Goal: Communication & Community: Answer question/provide support

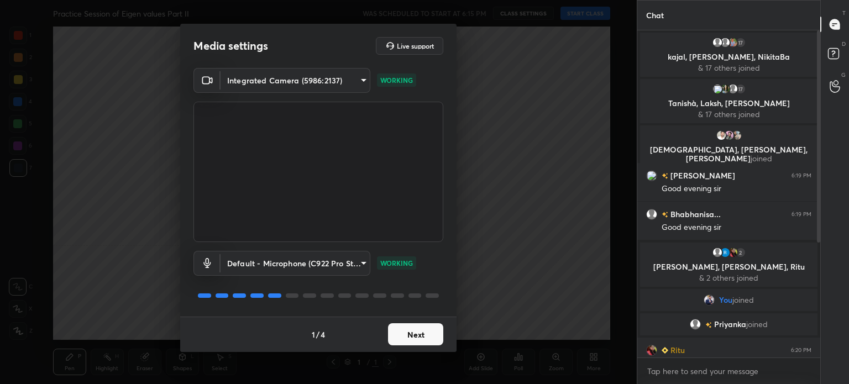
click at [436, 327] on button "Next" at bounding box center [415, 334] width 55 height 22
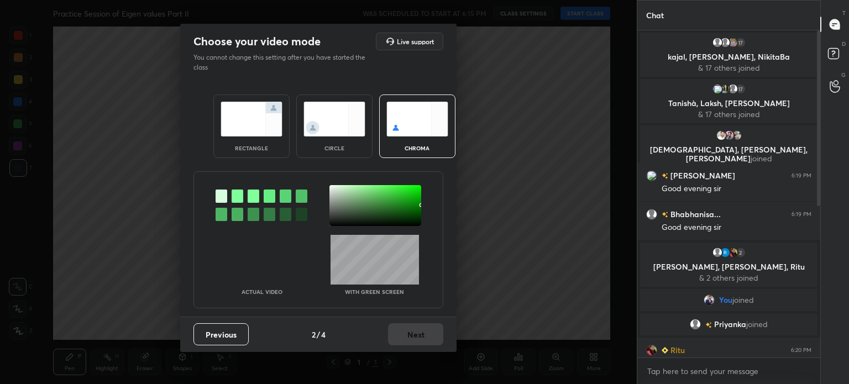
click at [336, 184] on div "Actual Video With green screen" at bounding box center [319, 239] width 250 height 137
click at [335, 191] on div at bounding box center [376, 205] width 92 height 41
click at [331, 187] on div at bounding box center [376, 205] width 92 height 41
click at [332, 189] on div at bounding box center [332, 188] width 2 height 2
click at [336, 185] on div at bounding box center [376, 205] width 92 height 41
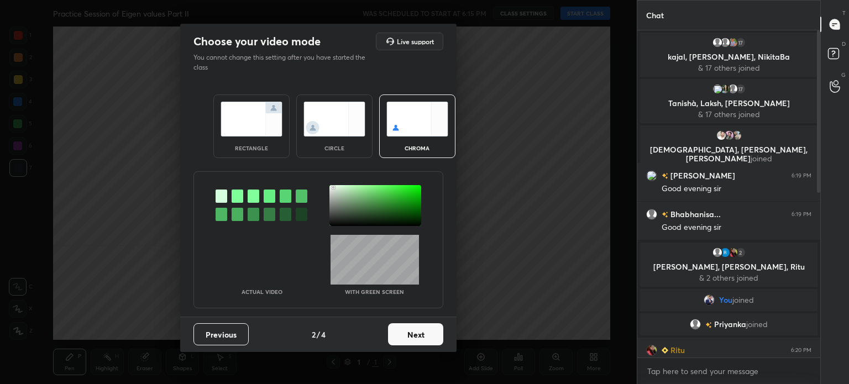
click at [333, 187] on div at bounding box center [376, 205] width 92 height 41
click at [226, 342] on button "Previous" at bounding box center [221, 334] width 55 height 22
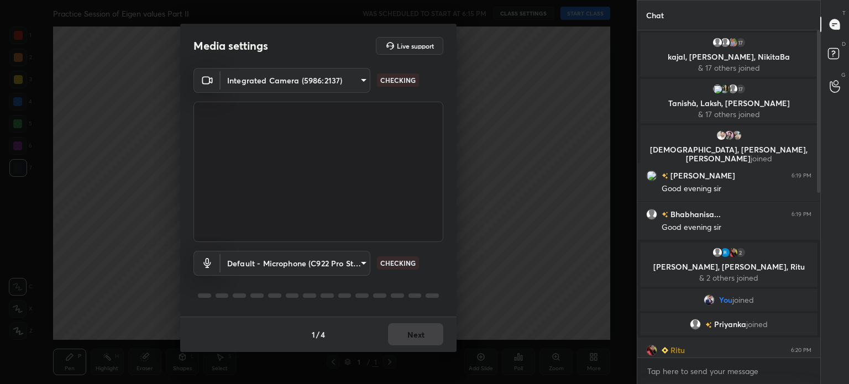
click at [268, 74] on body "1 2 3 4 5 6 7 C X Z C X Z E E Erase all H H Practice Session of Eigen values Pa…" at bounding box center [424, 192] width 849 height 384
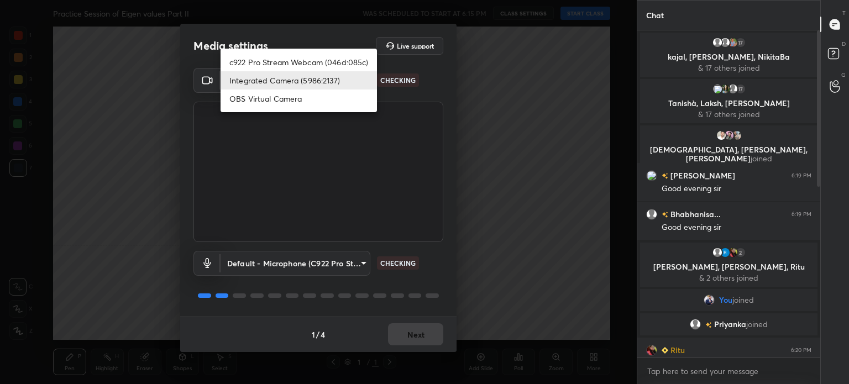
click at [287, 72] on li "Integrated Camera (5986:2137)" at bounding box center [299, 80] width 156 height 18
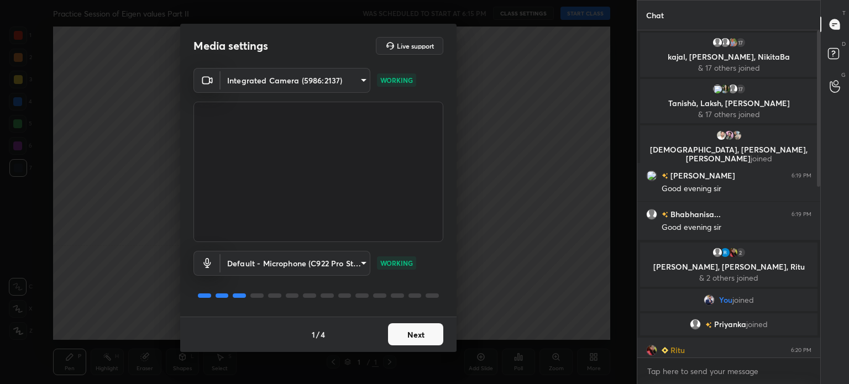
click at [415, 336] on button "Next" at bounding box center [415, 334] width 55 height 22
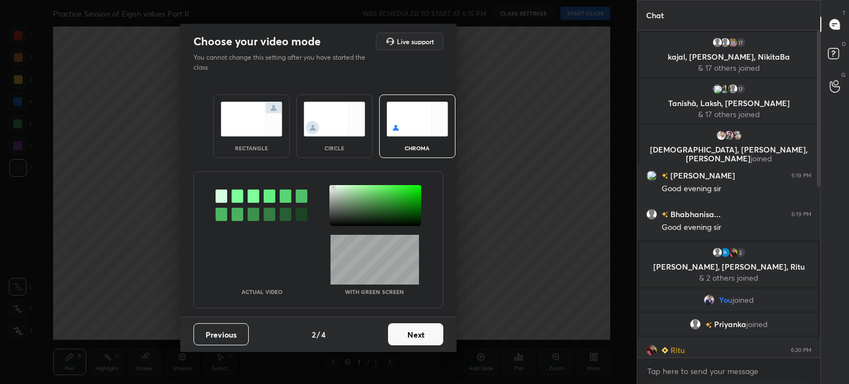
click at [334, 190] on div at bounding box center [376, 205] width 92 height 41
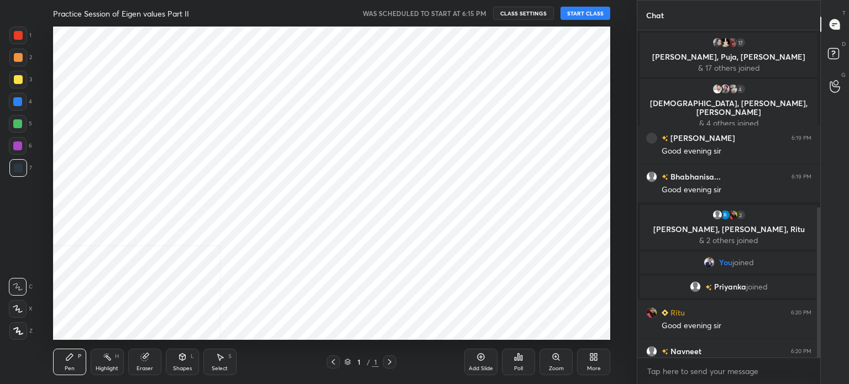
scroll to position [384, 0]
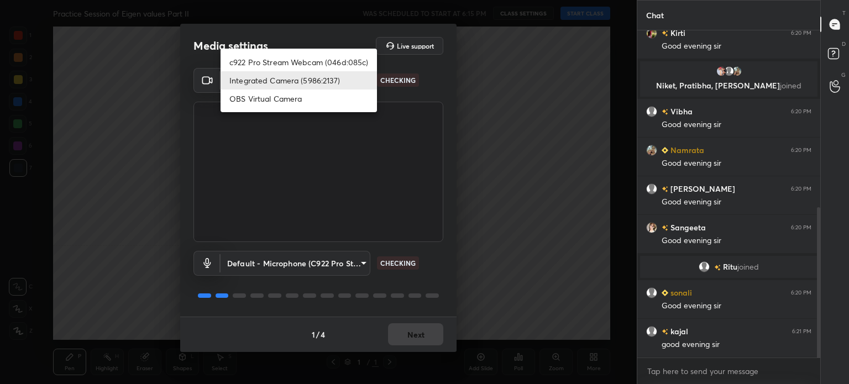
click at [300, 83] on body "1 2 3 4 5 6 7 C X Z C X Z E E Erase all H H Practice Session of Eigen values Pa…" at bounding box center [424, 192] width 849 height 384
click at [294, 61] on li "c922 Pro Stream Webcam (046d:085c)" at bounding box center [299, 62] width 156 height 18
type input "1c5db5b53f026da36d14fcfa857f9b7efd1d763ca62ec829592c0c50fc8651e5"
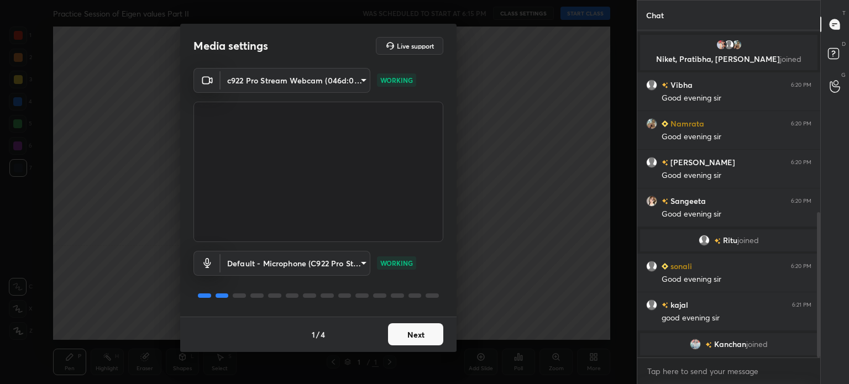
click at [419, 342] on button "Next" at bounding box center [415, 334] width 55 height 22
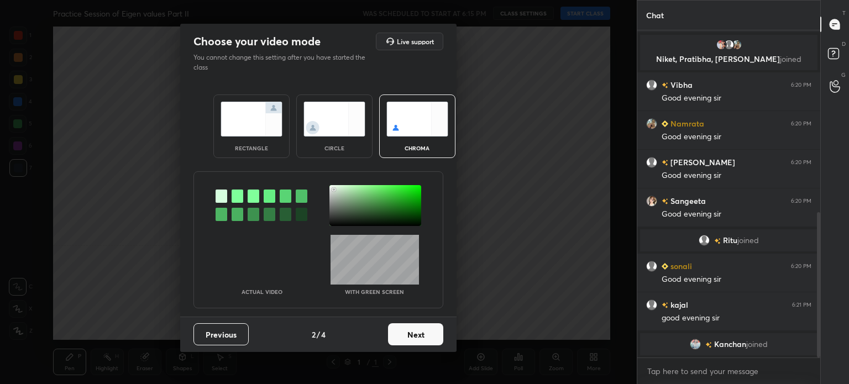
scroll to position [424, 0]
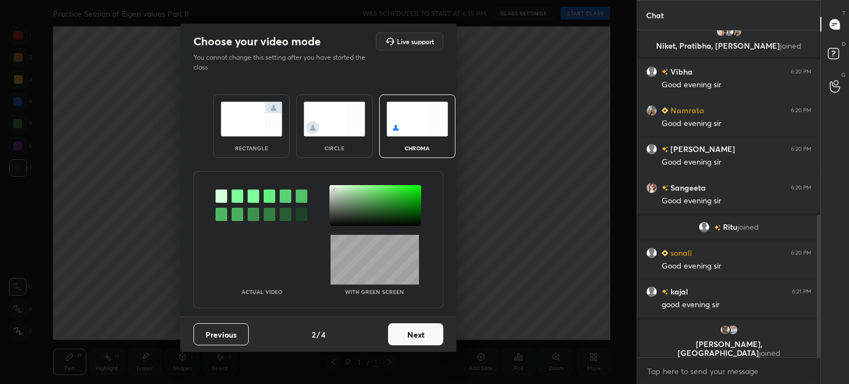
click at [440, 345] on div "Previous 2 / 4 Next" at bounding box center [318, 334] width 276 height 35
click at [427, 342] on button "Next" at bounding box center [415, 334] width 55 height 22
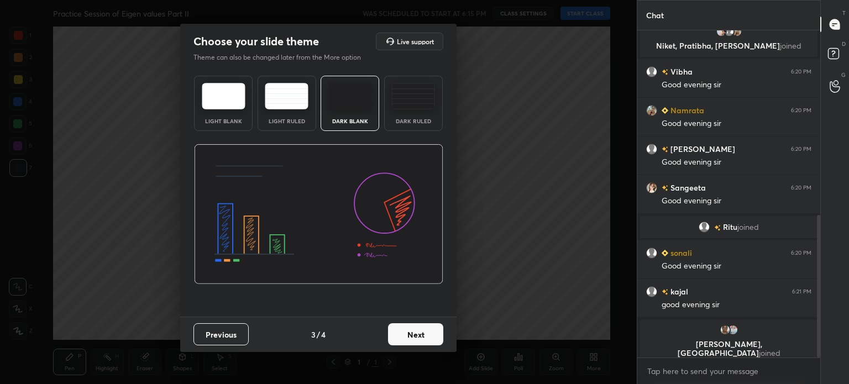
scroll to position [462, 0]
click at [430, 341] on button "Next" at bounding box center [415, 334] width 55 height 22
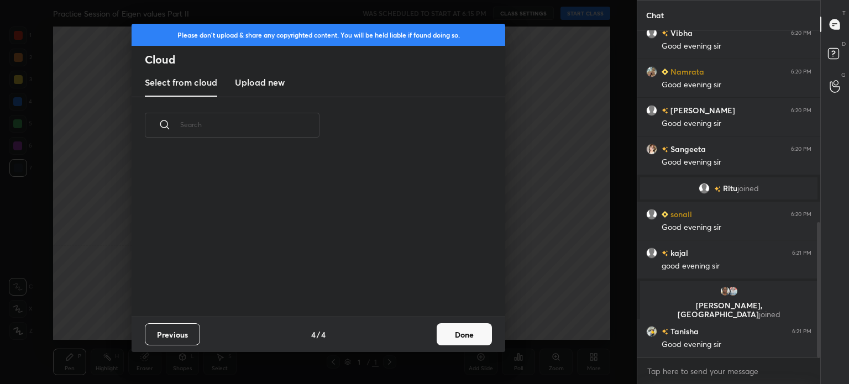
click at [446, 340] on button "Done" at bounding box center [464, 334] width 55 height 22
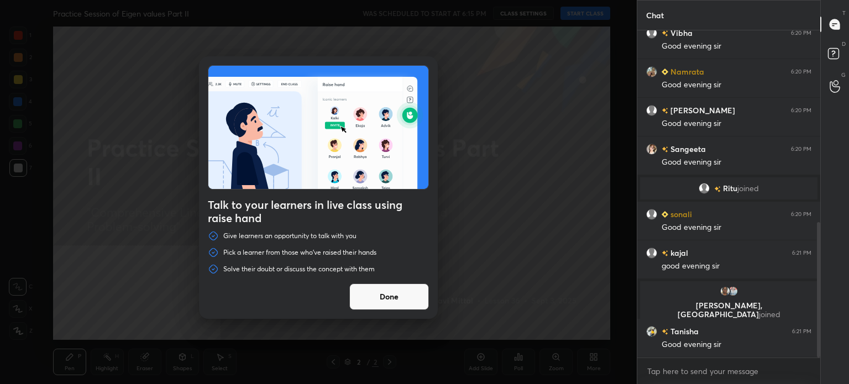
click at [399, 299] on button "Done" at bounding box center [389, 297] width 80 height 27
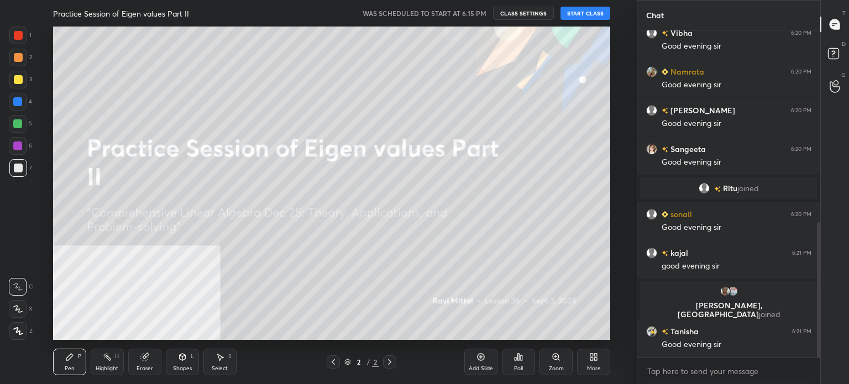
click at [579, 17] on button "START CLASS" at bounding box center [586, 13] width 50 height 13
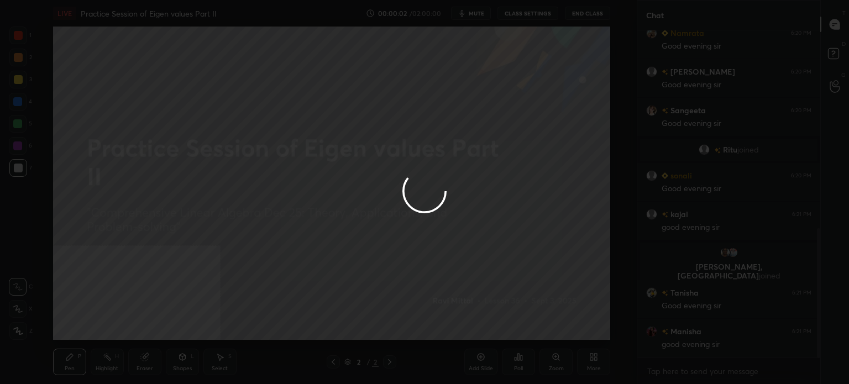
scroll to position [540, 0]
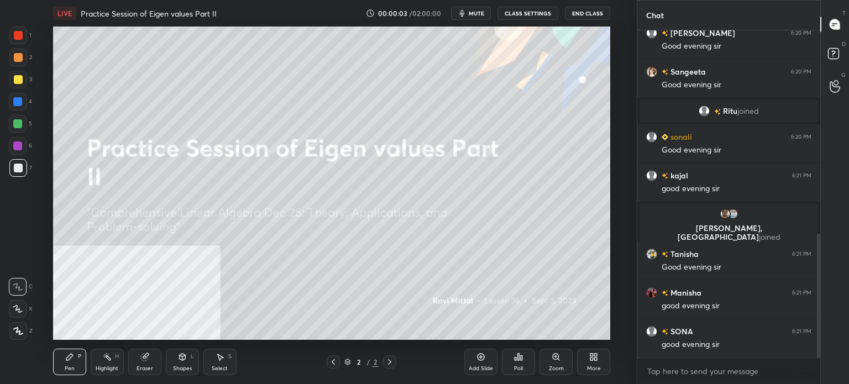
click at [473, 14] on span "mute" at bounding box center [476, 13] width 15 height 8
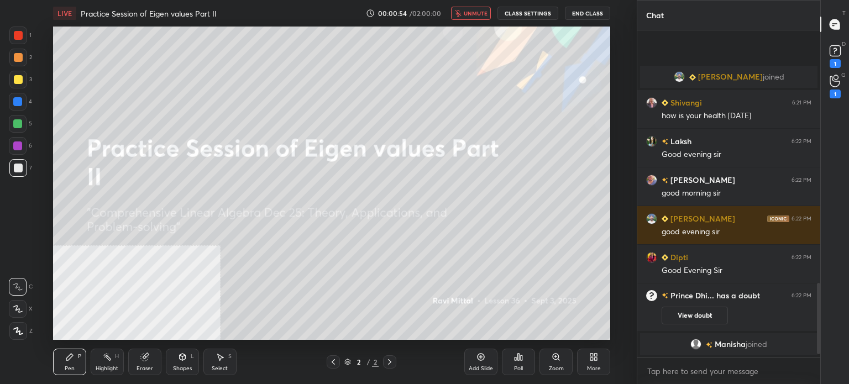
scroll to position [1178, 0]
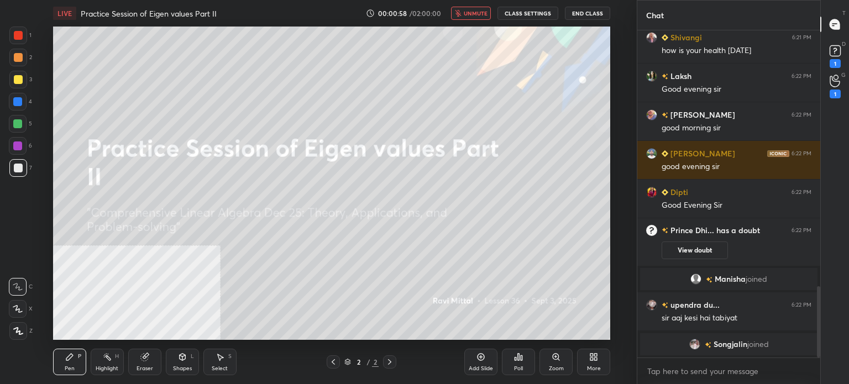
click at [473, 14] on span "unmute" at bounding box center [476, 13] width 24 height 8
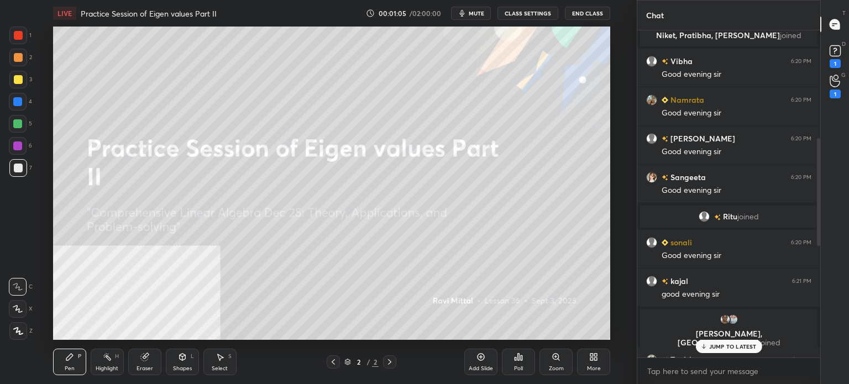
scroll to position [498, 0]
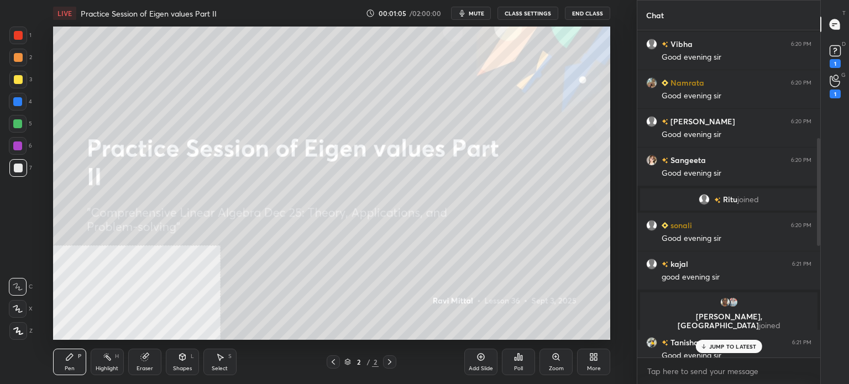
click at [837, 58] on icon at bounding box center [835, 51] width 17 height 17
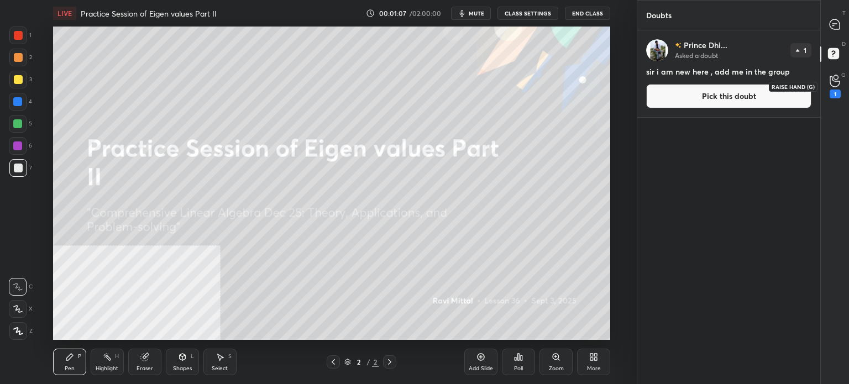
click at [837, 82] on icon at bounding box center [835, 81] width 11 height 13
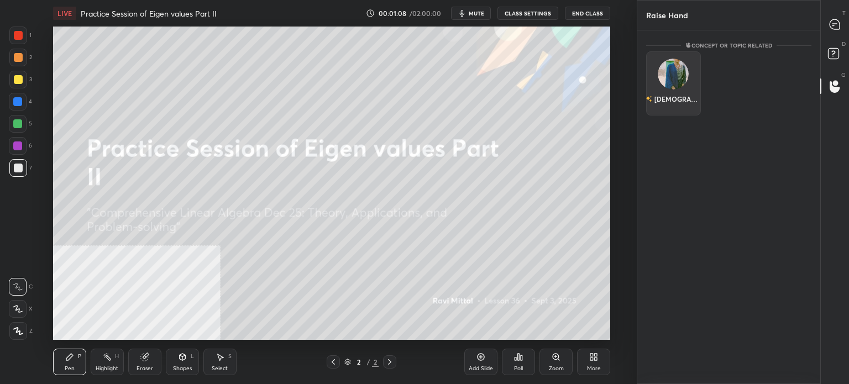
click at [675, 78] on img "grid" at bounding box center [673, 74] width 31 height 31
click at [686, 103] on button "INVITE" at bounding box center [673, 107] width 45 height 14
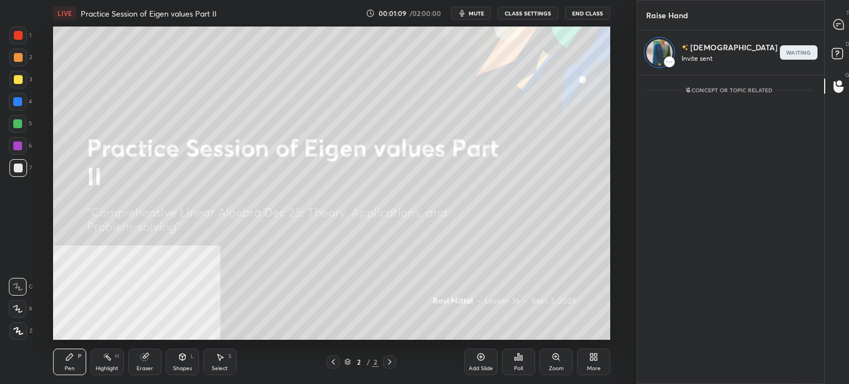
scroll to position [3, 3]
click at [832, 55] on rect at bounding box center [837, 54] width 11 height 11
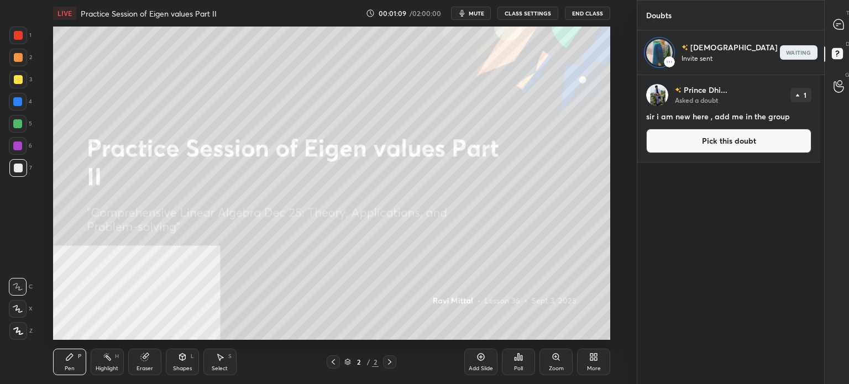
click at [849, 11] on div "T Messages (T)" at bounding box center [839, 24] width 28 height 31
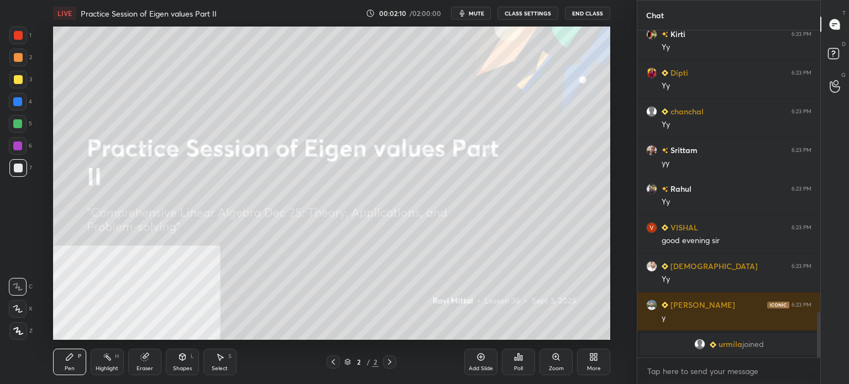
scroll to position [1943, 0]
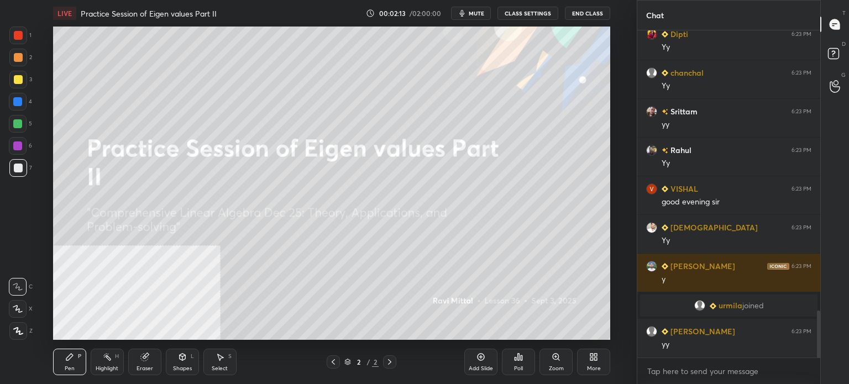
click at [594, 363] on div "More" at bounding box center [593, 362] width 33 height 27
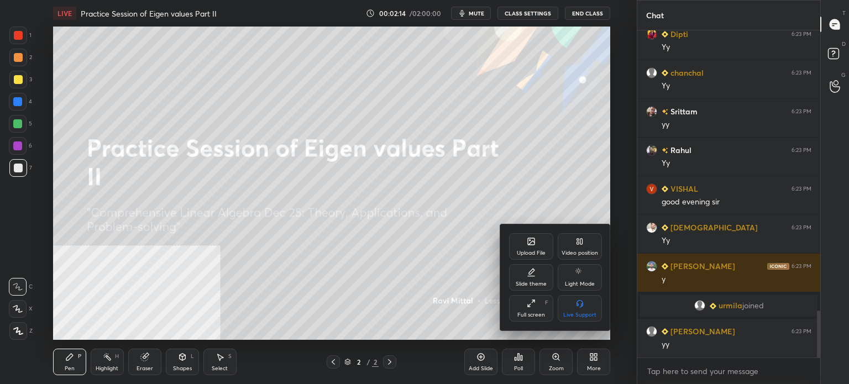
click at [535, 238] on div "Upload File" at bounding box center [531, 246] width 44 height 27
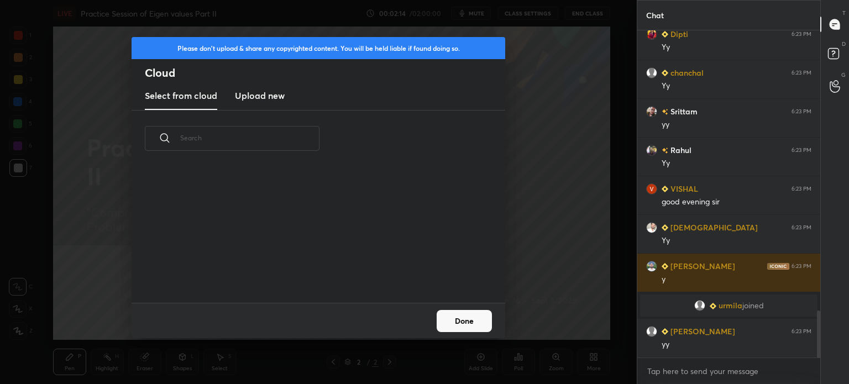
click at [252, 93] on h3 "Upload new" at bounding box center [260, 95] width 50 height 13
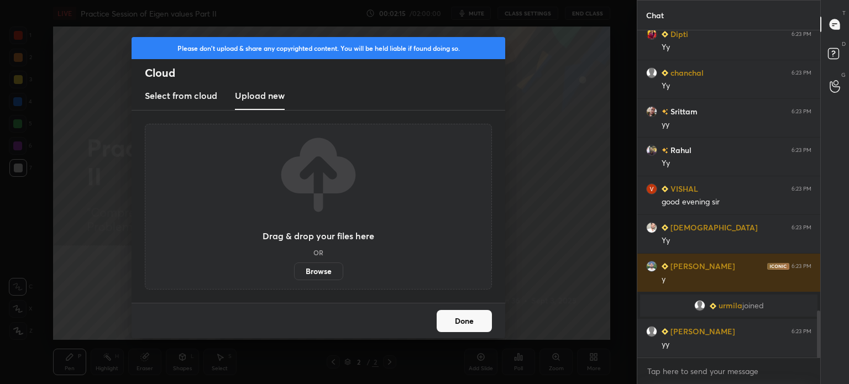
click at [329, 280] on div "Drag & drop your files here OR Browse" at bounding box center [318, 207] width 347 height 166
click at [327, 274] on label "Browse" at bounding box center [318, 272] width 49 height 18
click at [294, 274] on input "Browse" at bounding box center [294, 272] width 0 height 18
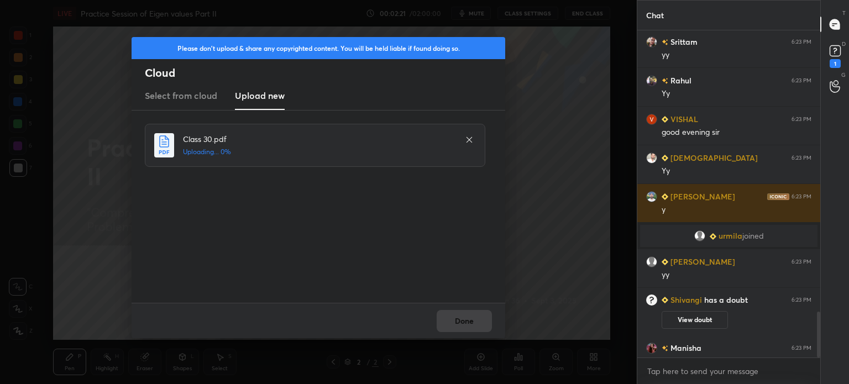
scroll to position [2007, 0]
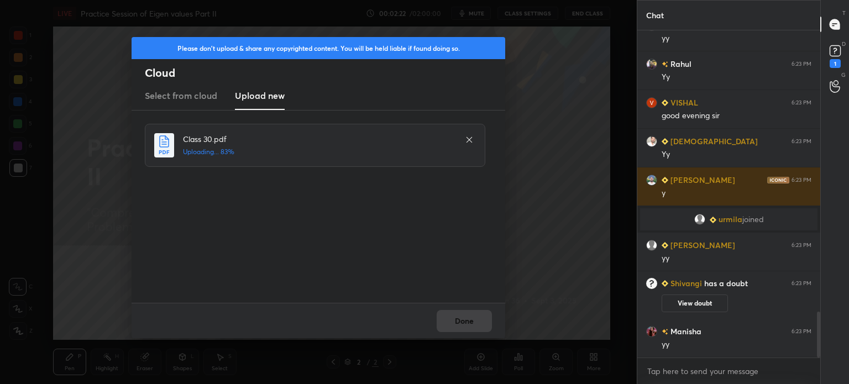
click at [480, 321] on div "Done" at bounding box center [319, 320] width 374 height 35
click at [480, 321] on button "Done" at bounding box center [464, 321] width 55 height 22
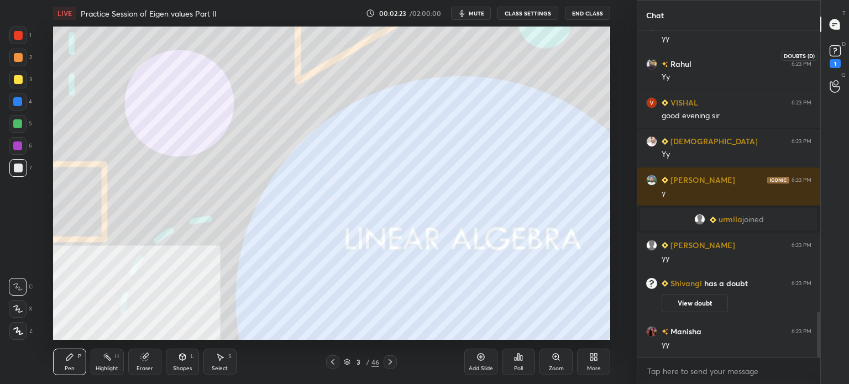
click at [835, 52] on rect at bounding box center [835, 51] width 11 height 11
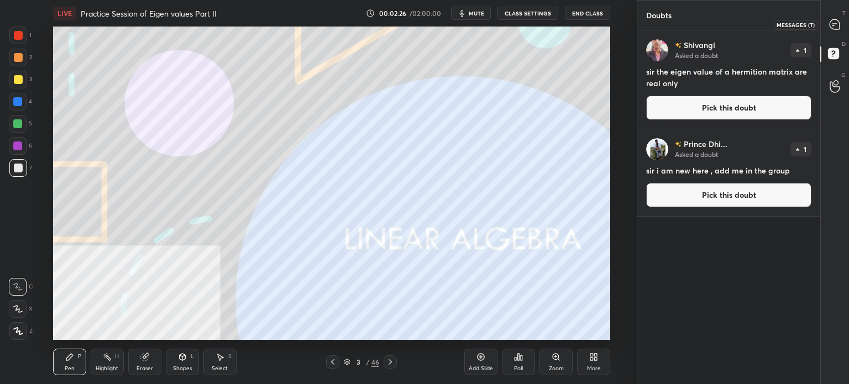
click at [841, 17] on div at bounding box center [835, 24] width 22 height 20
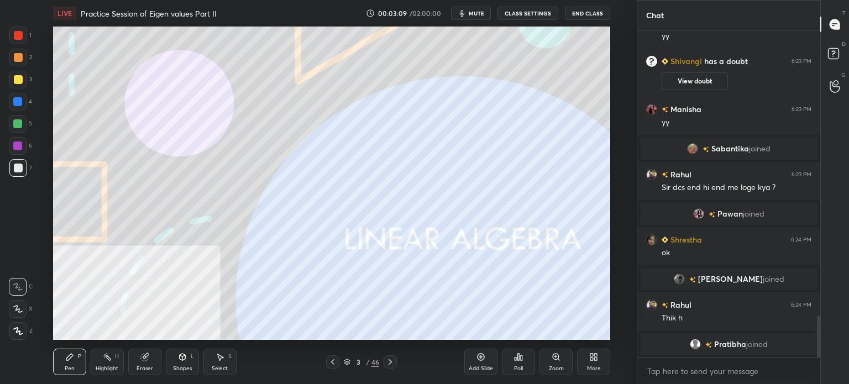
scroll to position [2223, 0]
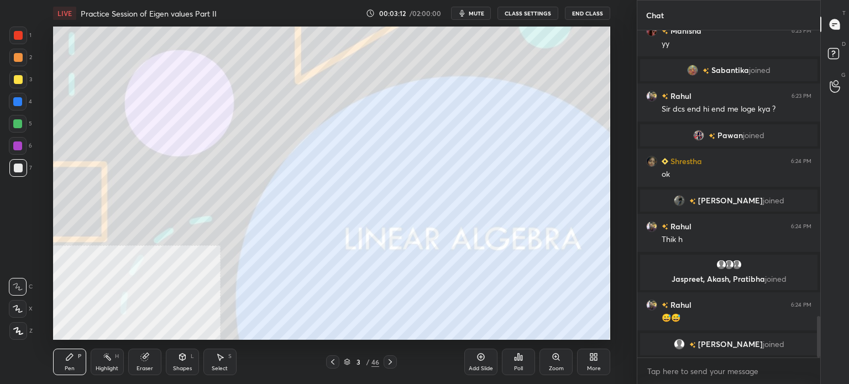
click at [331, 363] on icon at bounding box center [332, 362] width 9 height 9
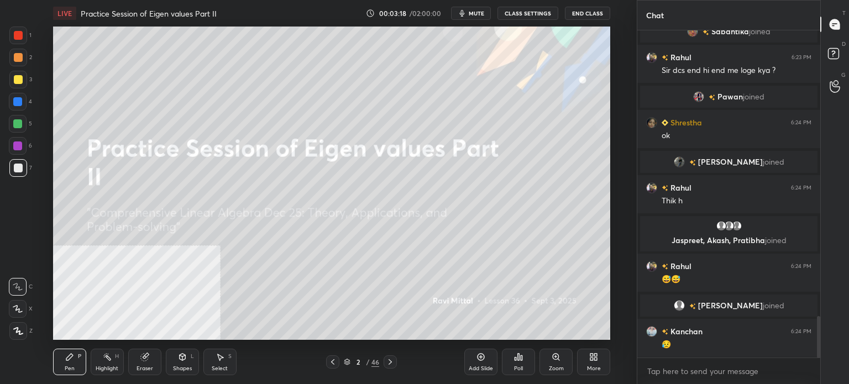
click at [391, 363] on icon at bounding box center [390, 362] width 9 height 9
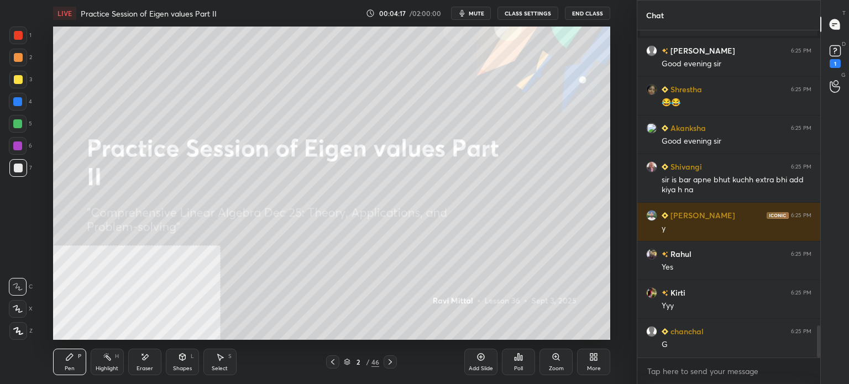
scroll to position [2993, 0]
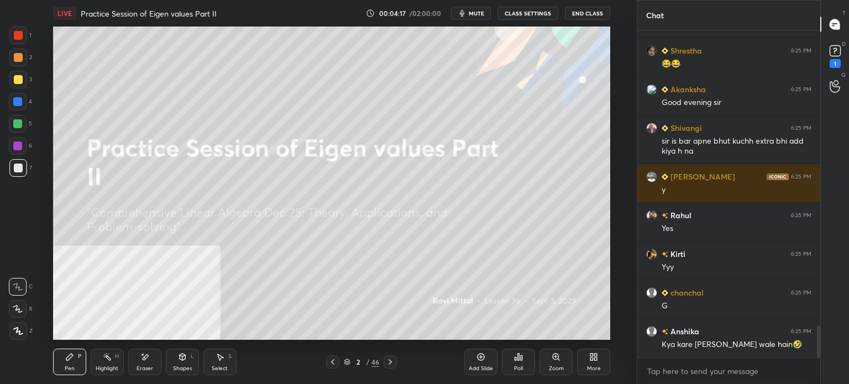
click at [24, 83] on div at bounding box center [18, 80] width 18 height 18
click at [23, 333] on div at bounding box center [18, 331] width 18 height 18
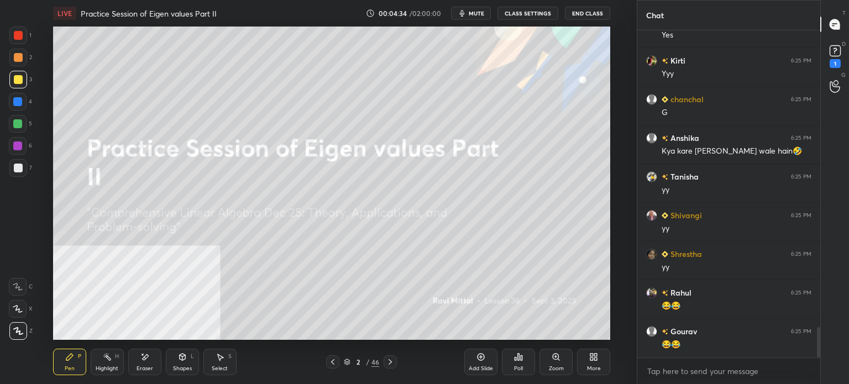
scroll to position [3226, 0]
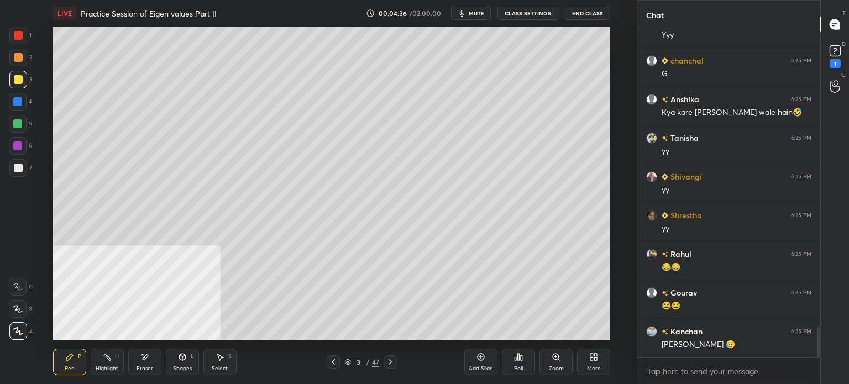
click at [17, 57] on div at bounding box center [18, 57] width 9 height 9
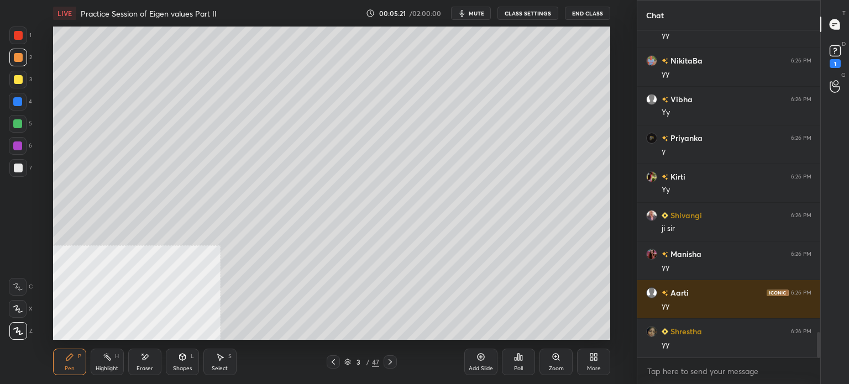
scroll to position [3890, 0]
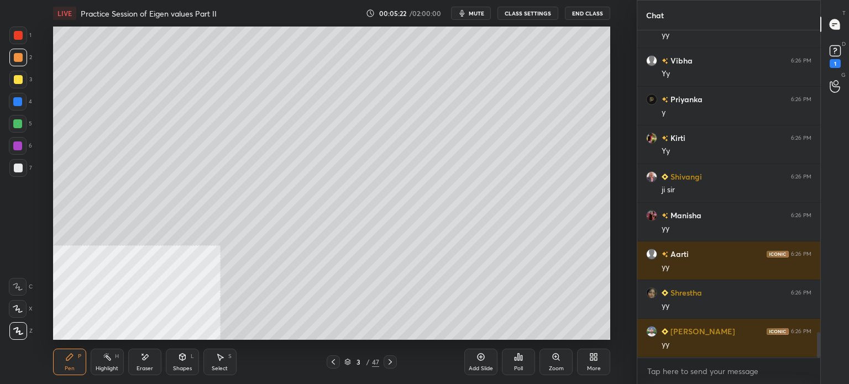
click at [22, 60] on div at bounding box center [18, 57] width 9 height 9
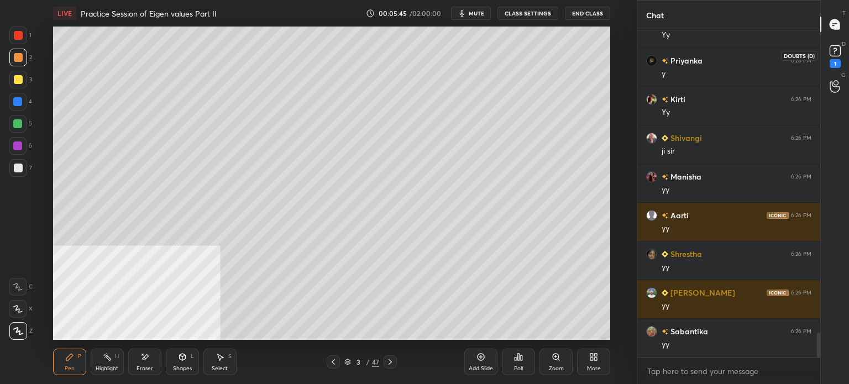
click at [834, 49] on rect at bounding box center [835, 51] width 11 height 11
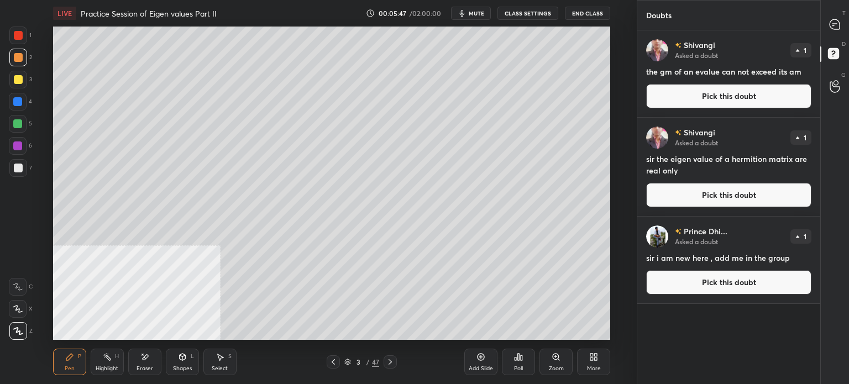
click at [849, 18] on div "T Messages (T)" at bounding box center [835, 24] width 28 height 31
type textarea "x"
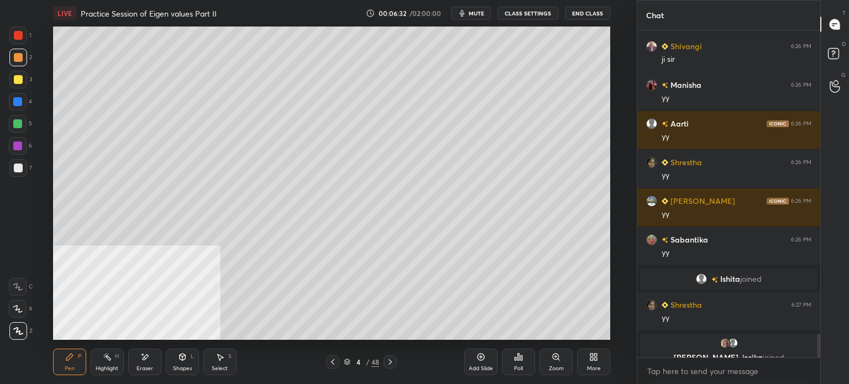
scroll to position [4262, 0]
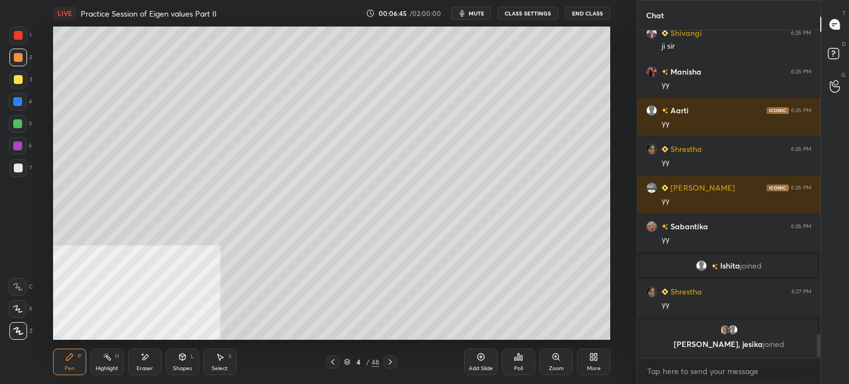
click at [19, 77] on div at bounding box center [18, 79] width 9 height 9
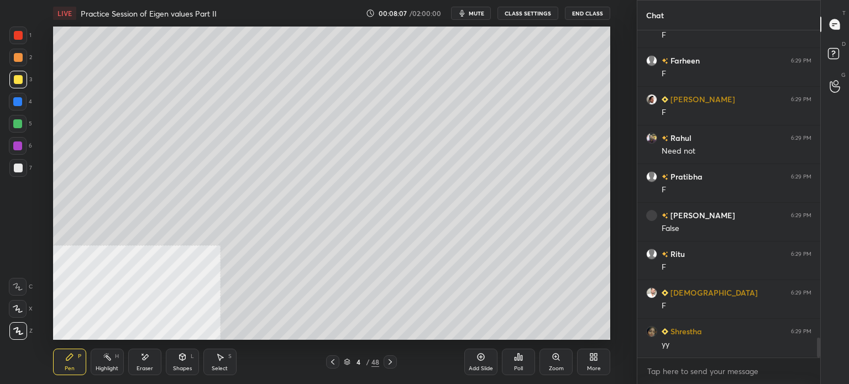
scroll to position [5081, 0]
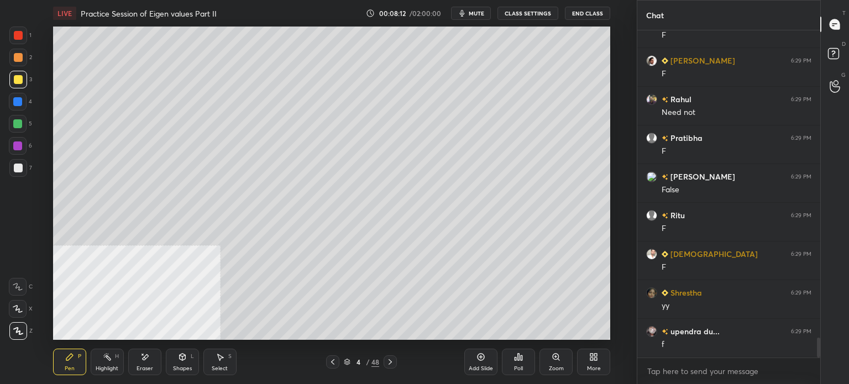
click at [20, 171] on div at bounding box center [18, 168] width 9 height 9
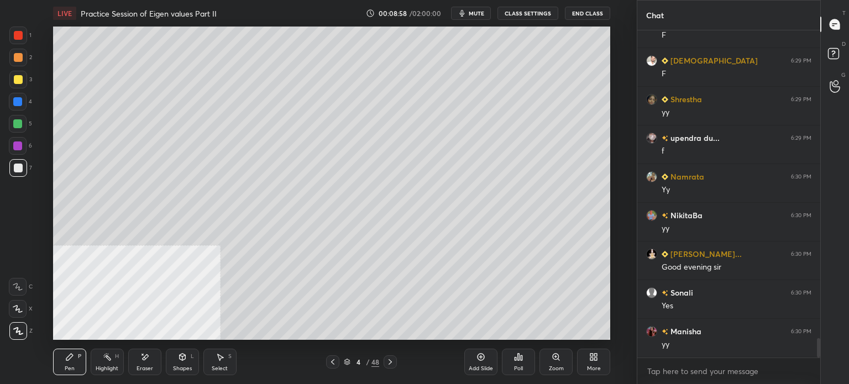
scroll to position [5313, 0]
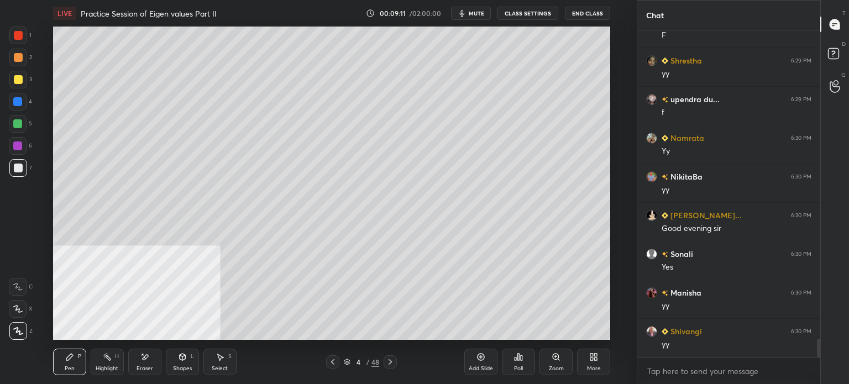
drag, startPoint x: 223, startPoint y: 360, endPoint x: 248, endPoint y: 341, distance: 31.2
click at [226, 360] on div "Select S" at bounding box center [219, 362] width 33 height 27
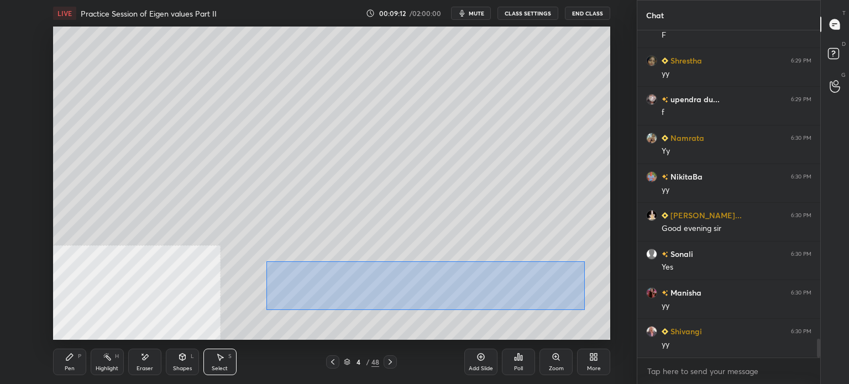
drag, startPoint x: 289, startPoint y: 271, endPoint x: 587, endPoint y: 307, distance: 300.1
click at [588, 310] on div "0 ° Undo Copy Duplicate Duplicate to new slide Delete" at bounding box center [331, 183] width 557 height 313
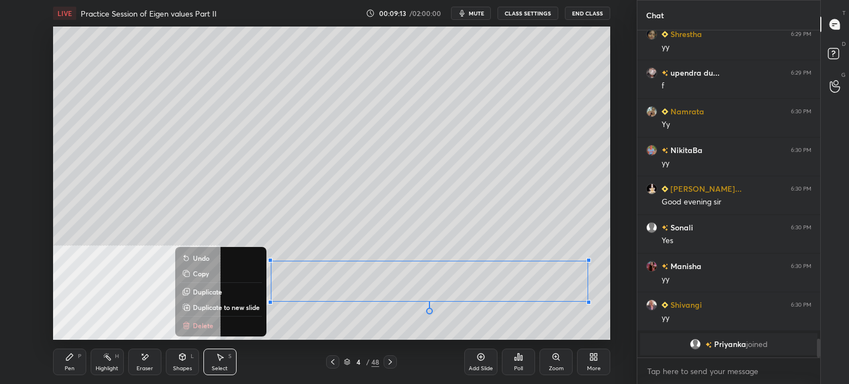
drag, startPoint x: 229, startPoint y: 294, endPoint x: 256, endPoint y: 295, distance: 27.1
click at [229, 295] on button "Duplicate" at bounding box center [221, 291] width 82 height 13
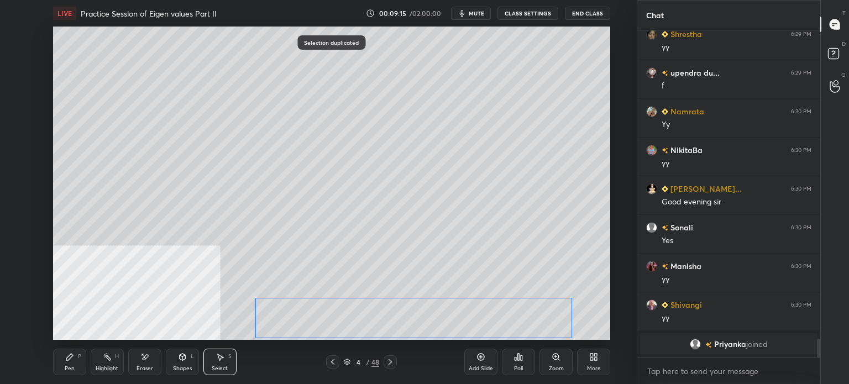
drag, startPoint x: 358, startPoint y: 323, endPoint x: 330, endPoint y: 327, distance: 28.5
click at [338, 331] on div "0 ° Undo Copy Duplicate Duplicate to new slide Delete" at bounding box center [331, 183] width 557 height 313
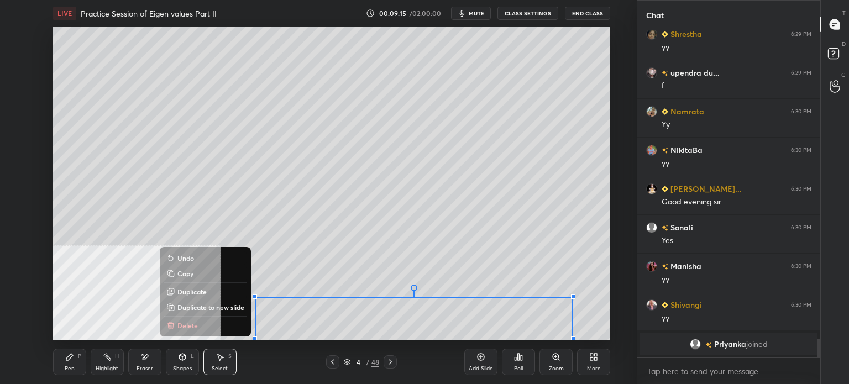
click at [142, 360] on icon at bounding box center [144, 357] width 9 height 9
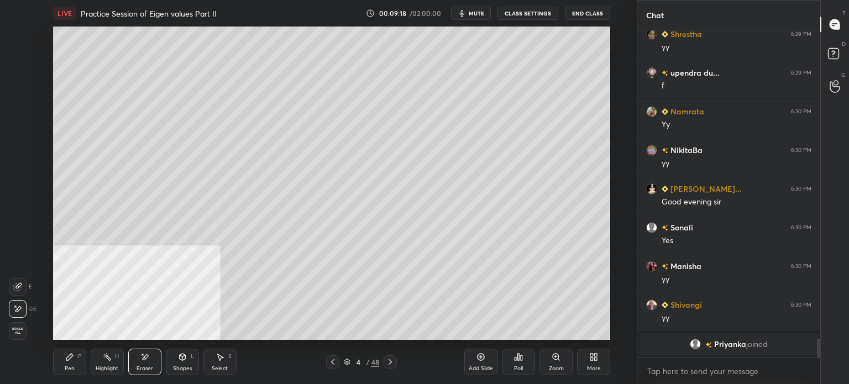
click at [75, 364] on div "Pen P" at bounding box center [69, 362] width 33 height 27
click at [149, 364] on div "Eraser" at bounding box center [144, 362] width 33 height 27
click at [510, 340] on div "LIVE Practice Session of Eigen values Part II 00:09:23 / 02:00:00 mute CLASS SE…" at bounding box center [331, 192] width 593 height 384
click at [73, 369] on div "Pen" at bounding box center [70, 369] width 10 height 6
drag, startPoint x: 147, startPoint y: 363, endPoint x: 186, endPoint y: 340, distance: 45.8
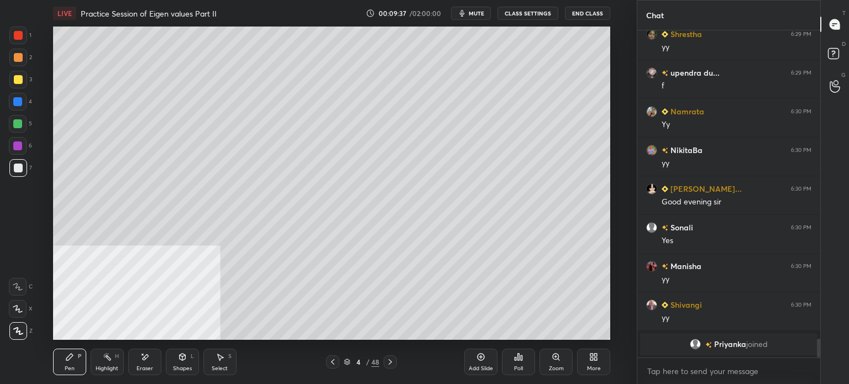
click at [147, 363] on div "Eraser" at bounding box center [144, 362] width 33 height 27
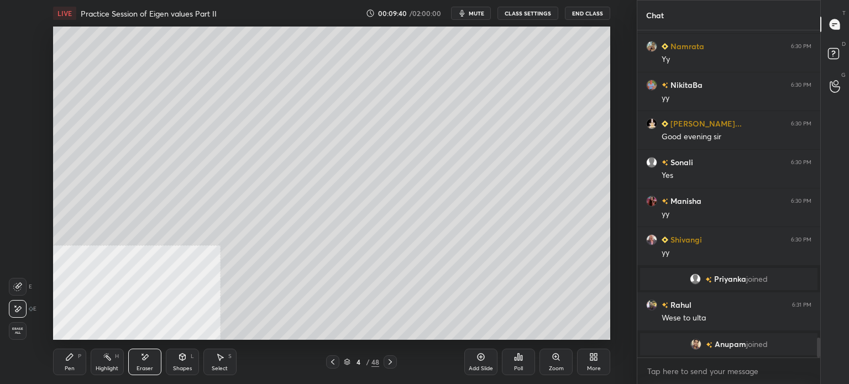
click at [69, 366] on div "Pen" at bounding box center [70, 369] width 10 height 6
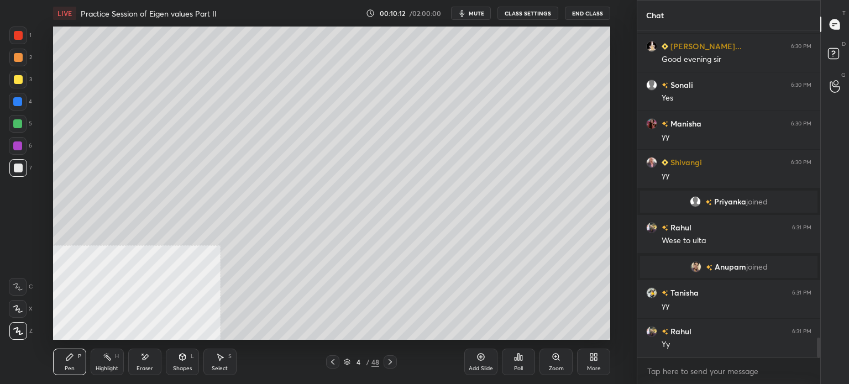
scroll to position [5139, 0]
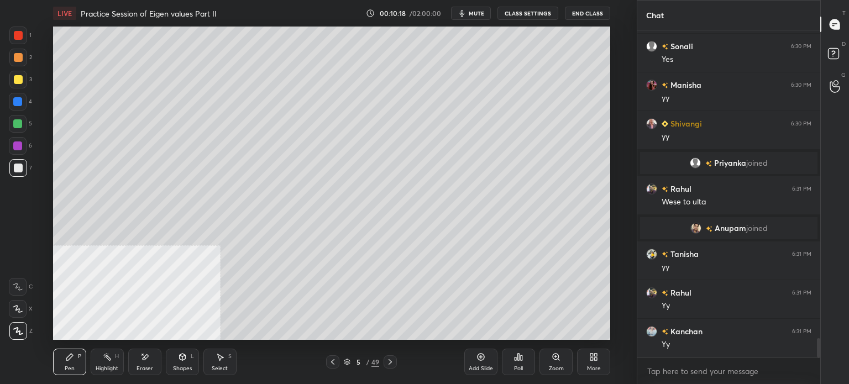
click at [14, 59] on div at bounding box center [18, 57] width 9 height 9
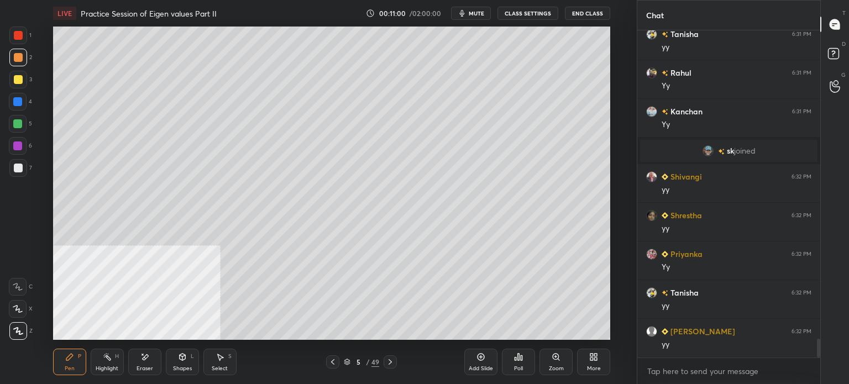
scroll to position [5342, 0]
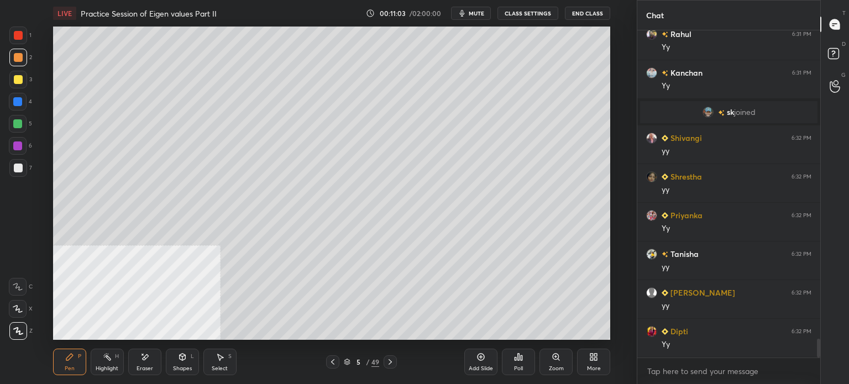
click at [150, 358] on div "Eraser" at bounding box center [144, 362] width 33 height 27
click at [68, 360] on icon at bounding box center [69, 357] width 9 height 9
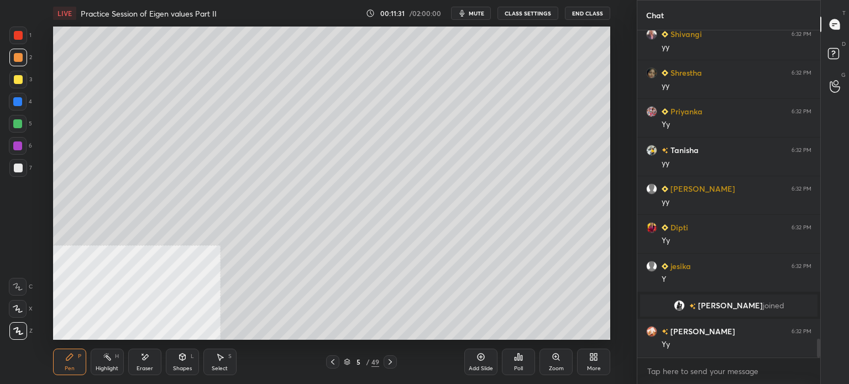
scroll to position [5369, 0]
click at [14, 80] on div at bounding box center [18, 79] width 9 height 9
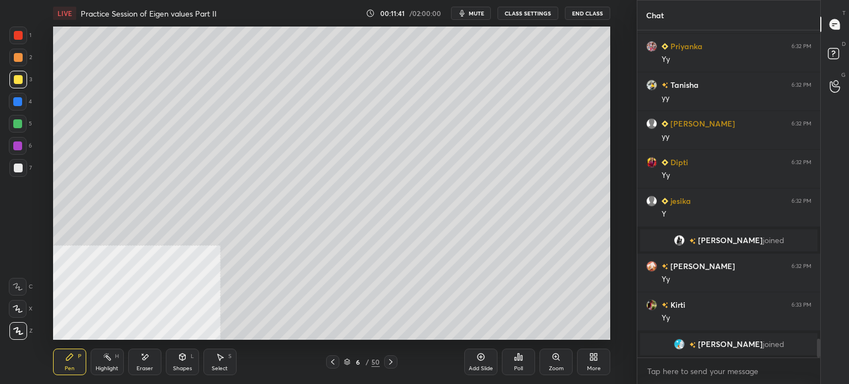
scroll to position [5447, 0]
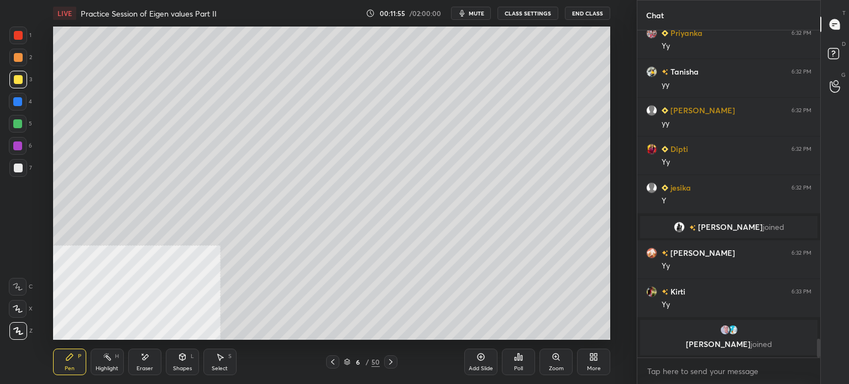
click at [471, 11] on span "mute" at bounding box center [476, 13] width 15 height 8
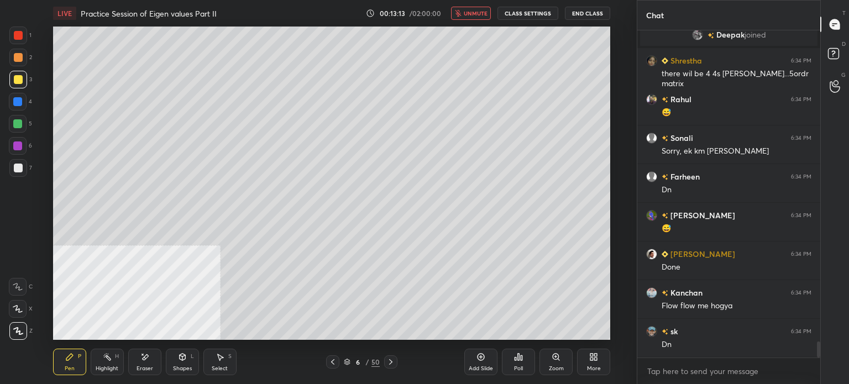
scroll to position [6420, 0]
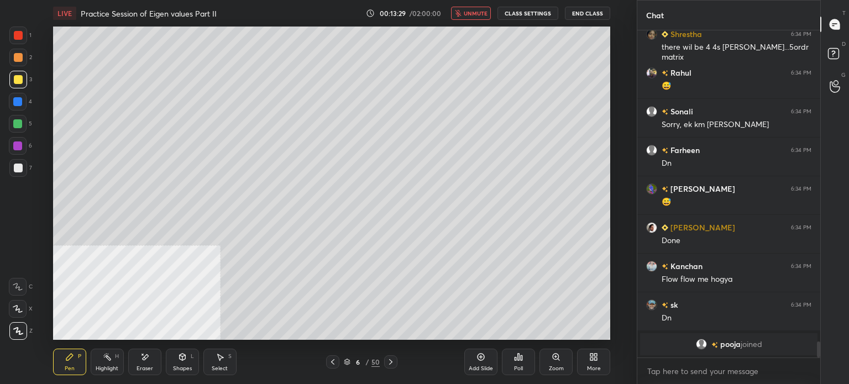
click at [484, 11] on span "unmute" at bounding box center [476, 13] width 24 height 8
click at [228, 362] on div "Select S" at bounding box center [219, 362] width 33 height 27
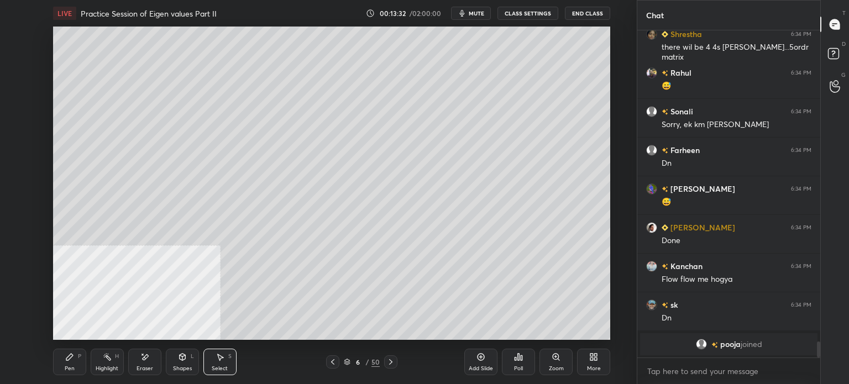
drag, startPoint x: 80, startPoint y: 19, endPoint x: 252, endPoint y: 162, distance: 223.4
click at [371, 216] on div "LIVE Practice Session of Eigen values Part II 00:13:32 / 02:00:00 mute CLASS SE…" at bounding box center [331, 192] width 593 height 384
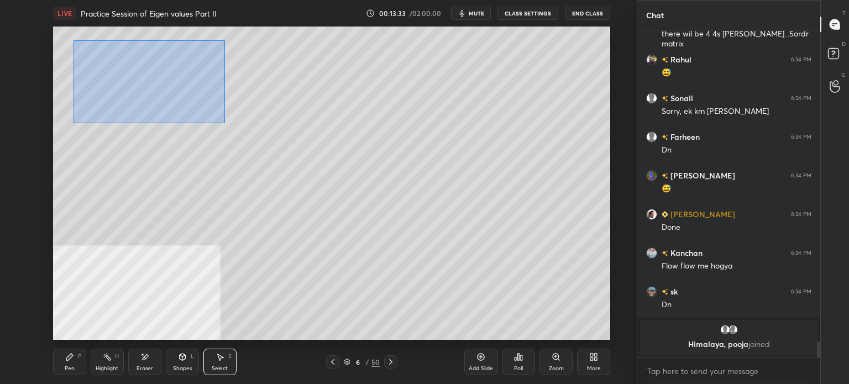
drag, startPoint x: 73, startPoint y: 40, endPoint x: 370, endPoint y: 195, distance: 335.1
click at [381, 208] on div "0 ° Undo Copy Duplicate Duplicate to new slide Delete" at bounding box center [331, 183] width 557 height 313
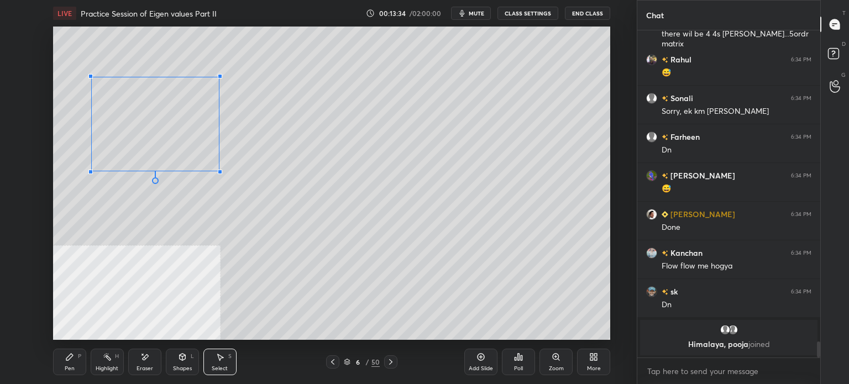
drag, startPoint x: 292, startPoint y: 41, endPoint x: 184, endPoint y: 118, distance: 133.3
click at [218, 77] on div at bounding box center [220, 76] width 4 height 4
drag, startPoint x: 179, startPoint y: 93, endPoint x: 225, endPoint y: 83, distance: 47.0
click at [178, 88] on div "0 ° Undo Copy Duplicate Duplicate to new slide Delete" at bounding box center [331, 183] width 557 height 313
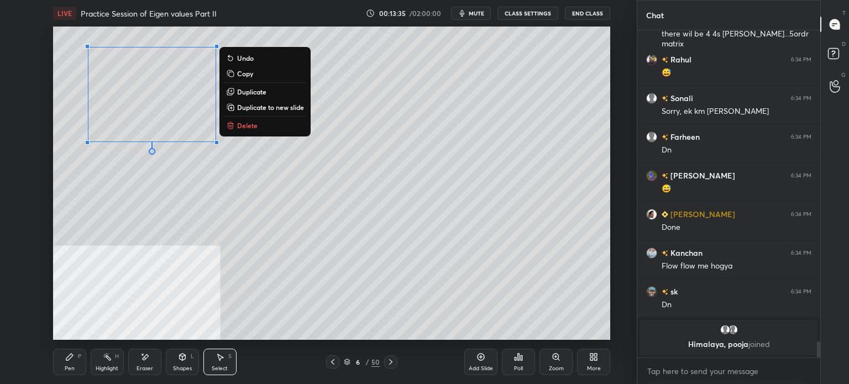
click at [268, 91] on button "Duplicate" at bounding box center [265, 91] width 82 height 13
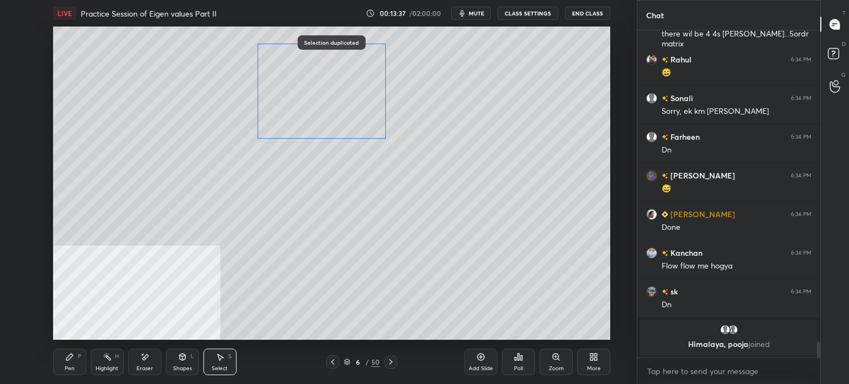
drag, startPoint x: 188, startPoint y: 112, endPoint x: 354, endPoint y: 95, distance: 167.3
click at [347, 96] on div "0 ° Undo Copy Duplicate Duplicate to new slide Delete" at bounding box center [331, 183] width 557 height 313
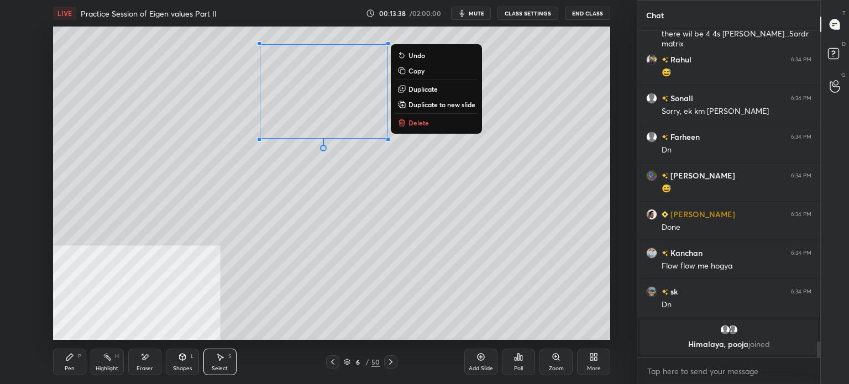
click at [192, 270] on div "0 ° Undo Copy Duplicate Duplicate to new slide Delete" at bounding box center [331, 183] width 557 height 313
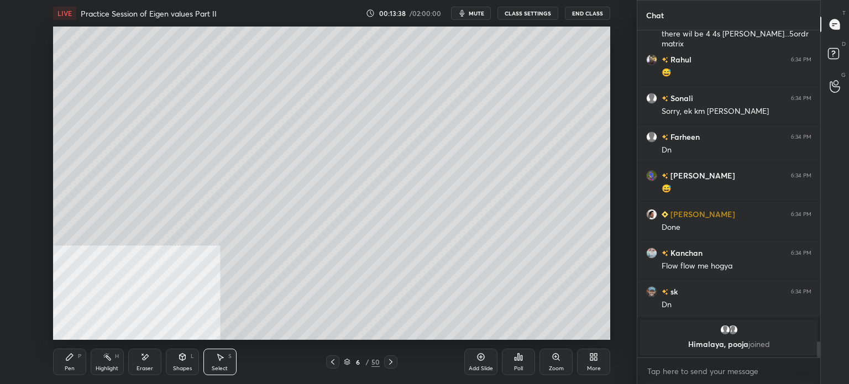
click at [73, 366] on div "Pen" at bounding box center [70, 369] width 10 height 6
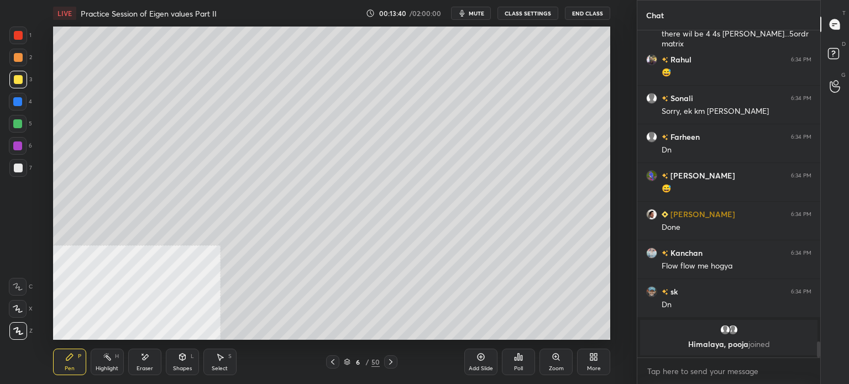
click at [154, 370] on div "Eraser" at bounding box center [144, 362] width 33 height 27
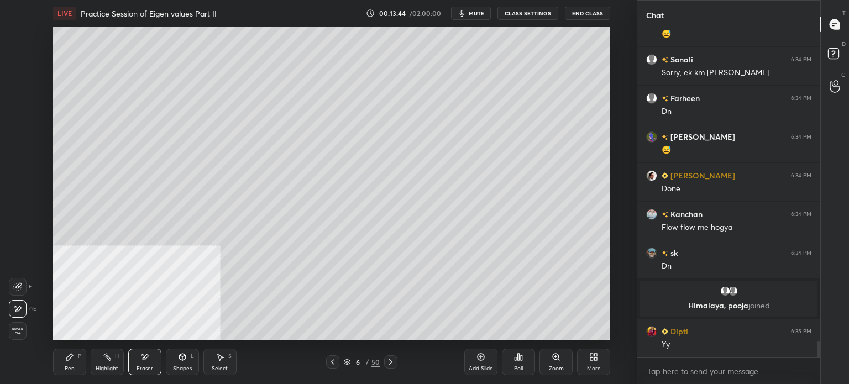
click at [72, 369] on div "Pen" at bounding box center [70, 369] width 10 height 6
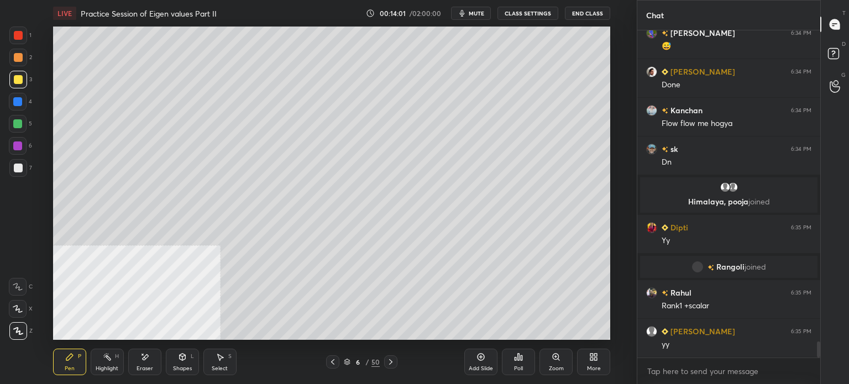
scroll to position [6471, 0]
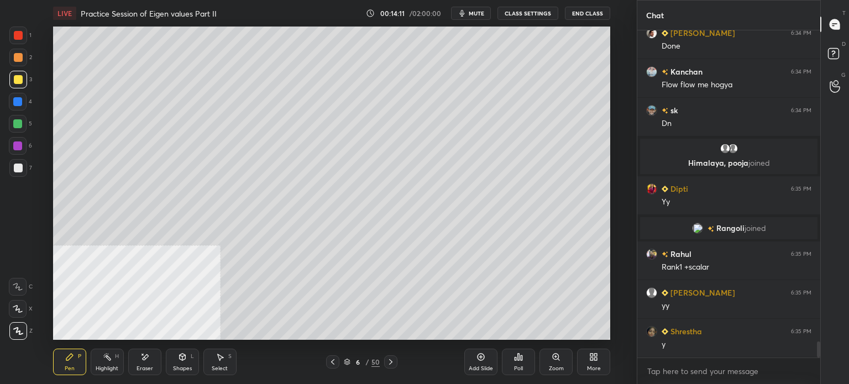
click at [476, 8] on button "mute" at bounding box center [471, 13] width 40 height 13
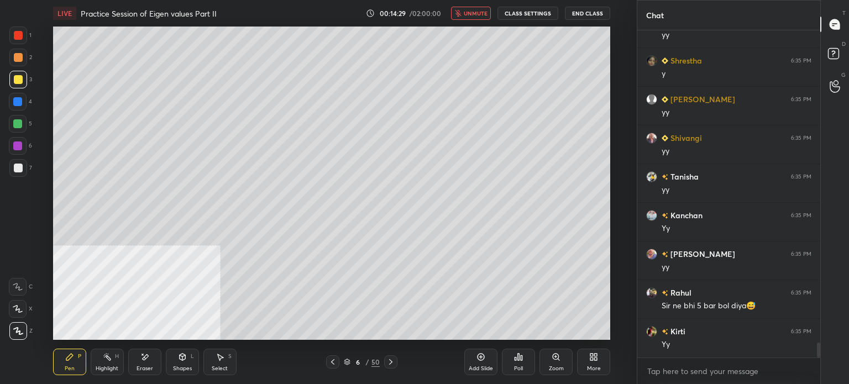
scroll to position [6769, 0]
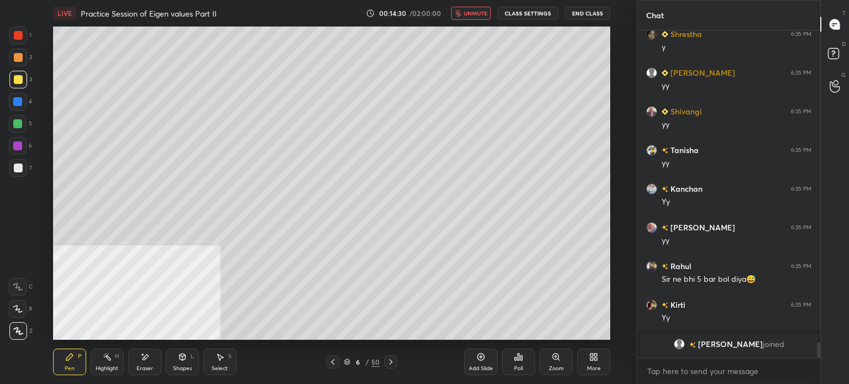
click at [474, 16] on span "unmute" at bounding box center [476, 13] width 24 height 8
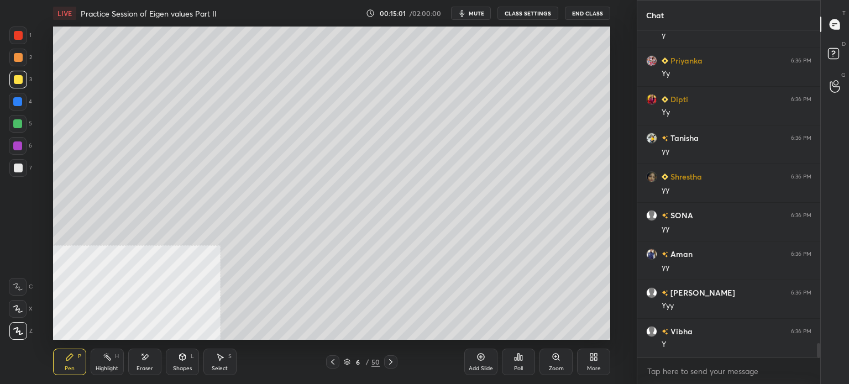
scroll to position [7184, 0]
click at [629, 208] on div "1 2 3 4 5 6 7 C X Z E E Erase all H H LIVE Practice Session of Eigen values Par…" at bounding box center [318, 192] width 637 height 384
click at [23, 79] on div at bounding box center [18, 80] width 18 height 18
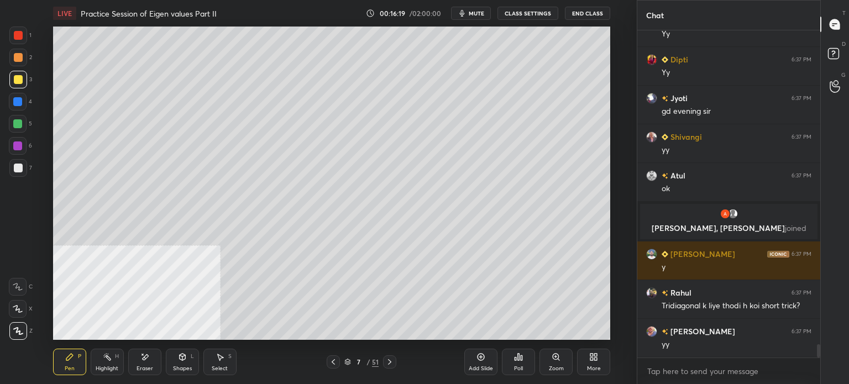
scroll to position [7691, 0]
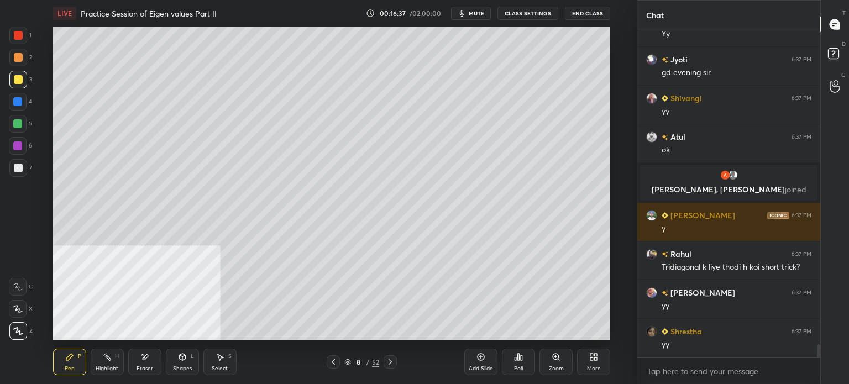
click at [19, 59] on div at bounding box center [18, 57] width 9 height 9
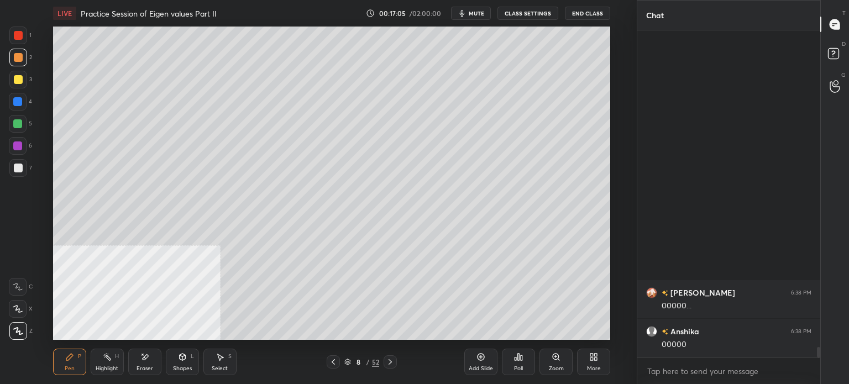
scroll to position [9742, 0]
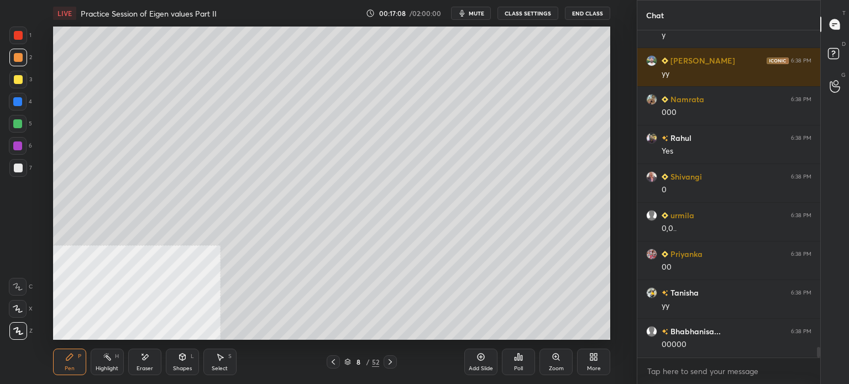
click at [617, 203] on div "Setting up your live class Poll for secs No correct answer Start poll" at bounding box center [331, 183] width 593 height 313
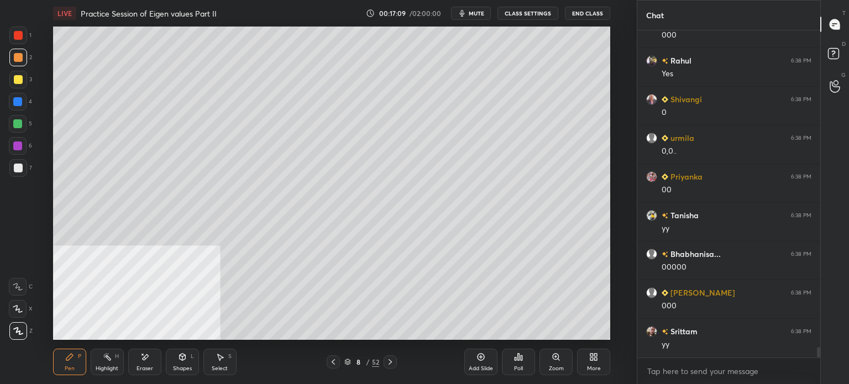
click at [179, 369] on div "Shapes" at bounding box center [182, 369] width 19 height 6
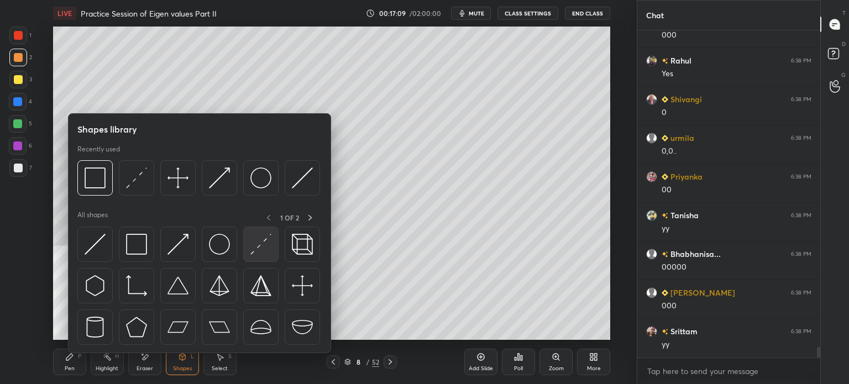
click at [258, 236] on img at bounding box center [260, 244] width 21 height 21
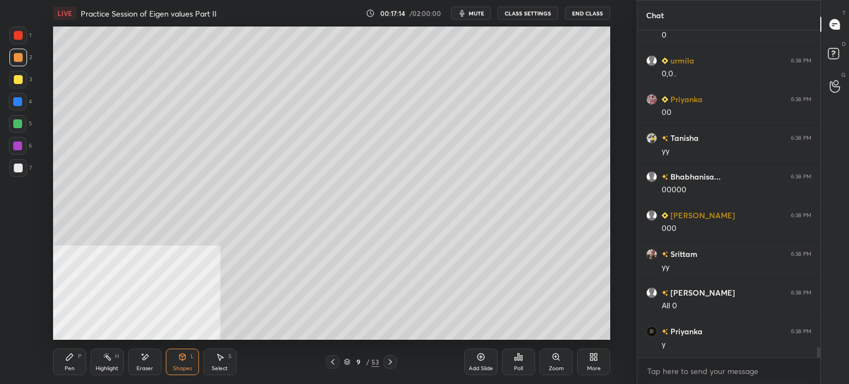
scroll to position [10090, 0]
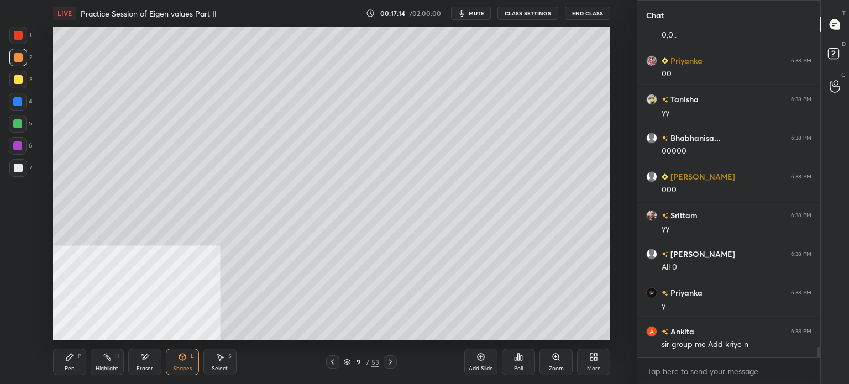
click at [16, 83] on div at bounding box center [18, 79] width 9 height 9
click at [66, 368] on div "Pen" at bounding box center [70, 369] width 10 height 6
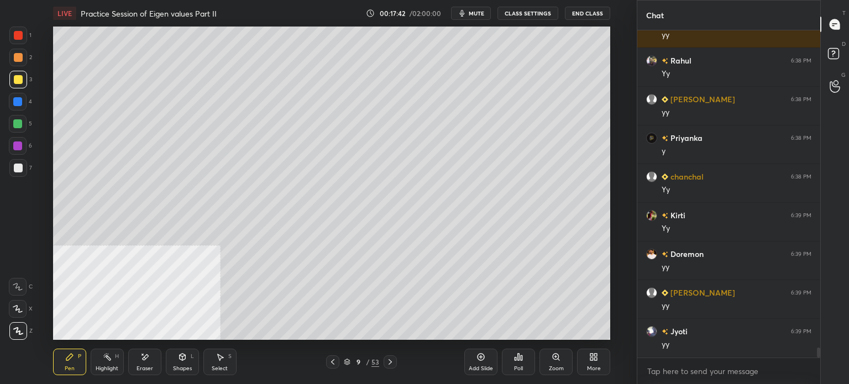
scroll to position [10555, 0]
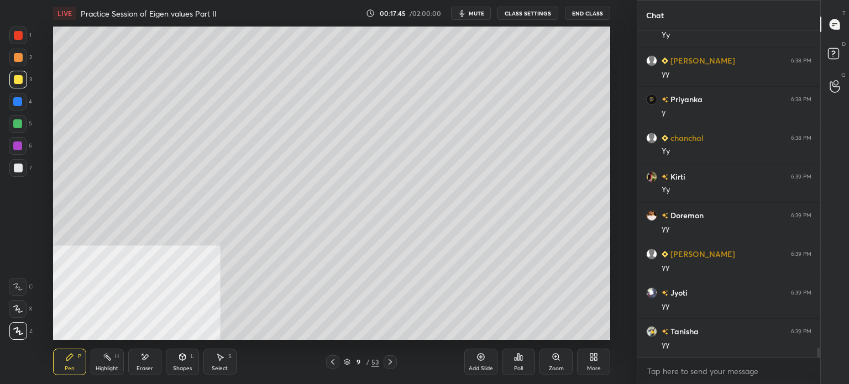
click at [174, 381] on div "Pen P Highlight H Eraser Shapes L Select S 9 / 53 Add Slide Poll Zoom More" at bounding box center [331, 362] width 557 height 44
click at [188, 366] on div "Shapes" at bounding box center [182, 369] width 19 height 6
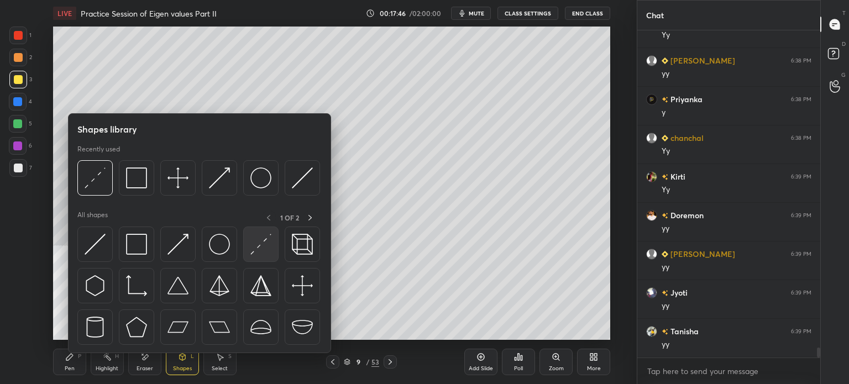
click at [261, 252] on img at bounding box center [260, 244] width 21 height 21
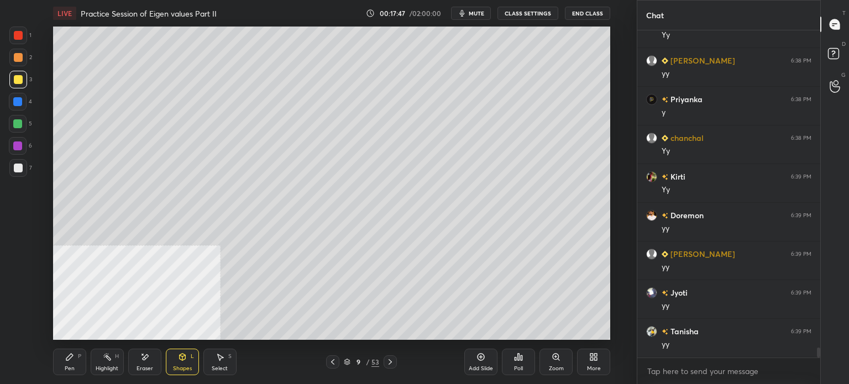
scroll to position [10593, 0]
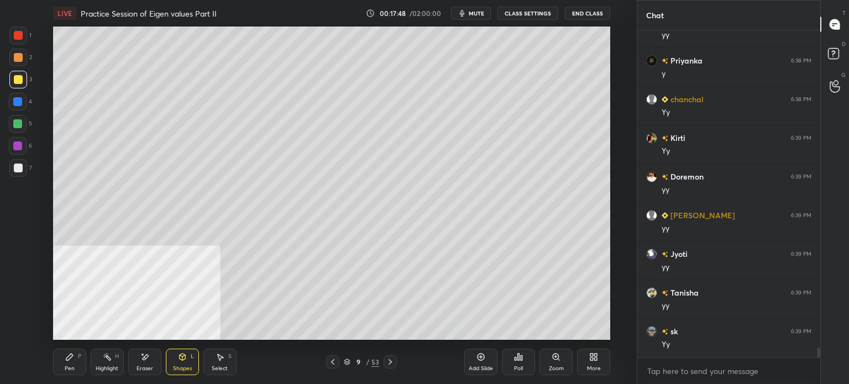
click at [75, 364] on div "Pen P" at bounding box center [69, 362] width 33 height 27
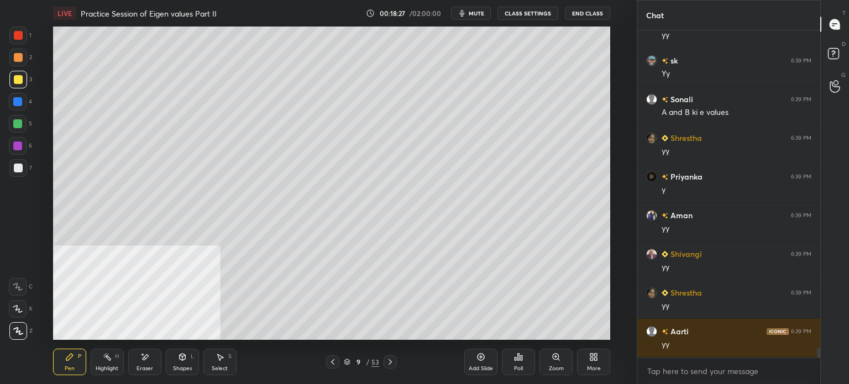
scroll to position [10903, 0]
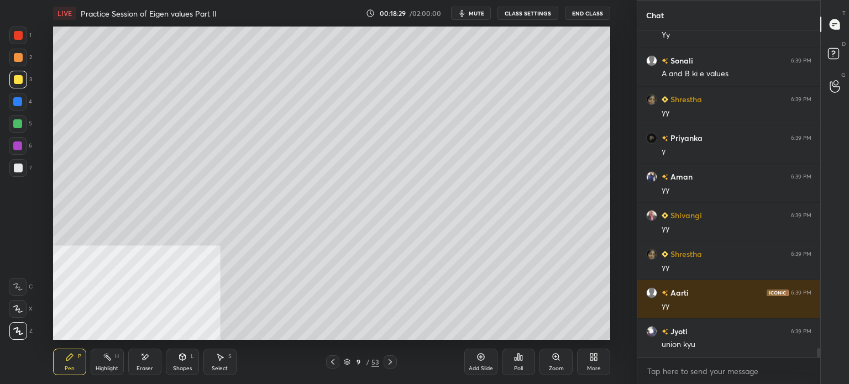
click at [619, 218] on div "Setting up your live class Poll for secs No correct answer Start poll" at bounding box center [331, 183] width 593 height 313
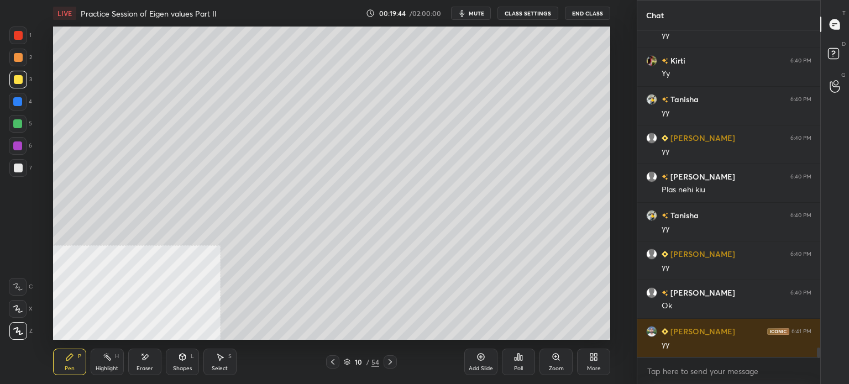
scroll to position [10564, 0]
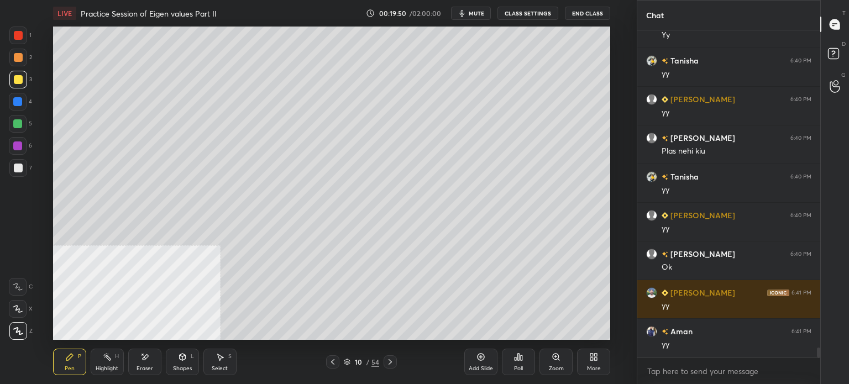
click at [621, 191] on div "Setting up your live class Poll for secs No correct answer Start poll" at bounding box center [331, 183] width 593 height 313
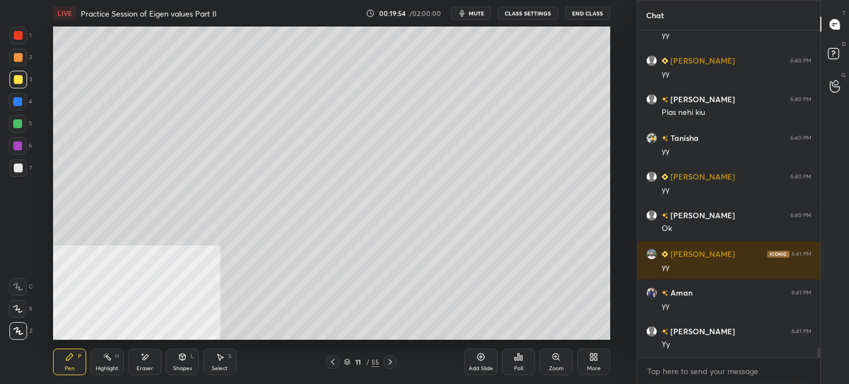
click at [18, 86] on div at bounding box center [18, 80] width 18 height 18
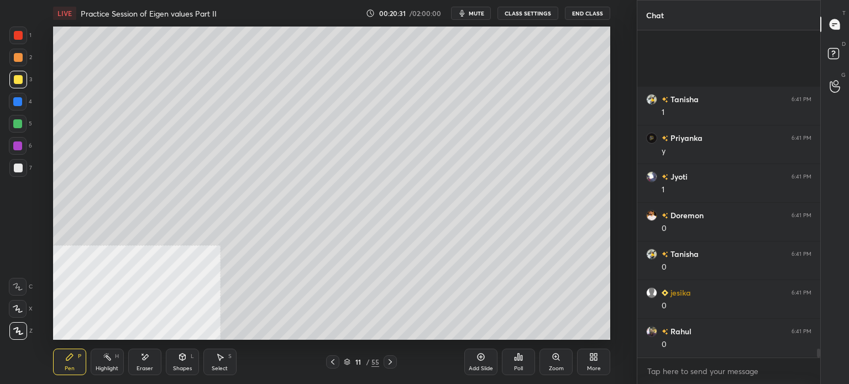
scroll to position [11686, 0]
click at [18, 173] on div at bounding box center [18, 168] width 18 height 18
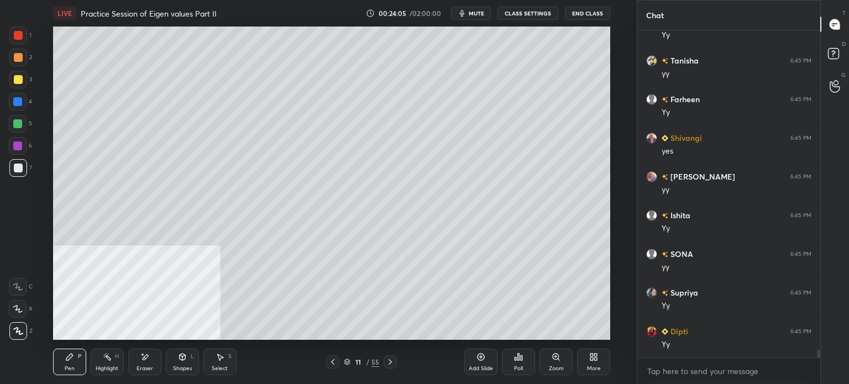
scroll to position [14019, 0]
click at [19, 79] on div at bounding box center [18, 79] width 9 height 9
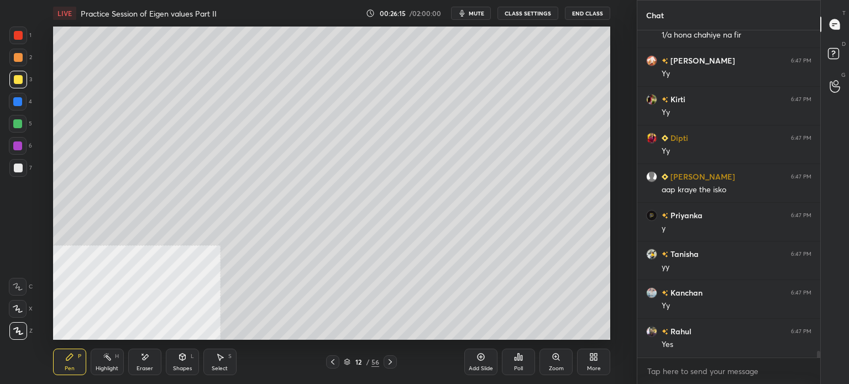
scroll to position [16187, 0]
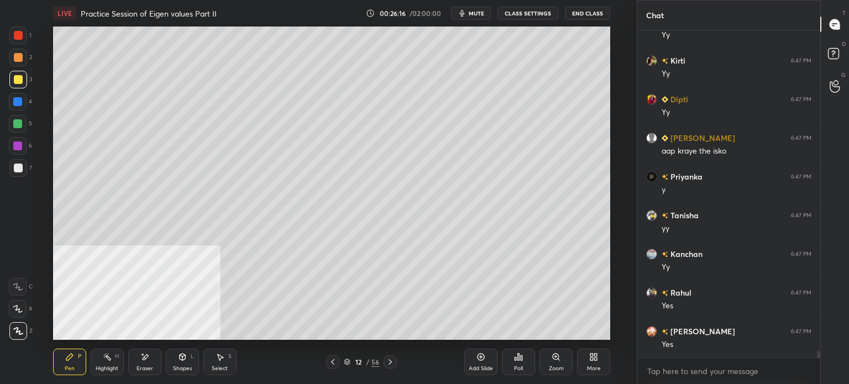
click at [213, 363] on div "Select S" at bounding box center [219, 362] width 33 height 27
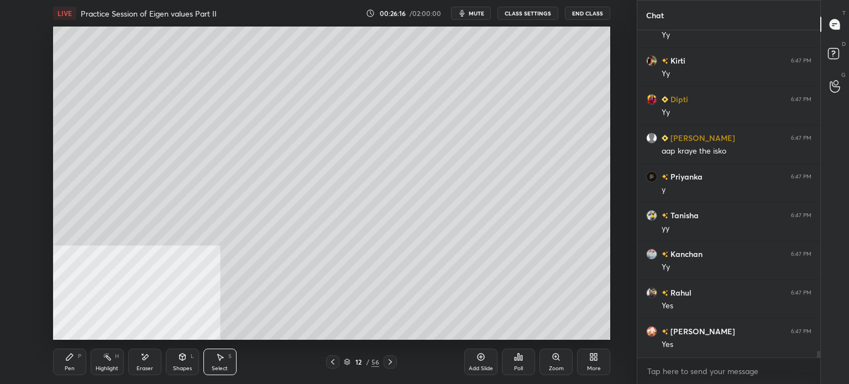
scroll to position [16303, 0]
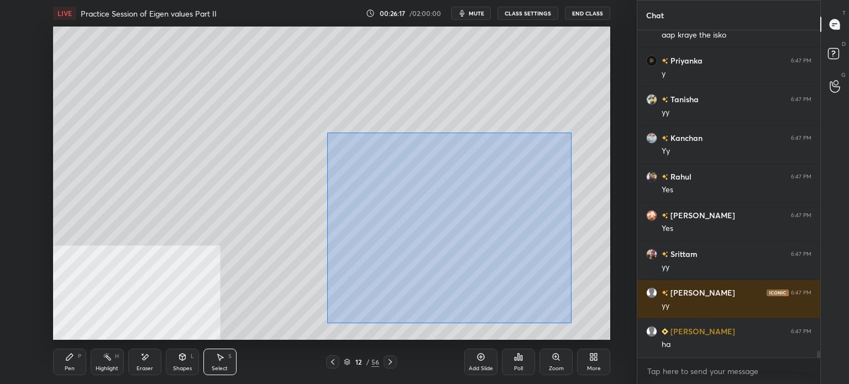
drag, startPoint x: 400, startPoint y: 202, endPoint x: 581, endPoint y: 339, distance: 226.9
click at [633, 363] on div "1 2 3 4 5 6 7 C X Z E E Erase all H H LIVE Practice Session of Eigen values Par…" at bounding box center [318, 192] width 637 height 384
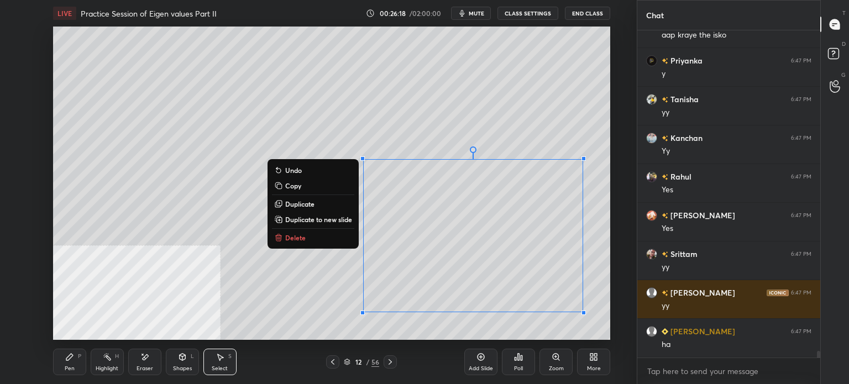
click at [305, 238] on button "Delete" at bounding box center [313, 237] width 82 height 13
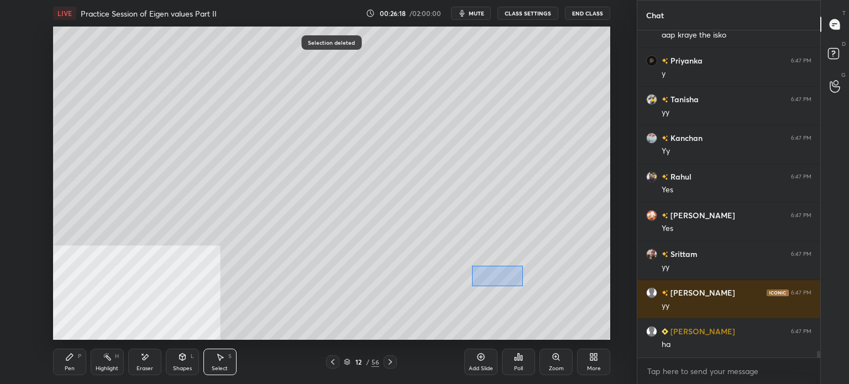
drag, startPoint x: 522, startPoint y: 286, endPoint x: 621, endPoint y: 344, distance: 114.7
click at [681, 352] on div "1 2 3 4 5 6 7 C X Z E E Erase all H H LIVE Practice Session of Eigen values Par…" at bounding box center [424, 192] width 849 height 384
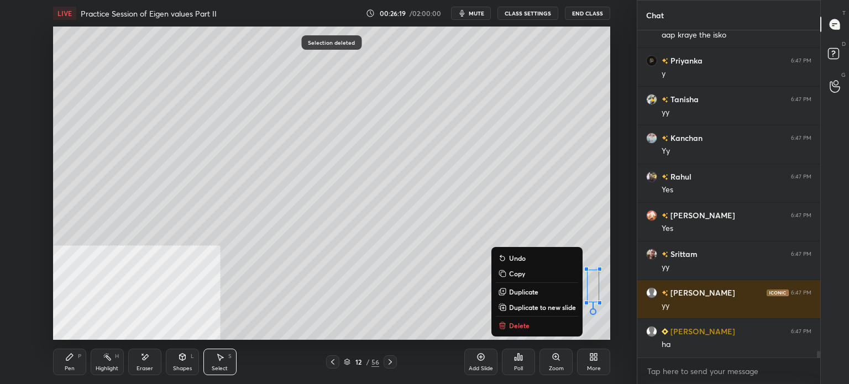
scroll to position [16341, 0]
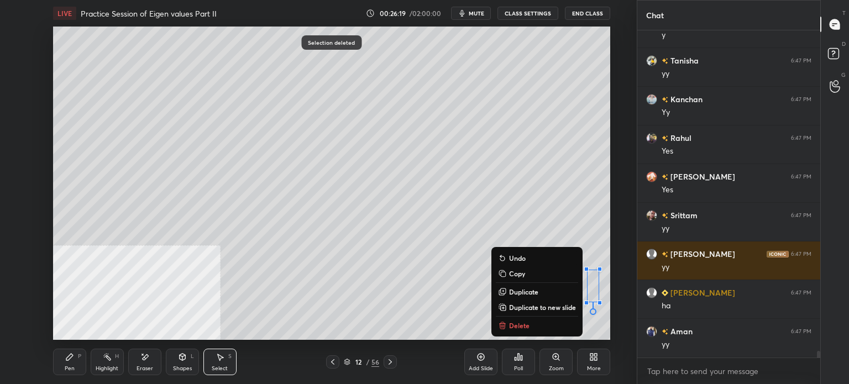
click at [518, 324] on p "Delete" at bounding box center [519, 325] width 20 height 9
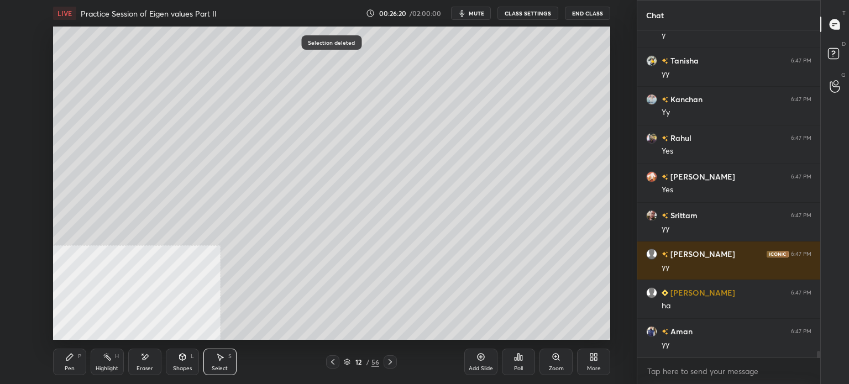
scroll to position [16419, 0]
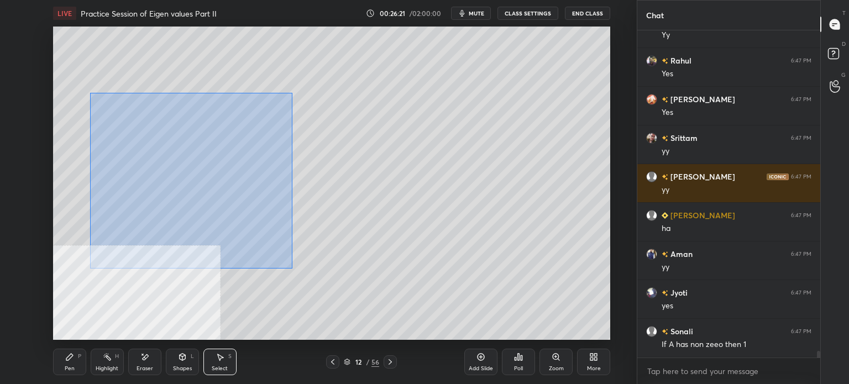
drag, startPoint x: 93, startPoint y: 96, endPoint x: 296, endPoint y: 268, distance: 266.0
click at [296, 272] on div "0 ° Undo Copy Duplicate Duplicate to new slide Delete" at bounding box center [331, 183] width 557 height 313
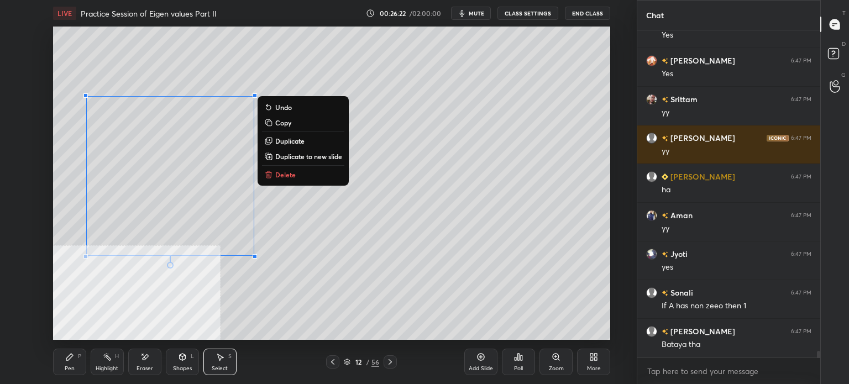
click at [294, 174] on p "Delete" at bounding box center [285, 174] width 20 height 9
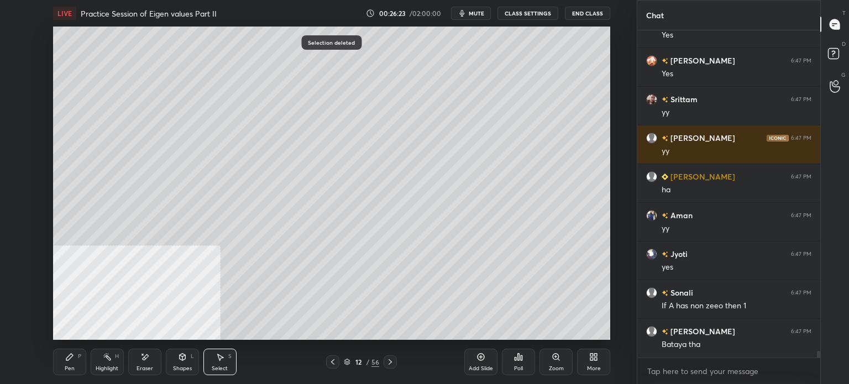
drag, startPoint x: 59, startPoint y: 356, endPoint x: 59, endPoint y: 344, distance: 11.6
click at [59, 355] on div "Pen P" at bounding box center [69, 362] width 33 height 27
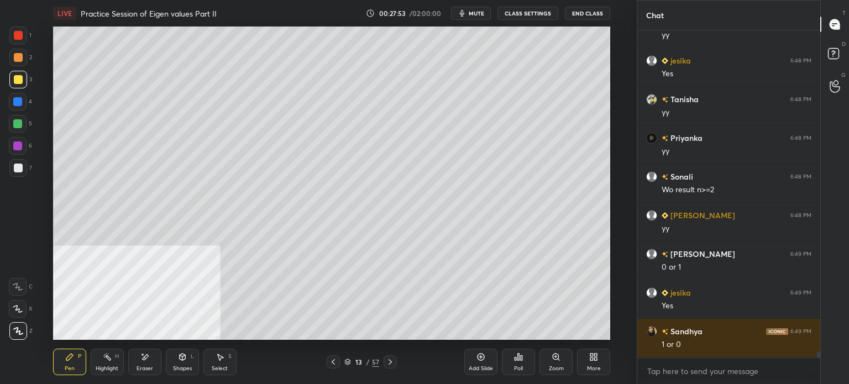
scroll to position [17077, 0]
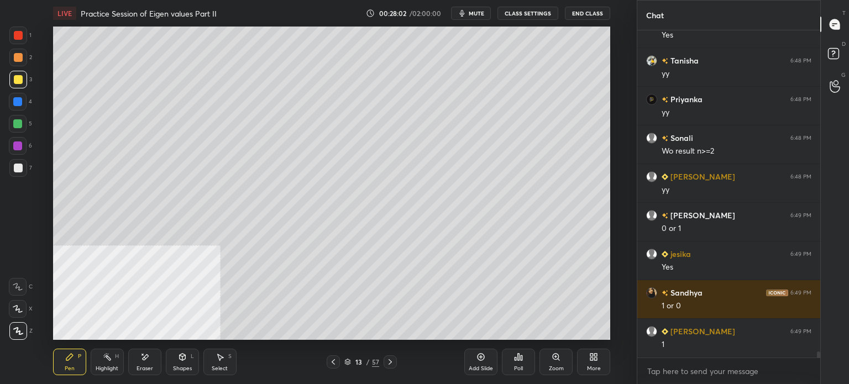
drag, startPoint x: 113, startPoint y: 367, endPoint x: 140, endPoint y: 368, distance: 27.1
click at [114, 367] on div "Highlight" at bounding box center [107, 369] width 23 height 6
click at [142, 369] on div "Eraser" at bounding box center [145, 369] width 17 height 6
click at [53, 351] on div "LIVE Practice Session of Eigen values Part II 00:28:03 / 02:00:00 mute CLASS SE…" at bounding box center [331, 192] width 593 height 384
click at [67, 362] on div "Pen P" at bounding box center [69, 362] width 33 height 27
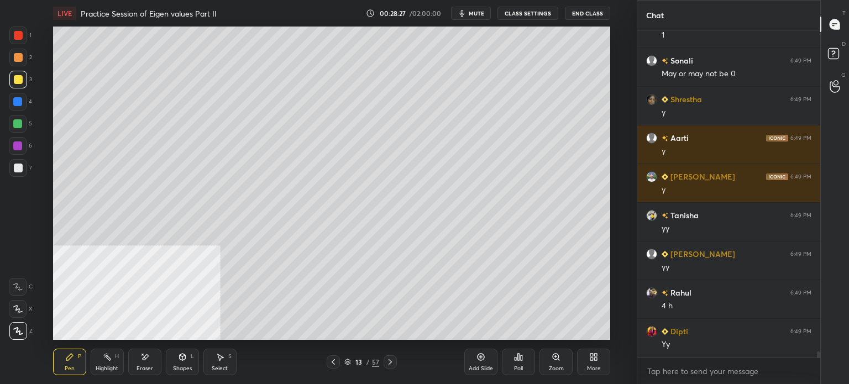
scroll to position [17425, 0]
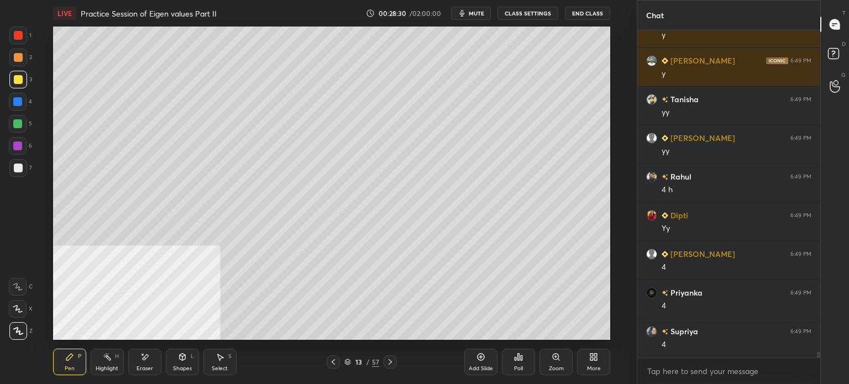
click at [175, 362] on div "Shapes L" at bounding box center [182, 362] width 33 height 27
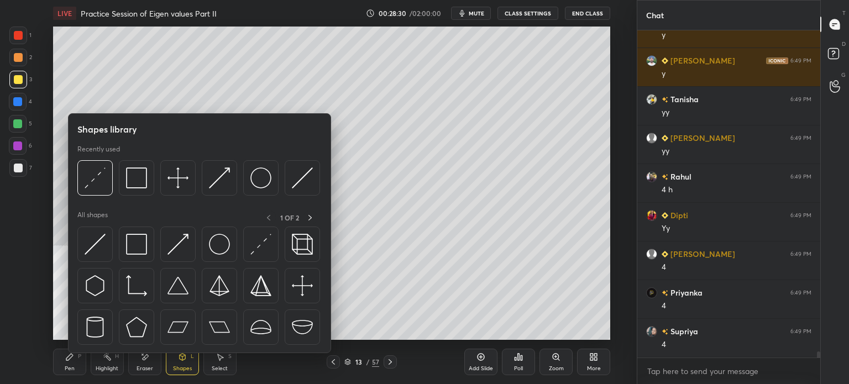
scroll to position [17619, 0]
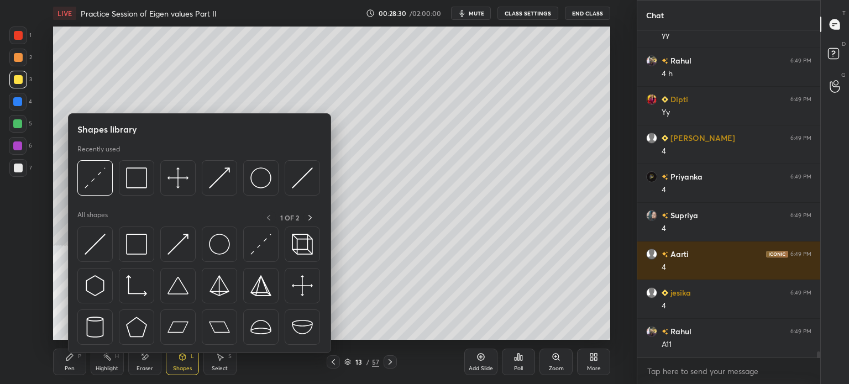
click at [149, 364] on div "Eraser" at bounding box center [144, 362] width 33 height 27
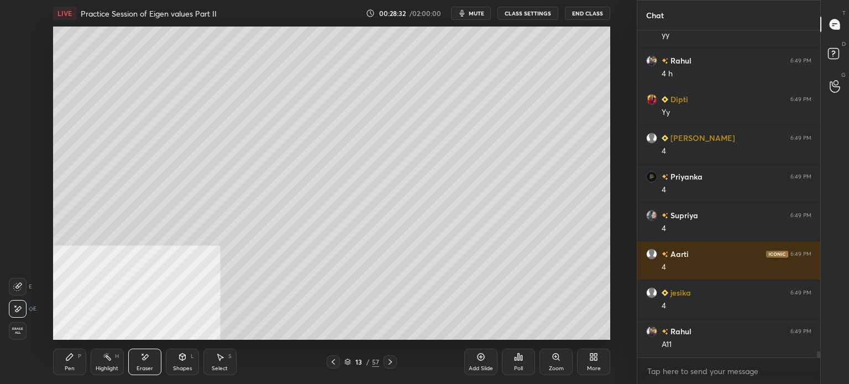
click at [75, 364] on div "Pen P" at bounding box center [69, 362] width 33 height 27
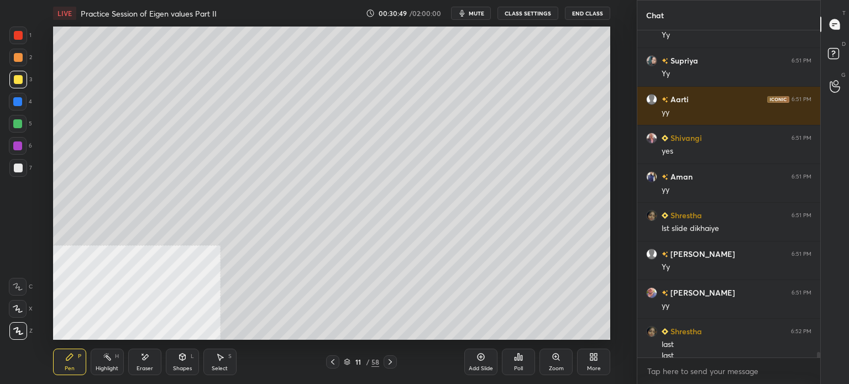
scroll to position [19874, 0]
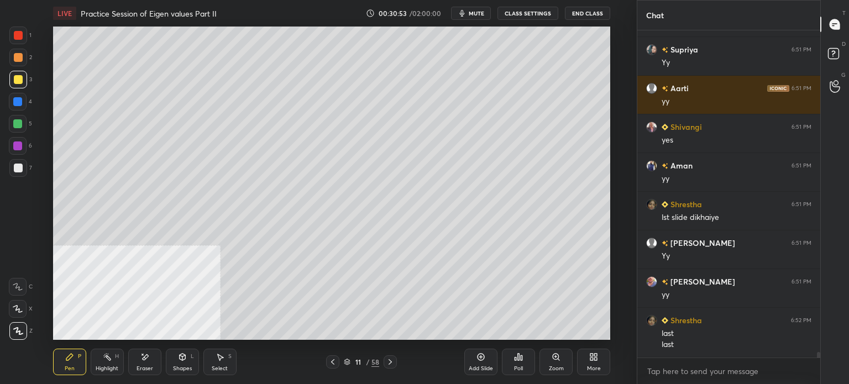
click at [624, 217] on div "Setting up your live class Poll for secs No correct answer Start poll" at bounding box center [331, 183] width 593 height 313
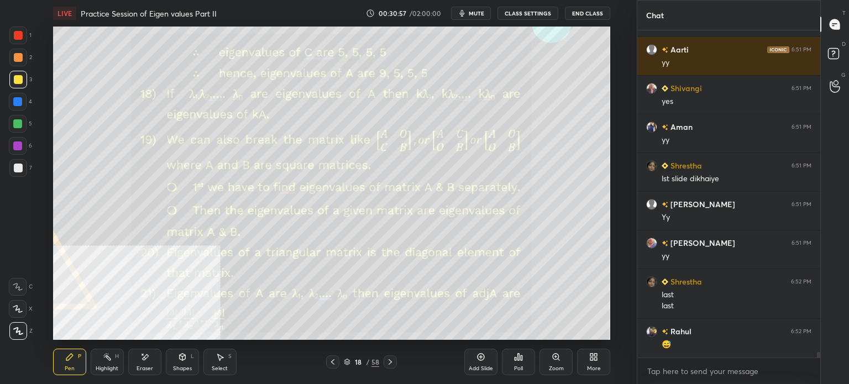
click at [600, 362] on div "More" at bounding box center [593, 362] width 33 height 27
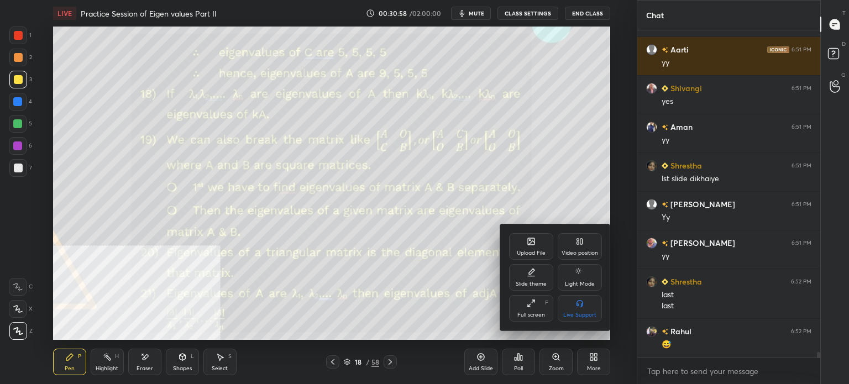
click at [588, 243] on div "Video position" at bounding box center [580, 246] width 44 height 27
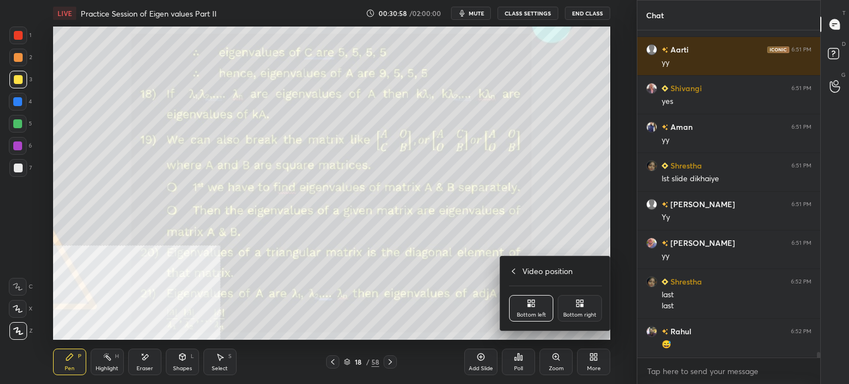
click at [584, 308] on div "Bottom right" at bounding box center [580, 308] width 44 height 27
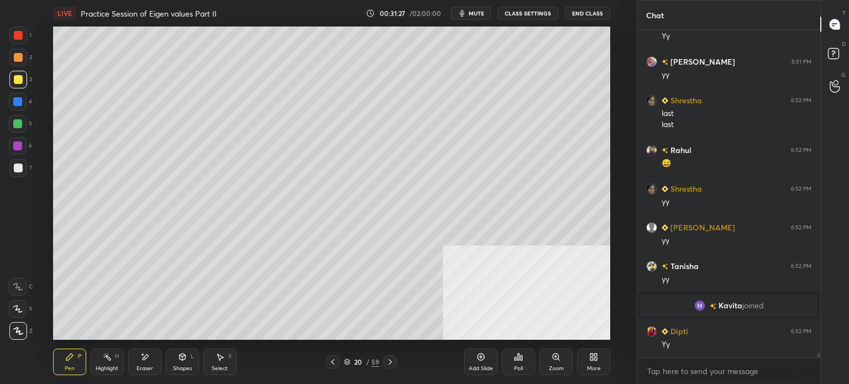
scroll to position [20133, 0]
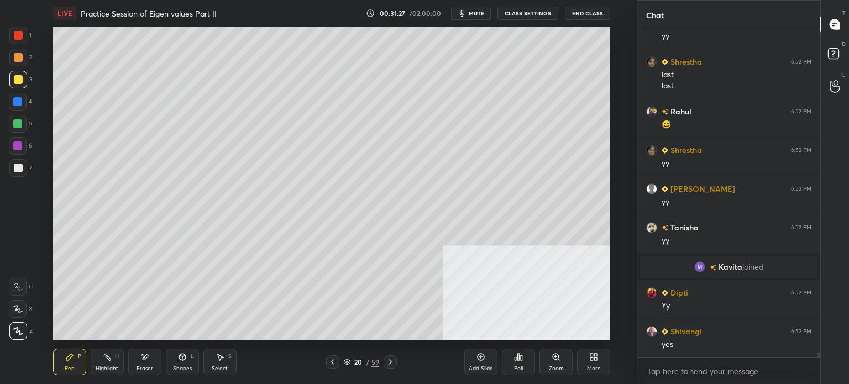
click at [22, 81] on div at bounding box center [18, 79] width 9 height 9
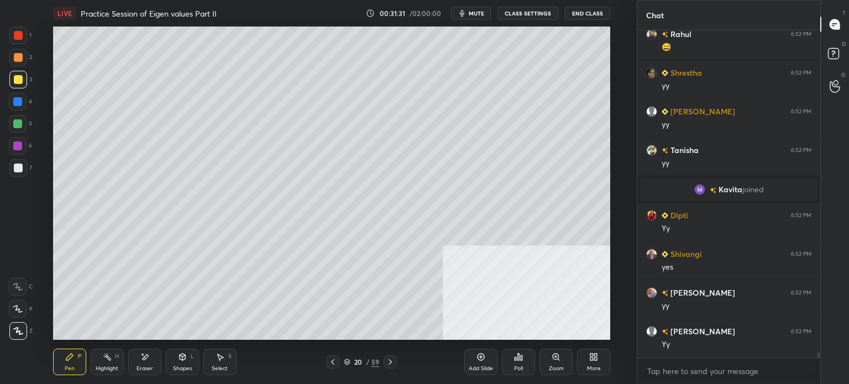
scroll to position [20249, 0]
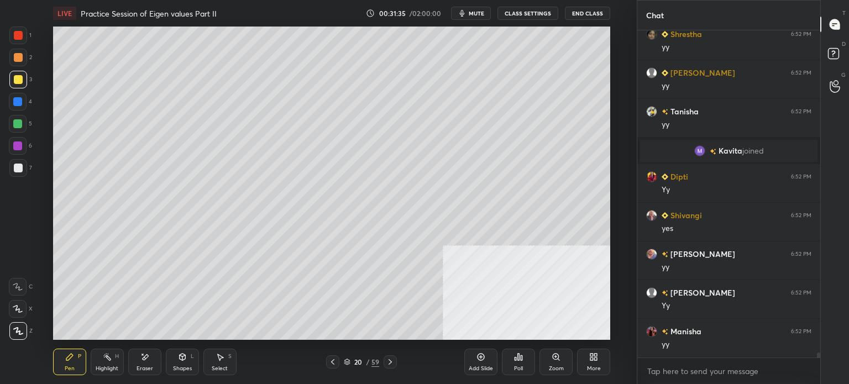
click at [184, 370] on div "Shapes" at bounding box center [182, 369] width 19 height 6
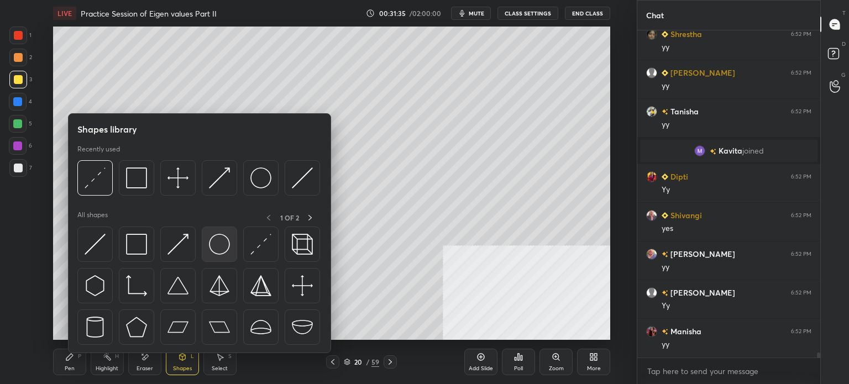
click at [217, 248] on img at bounding box center [219, 244] width 21 height 21
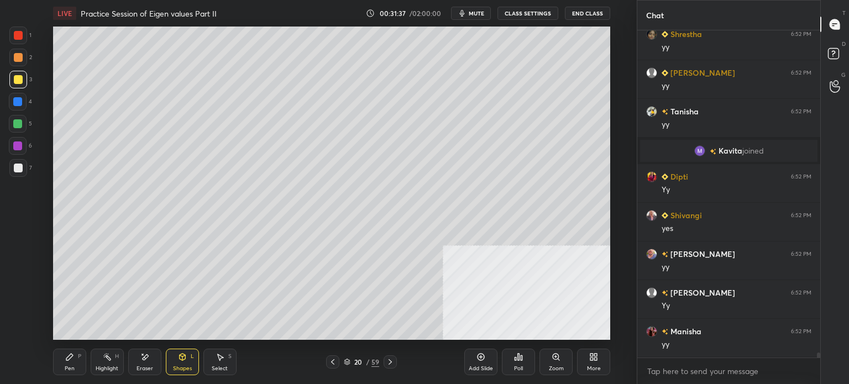
click at [188, 363] on div "Shapes L" at bounding box center [182, 362] width 33 height 27
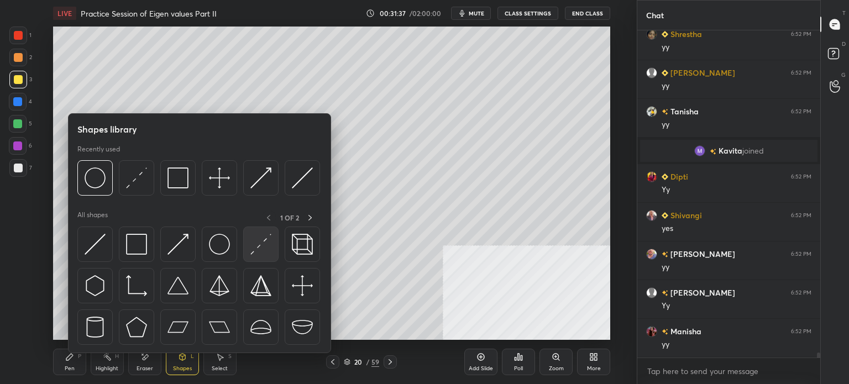
click at [263, 249] on img at bounding box center [260, 244] width 21 height 21
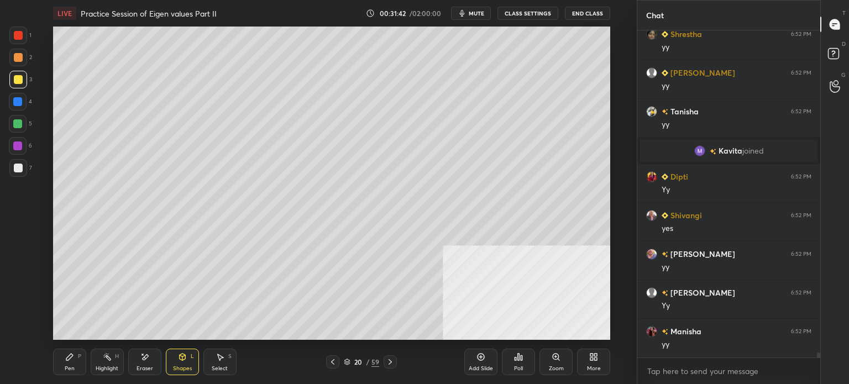
click at [69, 366] on div "Pen" at bounding box center [70, 369] width 10 height 6
click at [215, 369] on div "Select" at bounding box center [220, 369] width 16 height 6
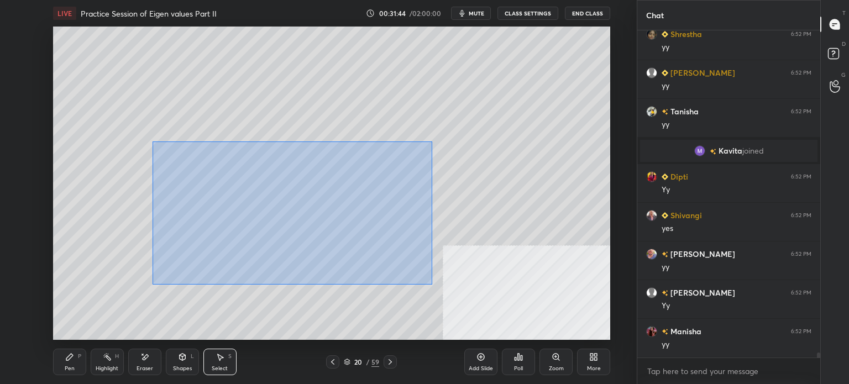
drag, startPoint x: 213, startPoint y: 179, endPoint x: 454, endPoint y: 288, distance: 264.5
click at [544, 343] on div "LIVE Practice Session of Eigen values Part II 00:31:44 / 02:00:00 mute CLASS SE…" at bounding box center [331, 192] width 593 height 384
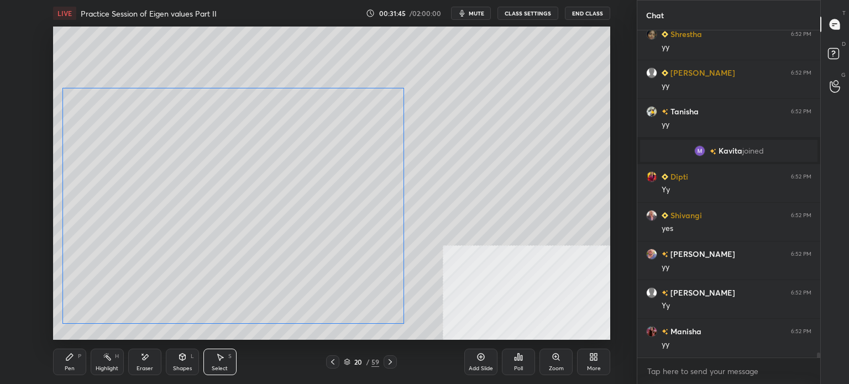
drag, startPoint x: 370, startPoint y: 236, endPoint x: 411, endPoint y: 260, distance: 47.1
click at [292, 238] on div "0 ° Undo Copy Duplicate Duplicate to new slide Delete" at bounding box center [331, 183] width 557 height 313
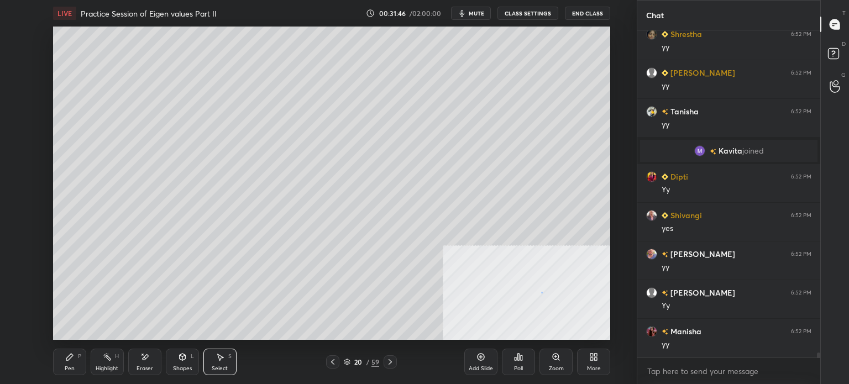
click at [542, 292] on div "0 ° Undo Copy Duplicate Duplicate to new slide Delete" at bounding box center [331, 183] width 557 height 313
click at [69, 370] on div "Pen" at bounding box center [70, 369] width 10 height 6
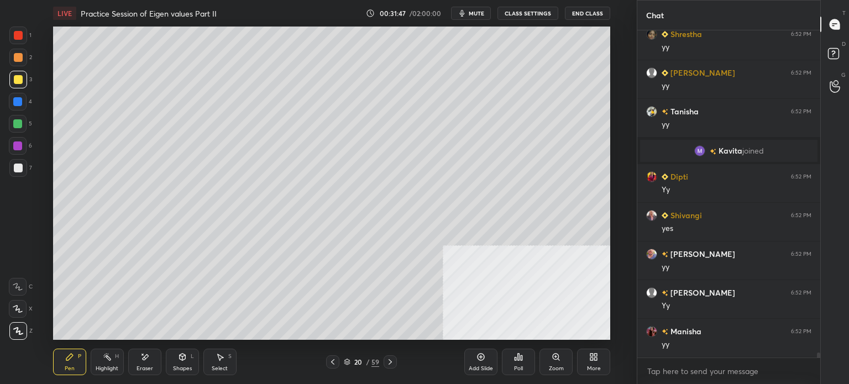
click at [25, 172] on div at bounding box center [18, 168] width 18 height 18
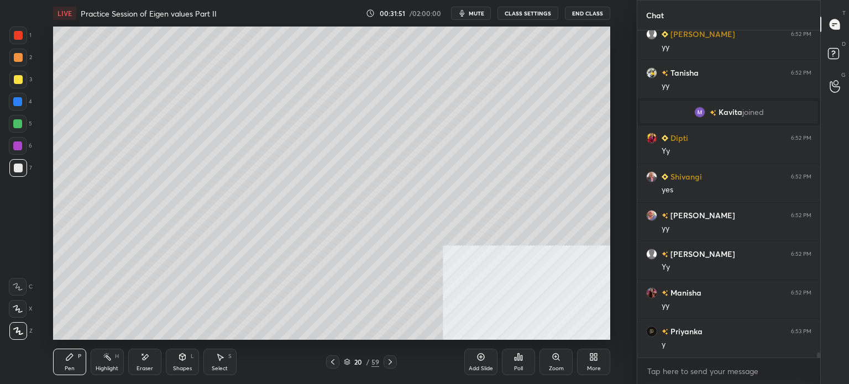
scroll to position [20327, 0]
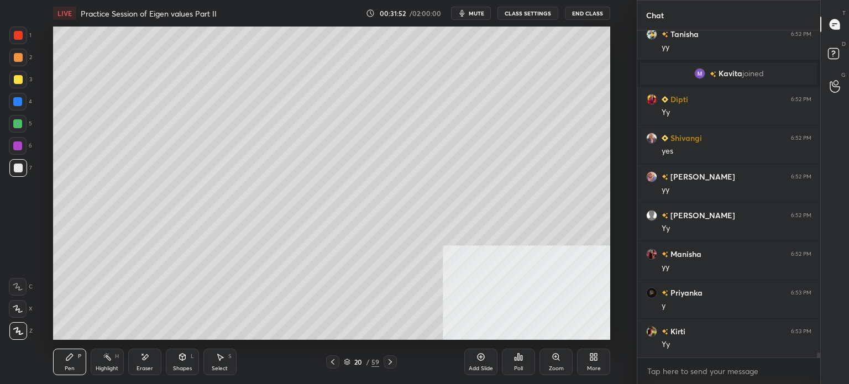
click at [188, 367] on div "Shapes" at bounding box center [182, 369] width 19 height 6
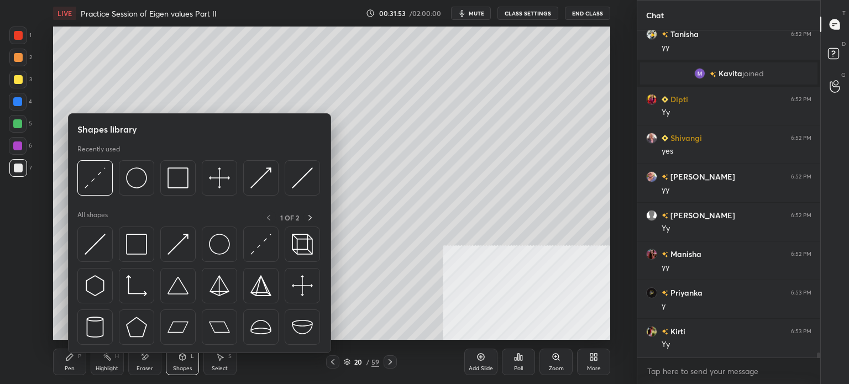
click at [62, 365] on div "Pen P" at bounding box center [69, 362] width 33 height 27
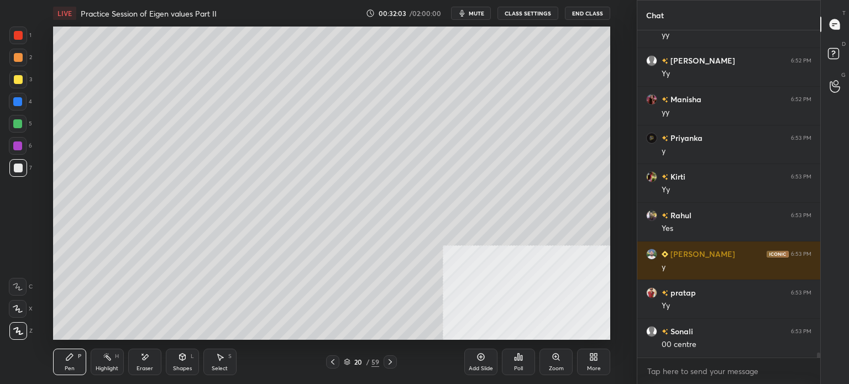
scroll to position [20520, 0]
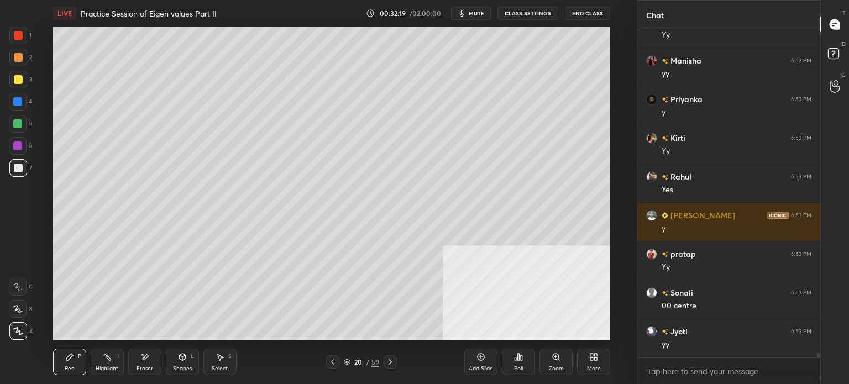
click at [186, 361] on icon at bounding box center [182, 357] width 9 height 9
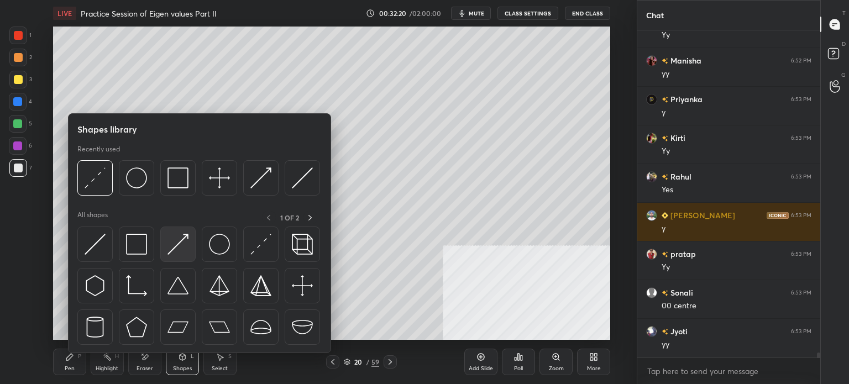
click at [183, 248] on img at bounding box center [178, 244] width 21 height 21
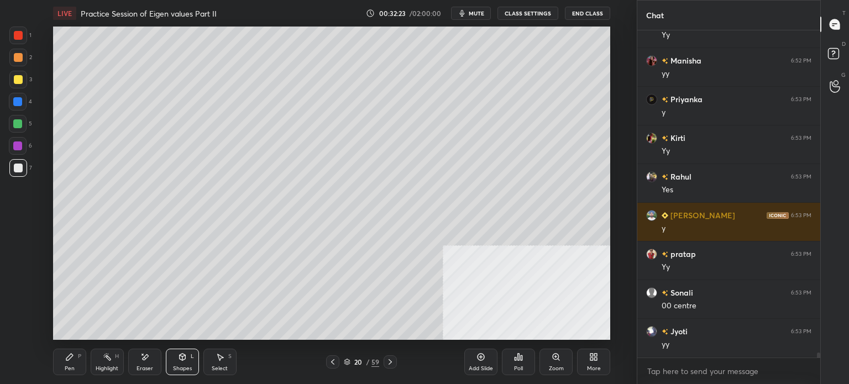
click at [18, 74] on div at bounding box center [18, 80] width 18 height 18
click at [475, 14] on span "mute" at bounding box center [476, 13] width 15 height 8
click at [479, 12] on span "unmute" at bounding box center [476, 13] width 24 height 8
click at [72, 363] on div "Pen P" at bounding box center [69, 362] width 33 height 27
click at [480, 13] on span "mute" at bounding box center [476, 13] width 15 height 8
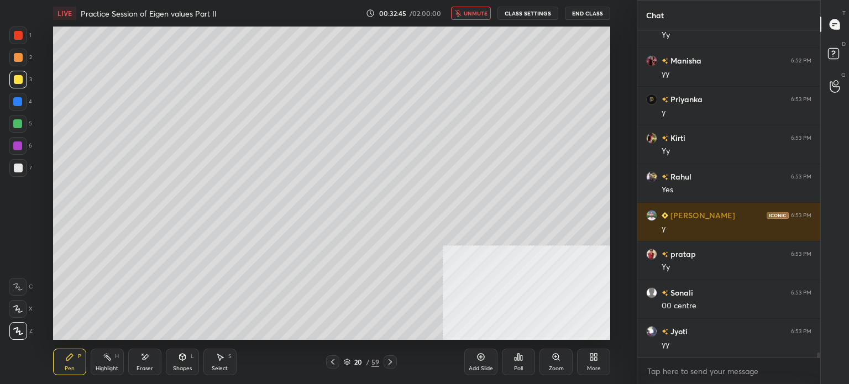
scroll to position [20559, 0]
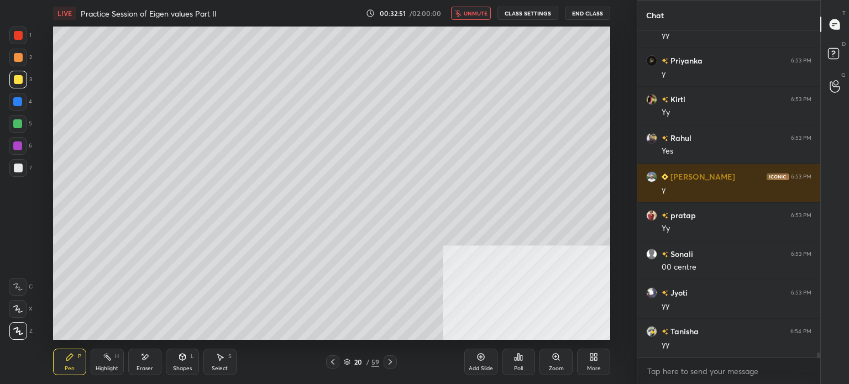
click at [480, 7] on button "unmute" at bounding box center [471, 13] width 40 height 13
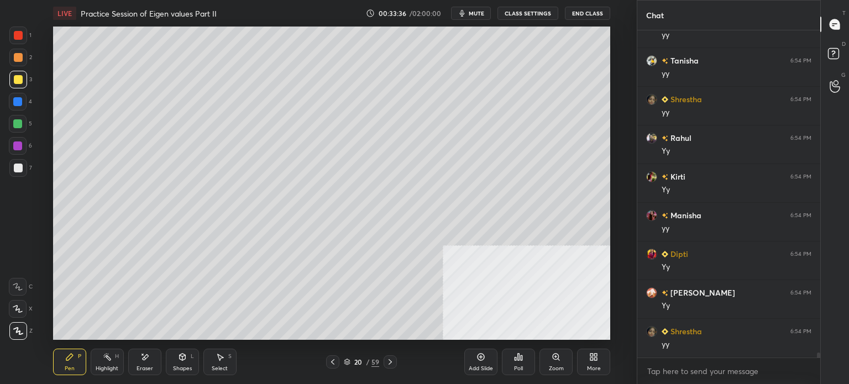
scroll to position [20868, 0]
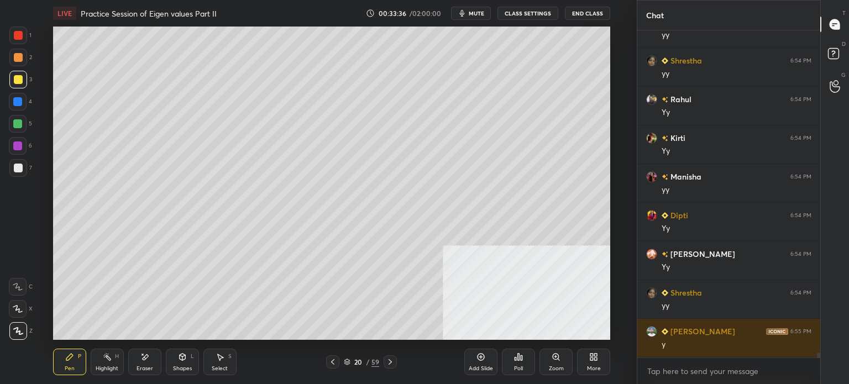
click at [181, 358] on icon at bounding box center [182, 357] width 6 height 7
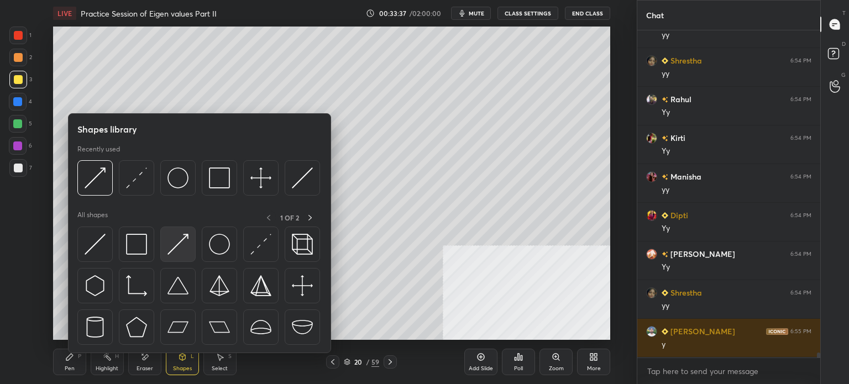
click at [169, 248] on img at bounding box center [178, 244] width 21 height 21
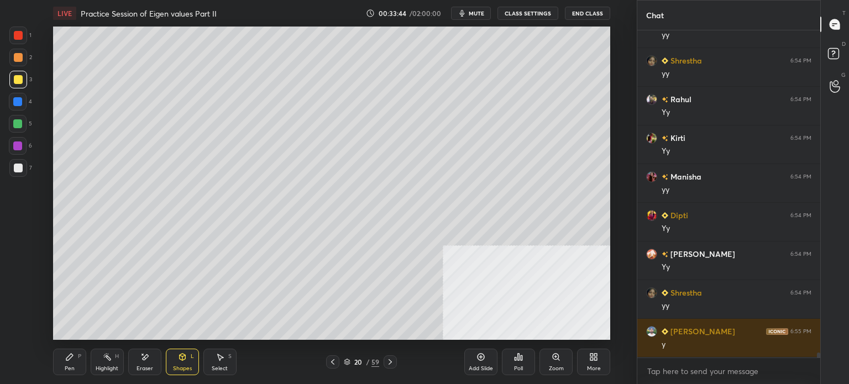
click at [67, 359] on icon at bounding box center [69, 357] width 7 height 7
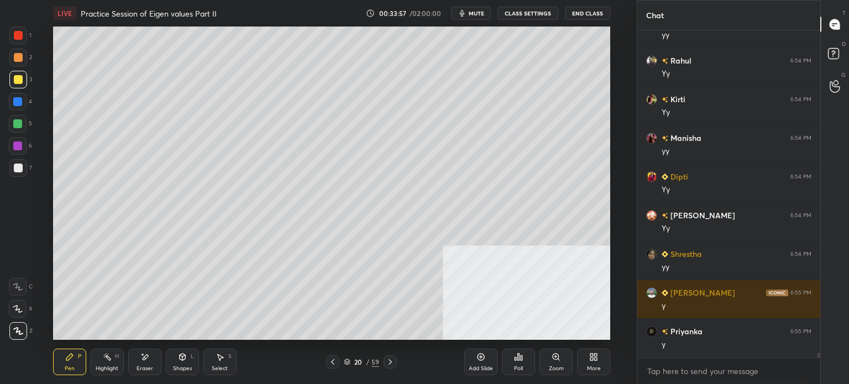
scroll to position [20946, 0]
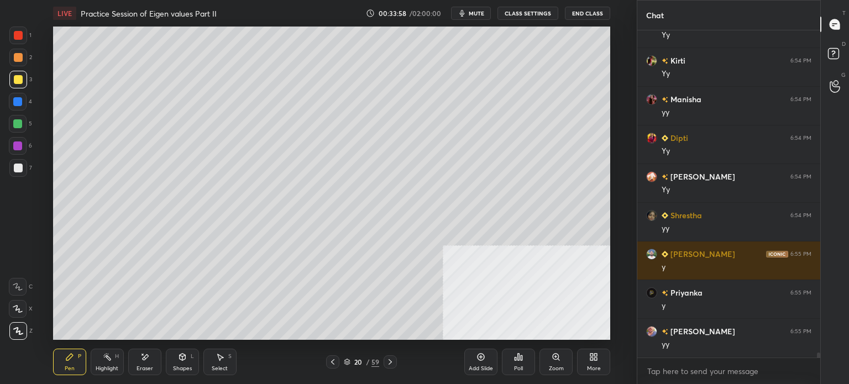
click at [20, 173] on div at bounding box center [18, 168] width 18 height 18
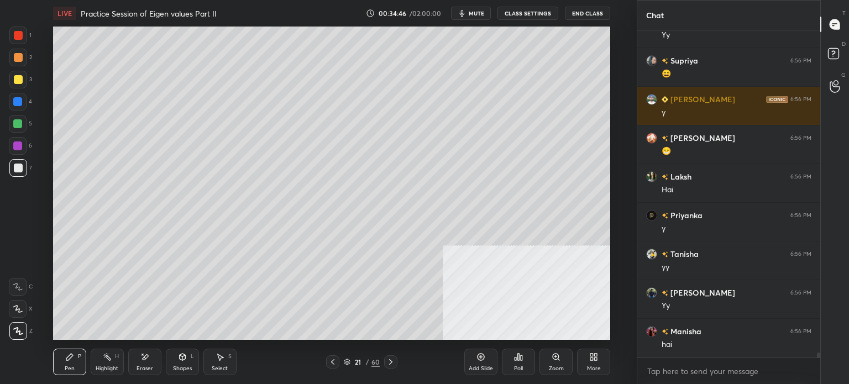
scroll to position [22030, 0]
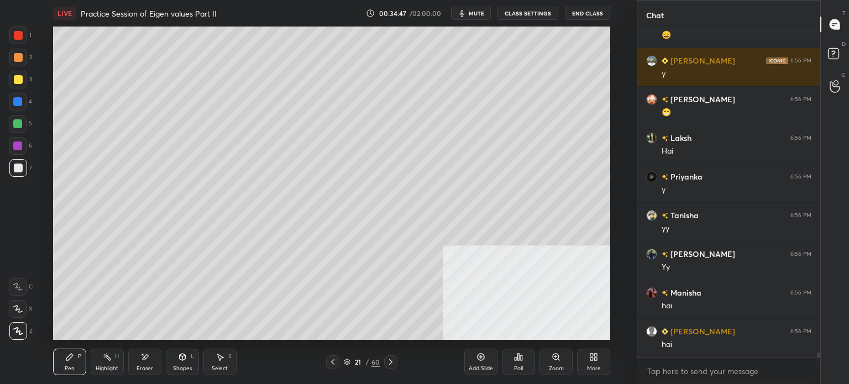
click at [14, 79] on div at bounding box center [18, 79] width 9 height 9
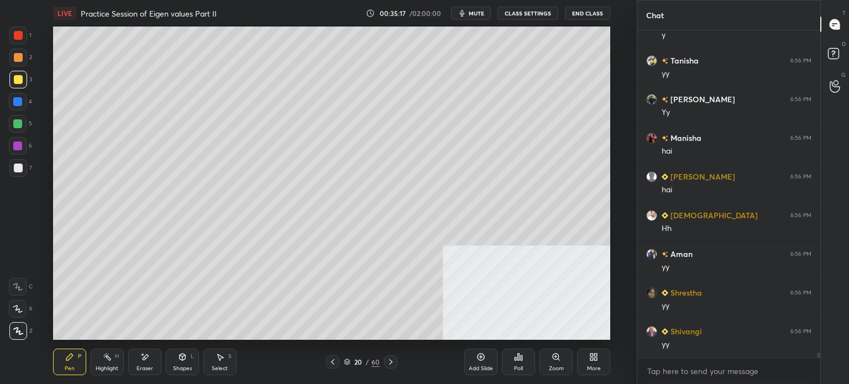
scroll to position [22223, 0]
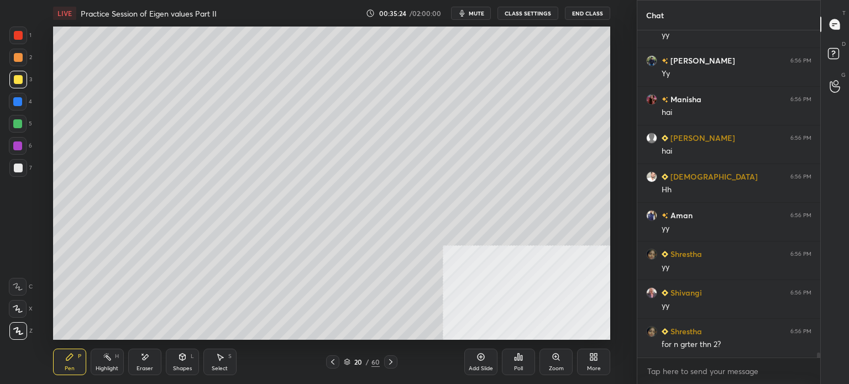
click at [228, 368] on div "Select S" at bounding box center [219, 362] width 33 height 27
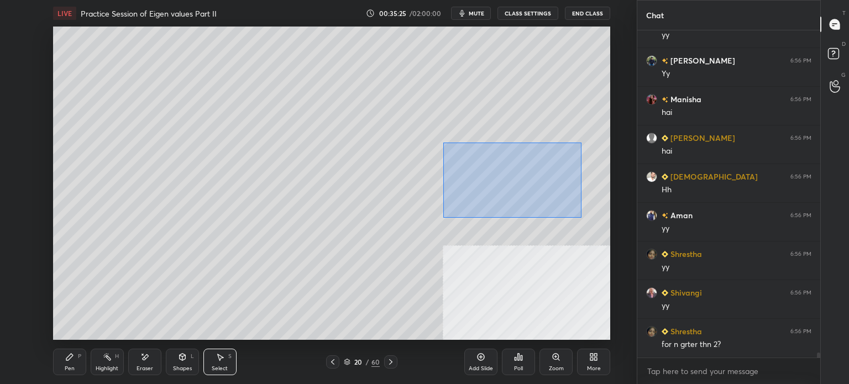
drag, startPoint x: 546, startPoint y: 197, endPoint x: 540, endPoint y: 195, distance: 6.7
click at [578, 216] on div "0 ° Undo Copy Duplicate Duplicate to new slide Delete" at bounding box center [331, 183] width 557 height 313
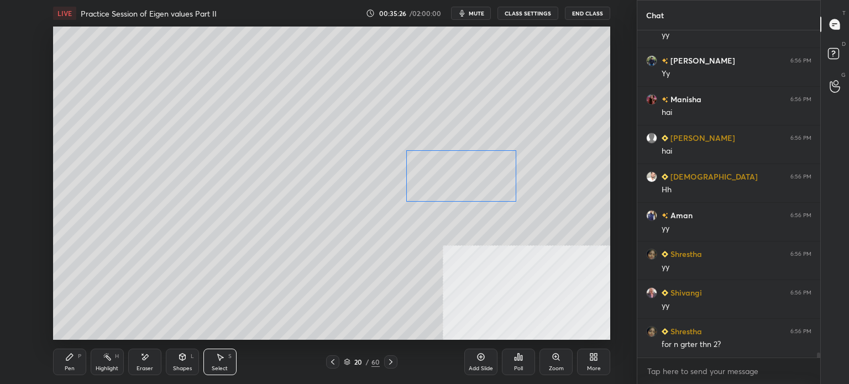
drag, startPoint x: 538, startPoint y: 189, endPoint x: 506, endPoint y: 212, distance: 39.3
click at [499, 191] on div "0 ° Undo Copy Duplicate Duplicate to new slide Delete" at bounding box center [331, 183] width 557 height 313
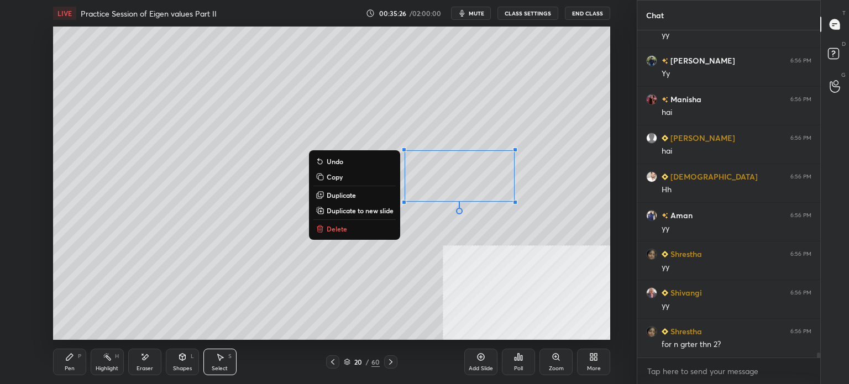
click at [498, 234] on div "0 ° Undo Copy Duplicate Duplicate to new slide Delete" at bounding box center [331, 183] width 557 height 313
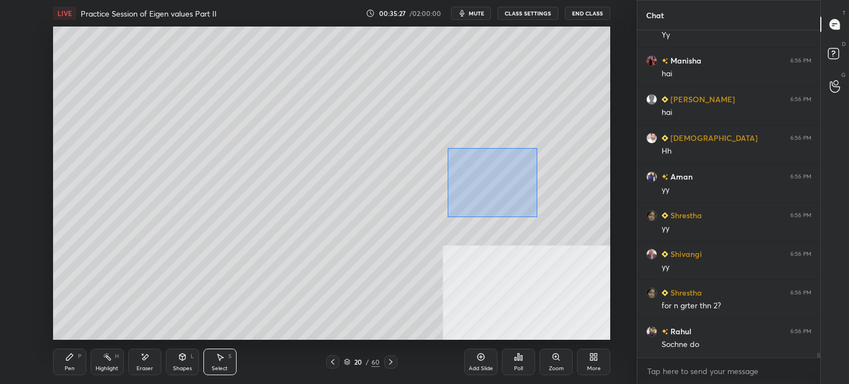
drag, startPoint x: 487, startPoint y: 185, endPoint x: 557, endPoint y: 202, distance: 72.2
click at [537, 218] on div "0 ° Undo Copy Duplicate Duplicate to new slide Delete" at bounding box center [331, 183] width 557 height 313
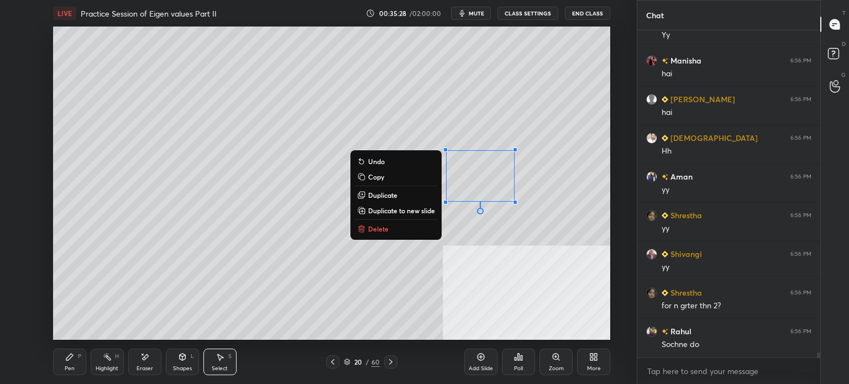
click at [420, 194] on button "Duplicate" at bounding box center [396, 195] width 82 height 13
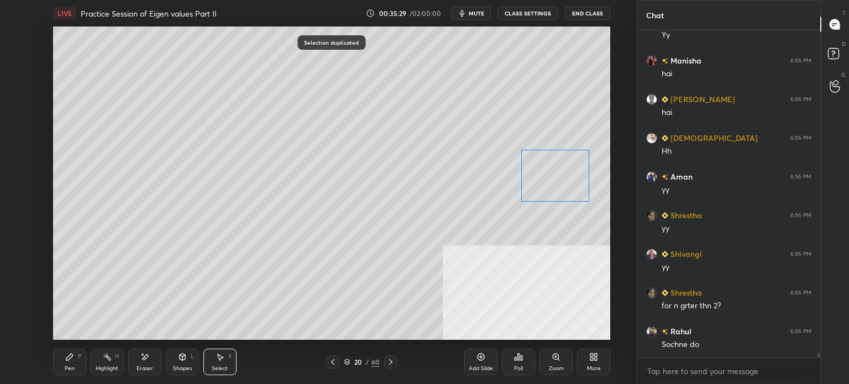
drag, startPoint x: 513, startPoint y: 178, endPoint x: 551, endPoint y: 168, distance: 39.0
click at [560, 167] on div "0 ° Undo Copy Duplicate Duplicate to new slide Delete" at bounding box center [331, 183] width 557 height 313
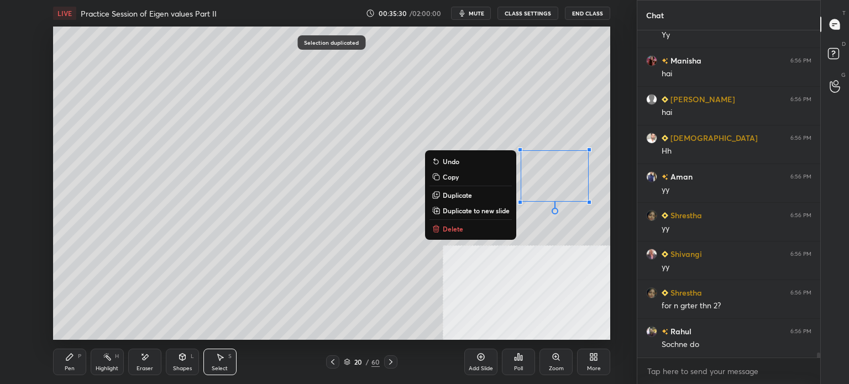
click at [77, 360] on div "Pen P" at bounding box center [69, 362] width 33 height 27
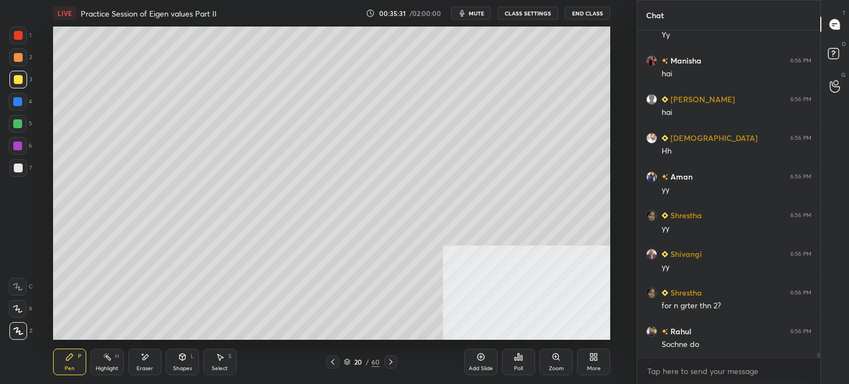
click at [25, 172] on div at bounding box center [18, 168] width 18 height 18
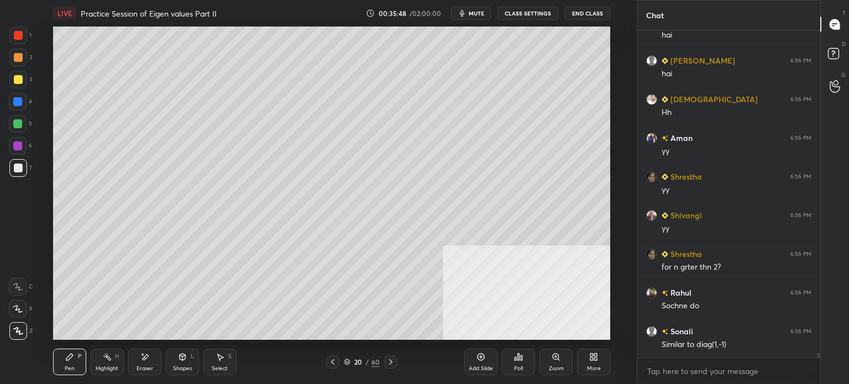
click at [148, 359] on icon at bounding box center [144, 357] width 9 height 9
click at [72, 363] on div "Pen P" at bounding box center [69, 362] width 33 height 27
click at [17, 79] on div at bounding box center [18, 79] width 9 height 9
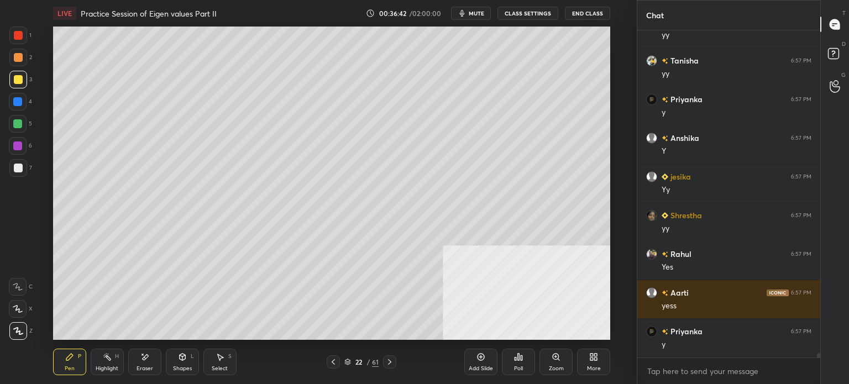
scroll to position [22842, 0]
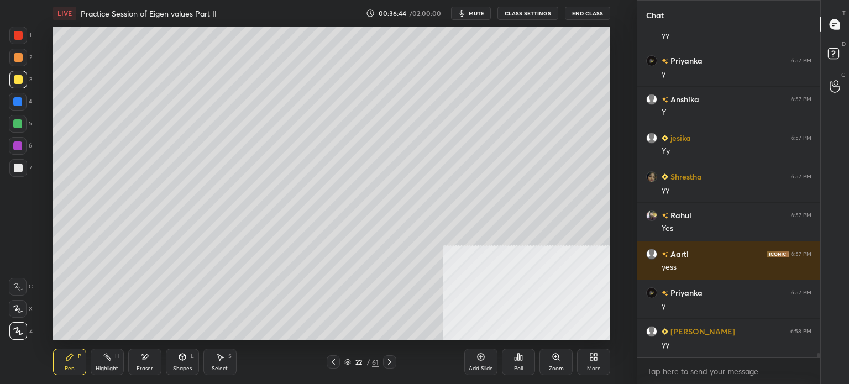
click at [223, 360] on icon at bounding box center [220, 357] width 9 height 9
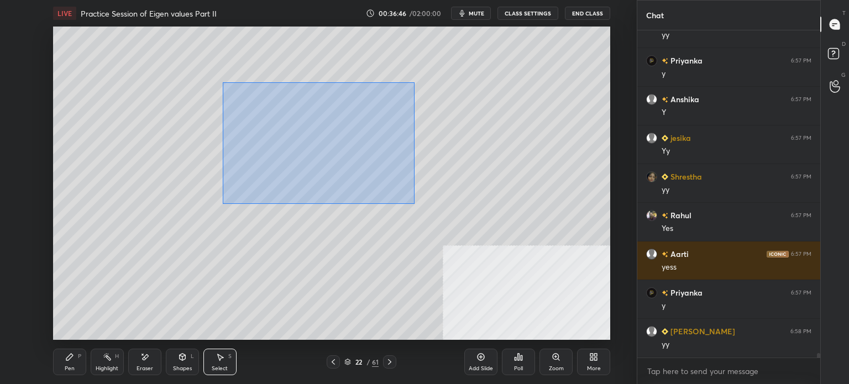
drag, startPoint x: 223, startPoint y: 82, endPoint x: 427, endPoint y: 198, distance: 234.7
click at [414, 203] on div "0 ° Undo Copy Duplicate Duplicate to new slide Delete" at bounding box center [331, 183] width 557 height 313
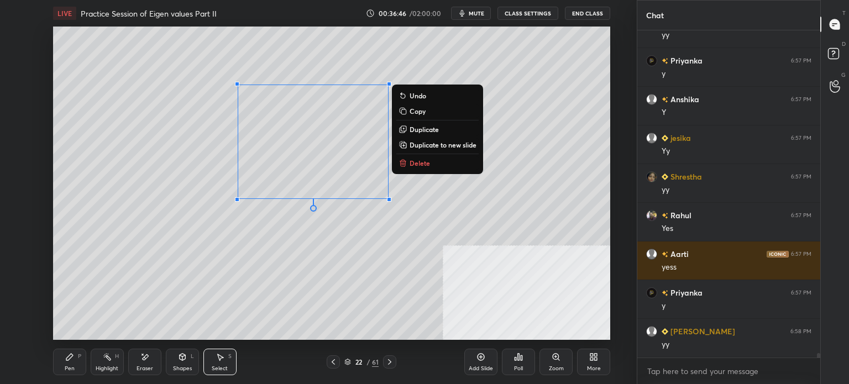
click at [428, 130] on p "Duplicate" at bounding box center [424, 129] width 29 height 9
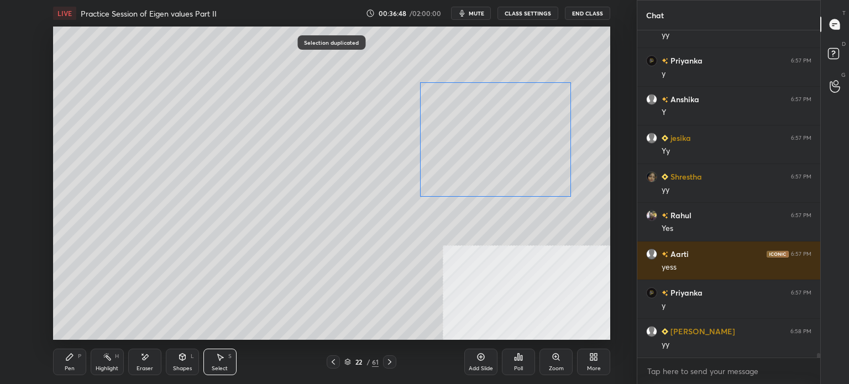
drag, startPoint x: 351, startPoint y: 153, endPoint x: 508, endPoint y: 145, distance: 157.2
click at [511, 139] on div "0 ° Undo Copy Duplicate Duplicate to new slide Delete" at bounding box center [331, 183] width 557 height 313
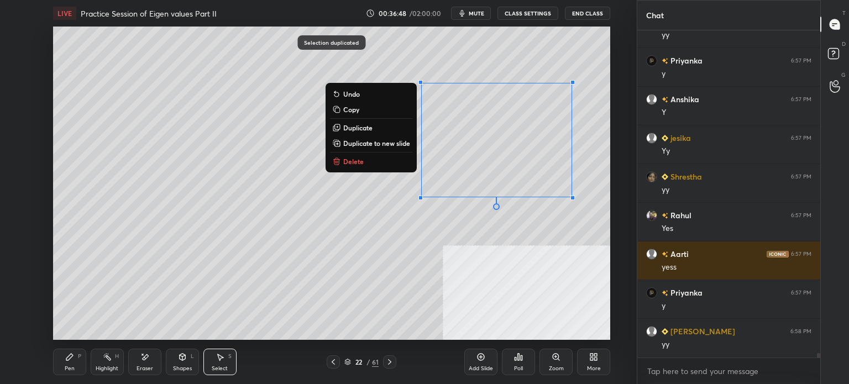
drag, startPoint x: 70, startPoint y: 365, endPoint x: 89, endPoint y: 347, distance: 26.6
click at [71, 367] on div "Pen" at bounding box center [70, 369] width 10 height 6
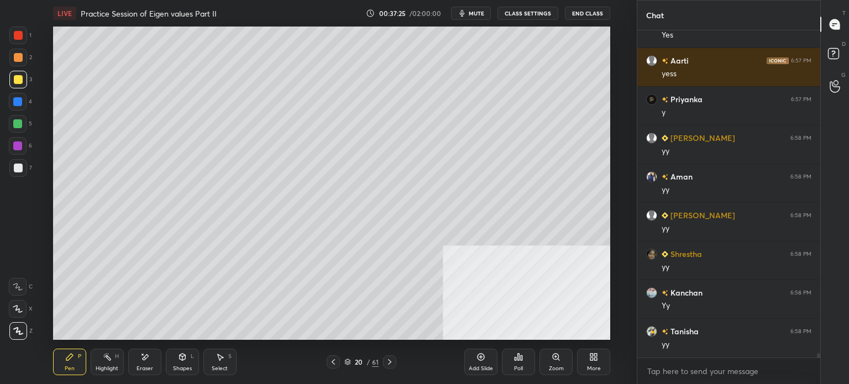
scroll to position [23074, 0]
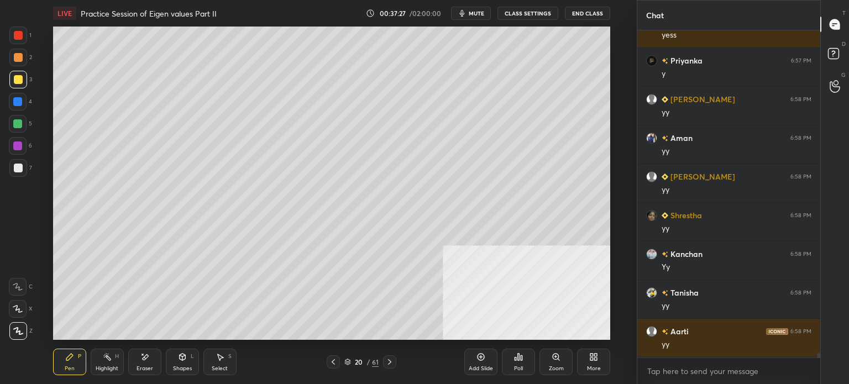
click at [182, 372] on div "Shapes L" at bounding box center [182, 362] width 33 height 27
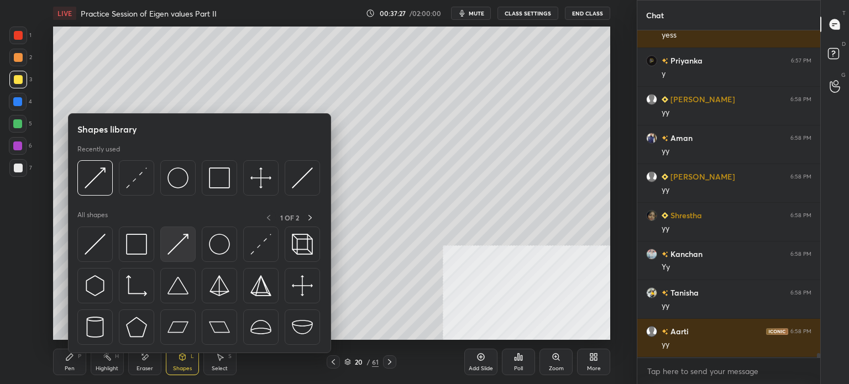
click at [186, 242] on img at bounding box center [178, 244] width 21 height 21
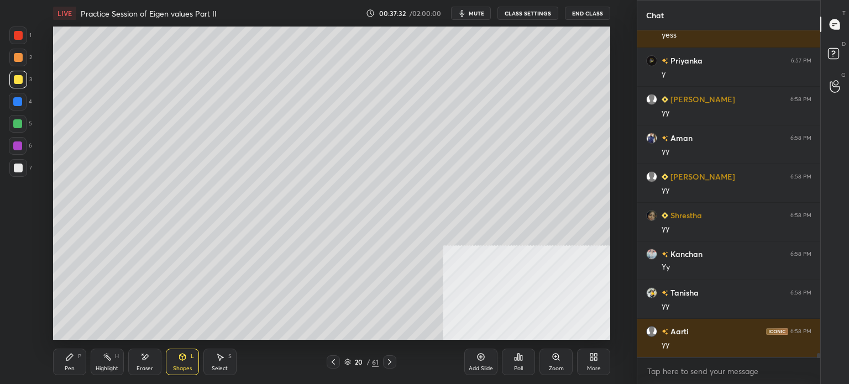
click at [74, 366] on div "Pen P" at bounding box center [69, 362] width 33 height 27
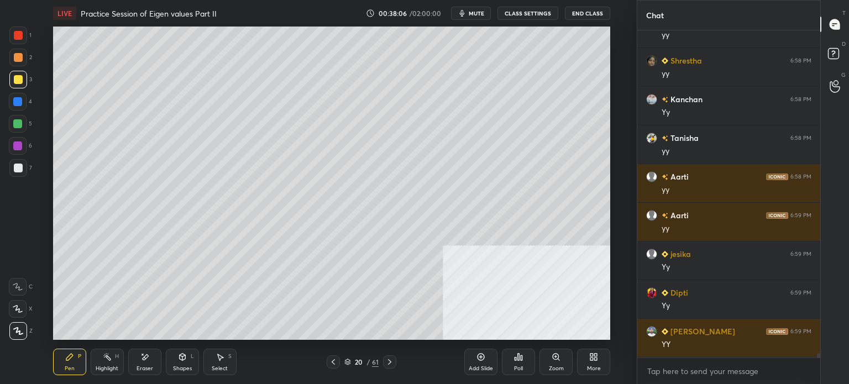
scroll to position [23268, 0]
click at [624, 227] on div "Setting up your live class Poll for secs No correct answer Start poll" at bounding box center [331, 183] width 593 height 313
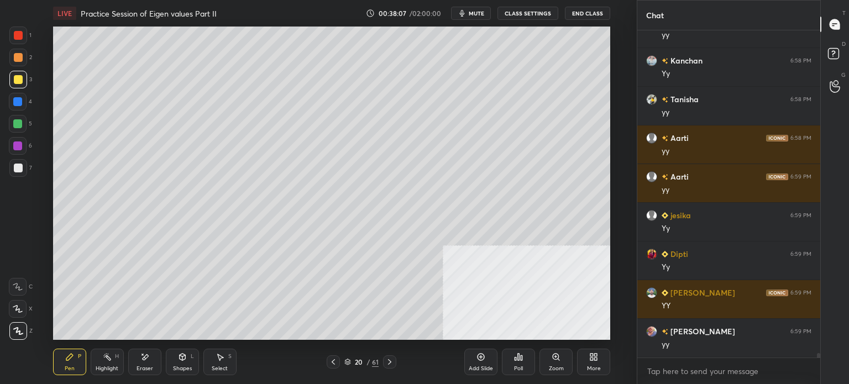
scroll to position [23307, 0]
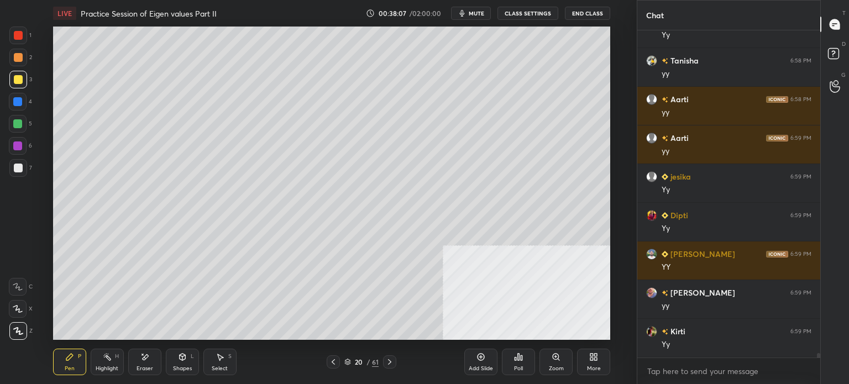
click at [22, 168] on div at bounding box center [18, 168] width 18 height 18
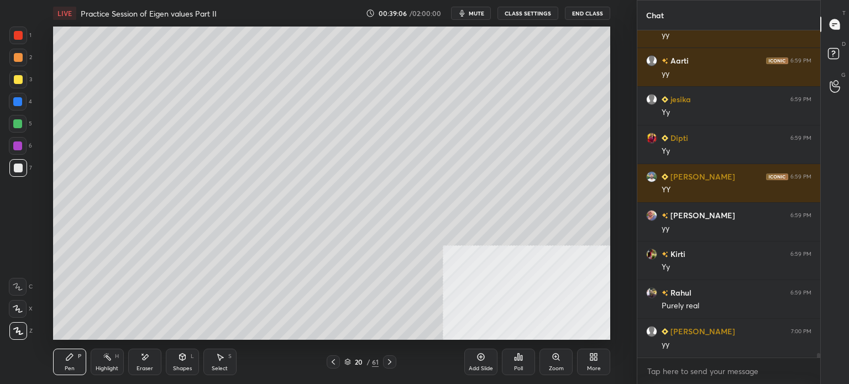
scroll to position [23423, 0]
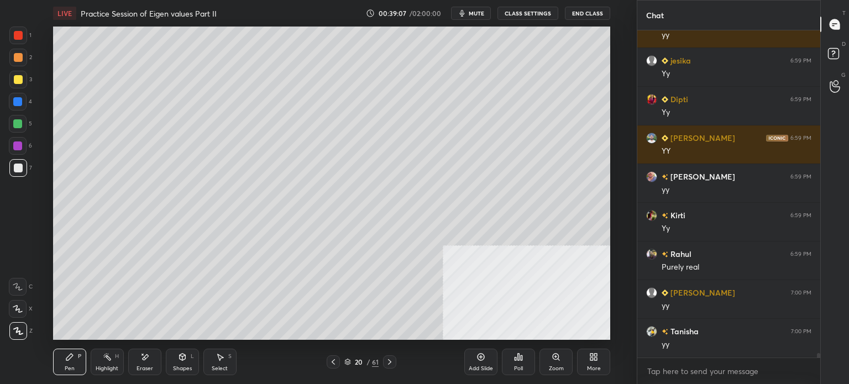
click at [19, 171] on div at bounding box center [18, 168] width 9 height 9
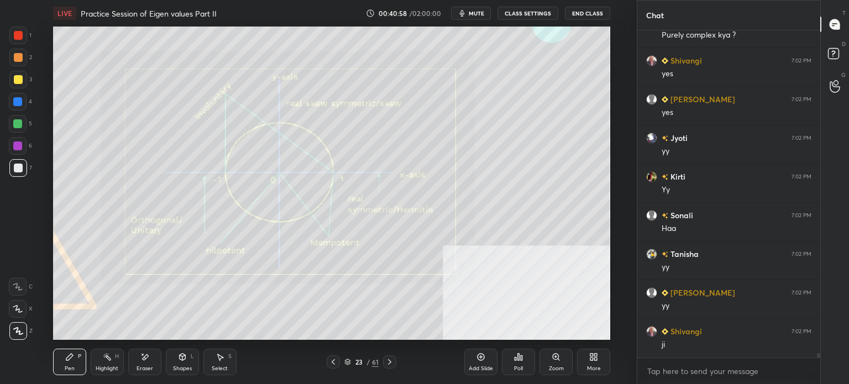
scroll to position [24807, 0]
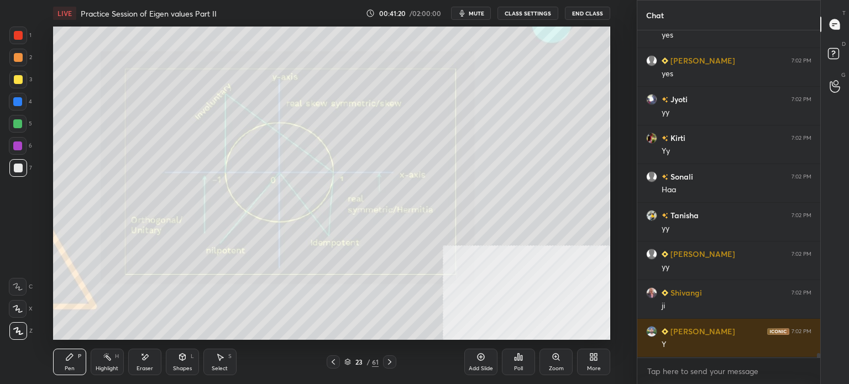
click at [227, 367] on div "Select" at bounding box center [220, 369] width 16 height 6
drag, startPoint x: 486, startPoint y: 175, endPoint x: 577, endPoint y: 257, distance: 122.2
click at [584, 268] on div "0 ° Undo Copy Duplicate Duplicate to new slide Delete" at bounding box center [331, 183] width 557 height 313
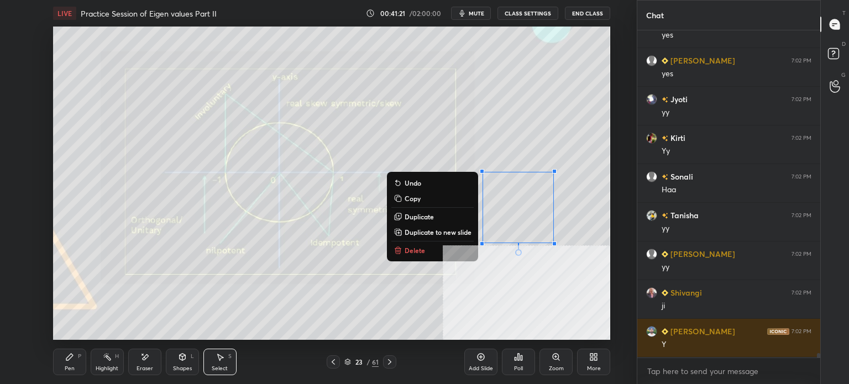
click at [456, 226] on button "Duplicate to new slide" at bounding box center [432, 232] width 82 height 13
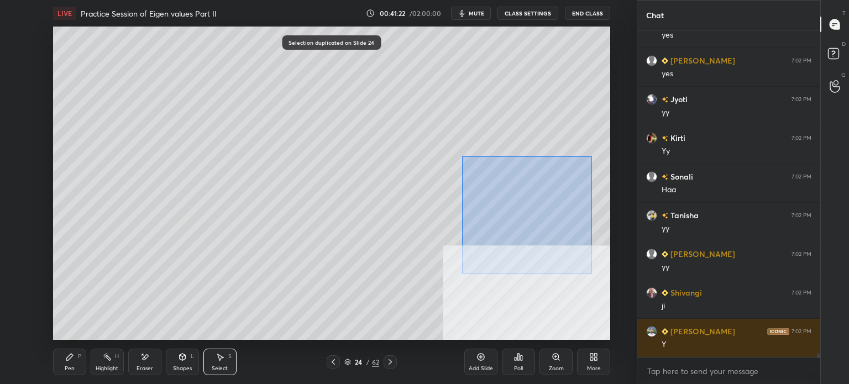
drag, startPoint x: 464, startPoint y: 156, endPoint x: 540, endPoint y: 232, distance: 107.5
click at [584, 273] on div "0 ° Undo Copy Duplicate Duplicate to new slide Delete" at bounding box center [331, 183] width 557 height 313
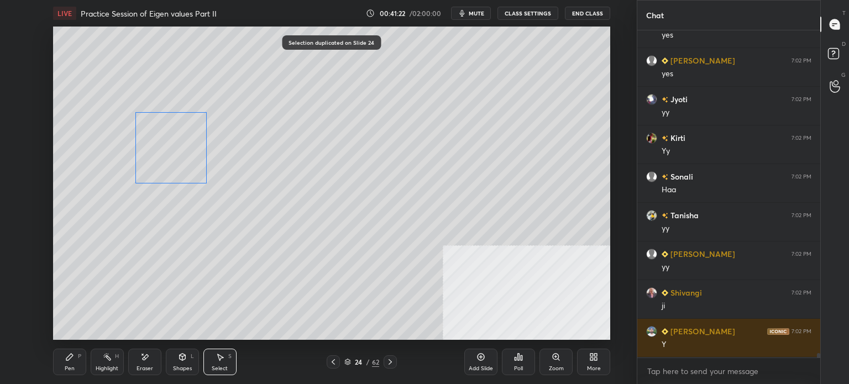
drag, startPoint x: 360, startPoint y: 203, endPoint x: 154, endPoint y: 201, distance: 206.2
click at [161, 154] on div "0 ° Undo Copy Duplicate Duplicate to new slide Delete" at bounding box center [331, 183] width 557 height 313
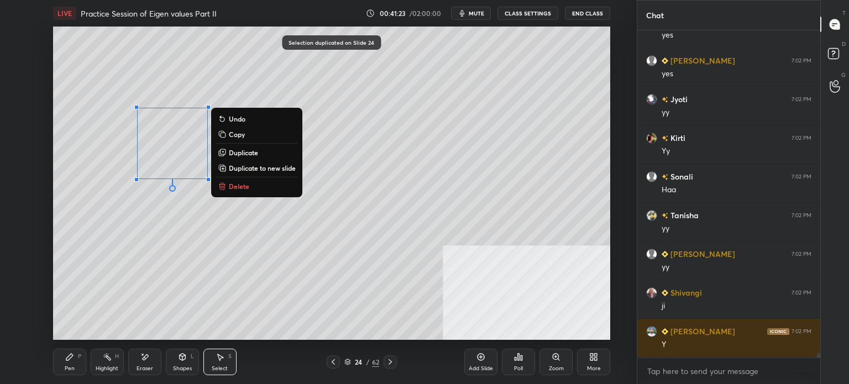
click at [72, 366] on div "Pen" at bounding box center [70, 369] width 10 height 6
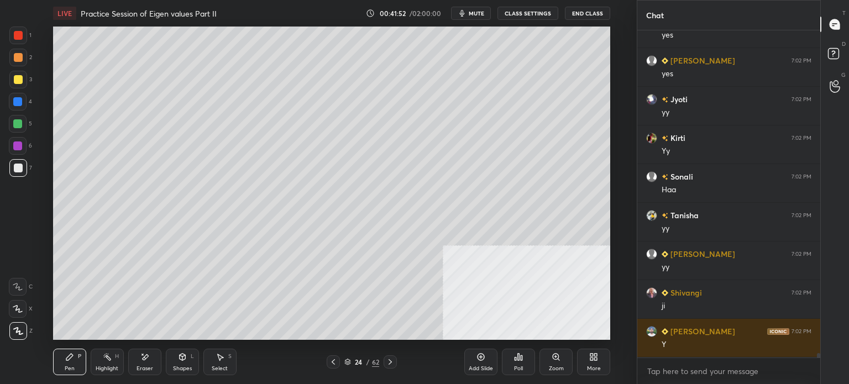
click at [145, 356] on icon at bounding box center [145, 357] width 6 height 6
click at [60, 362] on div "Pen P" at bounding box center [69, 362] width 33 height 27
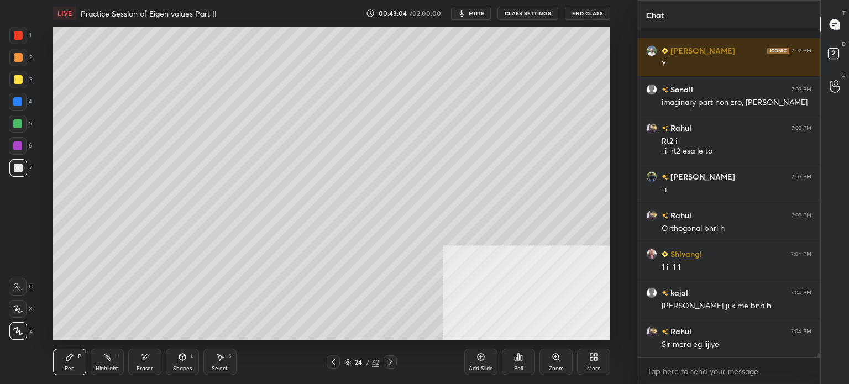
scroll to position [25147, 0]
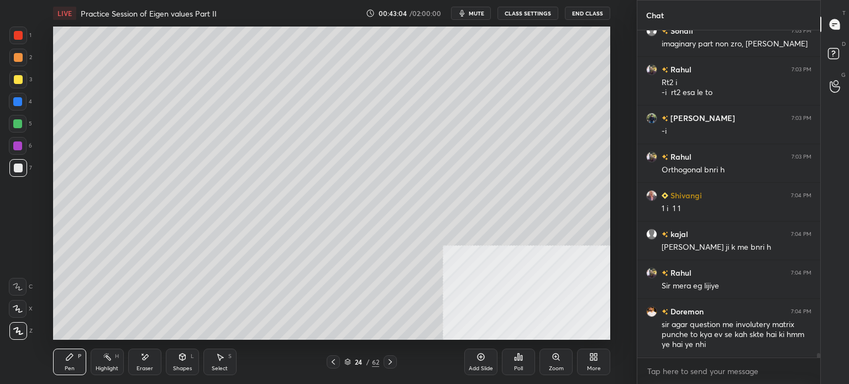
click at [222, 360] on icon at bounding box center [220, 357] width 9 height 9
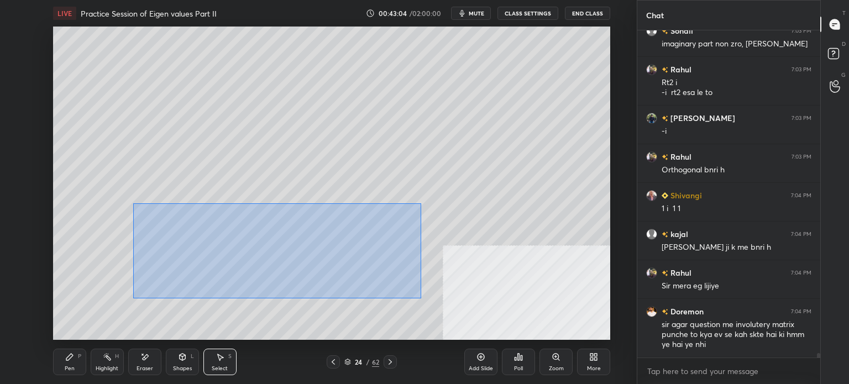
drag, startPoint x: 206, startPoint y: 241, endPoint x: 462, endPoint y: 318, distance: 267.3
click at [542, 326] on div "0 ° Undo Copy Duplicate Duplicate to new slide Delete" at bounding box center [331, 183] width 557 height 313
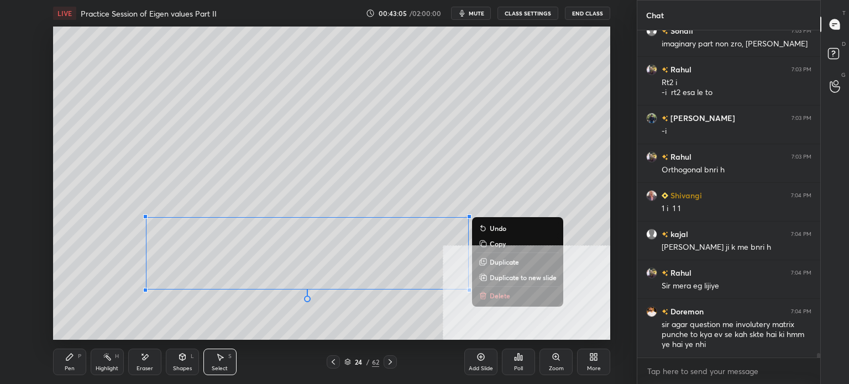
click at [489, 294] on button "Delete" at bounding box center [518, 295] width 82 height 13
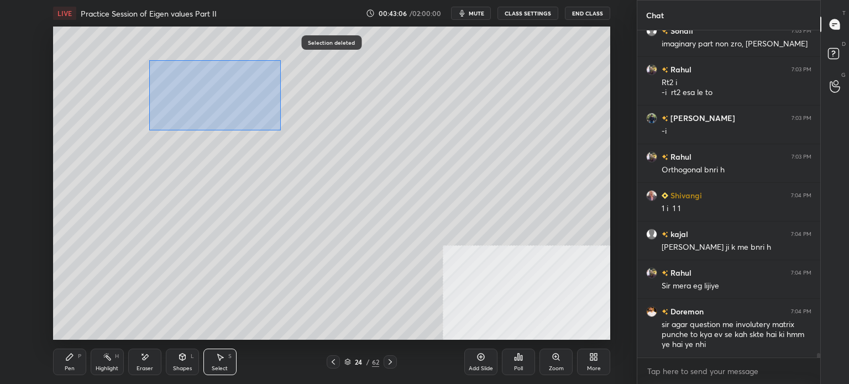
drag, startPoint x: 149, startPoint y: 60, endPoint x: 529, endPoint y: 216, distance: 410.1
click at [537, 219] on div "0 ° Undo Copy Duplicate Duplicate to new slide Delete" at bounding box center [331, 183] width 557 height 313
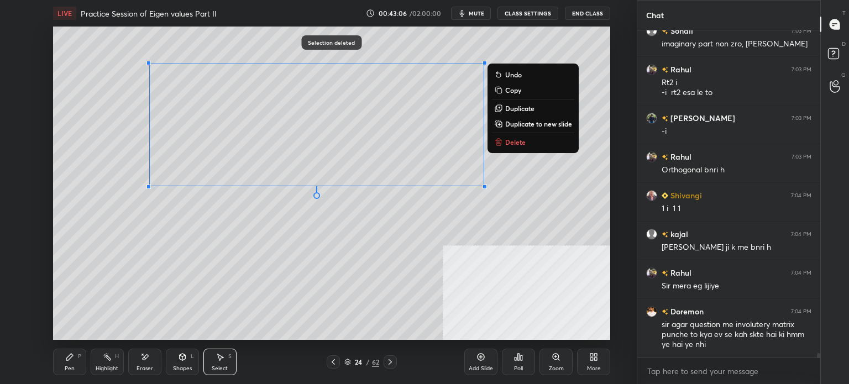
scroll to position [25185, 0]
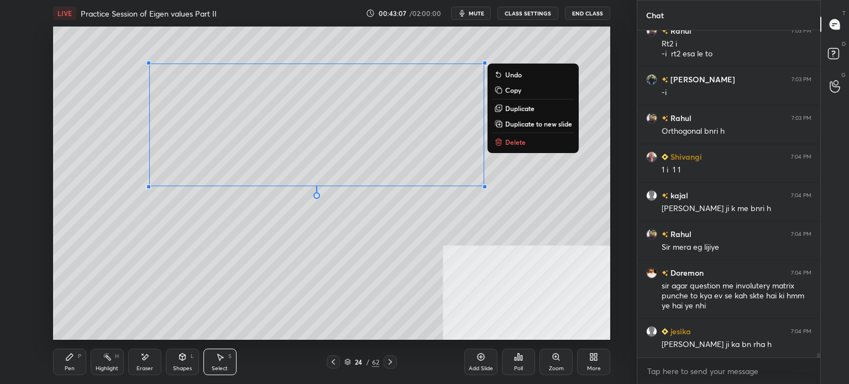
click at [524, 146] on p "Delete" at bounding box center [515, 142] width 20 height 9
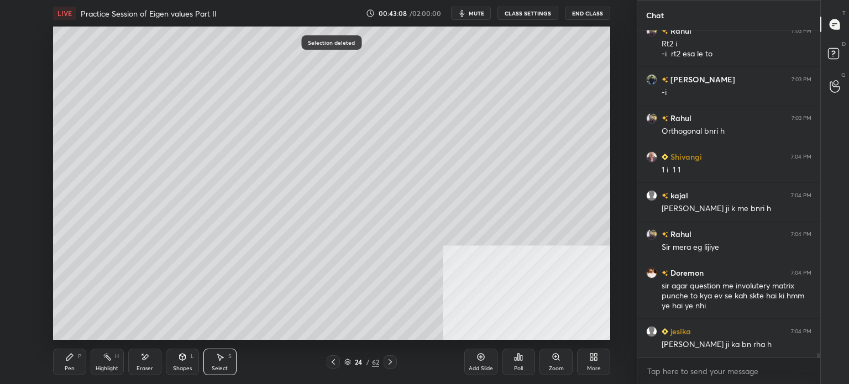
click at [74, 354] on div "Pen P" at bounding box center [69, 362] width 33 height 27
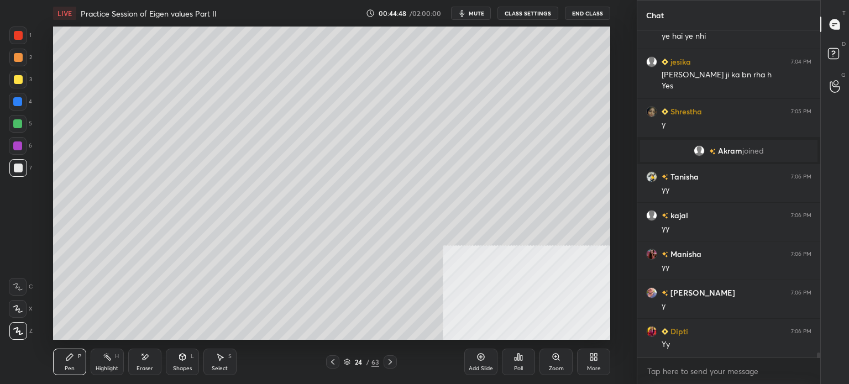
scroll to position [21109, 0]
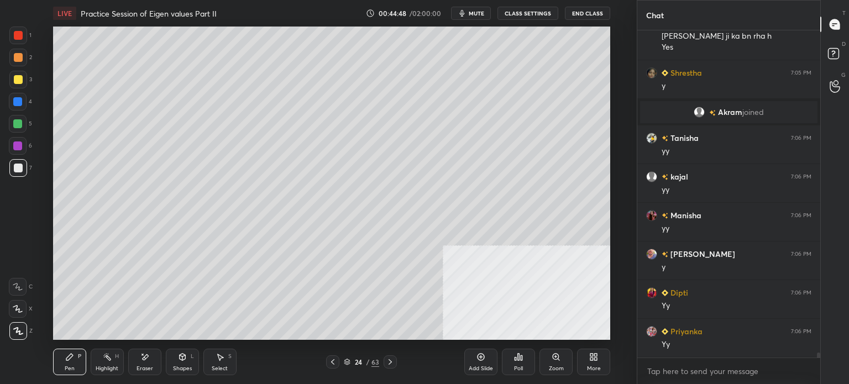
click at [616, 176] on div "Setting up your live class Poll for secs No correct answer Start poll" at bounding box center [331, 183] width 593 height 313
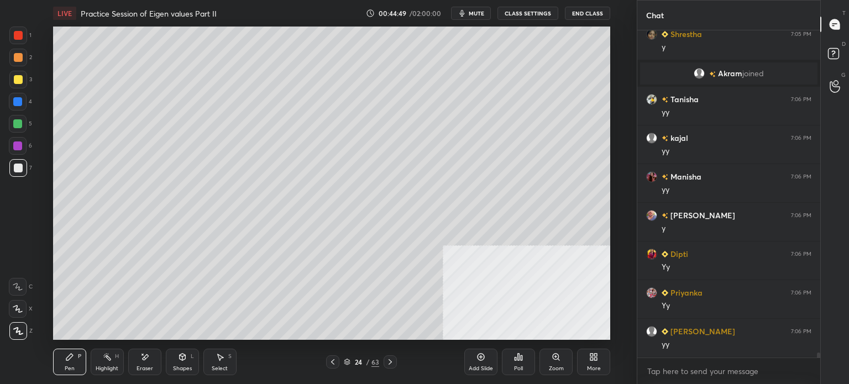
click at [18, 77] on div at bounding box center [18, 79] width 9 height 9
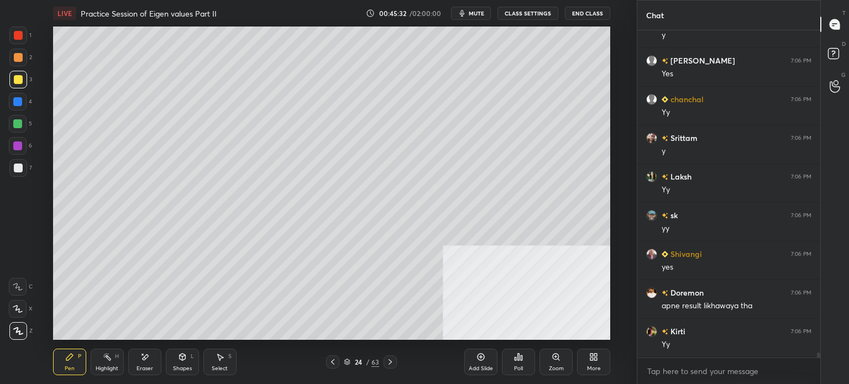
scroll to position [22193, 0]
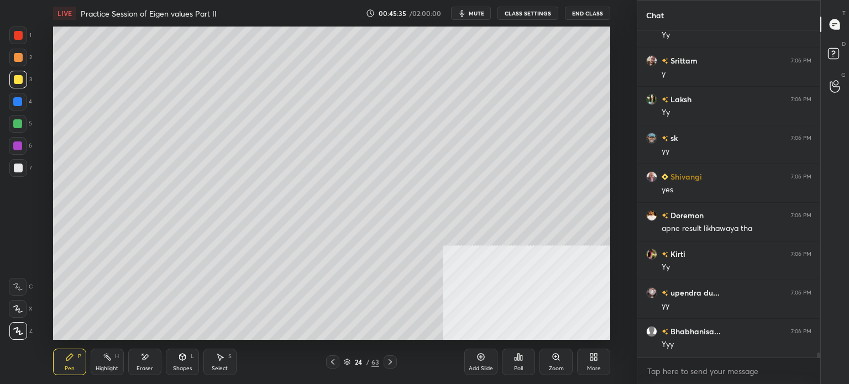
click at [223, 369] on div "Select" at bounding box center [220, 369] width 16 height 6
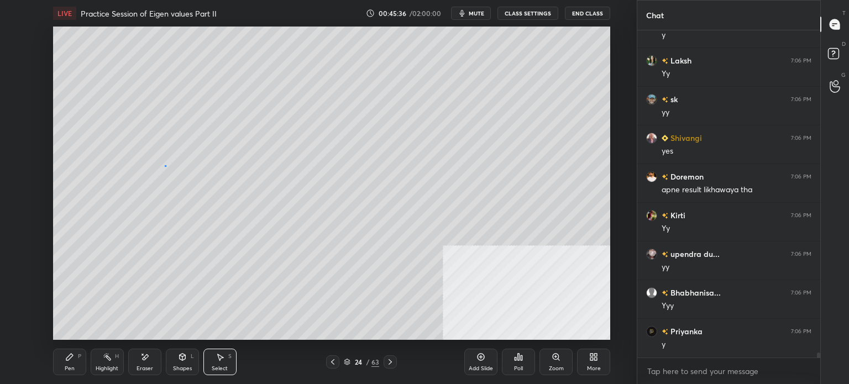
drag, startPoint x: 165, startPoint y: 165, endPoint x: 297, endPoint y: 239, distance: 152.0
click at [296, 238] on div "0 ° Undo Copy Duplicate Duplicate to new slide Delete" at bounding box center [331, 183] width 557 height 313
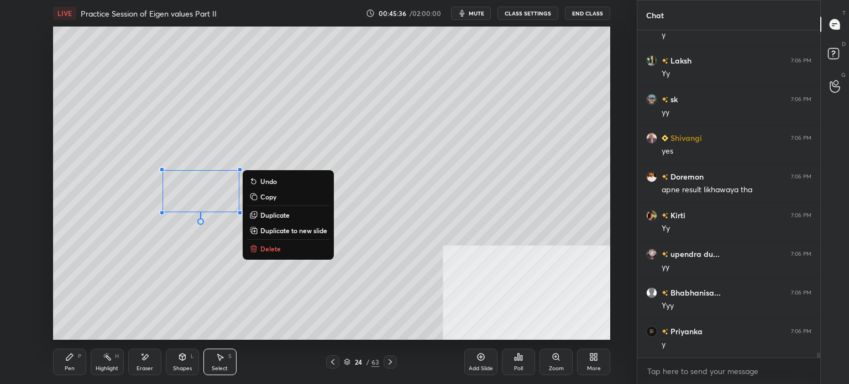
scroll to position [22271, 0]
click at [295, 249] on button "Delete" at bounding box center [288, 248] width 82 height 13
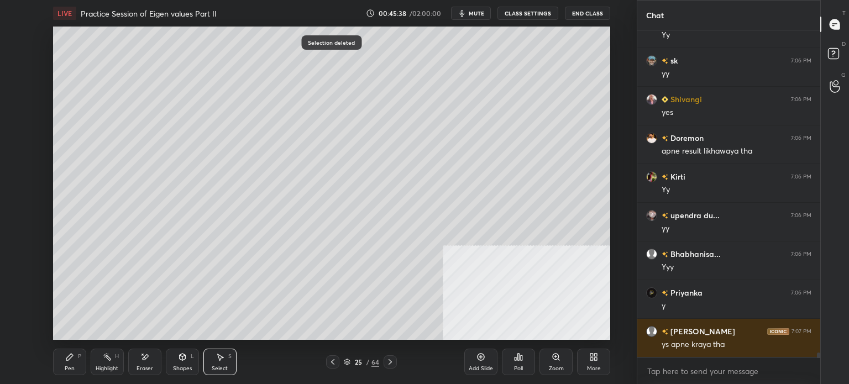
click at [68, 374] on div "Pen P" at bounding box center [69, 362] width 33 height 27
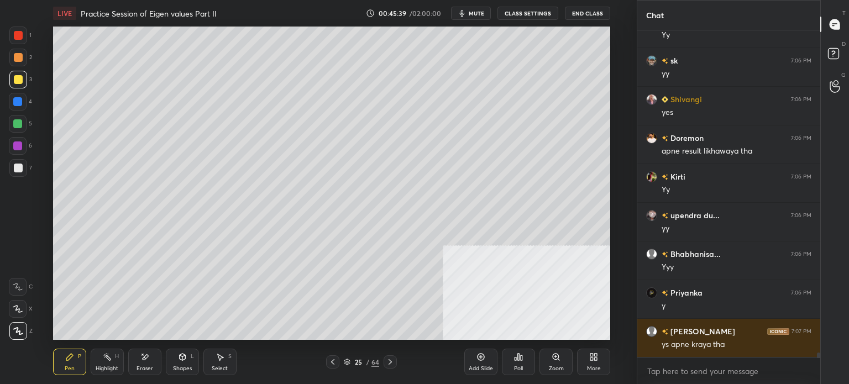
click at [23, 63] on div at bounding box center [18, 58] width 18 height 18
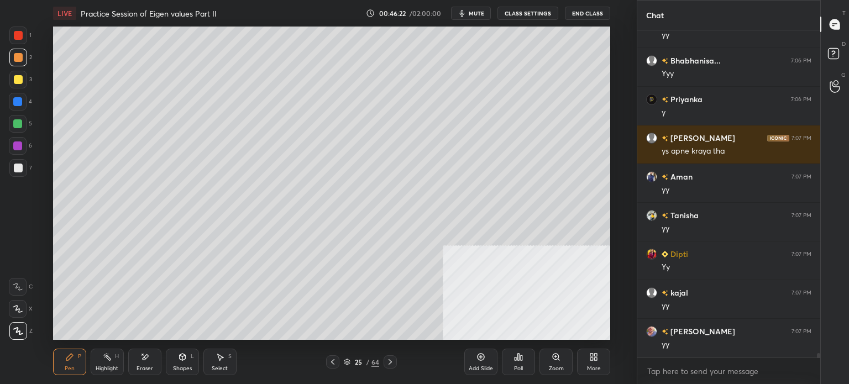
scroll to position [22503, 0]
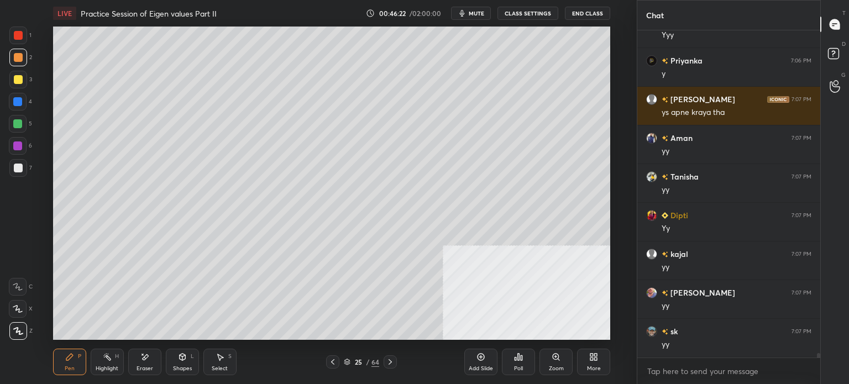
click at [141, 360] on icon at bounding box center [144, 357] width 9 height 9
click at [79, 355] on div "P" at bounding box center [79, 357] width 3 height 6
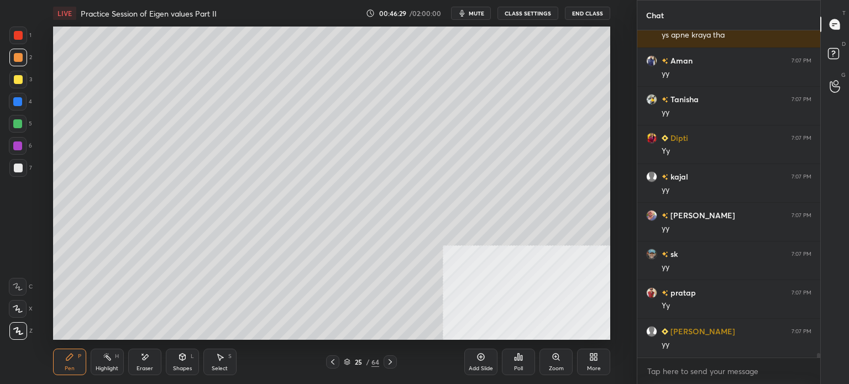
scroll to position [22619, 0]
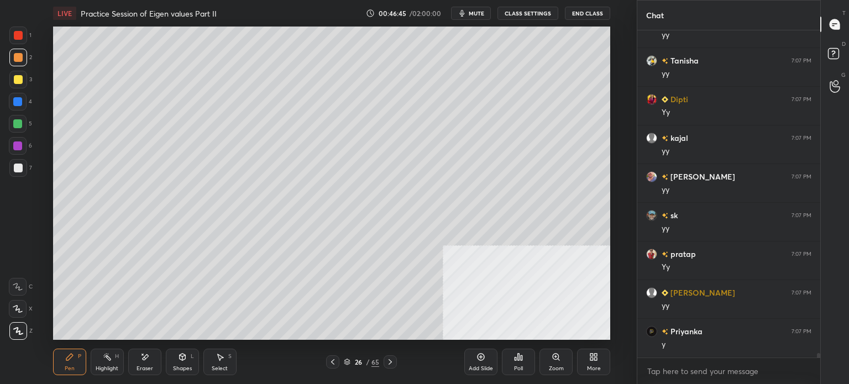
click at [28, 84] on div "3" at bounding box center [20, 80] width 23 height 18
click at [144, 360] on icon at bounding box center [144, 357] width 9 height 9
click at [66, 364] on div "Pen P" at bounding box center [69, 362] width 33 height 27
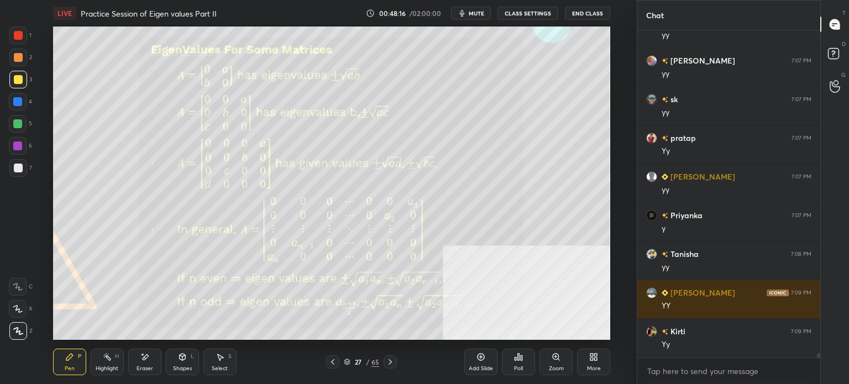
scroll to position [22774, 0]
click at [475, 17] on button "mute" at bounding box center [471, 13] width 40 height 13
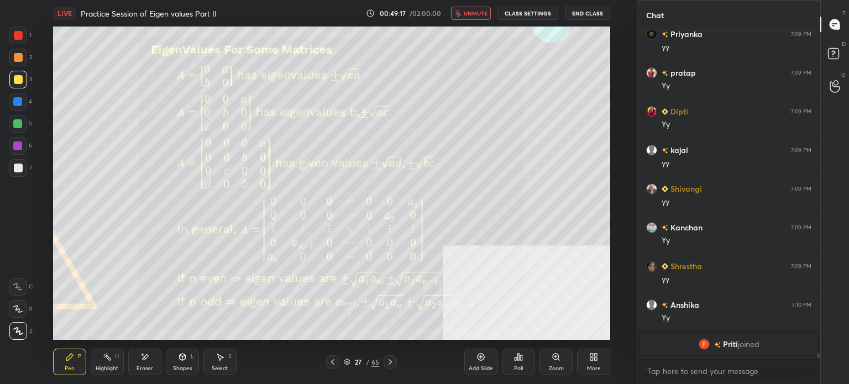
scroll to position [22462, 0]
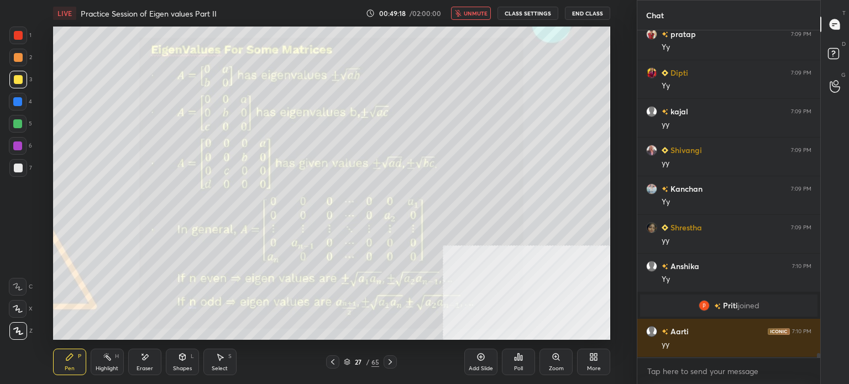
click at [466, 14] on span "unmute" at bounding box center [476, 13] width 24 height 8
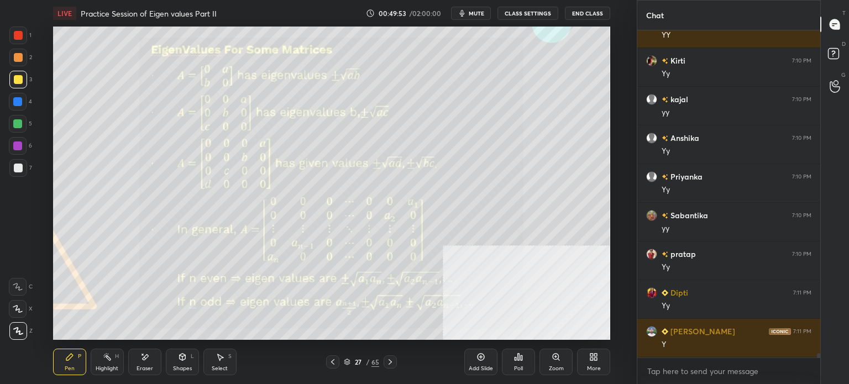
scroll to position [22888, 0]
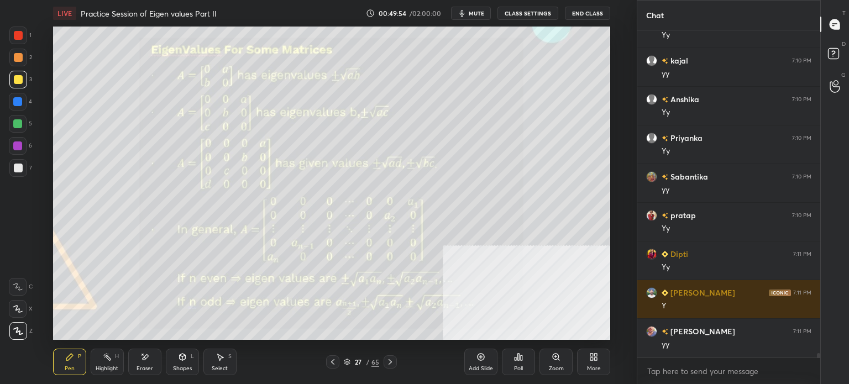
click at [489, 11] on button "mute" at bounding box center [471, 13] width 40 height 13
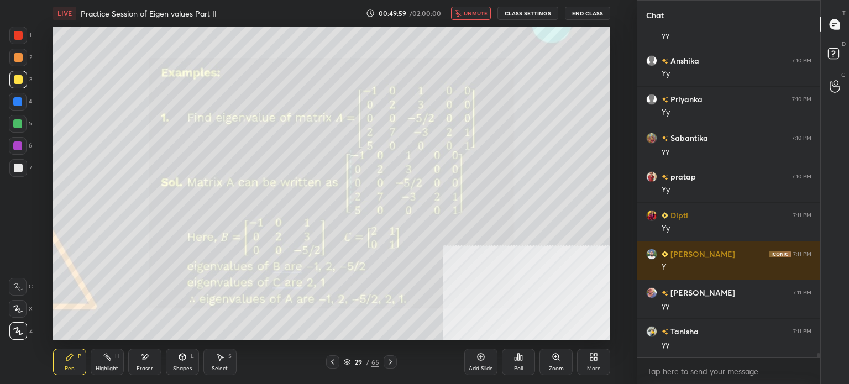
click at [480, 16] on span "unmute" at bounding box center [476, 13] width 24 height 8
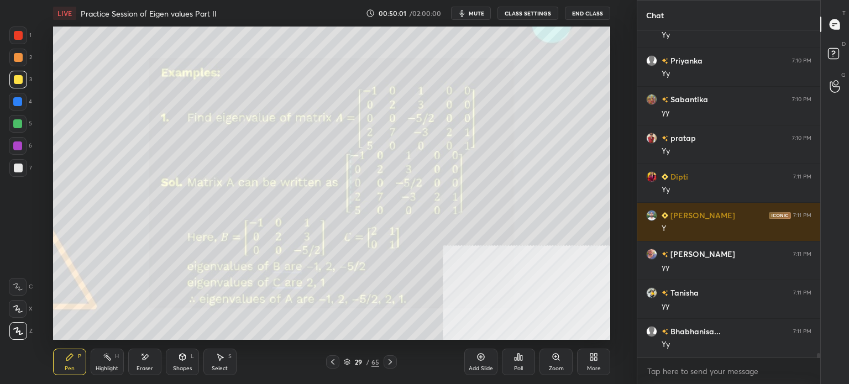
click at [556, 357] on icon at bounding box center [556, 357] width 9 height 9
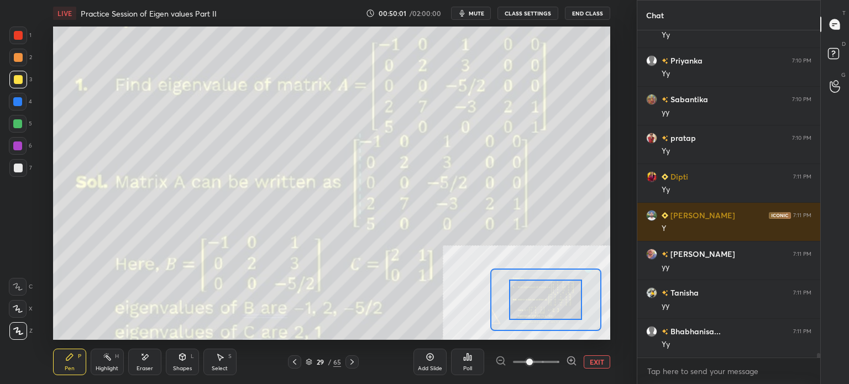
scroll to position [23004, 0]
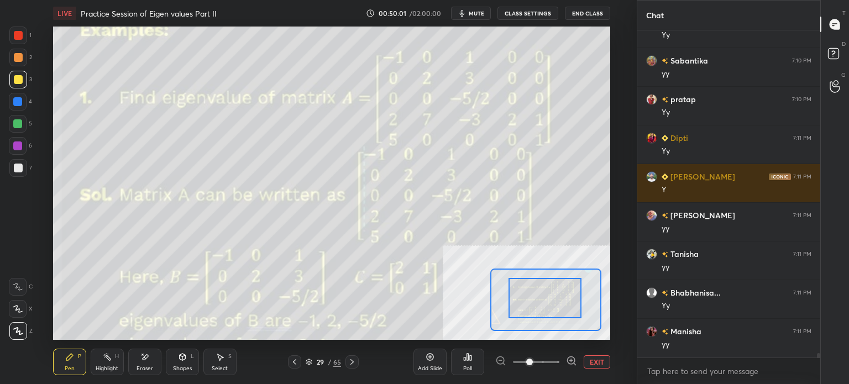
drag, startPoint x: 544, startPoint y: 301, endPoint x: 551, endPoint y: 302, distance: 6.8
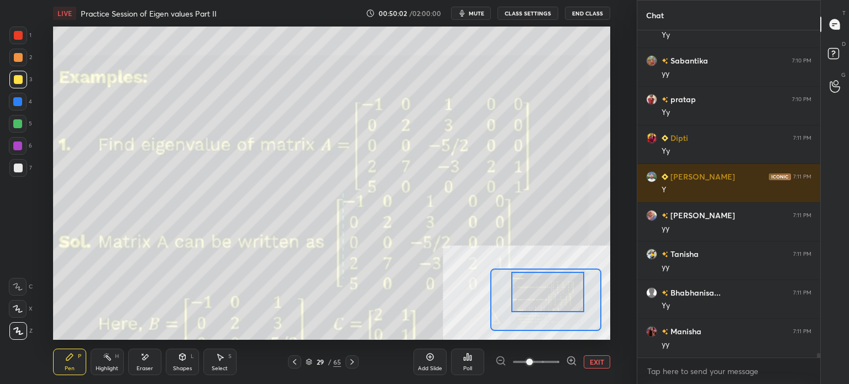
drag, startPoint x: 553, startPoint y: 298, endPoint x: 566, endPoint y: 290, distance: 15.4
click at [567, 289] on div at bounding box center [547, 292] width 73 height 40
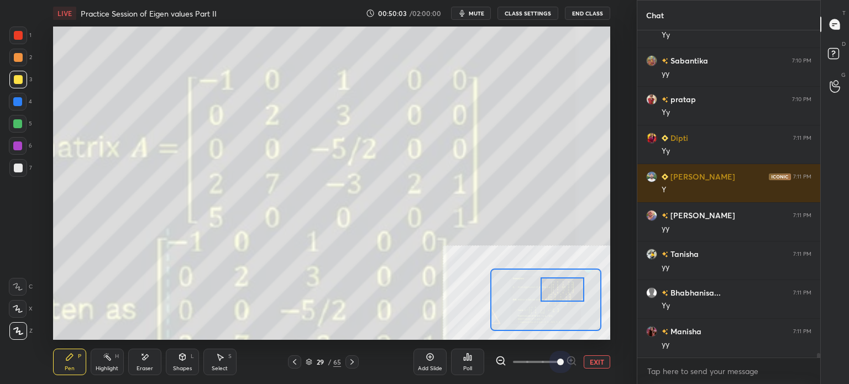
drag, startPoint x: 558, startPoint y: 362, endPoint x: 557, endPoint y: 336, distance: 26.0
click at [563, 363] on span at bounding box center [560, 362] width 7 height 7
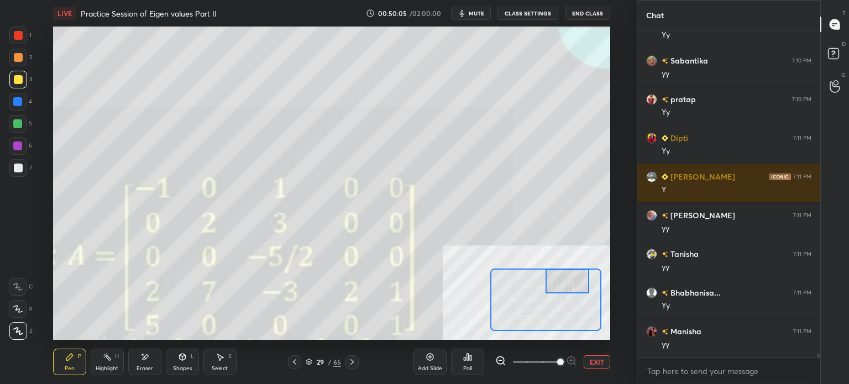
drag, startPoint x: 548, startPoint y: 297, endPoint x: 553, endPoint y: 288, distance: 10.1
click at [553, 288] on div at bounding box center [568, 281] width 44 height 24
click at [473, 17] on span "mute" at bounding box center [476, 13] width 15 height 8
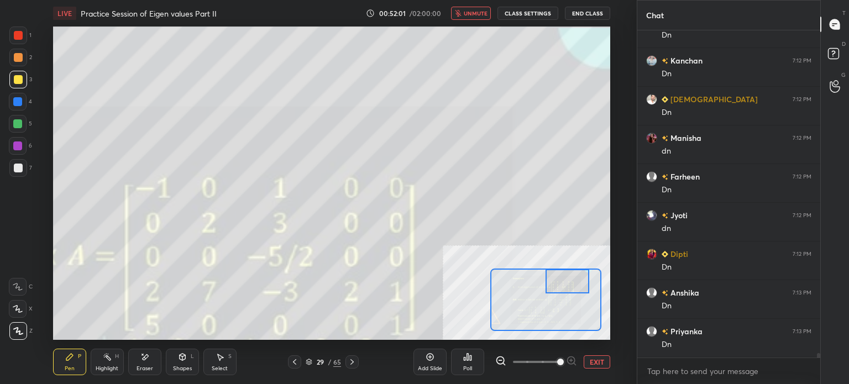
scroll to position [23584, 0]
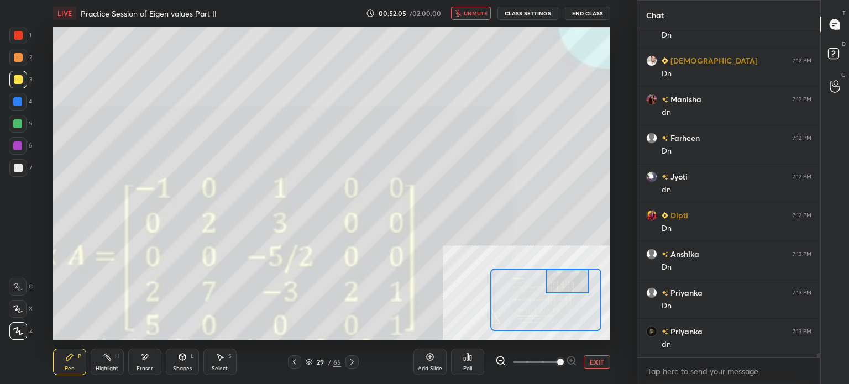
click at [473, 17] on button "unmute" at bounding box center [471, 13] width 40 height 13
click at [63, 359] on div "Pen P" at bounding box center [69, 362] width 33 height 27
click at [218, 358] on icon at bounding box center [220, 357] width 9 height 9
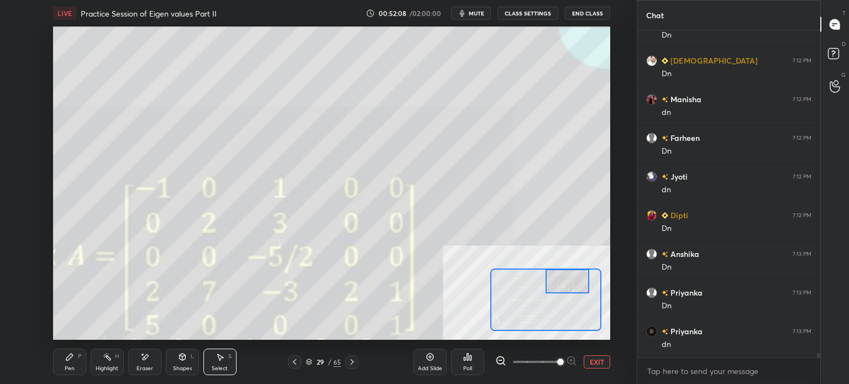
click at [188, 370] on div "Shapes" at bounding box center [182, 369] width 19 height 6
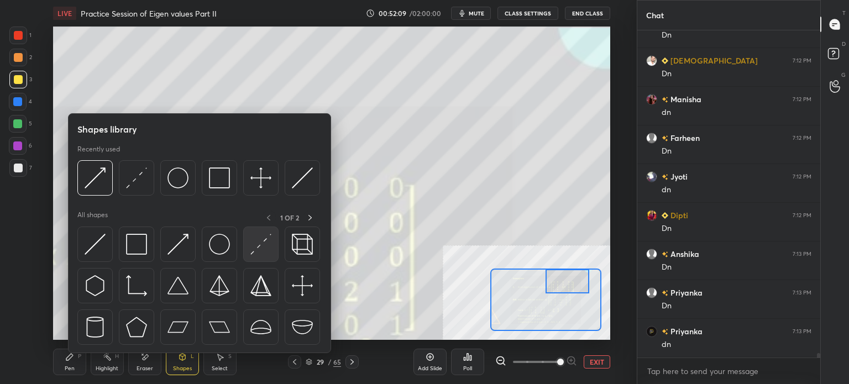
click at [258, 240] on img at bounding box center [260, 244] width 21 height 21
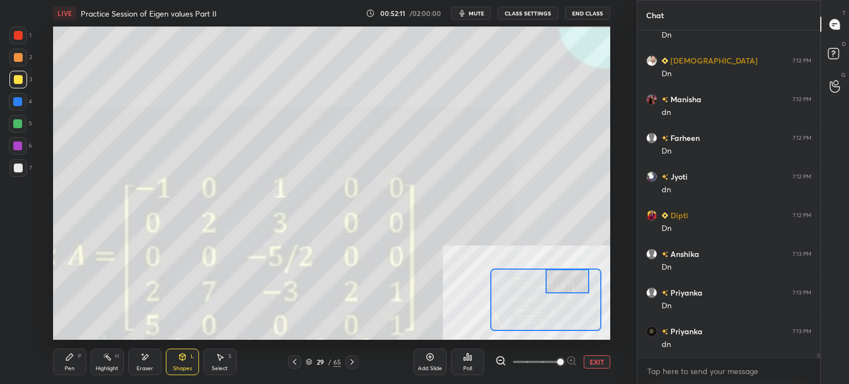
click at [15, 172] on div at bounding box center [18, 168] width 9 height 9
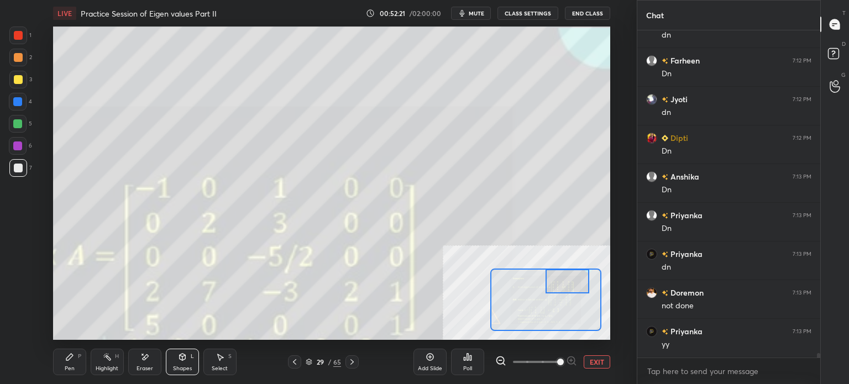
scroll to position [23700, 0]
click at [71, 372] on div "Pen" at bounding box center [70, 369] width 10 height 6
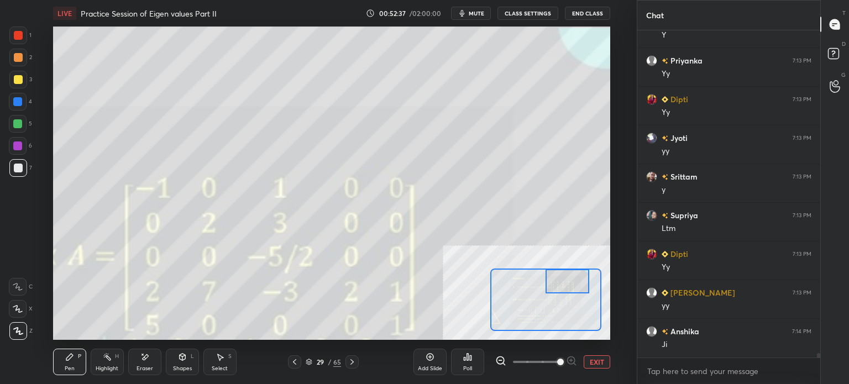
scroll to position [24281, 0]
click at [592, 357] on button "EXIT" at bounding box center [597, 362] width 27 height 13
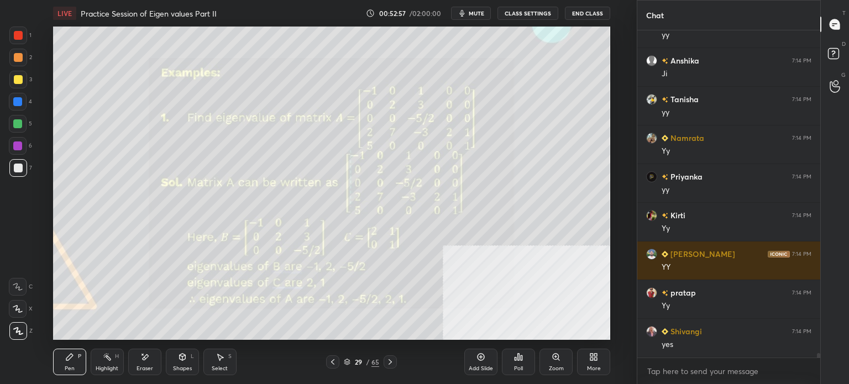
scroll to position [24552, 0]
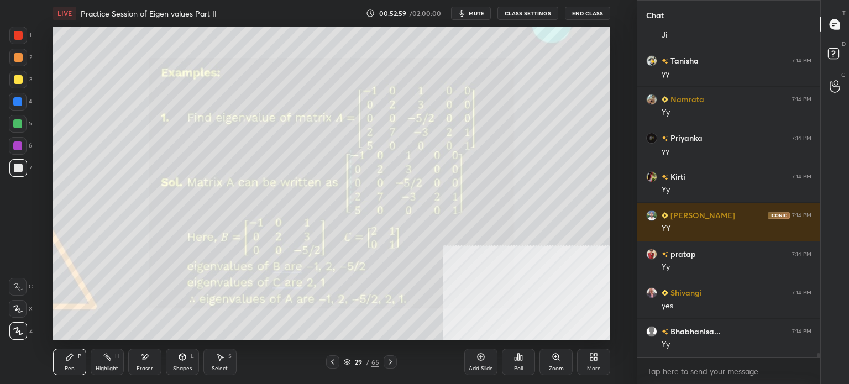
click at [626, 213] on div "Setting up your live class Poll for secs No correct answer Start poll" at bounding box center [331, 183] width 593 height 313
click at [387, 366] on icon at bounding box center [390, 362] width 9 height 9
click at [550, 362] on div "Zoom" at bounding box center [556, 362] width 33 height 27
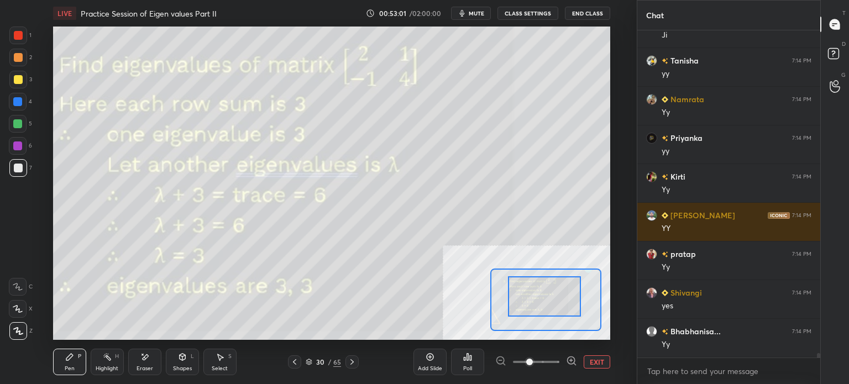
click at [552, 260] on div "Setting up your live class Poll for secs No correct answer Start poll" at bounding box center [331, 183] width 557 height 313
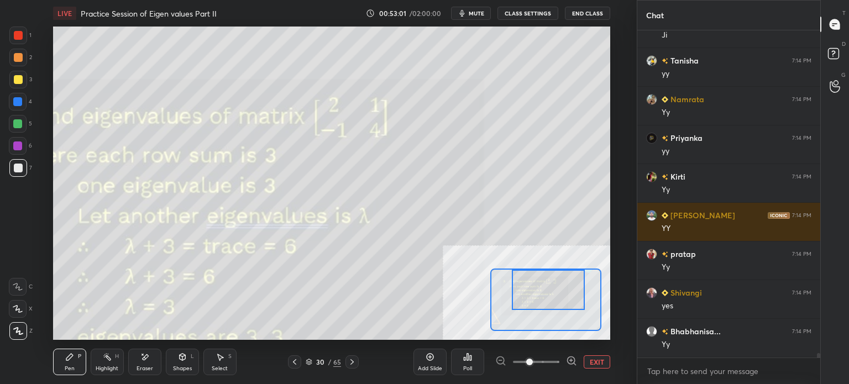
drag, startPoint x: 550, startPoint y: 274, endPoint x: 552, endPoint y: 306, distance: 32.7
click at [551, 269] on div at bounding box center [546, 300] width 112 height 62
drag, startPoint x: 556, startPoint y: 357, endPoint x: 580, endPoint y: 334, distance: 33.6
click at [595, 353] on div "Add Slide Poll EXIT" at bounding box center [512, 362] width 197 height 62
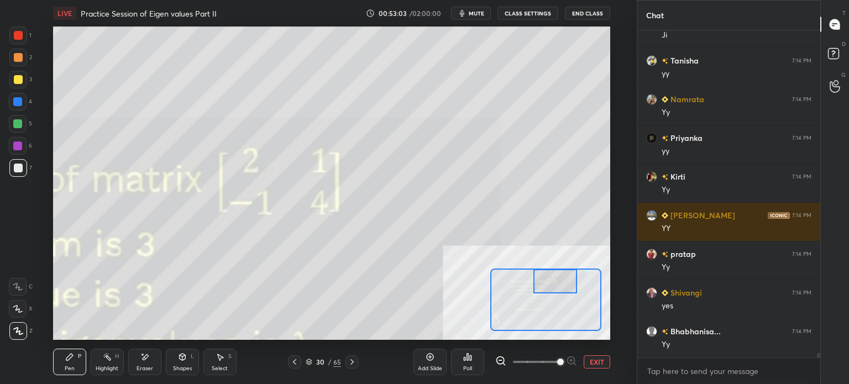
drag, startPoint x: 546, startPoint y: 291, endPoint x: 553, endPoint y: 281, distance: 11.8
click at [553, 281] on div at bounding box center [556, 281] width 44 height 24
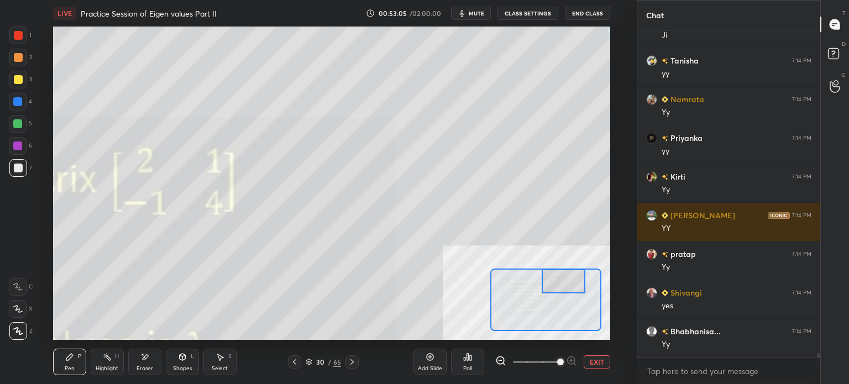
drag, startPoint x: 561, startPoint y: 288, endPoint x: 566, endPoint y: 287, distance: 5.6
click at [569, 287] on div at bounding box center [564, 281] width 44 height 24
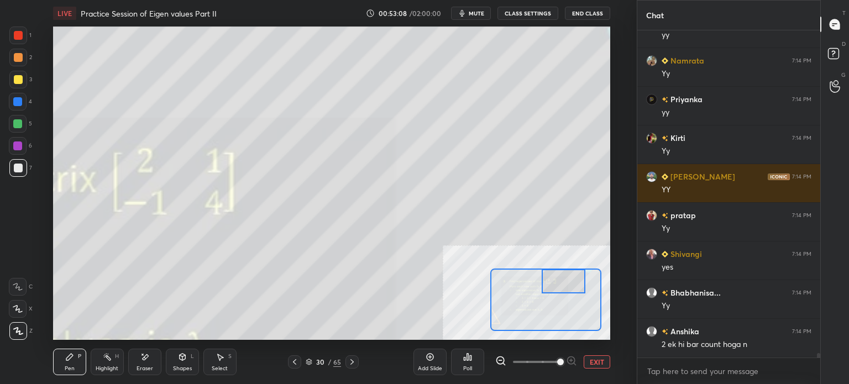
click at [478, 12] on span "mute" at bounding box center [476, 13] width 15 height 8
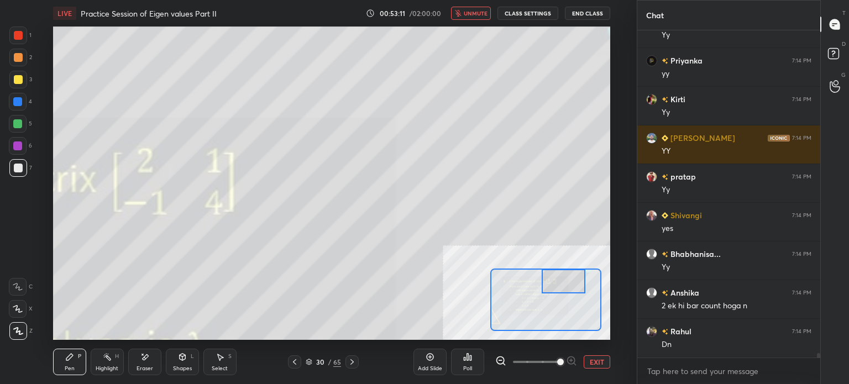
scroll to position [24668, 0]
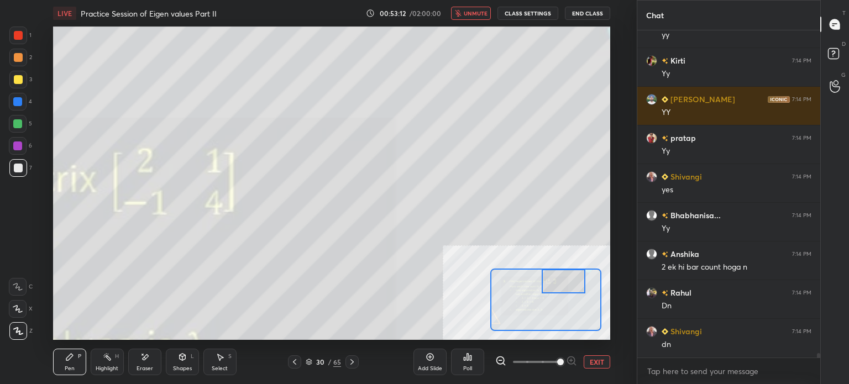
click at [292, 364] on icon at bounding box center [294, 362] width 9 height 9
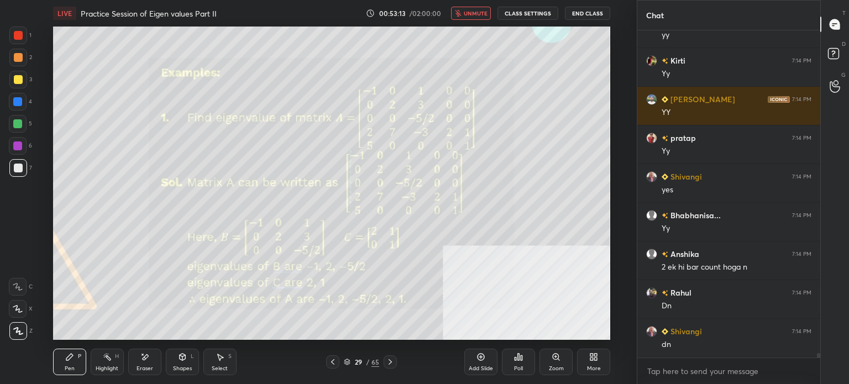
scroll to position [24707, 0]
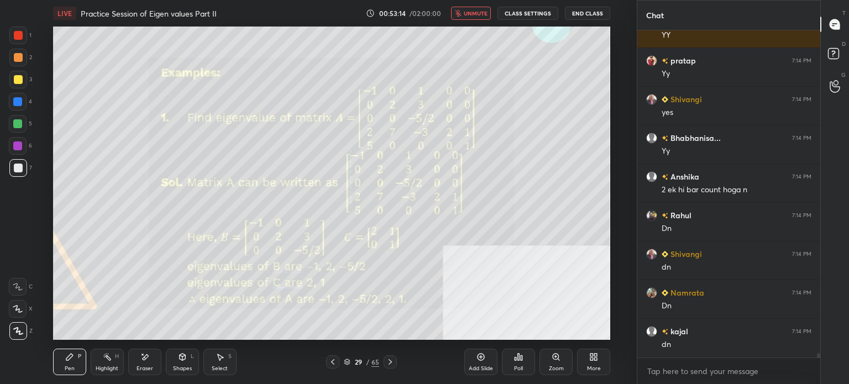
click at [562, 362] on div "Zoom" at bounding box center [556, 362] width 33 height 27
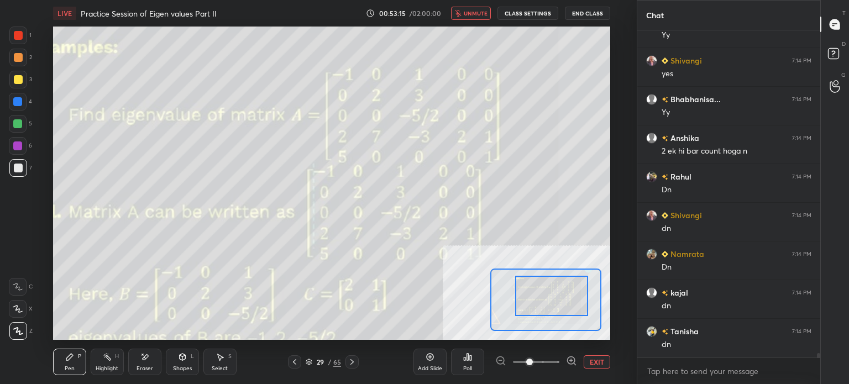
click at [574, 295] on div at bounding box center [551, 296] width 73 height 40
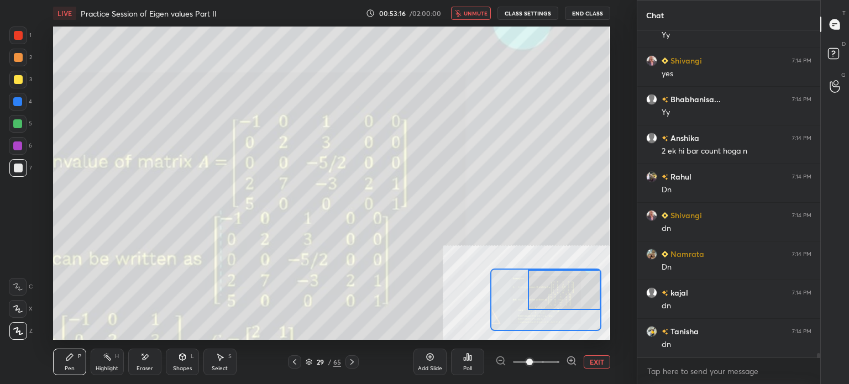
click at [473, 15] on span "unmute" at bounding box center [476, 13] width 24 height 8
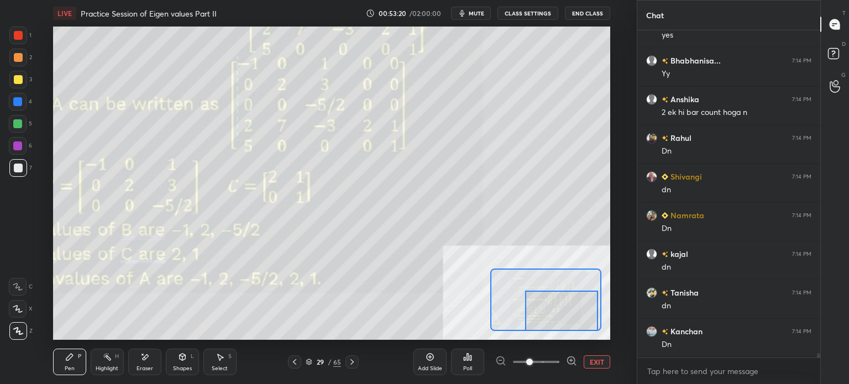
drag, startPoint x: 553, startPoint y: 297, endPoint x: 535, endPoint y: 331, distance: 38.3
click at [548, 333] on div "LIVE Practice Session of Eigen values Part II 00:53:20 / 02:00:00 mute CLASS SE…" at bounding box center [331, 192] width 593 height 384
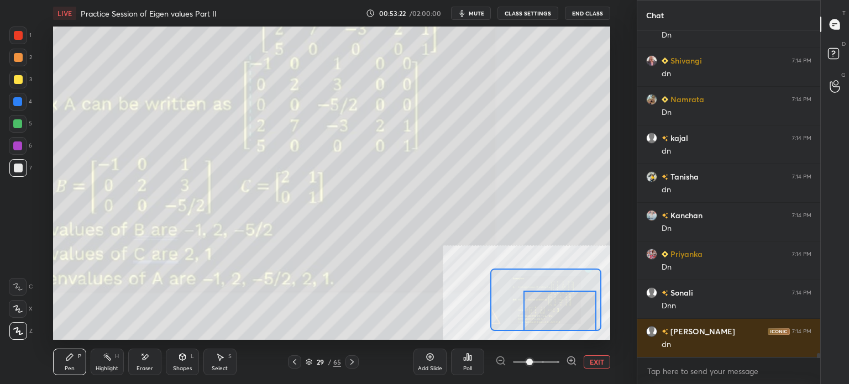
scroll to position [24978, 0]
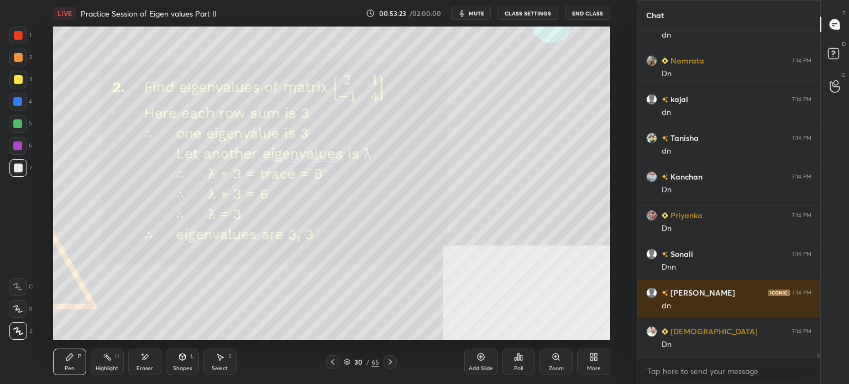
click at [558, 361] on icon at bounding box center [556, 357] width 9 height 9
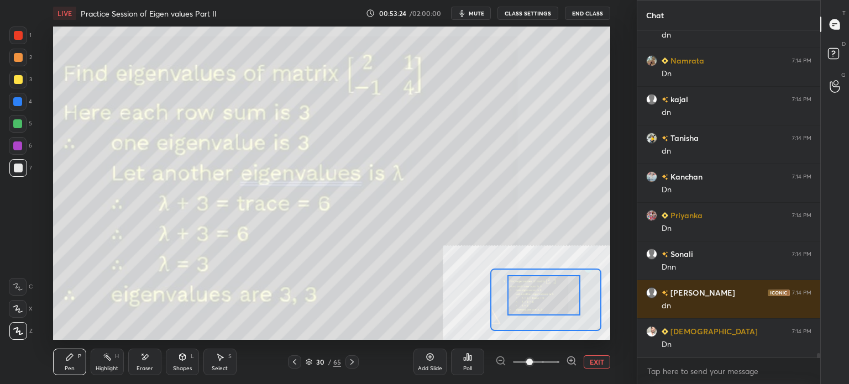
click at [558, 252] on div "Setting up your live class Poll for secs No correct answer Start poll" at bounding box center [331, 183] width 557 height 313
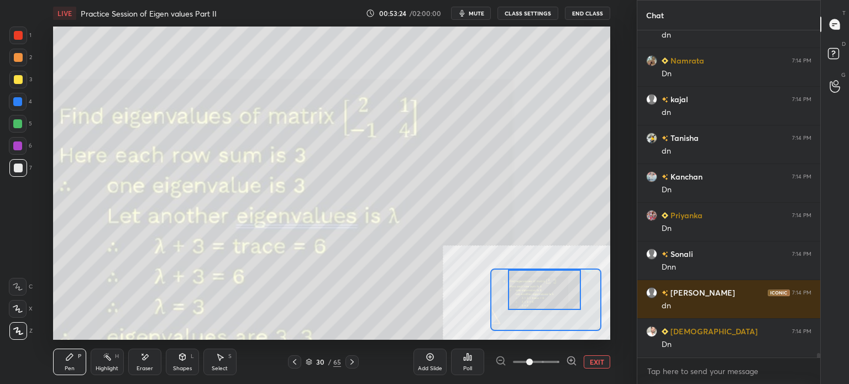
drag, startPoint x: 532, startPoint y: 359, endPoint x: 622, endPoint y: 338, distance: 92.0
click at [619, 349] on div "LIVE Practice Session of Eigen values Part II 00:53:24 / 02:00:00 mute CLASS SE…" at bounding box center [331, 192] width 593 height 384
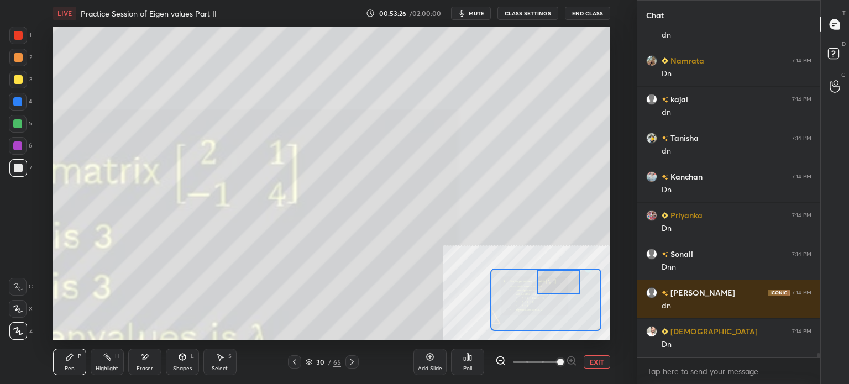
drag, startPoint x: 566, startPoint y: 280, endPoint x: 542, endPoint y: 278, distance: 23.3
click at [562, 279] on div at bounding box center [559, 282] width 44 height 24
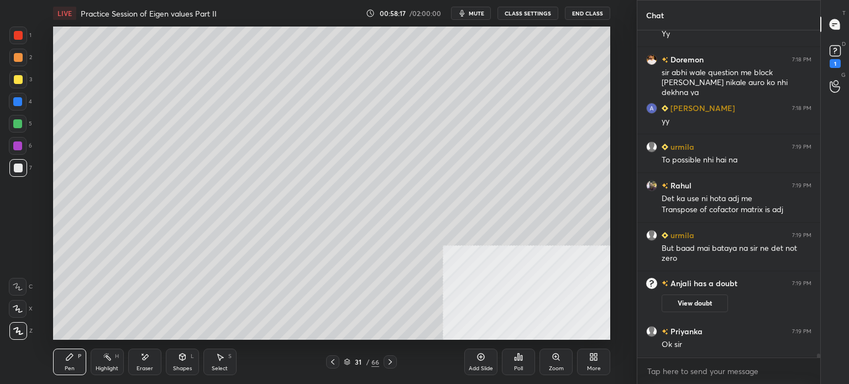
scroll to position [26565, 0]
click at [7, 80] on div "1 2 3 4 5 6 7 C X Z E E Erase all H H" at bounding box center [17, 183] width 35 height 313
click at [25, 75] on div at bounding box center [18, 80] width 18 height 18
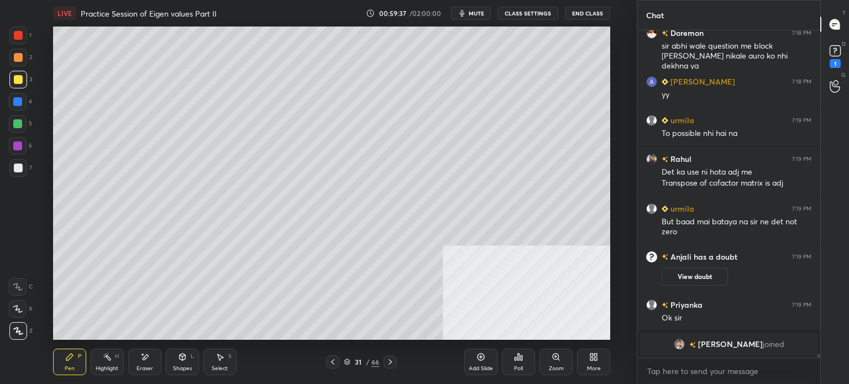
scroll to position [26620, 0]
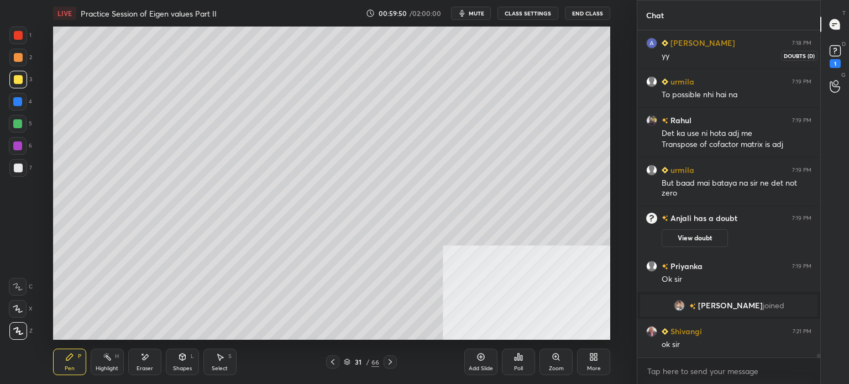
click at [840, 64] on div "1" at bounding box center [835, 63] width 11 height 9
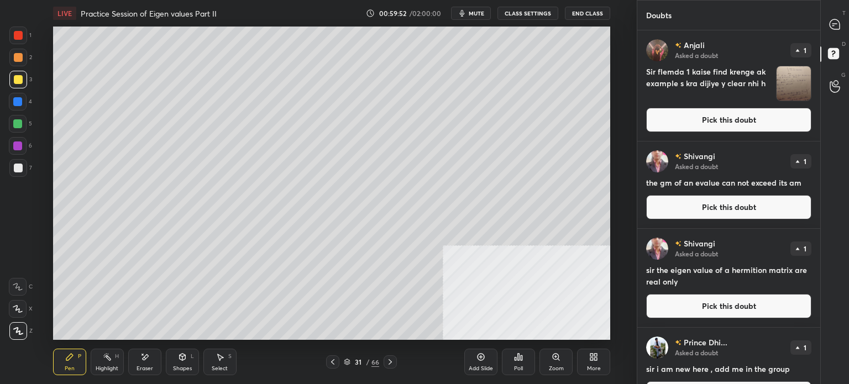
click at [742, 117] on button "Pick this doubt" at bounding box center [728, 120] width 165 height 24
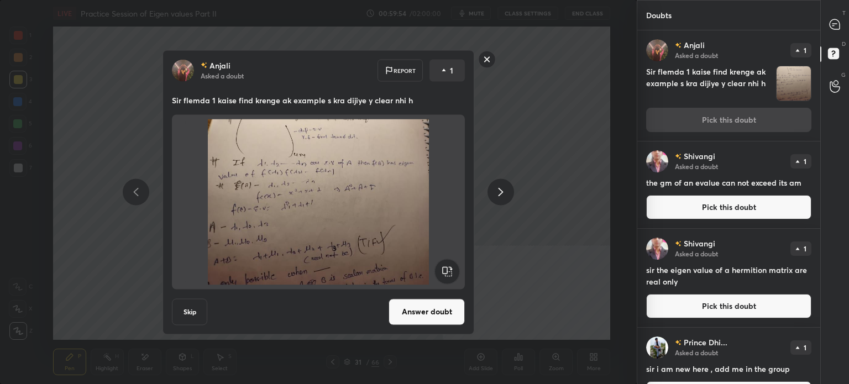
click at [489, 63] on rect at bounding box center [487, 59] width 17 height 17
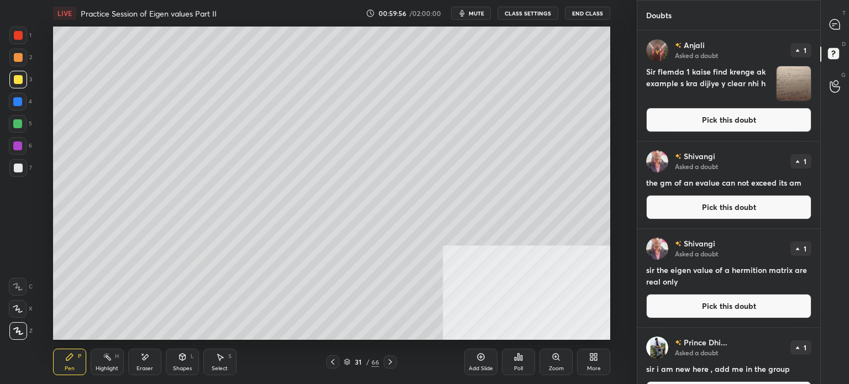
click at [725, 197] on button "Pick this doubt" at bounding box center [728, 207] width 165 height 24
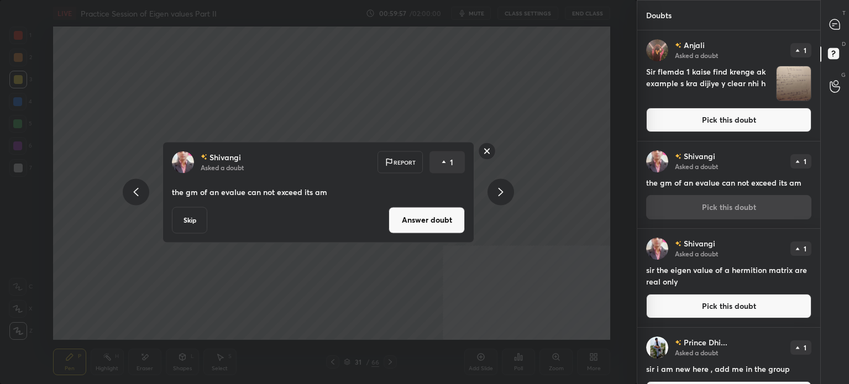
click at [490, 149] on rect at bounding box center [487, 151] width 17 height 17
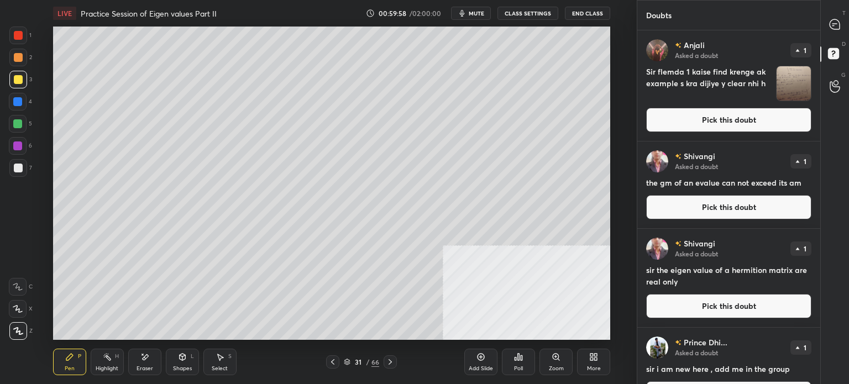
click at [831, 16] on div at bounding box center [835, 24] width 22 height 20
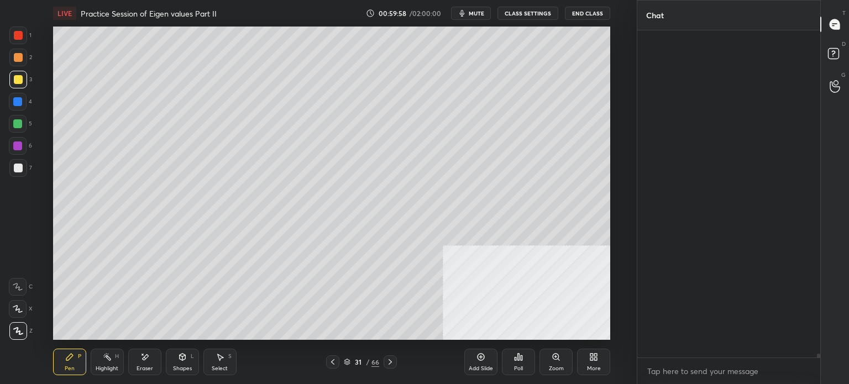
scroll to position [324, 180]
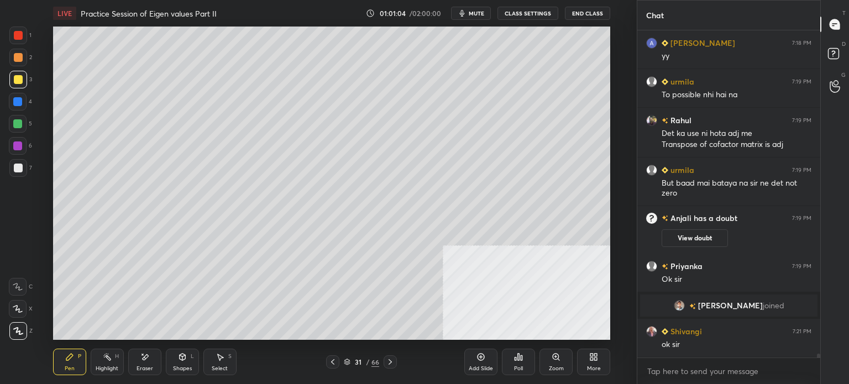
drag, startPoint x: 471, startPoint y: 6, endPoint x: 465, endPoint y: 5, distance: 6.1
click at [471, 6] on div "LIVE Practice Session of Eigen values Part II 01:01:04 / 02:00:00 mute CLASS SE…" at bounding box center [331, 13] width 557 height 27
click at [480, 17] on button "mute" at bounding box center [471, 13] width 40 height 13
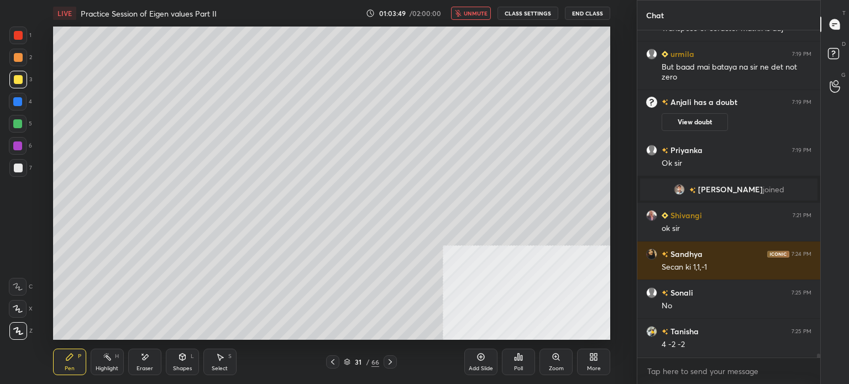
scroll to position [27002, 0]
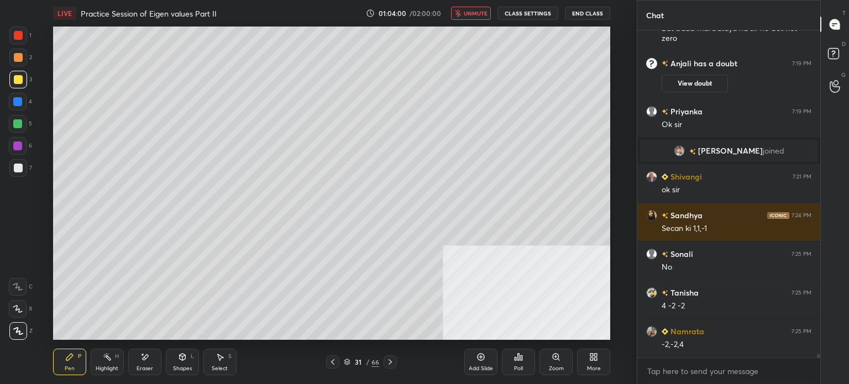
click at [488, 11] on span "unmute" at bounding box center [476, 13] width 24 height 8
click at [15, 173] on div at bounding box center [18, 168] width 18 height 18
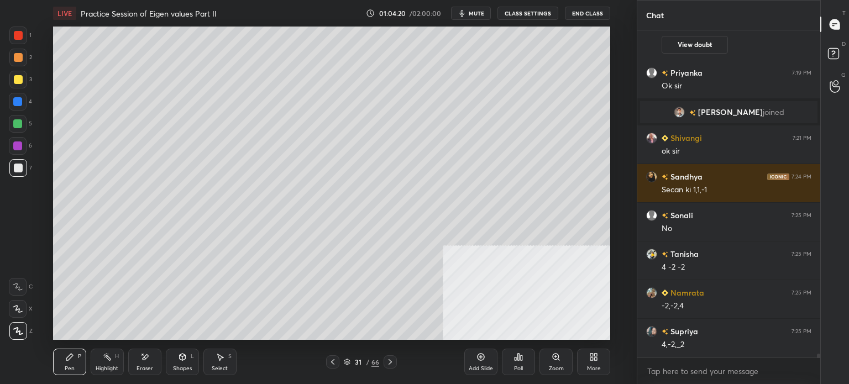
drag, startPoint x: 178, startPoint y: 362, endPoint x: 178, endPoint y: 356, distance: 6.1
click at [177, 363] on div "Shapes L" at bounding box center [182, 362] width 33 height 27
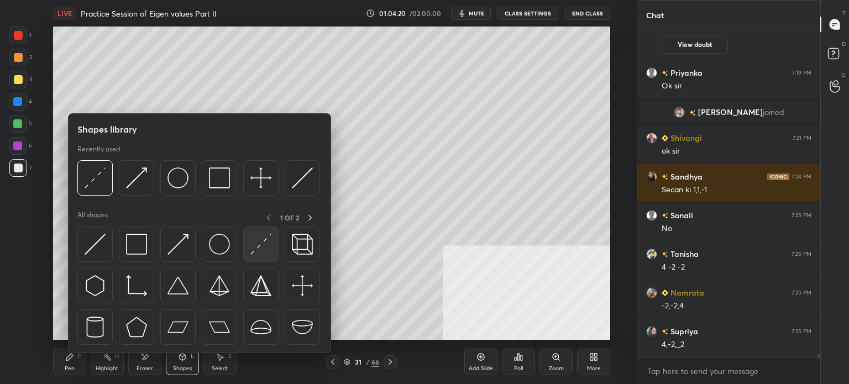
click at [263, 236] on img at bounding box center [260, 244] width 21 height 21
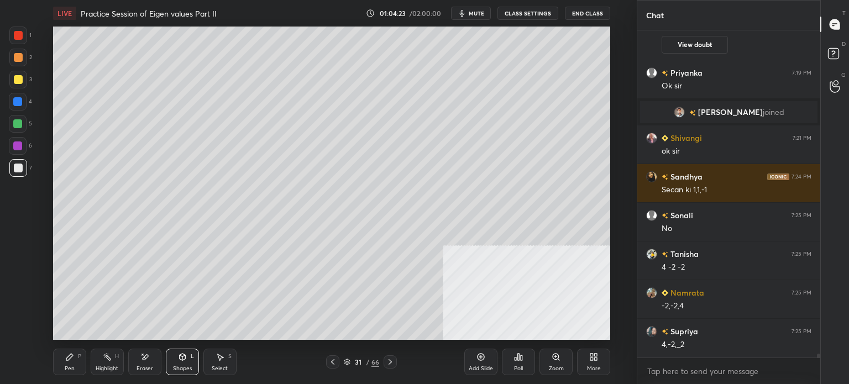
click at [71, 372] on div "Pen" at bounding box center [70, 369] width 10 height 6
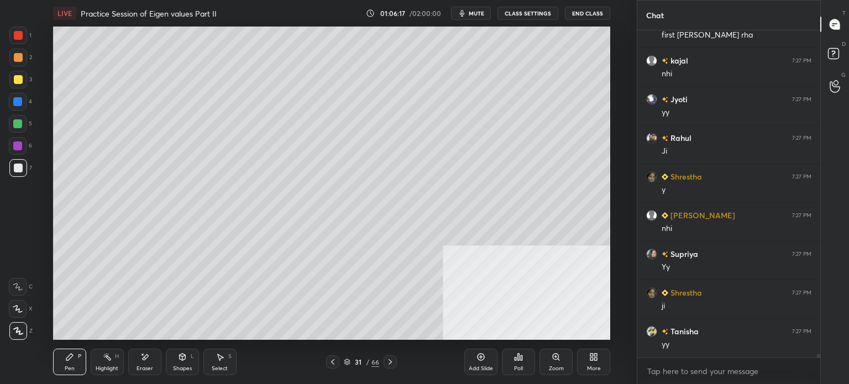
scroll to position [28444, 0]
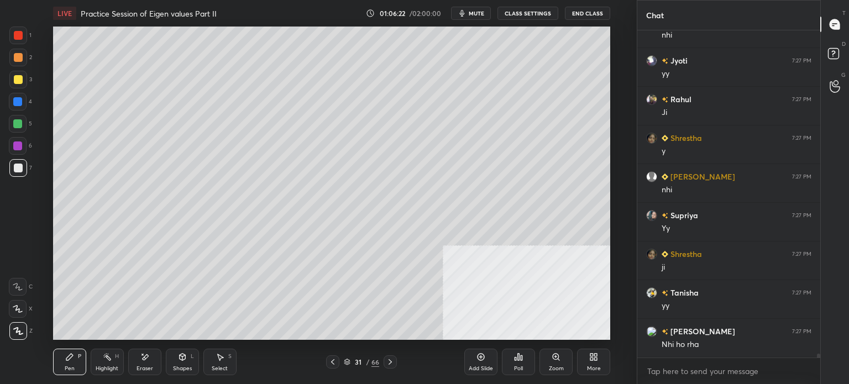
click at [616, 150] on div "Setting up your live class Poll for secs No correct answer Start poll" at bounding box center [331, 183] width 593 height 313
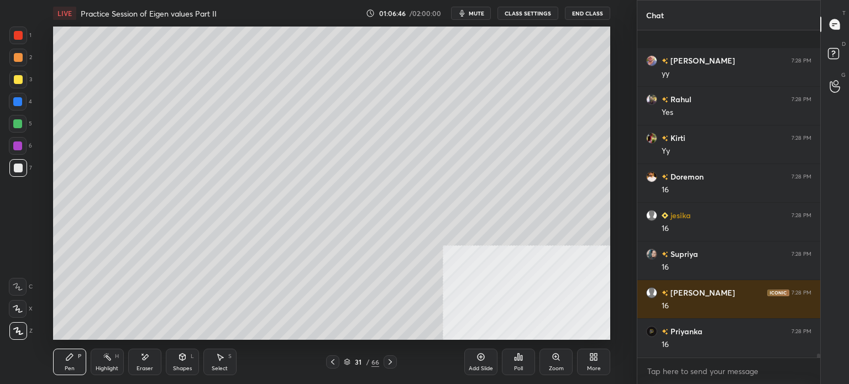
scroll to position [28958, 0]
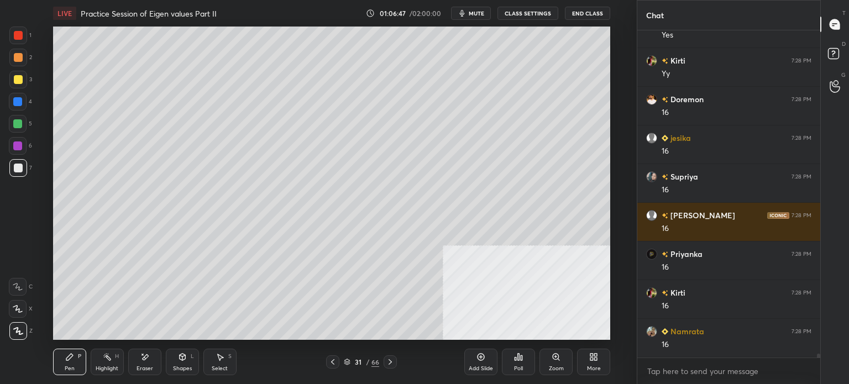
click at [20, 81] on div at bounding box center [18, 79] width 9 height 9
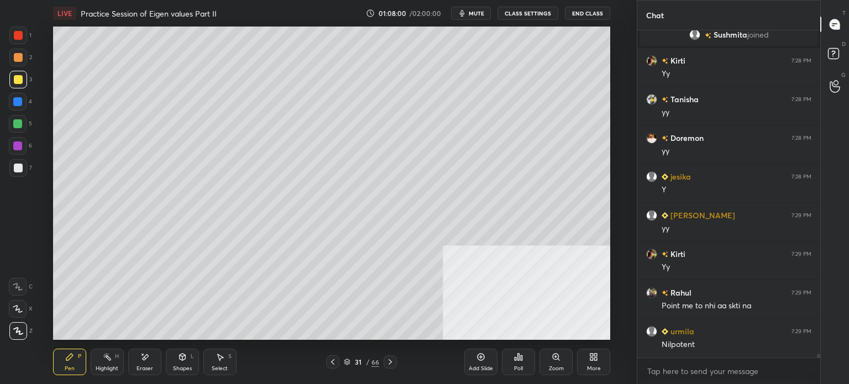
scroll to position [28884, 0]
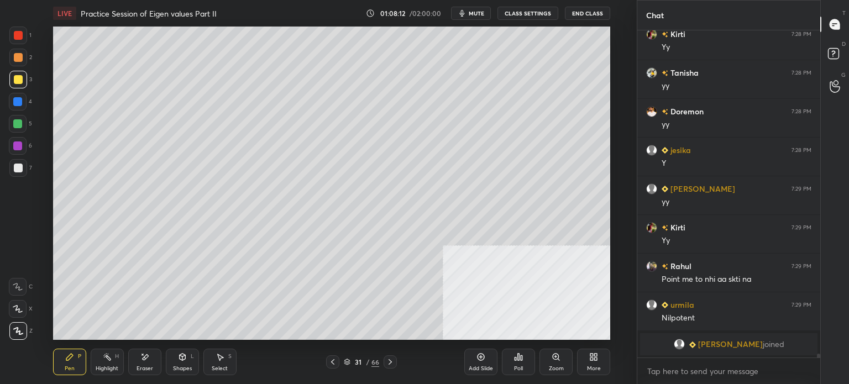
click at [146, 373] on div "Eraser" at bounding box center [144, 362] width 33 height 27
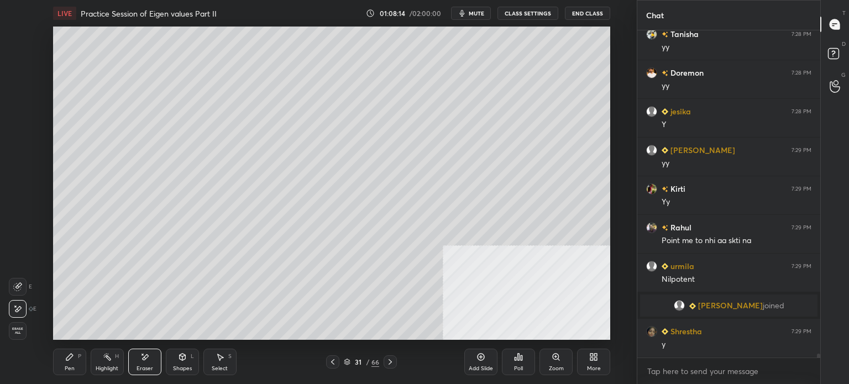
click at [71, 373] on div "Pen P" at bounding box center [69, 362] width 33 height 27
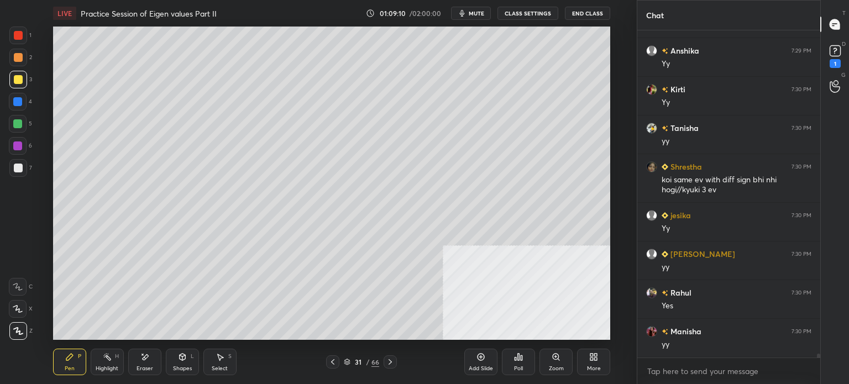
scroll to position [29369, 0]
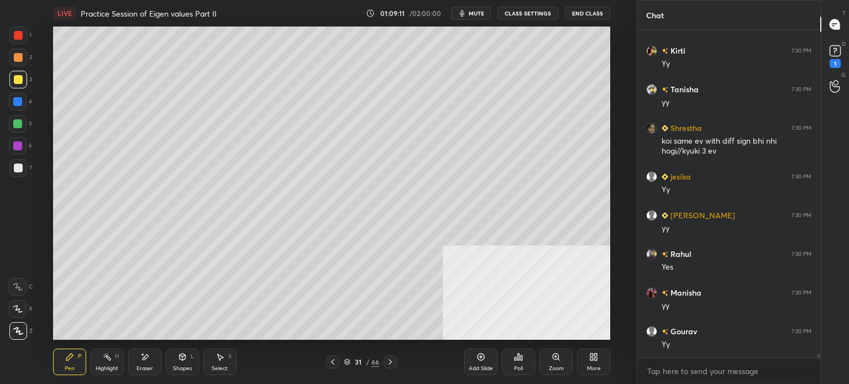
click at [12, 80] on div at bounding box center [18, 80] width 18 height 18
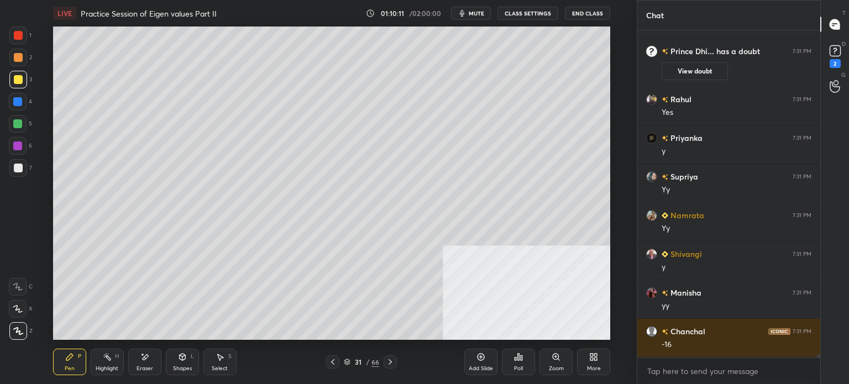
scroll to position [29739, 0]
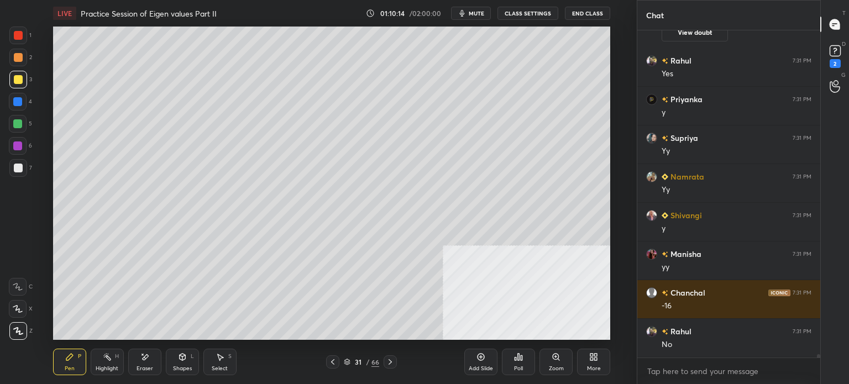
click at [143, 362] on div "Eraser" at bounding box center [144, 362] width 33 height 27
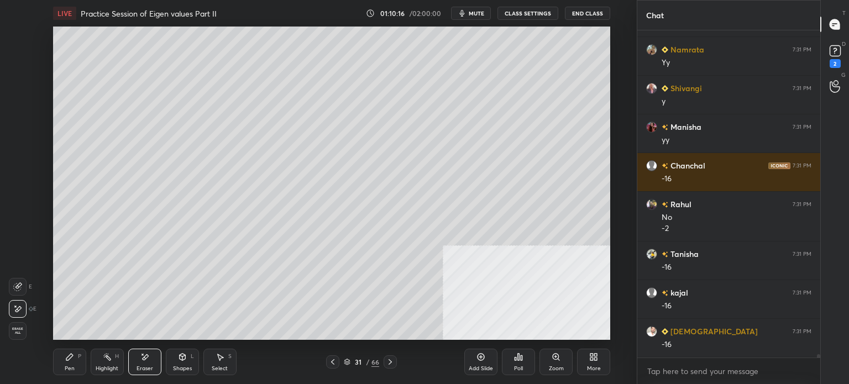
scroll to position [29905, 0]
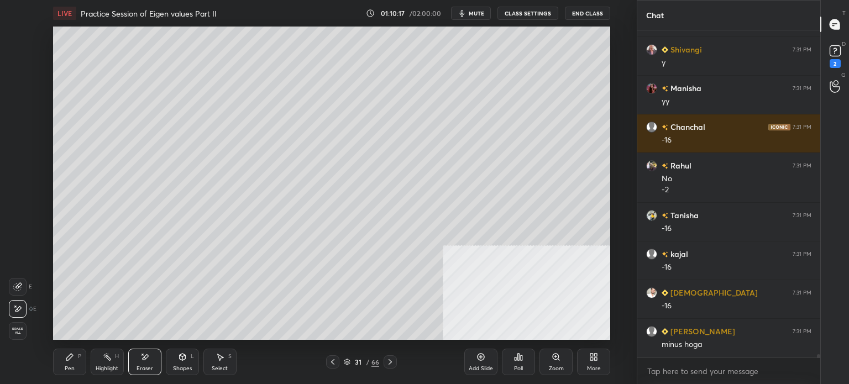
click at [60, 361] on div "Pen P" at bounding box center [69, 362] width 33 height 27
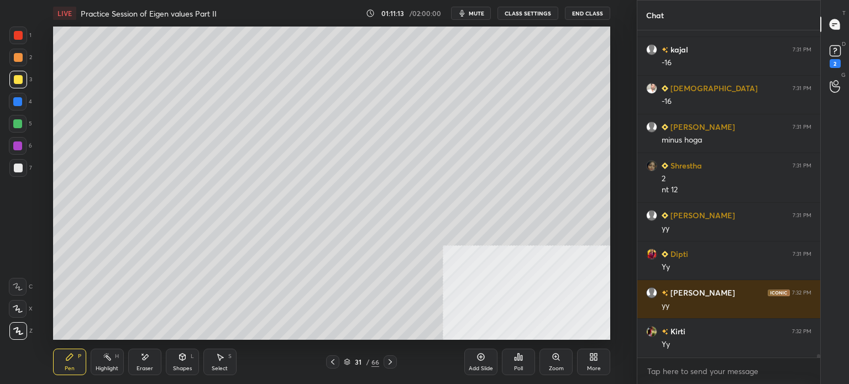
scroll to position [30148, 0]
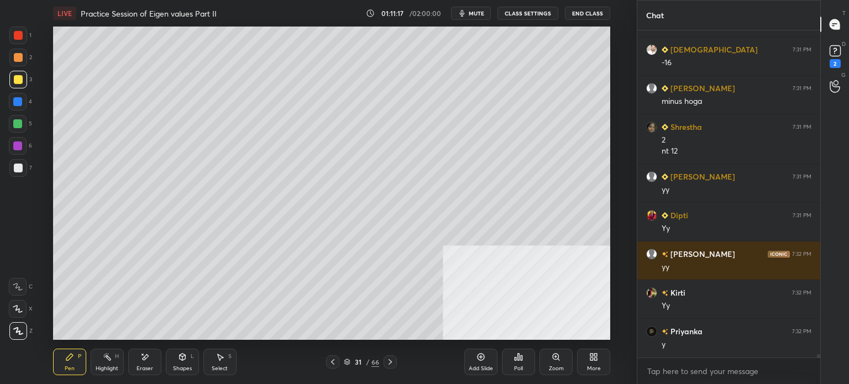
click at [151, 368] on div "Eraser" at bounding box center [144, 362] width 33 height 27
click at [71, 371] on div "Pen" at bounding box center [70, 369] width 10 height 6
click at [146, 371] on div "Eraser" at bounding box center [144, 362] width 33 height 27
click at [71, 369] on div "Pen" at bounding box center [70, 369] width 10 height 6
drag, startPoint x: 223, startPoint y: 363, endPoint x: 213, endPoint y: 342, distance: 22.7
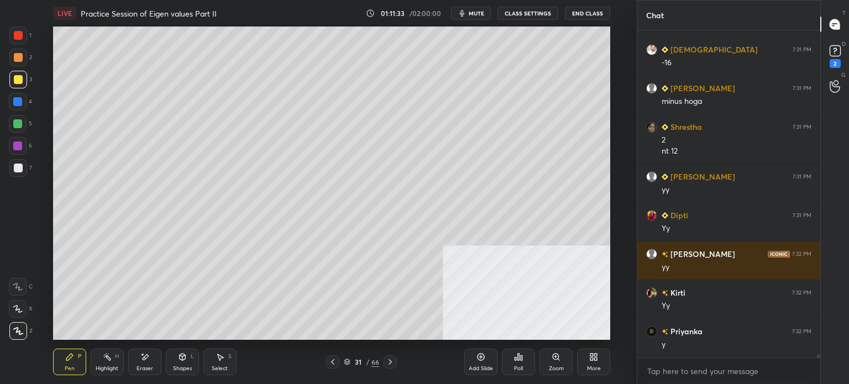
click at [221, 363] on div "Select S" at bounding box center [219, 362] width 33 height 27
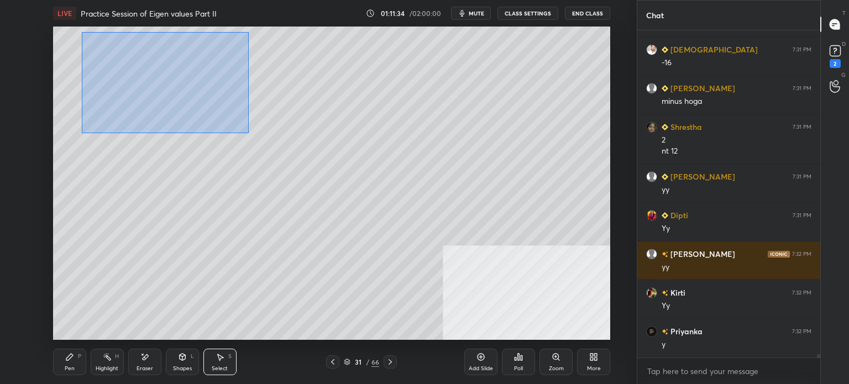
drag, startPoint x: 87, startPoint y: 34, endPoint x: 248, endPoint y: 135, distance: 189.8
click at [248, 135] on div "0 ° Undo Copy Duplicate Duplicate to new slide Delete" at bounding box center [331, 183] width 557 height 313
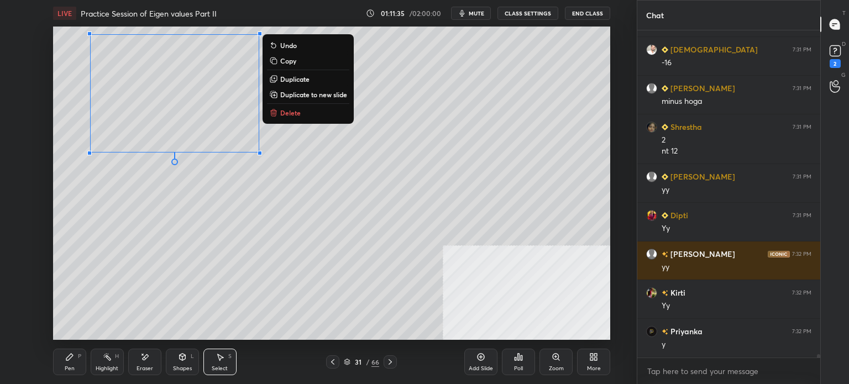
click at [312, 97] on p "Duplicate to new slide" at bounding box center [313, 94] width 67 height 9
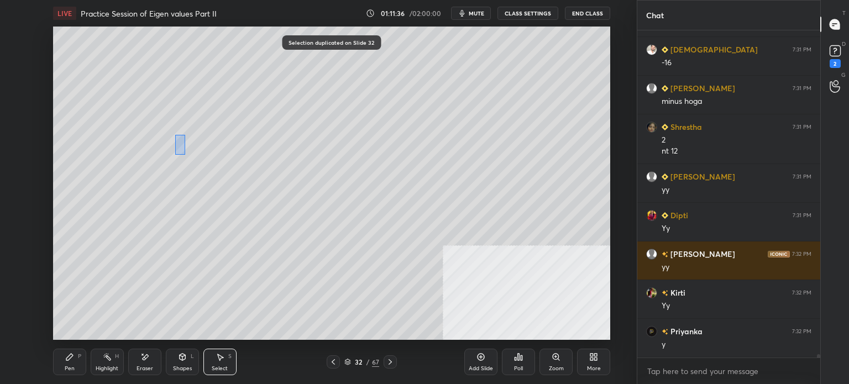
drag, startPoint x: 180, startPoint y: 148, endPoint x: 195, endPoint y: 176, distance: 32.1
click at [194, 176] on div "0 ° Undo Copy Duplicate Duplicate to new slide Delete" at bounding box center [331, 183] width 557 height 313
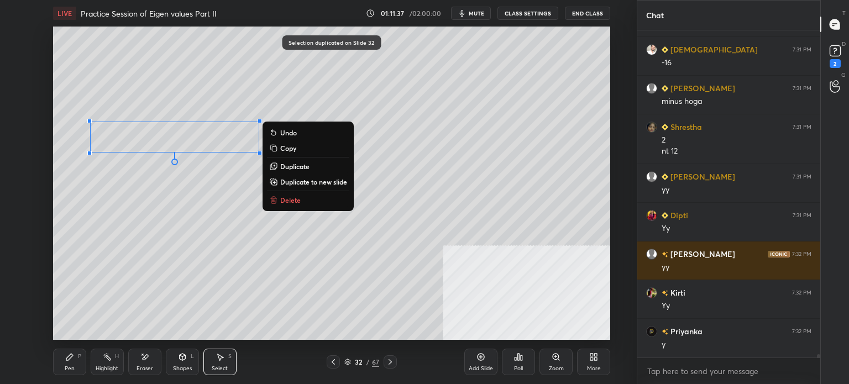
click at [300, 205] on button "Delete" at bounding box center [308, 200] width 82 height 13
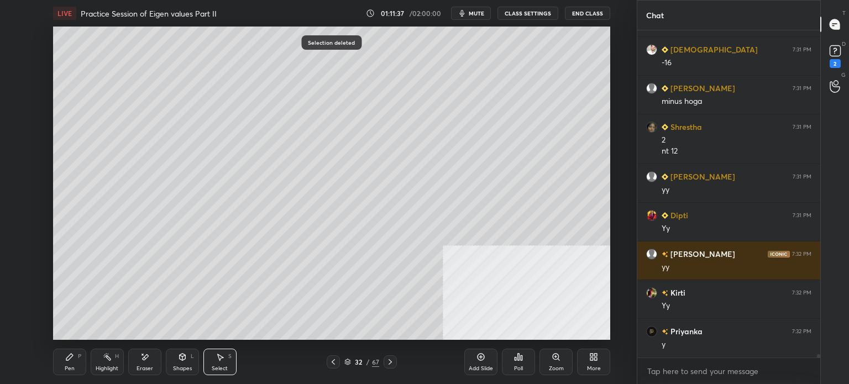
click at [216, 144] on div "0 ° Undo Copy Duplicate Duplicate to new slide Delete" at bounding box center [331, 183] width 557 height 313
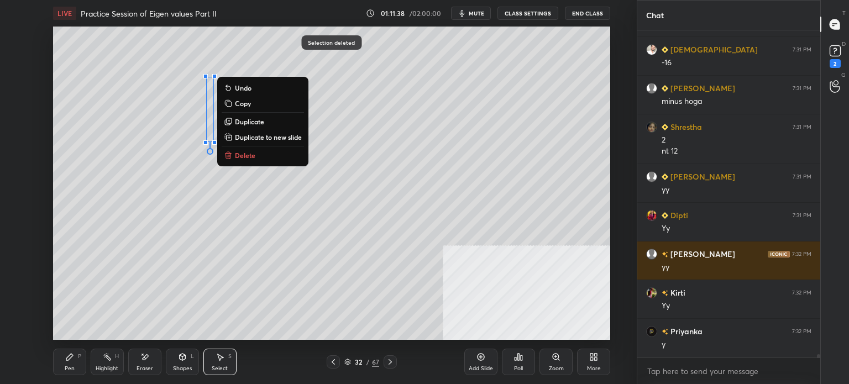
click at [246, 164] on div "0 ° Undo Copy Duplicate Duplicate to new slide Delete" at bounding box center [331, 183] width 557 height 313
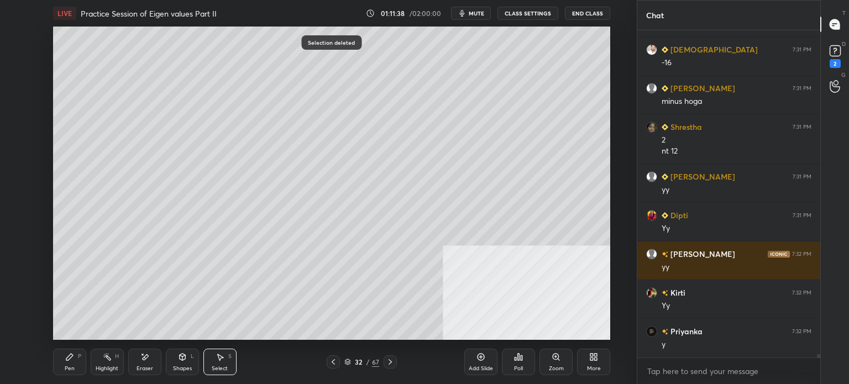
drag, startPoint x: 148, startPoint y: 145, endPoint x: 160, endPoint y: 154, distance: 14.6
click at [151, 151] on div "0 ° Undo Copy Duplicate Duplicate to new slide Delete" at bounding box center [331, 183] width 557 height 313
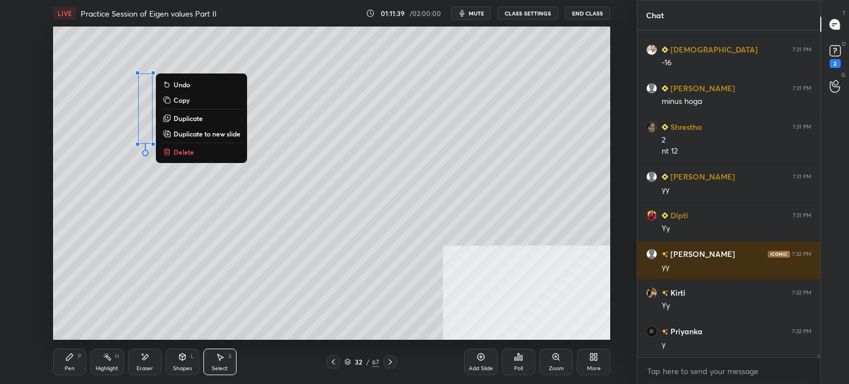
click at [194, 154] on p "Delete" at bounding box center [184, 152] width 20 height 9
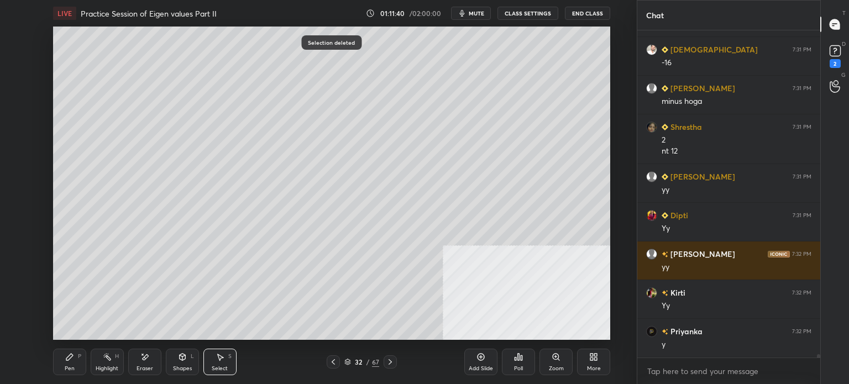
click at [176, 45] on div "0 ° Undo Copy Duplicate Duplicate to new slide Delete" at bounding box center [331, 183] width 557 height 313
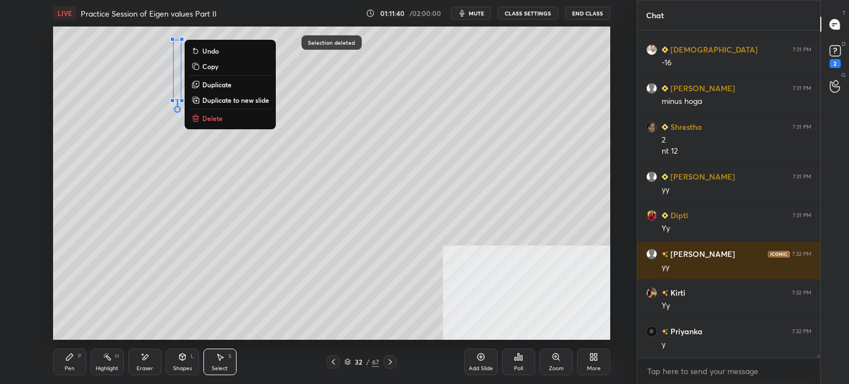
click at [218, 118] on p "Delete" at bounding box center [212, 118] width 20 height 9
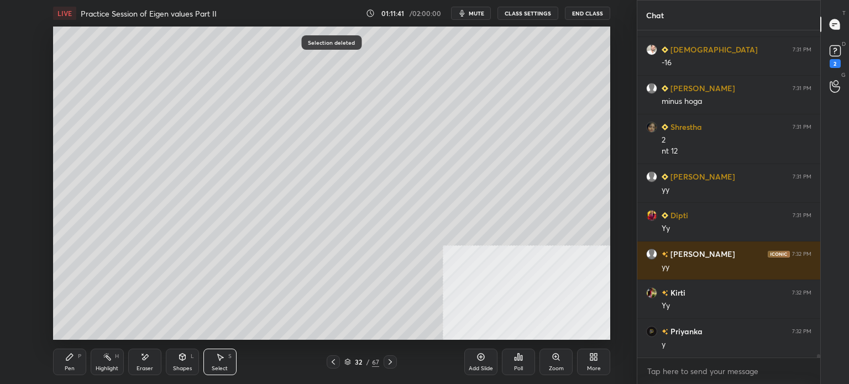
drag, startPoint x: 114, startPoint y: 70, endPoint x: 119, endPoint y: 75, distance: 7.4
click at [119, 72] on div "0 ° Undo Copy Duplicate Duplicate to new slide Delete" at bounding box center [331, 183] width 557 height 313
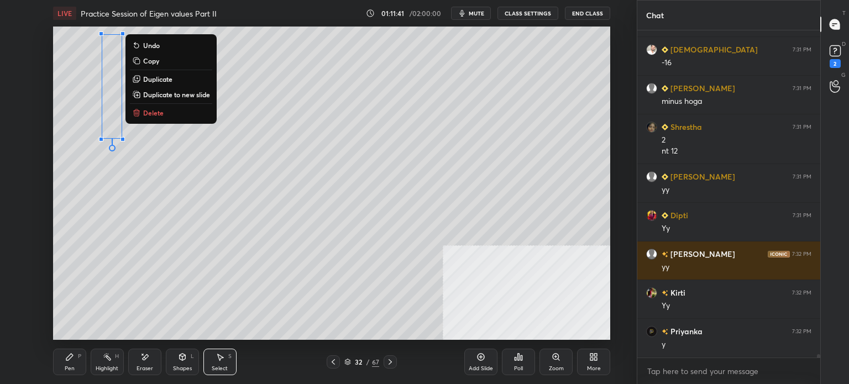
click at [182, 108] on button "Delete" at bounding box center [171, 112] width 82 height 13
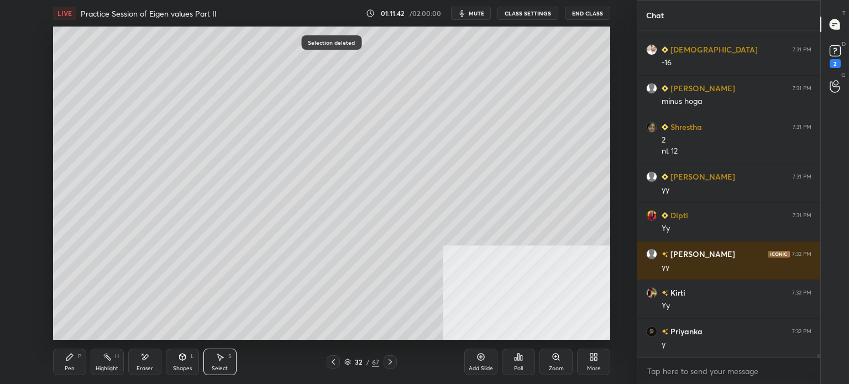
click at [58, 358] on div "Pen P" at bounding box center [69, 362] width 33 height 27
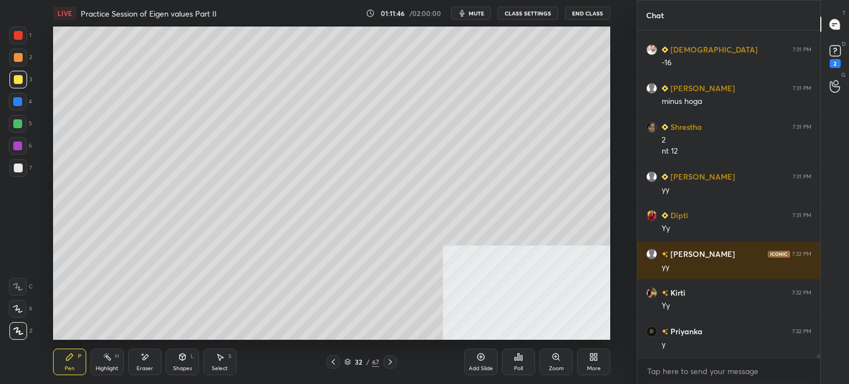
drag, startPoint x: 156, startPoint y: 365, endPoint x: 167, endPoint y: 340, distance: 27.0
click at [157, 365] on div "Eraser" at bounding box center [144, 362] width 33 height 27
click at [66, 366] on div "Pen" at bounding box center [70, 369] width 10 height 6
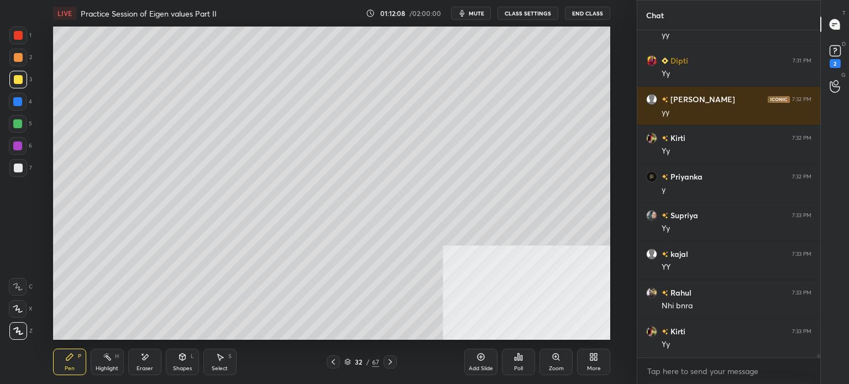
scroll to position [30342, 0]
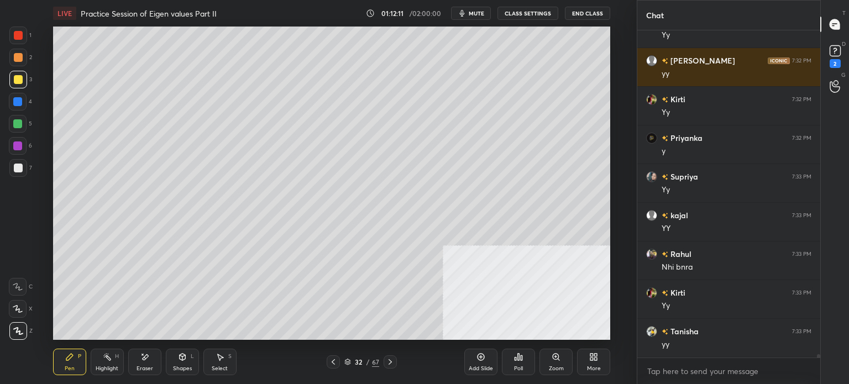
click at [145, 354] on icon at bounding box center [144, 357] width 9 height 9
click at [69, 369] on div "Pen" at bounding box center [70, 369] width 10 height 6
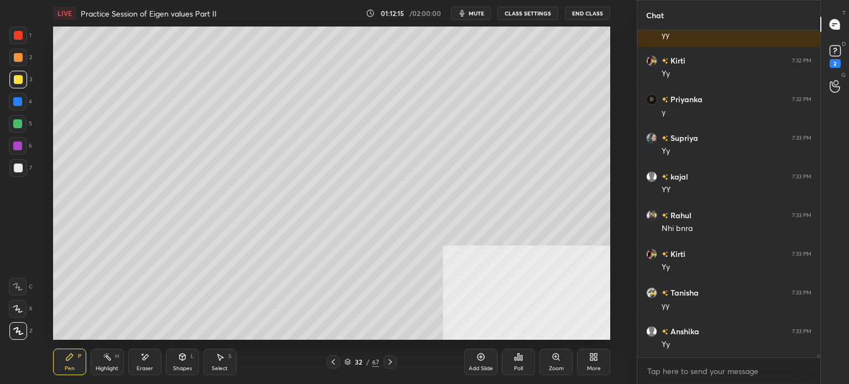
click at [148, 364] on div "Eraser" at bounding box center [144, 362] width 33 height 27
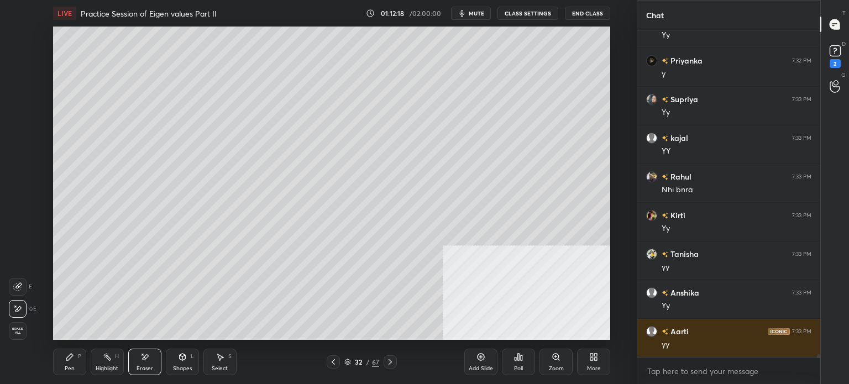
click at [62, 367] on div "Pen P" at bounding box center [69, 362] width 33 height 27
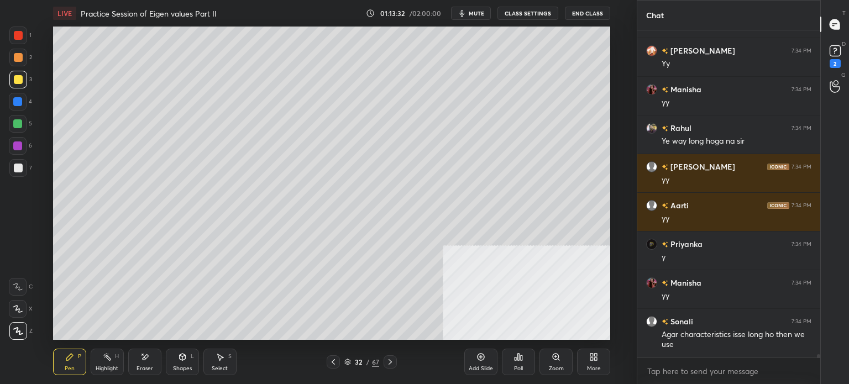
scroll to position [30855, 0]
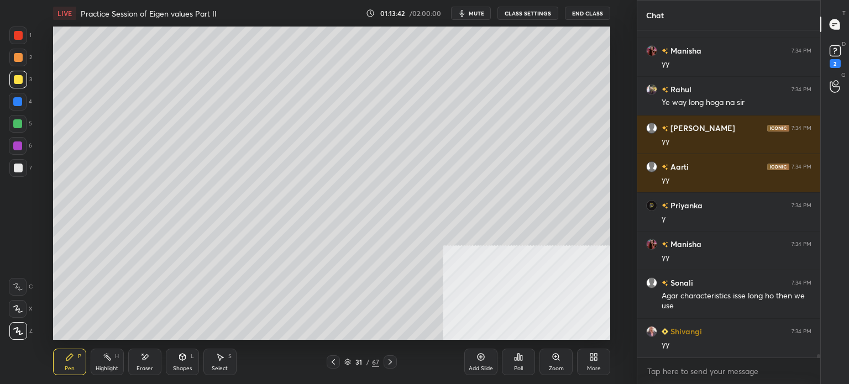
click at [180, 24] on div "LIVE Practice Session of Eigen values Part II 01:13:42 / 02:00:00 mute CLASS SE…" at bounding box center [331, 192] width 593 height 384
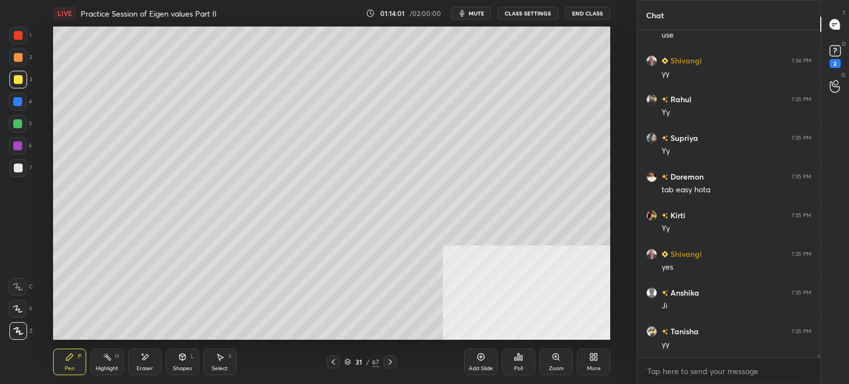
scroll to position [31164, 0]
click at [224, 363] on div "Select S" at bounding box center [219, 362] width 33 height 27
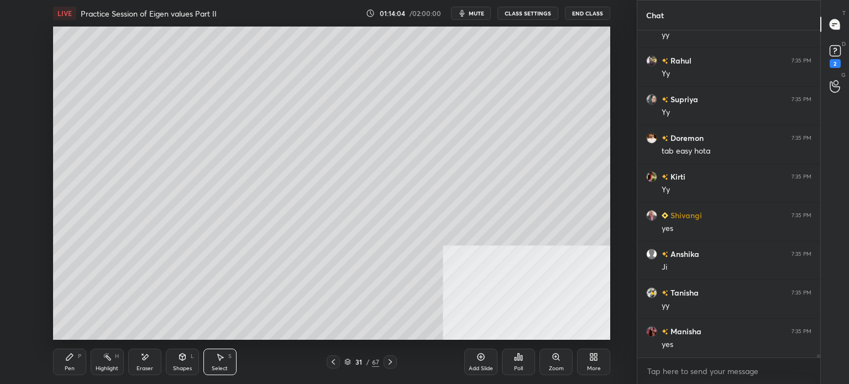
scroll to position [31203, 0]
click at [175, 279] on div "0 ° Undo Copy Duplicate Duplicate to new slide Delete" at bounding box center [331, 183] width 557 height 313
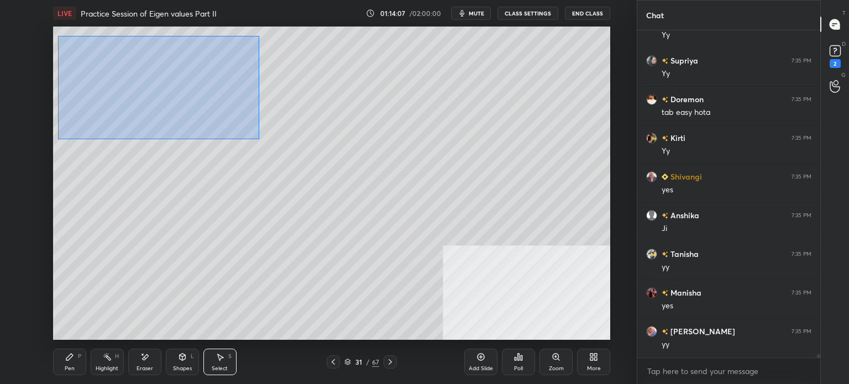
drag, startPoint x: 135, startPoint y: 80, endPoint x: 290, endPoint y: 137, distance: 165.1
click at [259, 138] on div "0 ° Undo Copy Duplicate Duplicate to new slide Delete" at bounding box center [331, 183] width 557 height 313
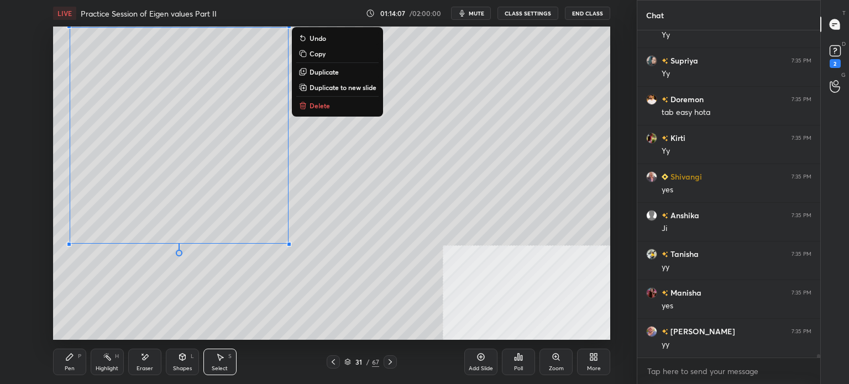
click at [335, 82] on button "Duplicate to new slide" at bounding box center [337, 87] width 82 height 13
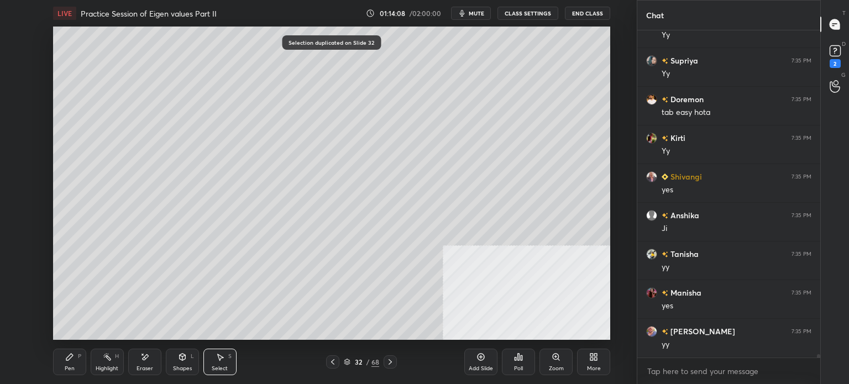
click at [199, 183] on div "0 ° Undo Copy Duplicate Duplicate to new slide Delete" at bounding box center [331, 183] width 557 height 313
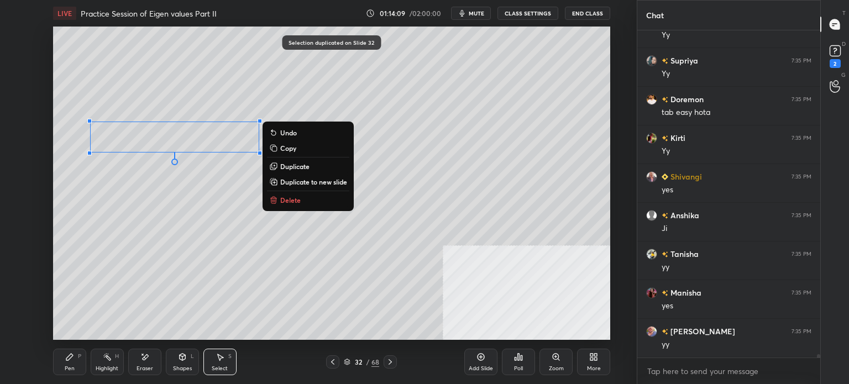
click at [304, 196] on button "Delete" at bounding box center [308, 200] width 82 height 13
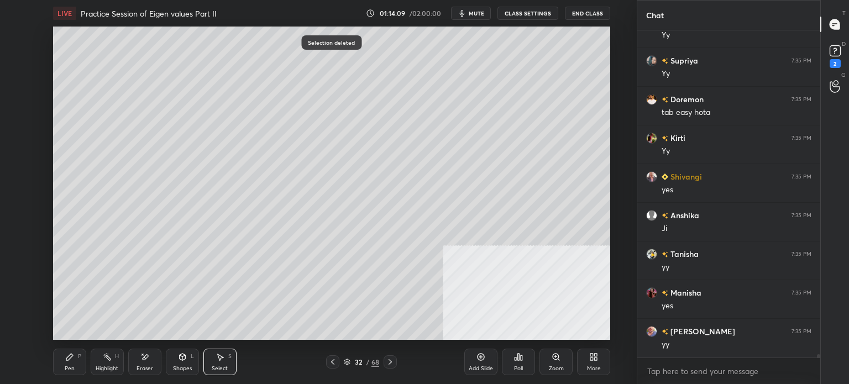
click at [289, 104] on div "0 ° Undo Copy Duplicate Duplicate to new slide Delete" at bounding box center [331, 183] width 557 height 313
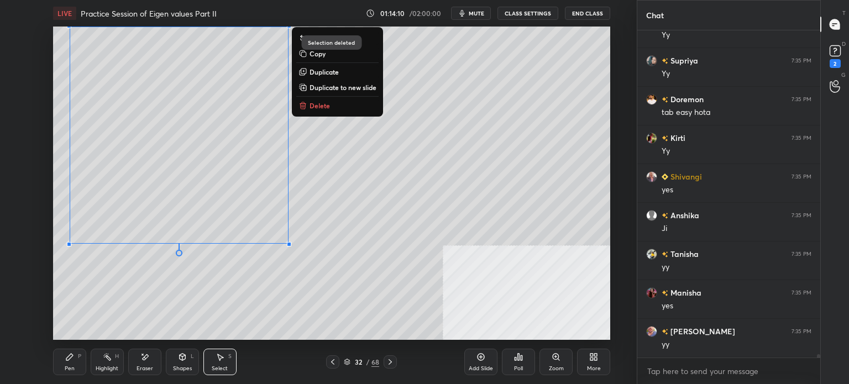
click at [333, 107] on button "Delete" at bounding box center [337, 105] width 82 height 13
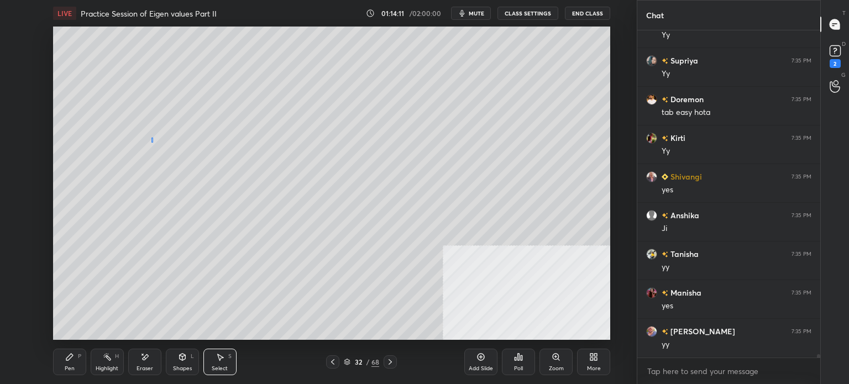
drag, startPoint x: 152, startPoint y: 140, endPoint x: 164, endPoint y: 158, distance: 21.6
click at [160, 157] on div "0 ° Undo Copy Duplicate Duplicate to new slide Delete" at bounding box center [331, 183] width 557 height 313
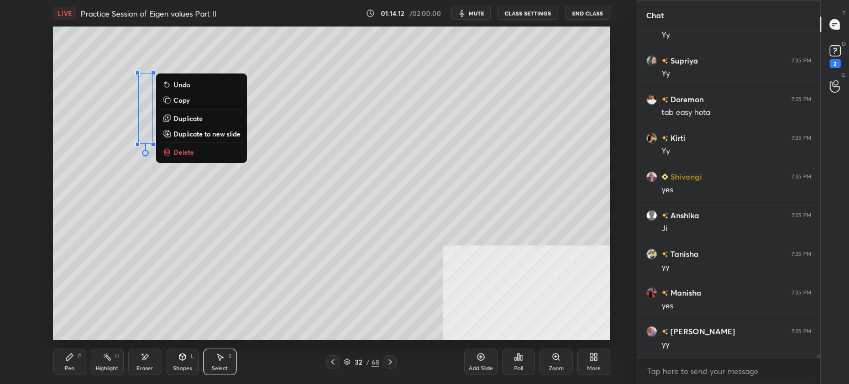
click at [219, 154] on button "Delete" at bounding box center [201, 151] width 82 height 13
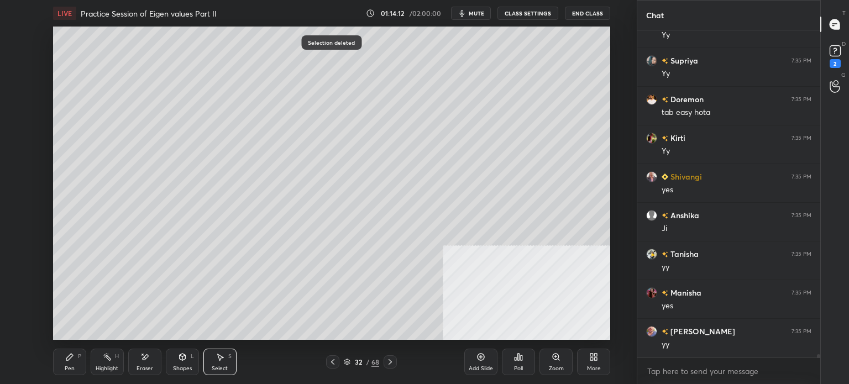
click at [218, 148] on div "0 ° Undo Copy Duplicate Duplicate to new slide Delete" at bounding box center [331, 183] width 557 height 313
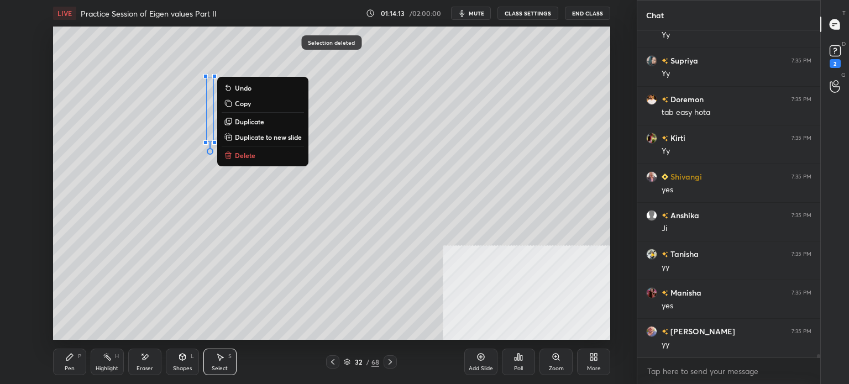
click at [247, 154] on p "Delete" at bounding box center [245, 155] width 20 height 9
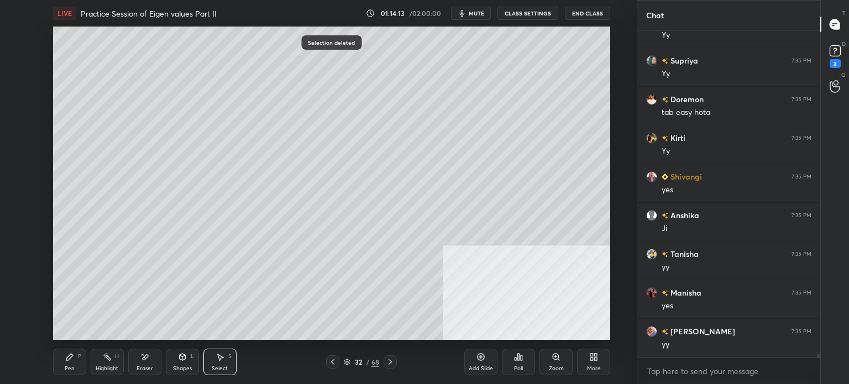
click at [179, 47] on div "0 ° Undo Copy Duplicate Duplicate to new slide Delete" at bounding box center [331, 183] width 557 height 313
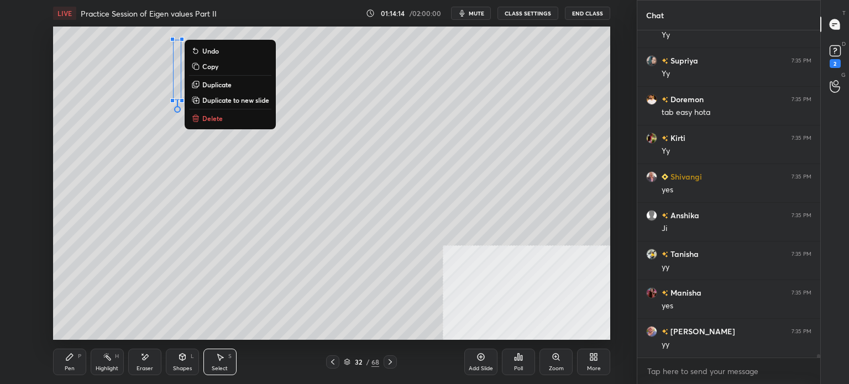
click at [224, 116] on button "Delete" at bounding box center [230, 118] width 82 height 13
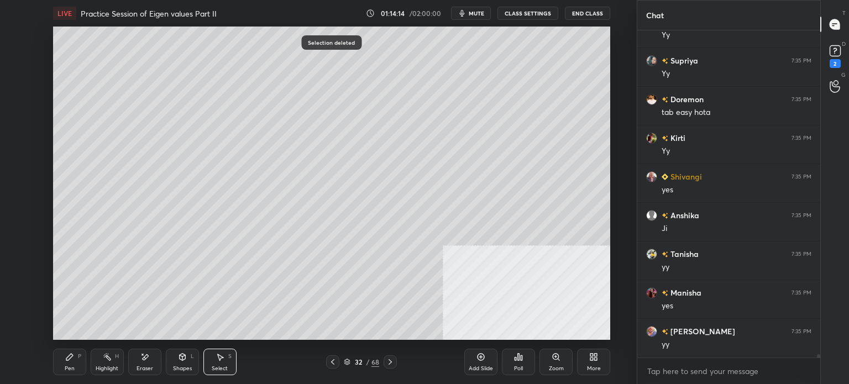
click at [115, 37] on div "0 ° Undo Copy Duplicate Duplicate to new slide Delete" at bounding box center [331, 183] width 557 height 313
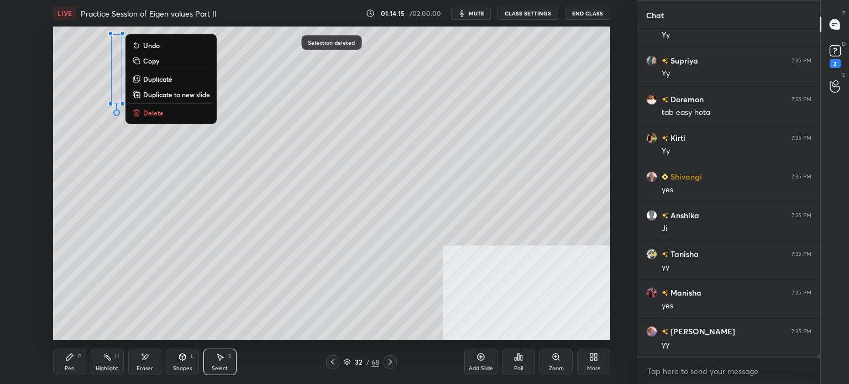
click at [183, 112] on button "Delete" at bounding box center [171, 112] width 82 height 13
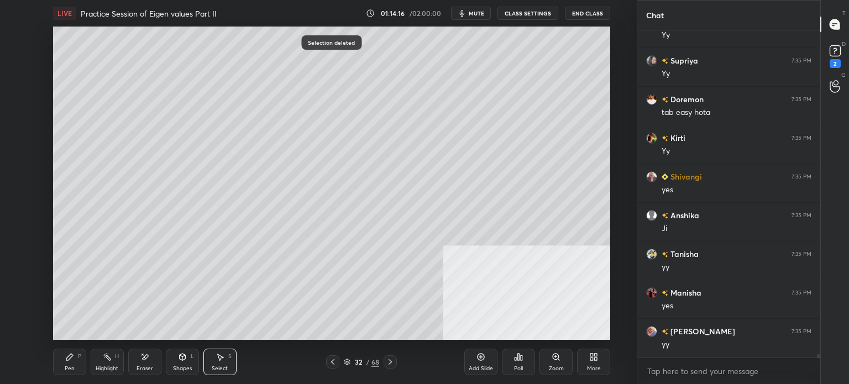
click at [64, 362] on div "Pen P" at bounding box center [69, 362] width 33 height 27
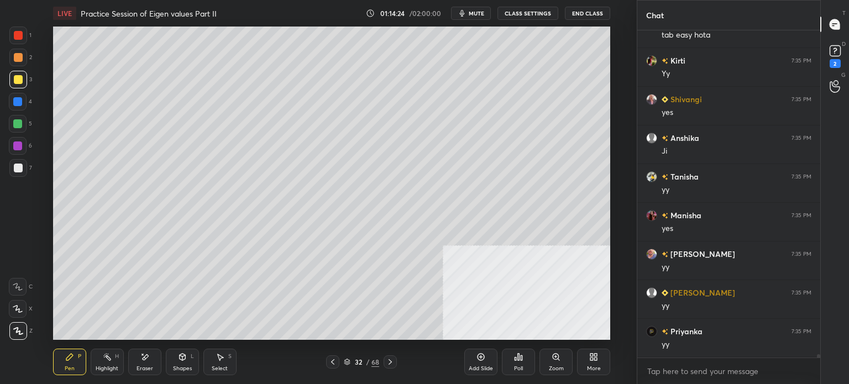
scroll to position [31319, 0]
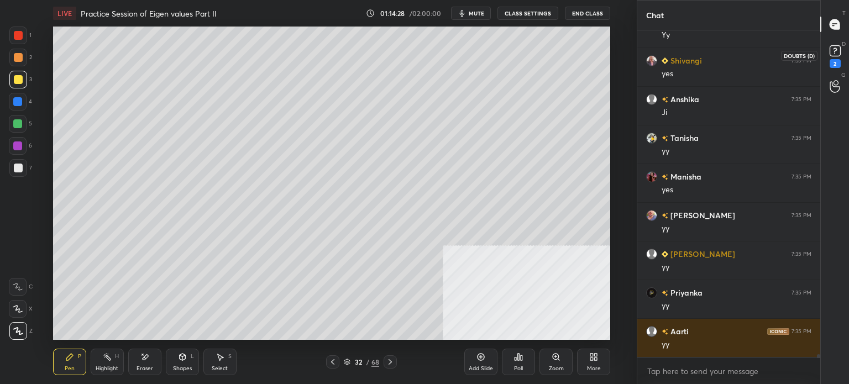
click at [843, 51] on icon at bounding box center [835, 51] width 17 height 17
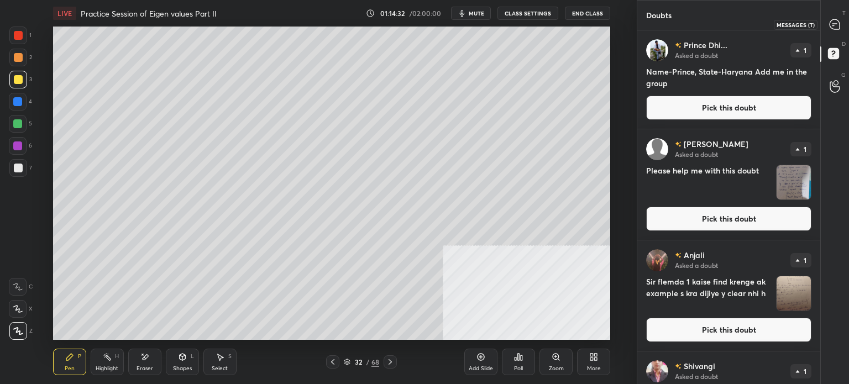
drag, startPoint x: 843, startPoint y: 20, endPoint x: 829, endPoint y: 54, distance: 36.7
click at [843, 19] on div at bounding box center [835, 24] width 22 height 20
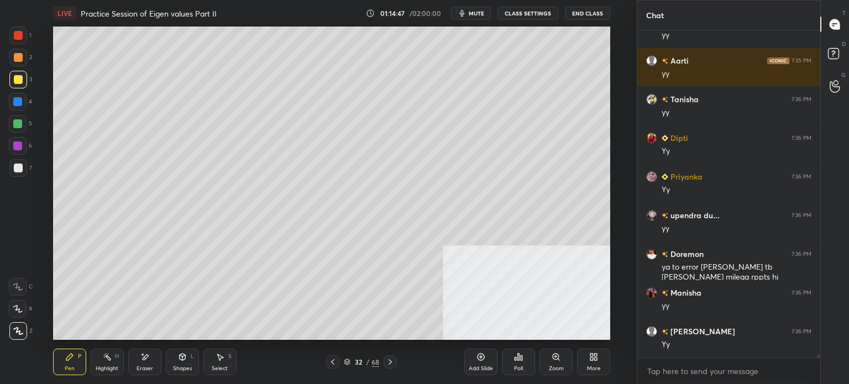
scroll to position [31857, 0]
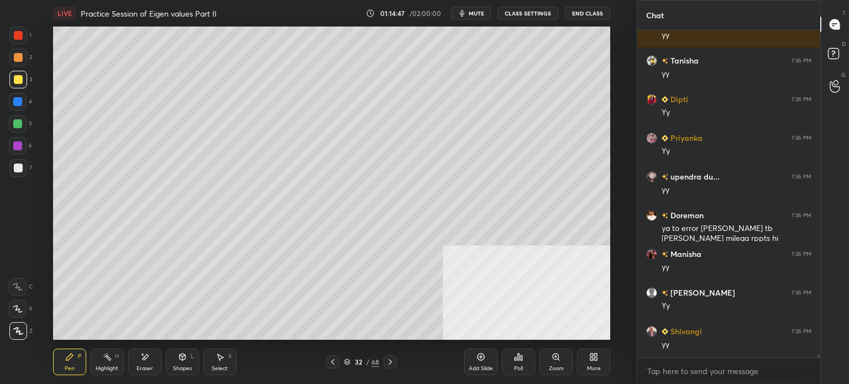
click at [616, 191] on div "Setting up your live class Poll for secs No correct answer Start poll" at bounding box center [331, 183] width 593 height 313
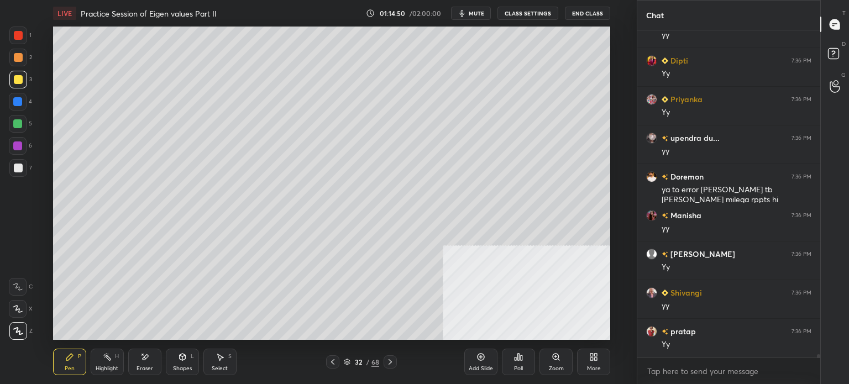
scroll to position [31934, 0]
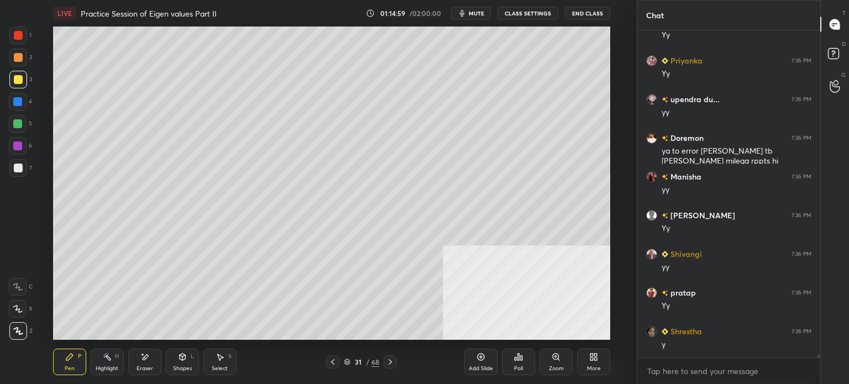
drag, startPoint x: 228, startPoint y: 360, endPoint x: 226, endPoint y: 341, distance: 19.5
click at [228, 360] on div "Select S" at bounding box center [219, 362] width 33 height 27
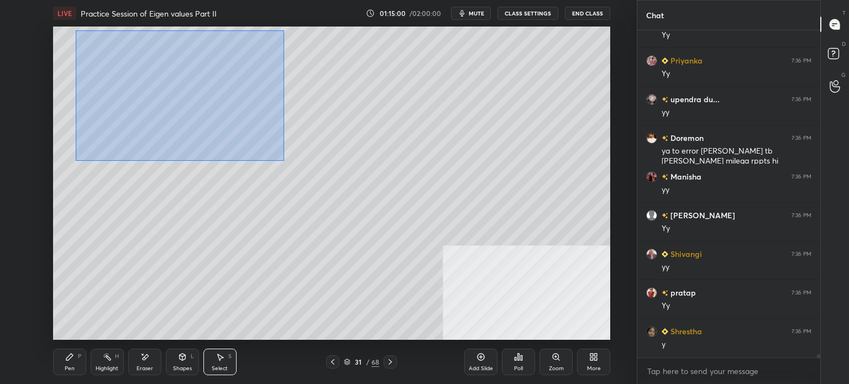
drag, startPoint x: 118, startPoint y: 55, endPoint x: 323, endPoint y: 154, distance: 227.5
click at [283, 161] on div "0 ° Undo Copy Duplicate Duplicate to new slide Delete" at bounding box center [331, 183] width 557 height 313
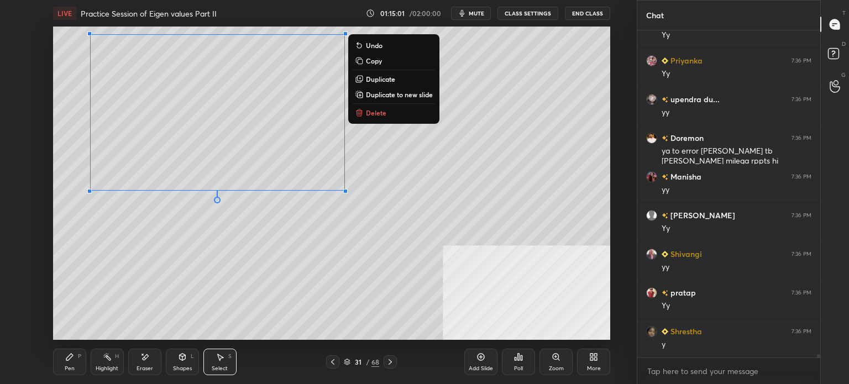
click at [398, 96] on p "Duplicate to new slide" at bounding box center [399, 94] width 67 height 9
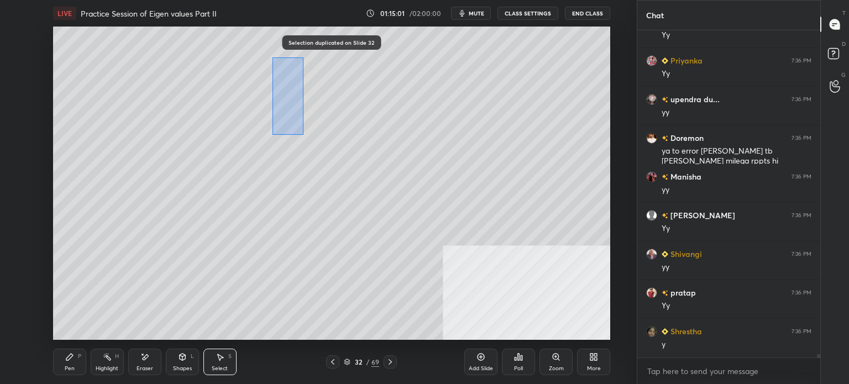
drag, startPoint x: 294, startPoint y: 111, endPoint x: 360, endPoint y: 196, distance: 108.3
click at [358, 196] on div "0 ° Undo Copy Duplicate Duplicate to new slide Delete" at bounding box center [331, 183] width 557 height 313
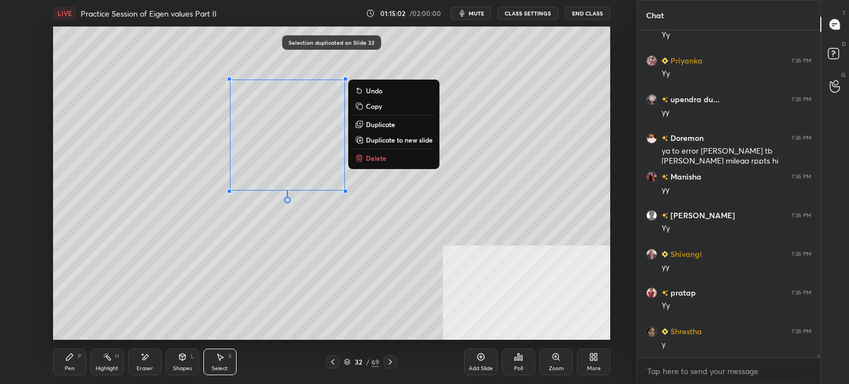
click at [383, 152] on button "Delete" at bounding box center [394, 157] width 82 height 13
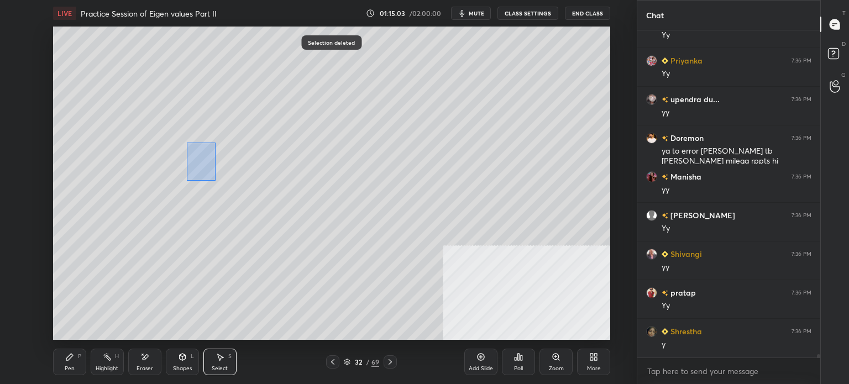
drag, startPoint x: 203, startPoint y: 166, endPoint x: 219, endPoint y: 182, distance: 23.5
click at [219, 184] on div "0 ° Undo Copy Duplicate Duplicate to new slide Delete" at bounding box center [331, 183] width 557 height 313
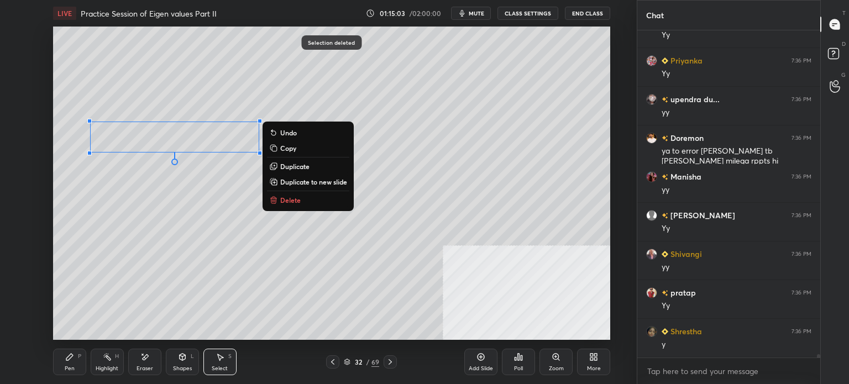
click at [286, 196] on p "Delete" at bounding box center [290, 200] width 20 height 9
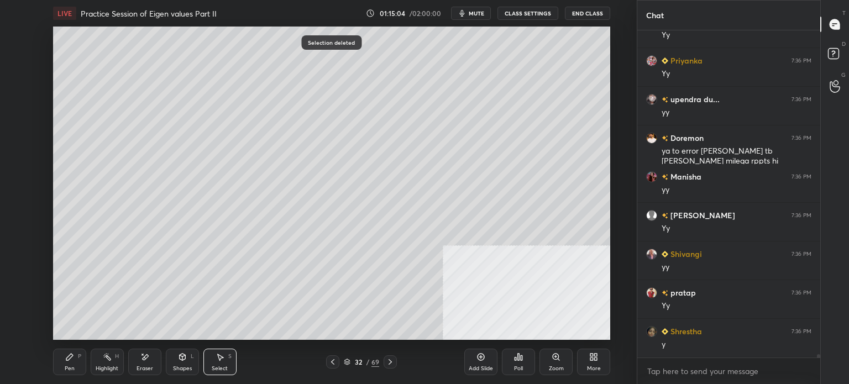
click at [228, 114] on div "0 ° Undo Copy Duplicate Duplicate to new slide Delete" at bounding box center [331, 183] width 557 height 313
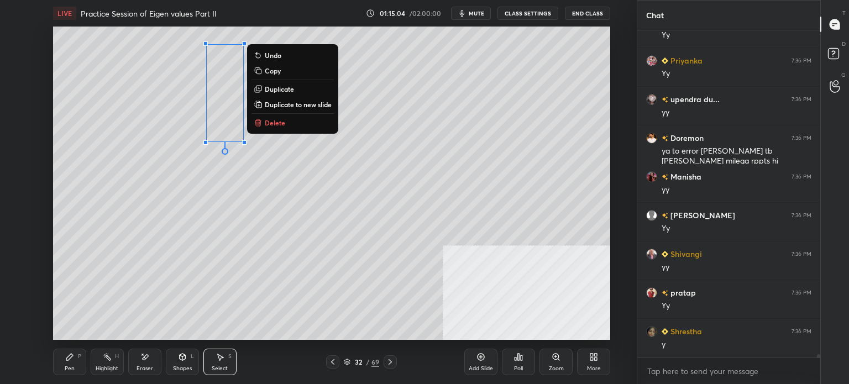
click at [281, 124] on p "Delete" at bounding box center [275, 122] width 20 height 9
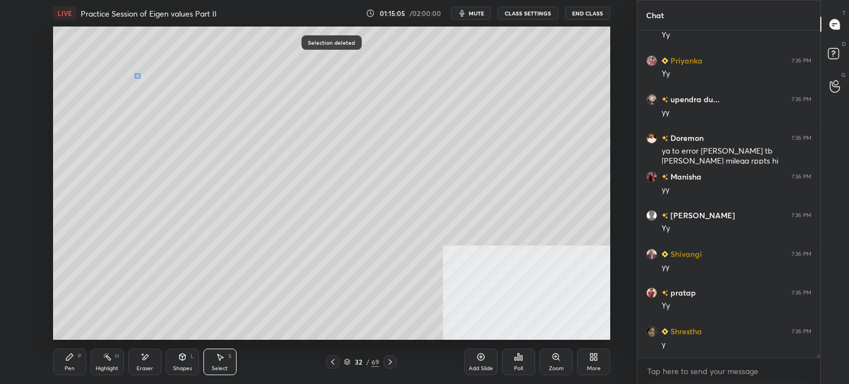
drag, startPoint x: 139, startPoint y: 77, endPoint x: 144, endPoint y: 82, distance: 7.0
click at [142, 81] on div "0 ° Undo Copy Duplicate Duplicate to new slide Delete" at bounding box center [331, 183] width 557 height 313
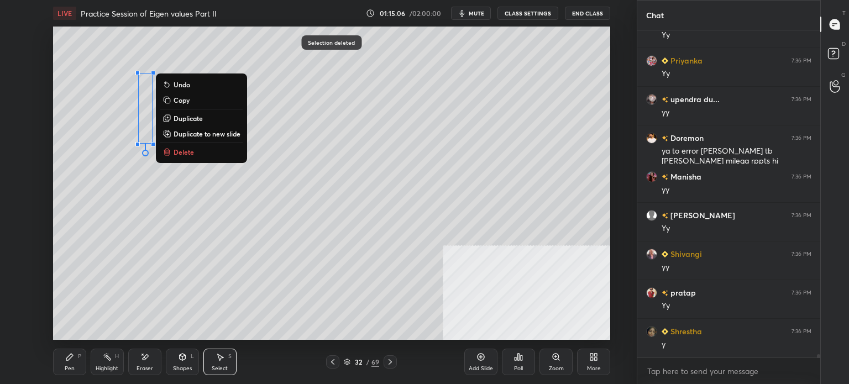
click at [203, 149] on button "Delete" at bounding box center [201, 151] width 82 height 13
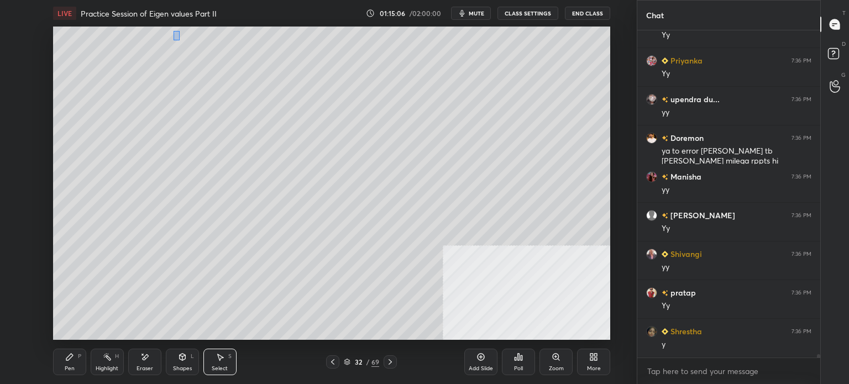
drag, startPoint x: 173, startPoint y: 30, endPoint x: 184, endPoint y: 48, distance: 20.6
click at [183, 46] on div "0 ° Undo Copy Duplicate Duplicate to new slide Delete" at bounding box center [331, 183] width 557 height 313
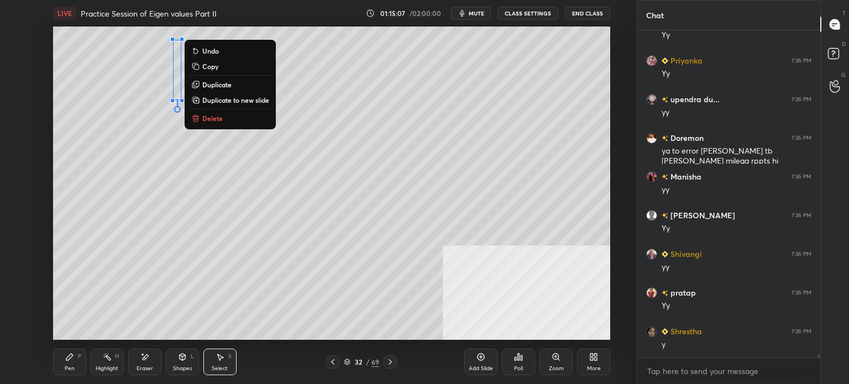
click at [228, 119] on button "Delete" at bounding box center [230, 118] width 82 height 13
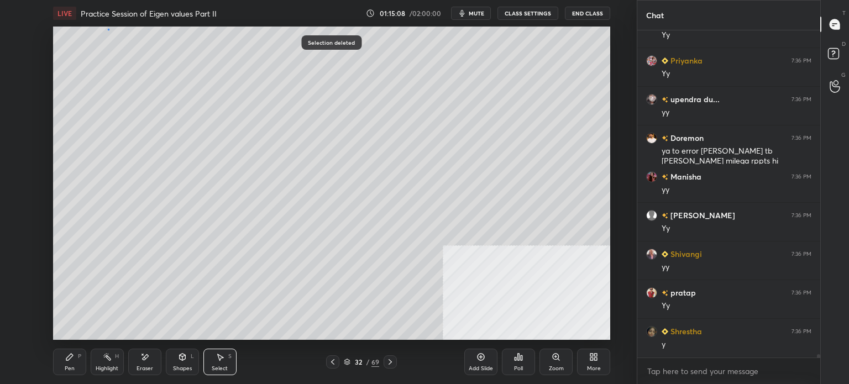
drag, startPoint x: 108, startPoint y: 29, endPoint x: 115, endPoint y: 36, distance: 10.6
click at [115, 36] on div "0 ° Undo Copy Duplicate Duplicate to new slide Delete" at bounding box center [331, 183] width 557 height 313
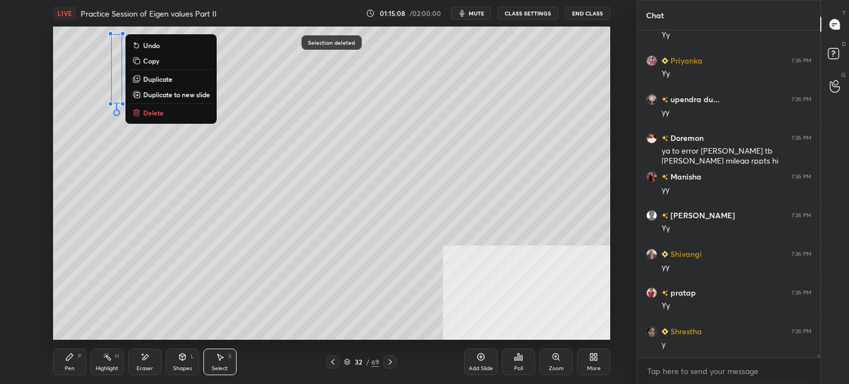
click at [171, 111] on button "Delete" at bounding box center [171, 112] width 82 height 13
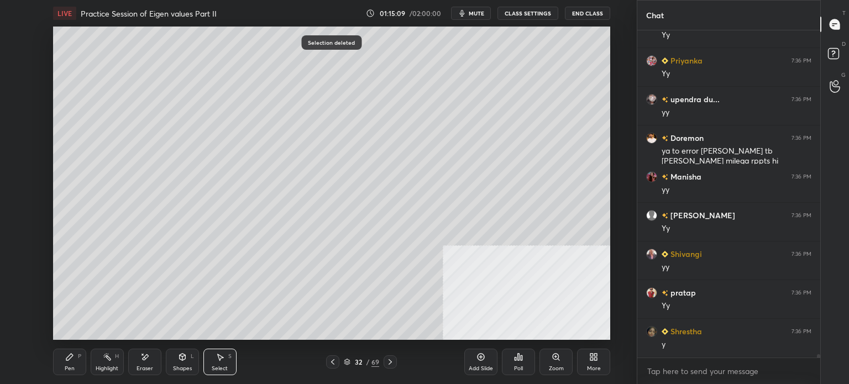
click at [69, 357] on icon at bounding box center [69, 357] width 7 height 7
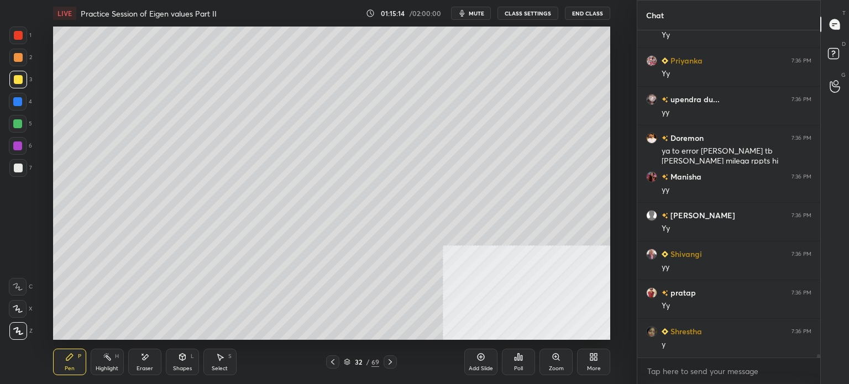
click at [186, 363] on div "Shapes L" at bounding box center [182, 362] width 33 height 27
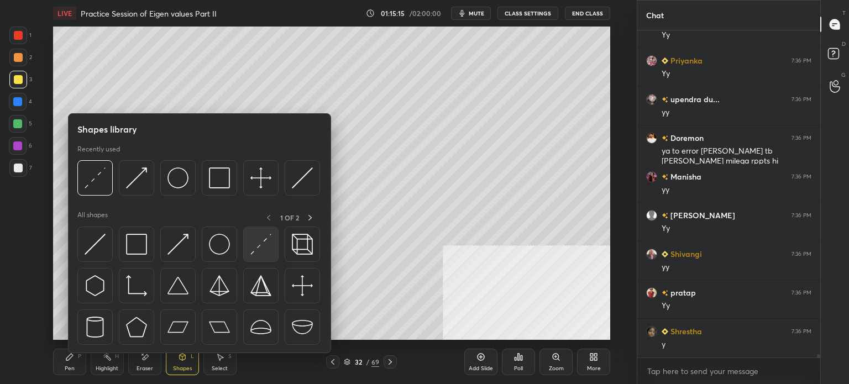
click at [263, 244] on img at bounding box center [260, 244] width 21 height 21
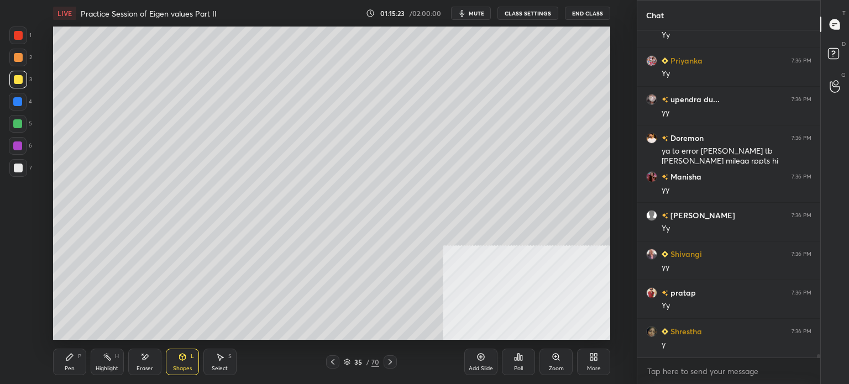
drag, startPoint x: 19, startPoint y: 61, endPoint x: 31, endPoint y: 61, distance: 12.2
click at [20, 60] on div at bounding box center [18, 57] width 9 height 9
click at [72, 371] on div "Pen" at bounding box center [70, 369] width 10 height 6
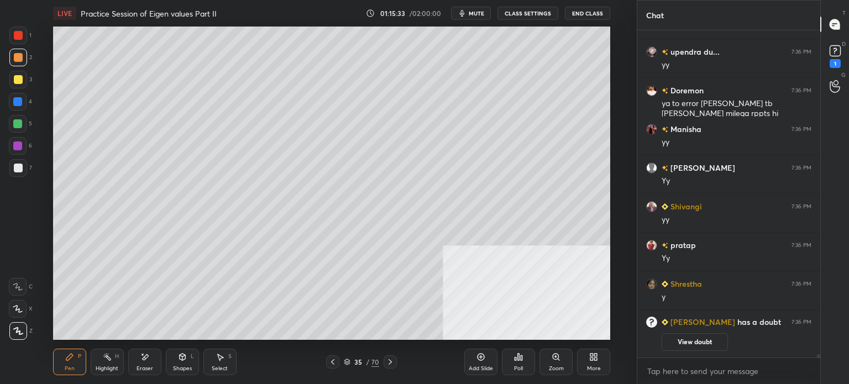
click at [842, 36] on div "T Messages (T)" at bounding box center [835, 24] width 28 height 31
click at [844, 50] on div "1" at bounding box center [835, 55] width 22 height 20
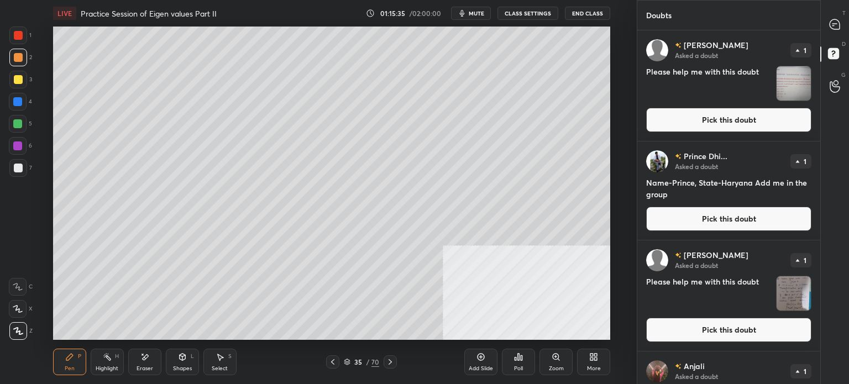
click at [744, 104] on div "[PERSON_NAME] Asked a doubt 1 Please help me with this doubt Pick this doubt" at bounding box center [728, 85] width 183 height 111
click at [737, 115] on button "Pick this doubt" at bounding box center [728, 120] width 165 height 24
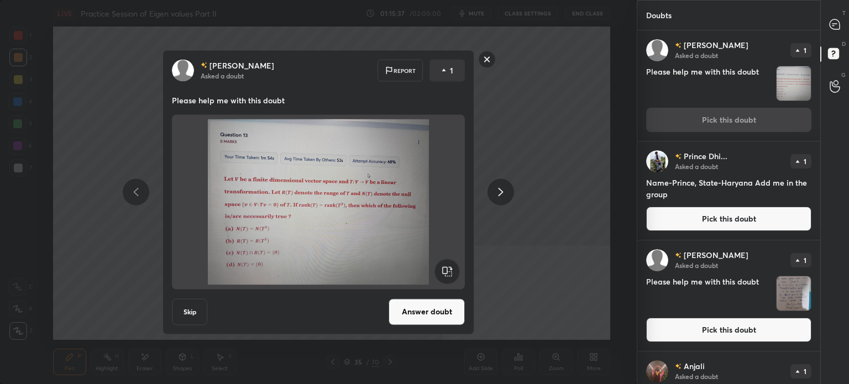
click at [489, 61] on rect at bounding box center [487, 59] width 17 height 17
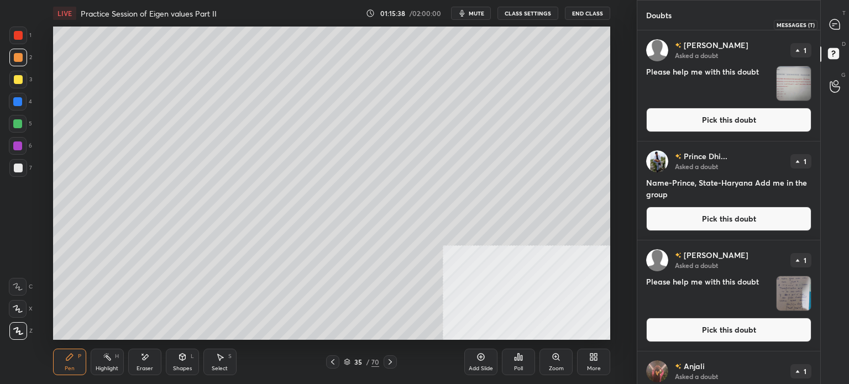
click at [843, 22] on div at bounding box center [835, 24] width 22 height 20
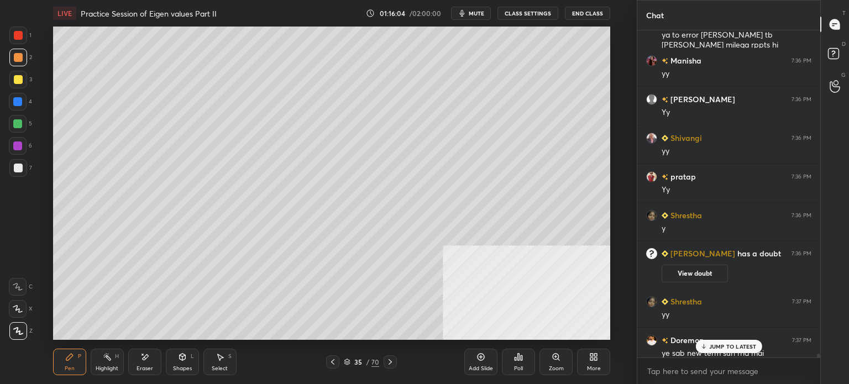
scroll to position [31341, 0]
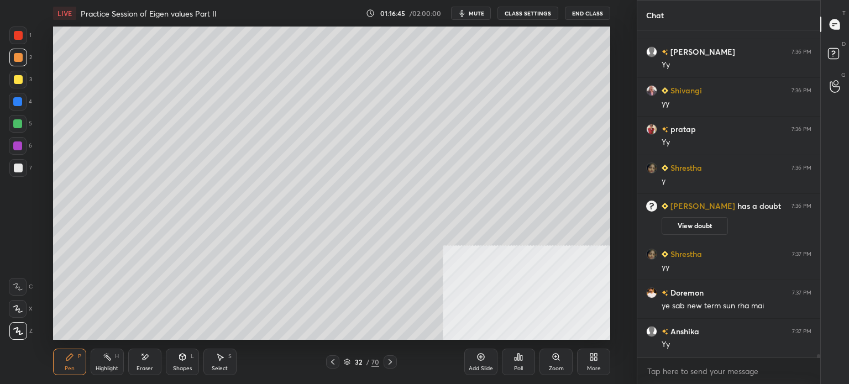
click at [17, 79] on div at bounding box center [18, 79] width 9 height 9
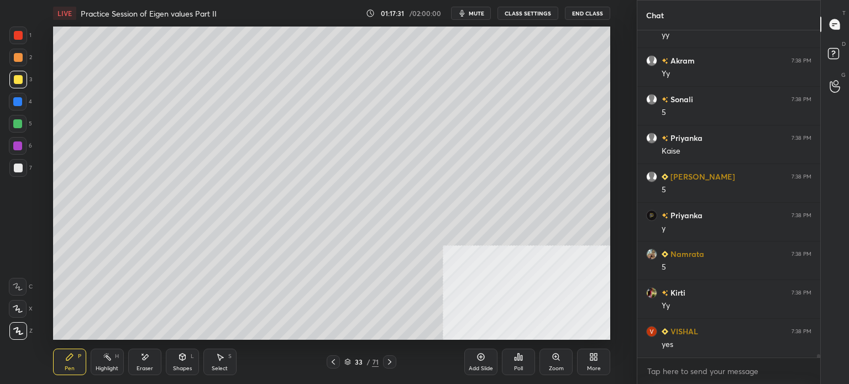
scroll to position [31883, 0]
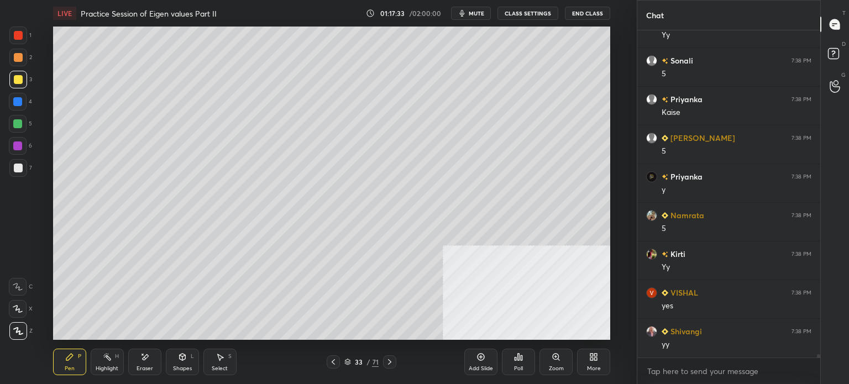
click at [226, 364] on div "Select S" at bounding box center [219, 362] width 33 height 27
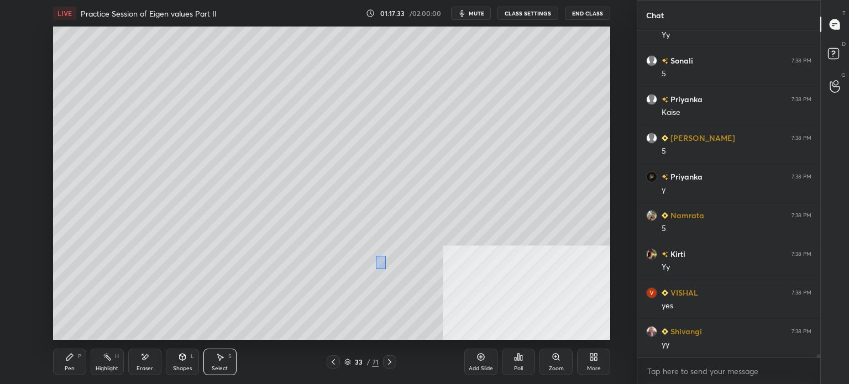
drag, startPoint x: 386, startPoint y: 269, endPoint x: 398, endPoint y: 288, distance: 21.9
click at [398, 286] on div "0 ° Undo Copy Duplicate Duplicate to new slide Delete" at bounding box center [331, 183] width 557 height 313
click at [396, 254] on div "0 ° Undo Copy Duplicate Duplicate to new slide Delete" at bounding box center [331, 183] width 557 height 313
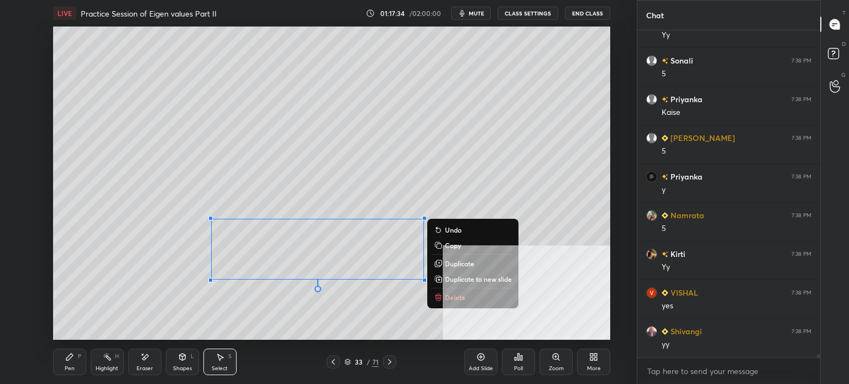
scroll to position [31922, 0]
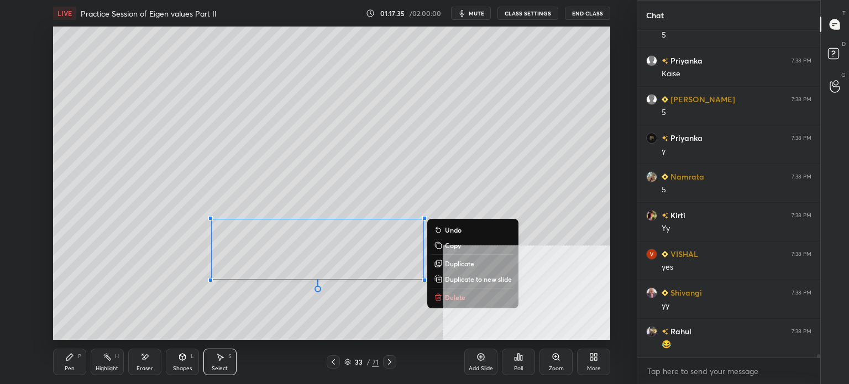
click at [223, 330] on div "0 ° Undo Copy Duplicate Duplicate to new slide Delete" at bounding box center [331, 183] width 557 height 313
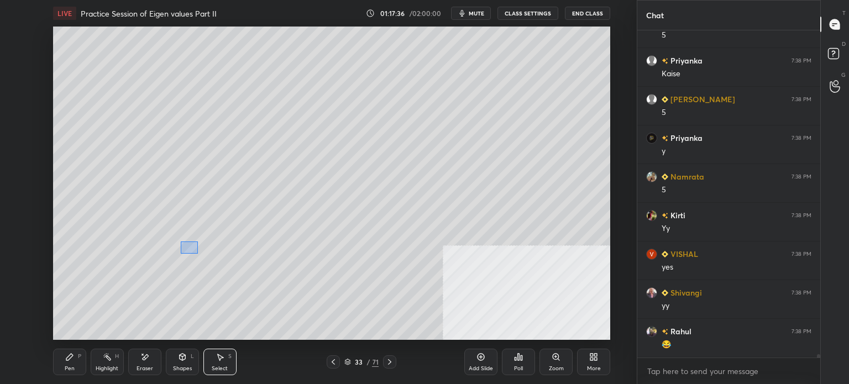
drag, startPoint x: 198, startPoint y: 254, endPoint x: 212, endPoint y: 267, distance: 19.2
click at [214, 267] on div "0 ° Undo Copy Duplicate Duplicate to new slide Delete" at bounding box center [331, 183] width 557 height 313
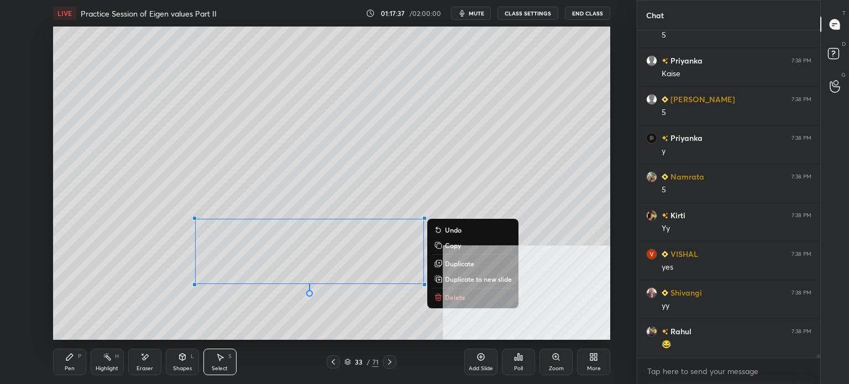
click at [160, 266] on div "0 ° Undo Copy Duplicate Duplicate to new slide Delete" at bounding box center [331, 183] width 557 height 313
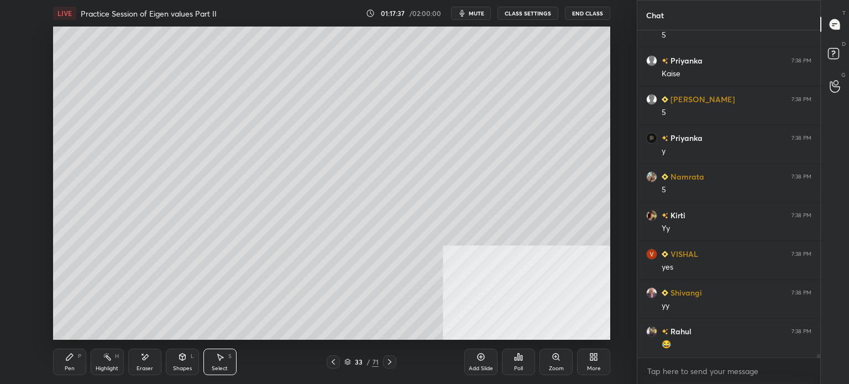
drag, startPoint x: 186, startPoint y: 250, endPoint x: 206, endPoint y: 269, distance: 27.4
click at [206, 269] on div "0 ° Undo Copy Duplicate Duplicate to new slide Delete" at bounding box center [331, 183] width 557 height 313
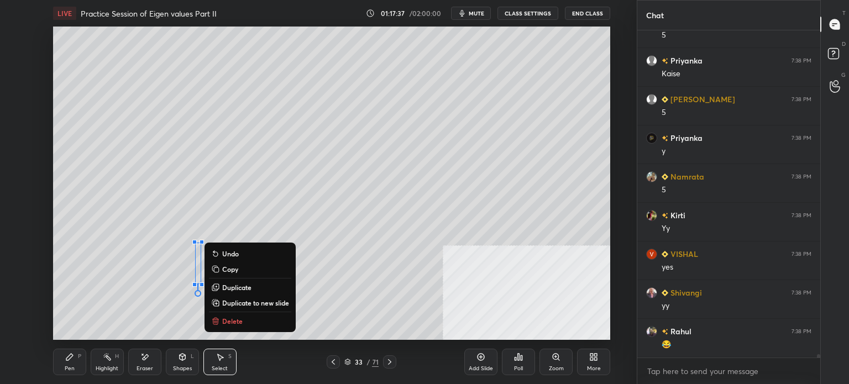
scroll to position [31961, 0]
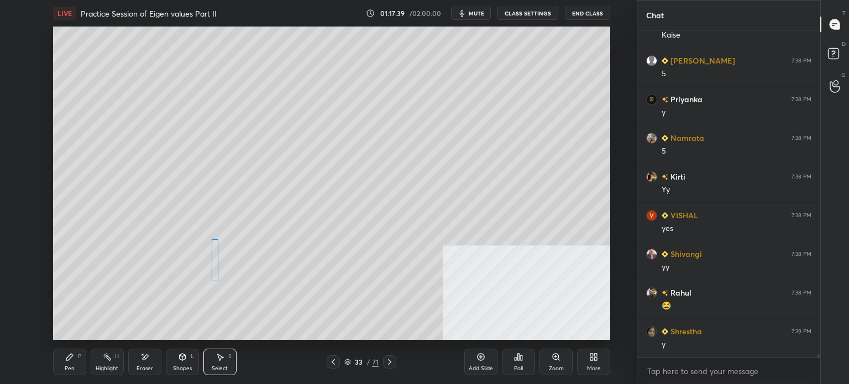
drag, startPoint x: 196, startPoint y: 259, endPoint x: 212, endPoint y: 256, distance: 16.9
click at [212, 256] on div "0 ° Undo Copy Duplicate Duplicate to new slide Delete" at bounding box center [331, 183] width 557 height 313
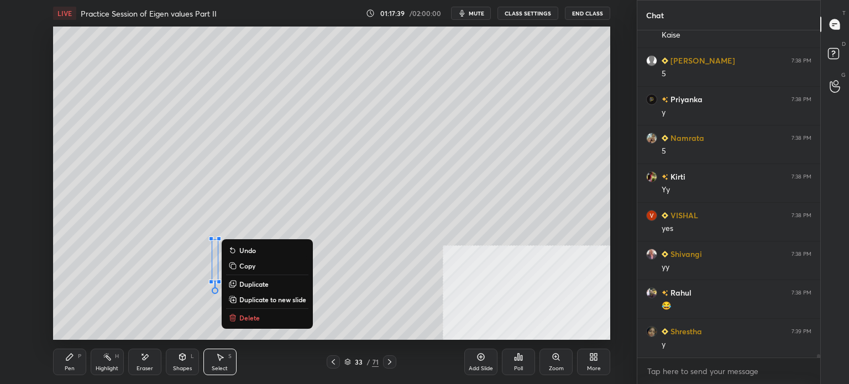
click at [74, 363] on div "Pen P" at bounding box center [69, 362] width 33 height 27
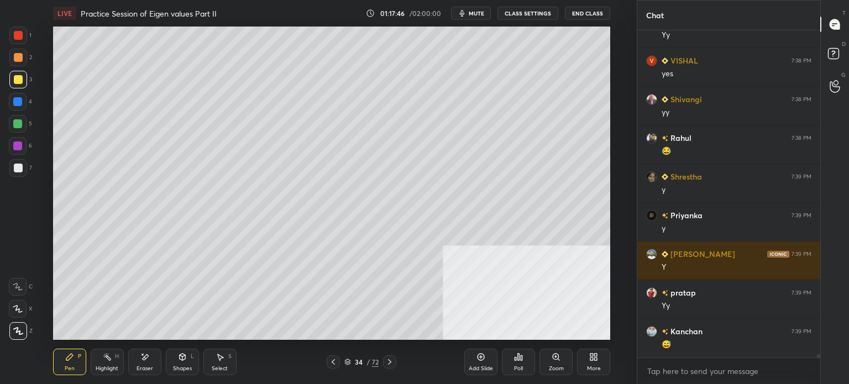
scroll to position [32154, 0]
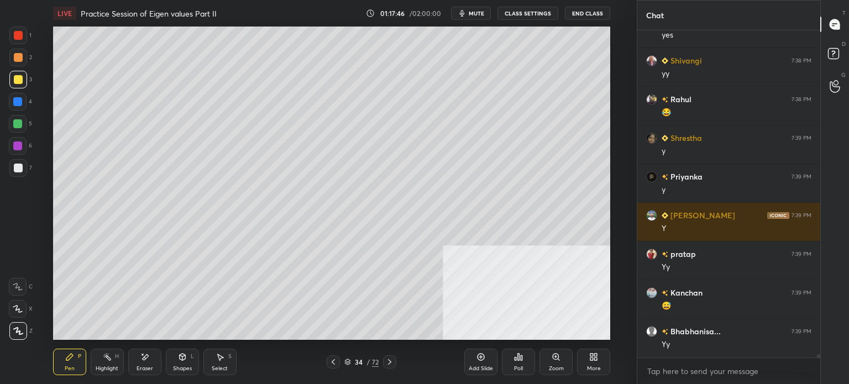
drag, startPoint x: 18, startPoint y: 63, endPoint x: 25, endPoint y: 66, distance: 7.7
click at [19, 64] on div at bounding box center [18, 58] width 18 height 18
click at [469, 13] on button "mute" at bounding box center [471, 13] width 40 height 13
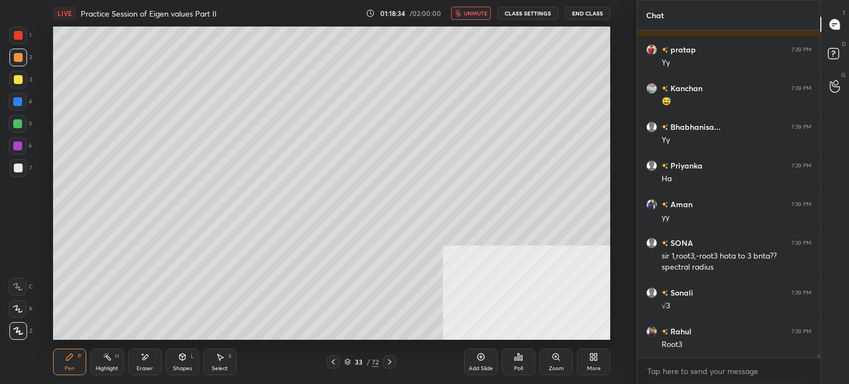
scroll to position [32397, 0]
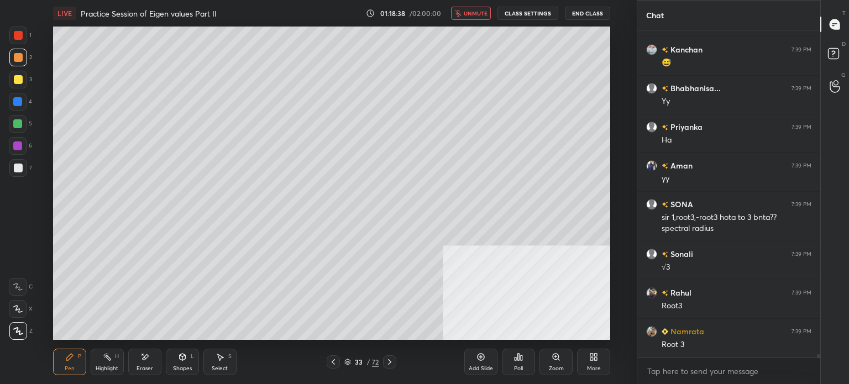
click at [472, 13] on span "unmute" at bounding box center [476, 13] width 24 height 8
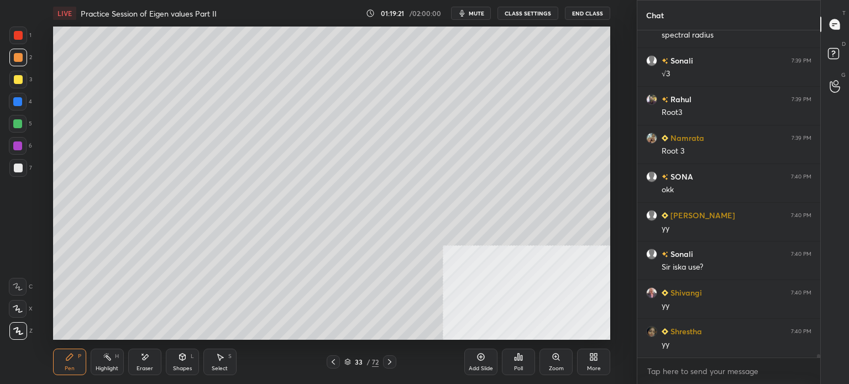
scroll to position [32630, 0]
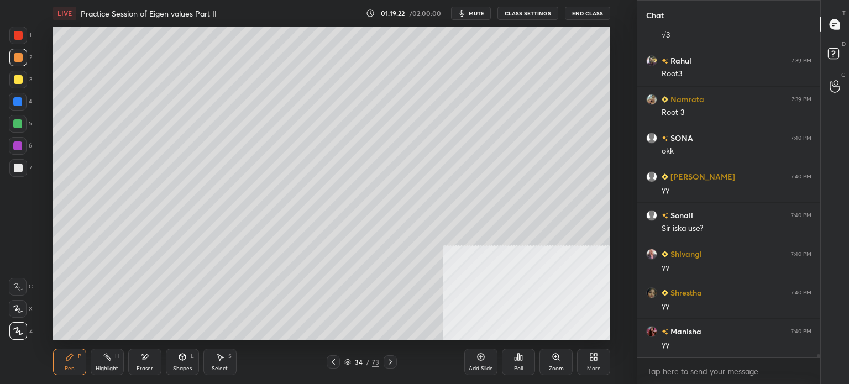
click at [19, 76] on div at bounding box center [18, 79] width 9 height 9
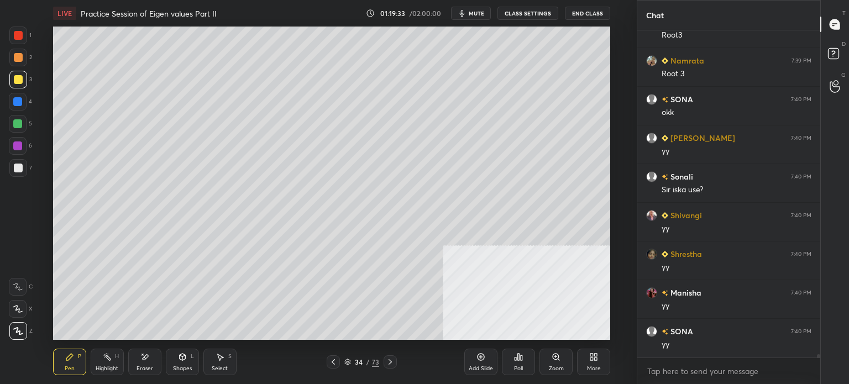
click at [474, 17] on button "mute" at bounding box center [471, 13] width 40 height 13
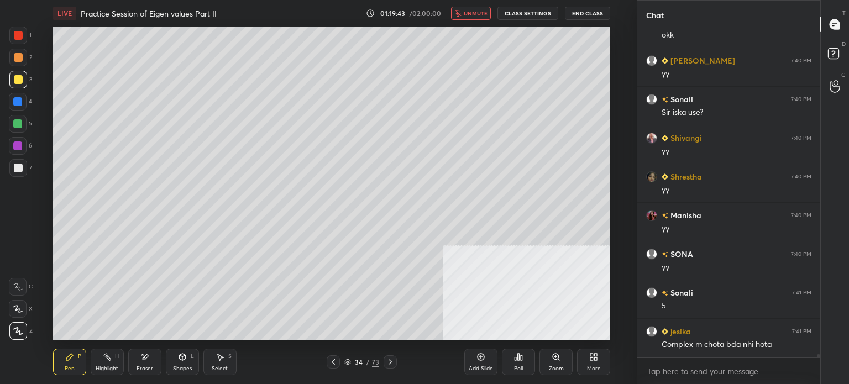
scroll to position [32784, 0]
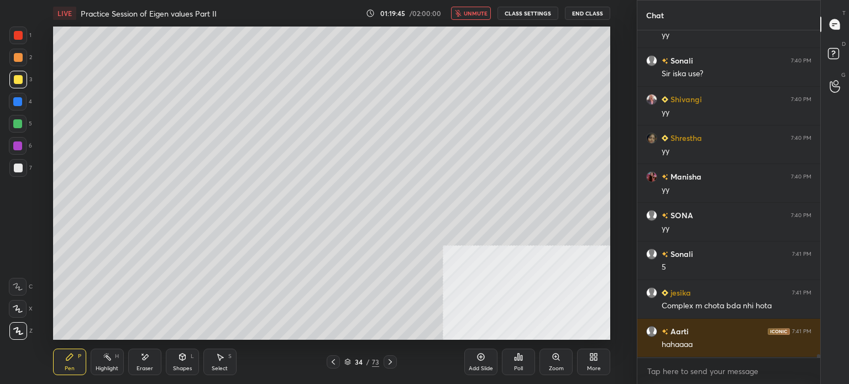
click at [471, 15] on span "unmute" at bounding box center [476, 13] width 24 height 8
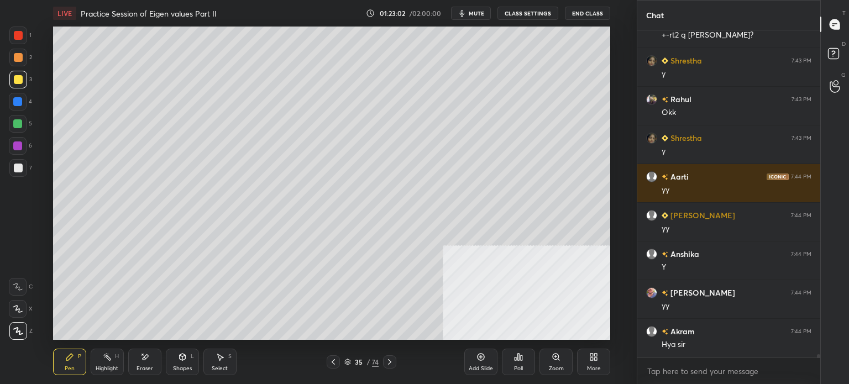
scroll to position [34642, 0]
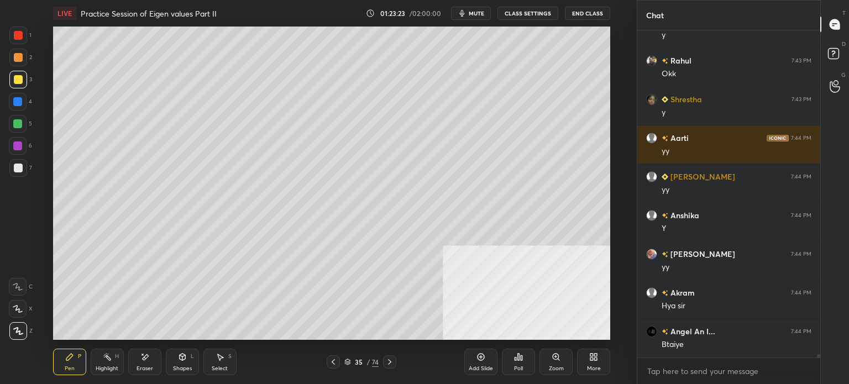
click at [620, 181] on div "Setting up your live class Poll for secs No correct answer Start poll" at bounding box center [331, 183] width 593 height 313
click at [19, 81] on div at bounding box center [18, 79] width 9 height 9
click at [473, 14] on span "mute" at bounding box center [476, 13] width 15 height 8
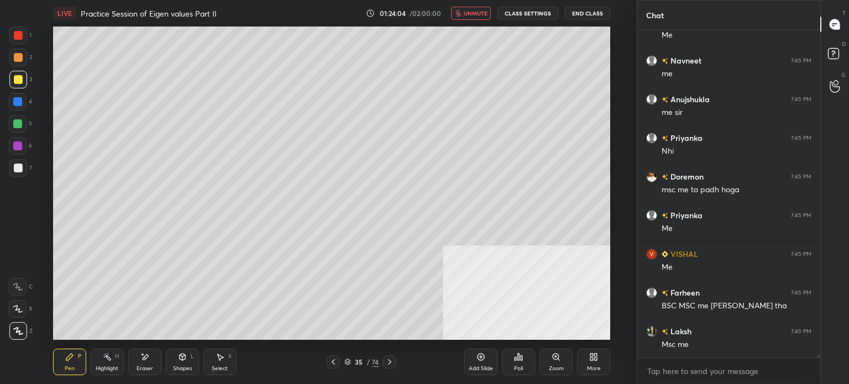
scroll to position [35416, 0]
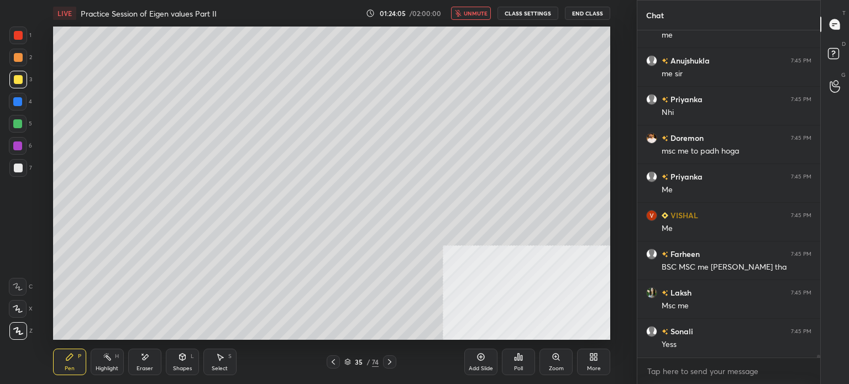
click at [471, 13] on span "unmute" at bounding box center [476, 13] width 24 height 8
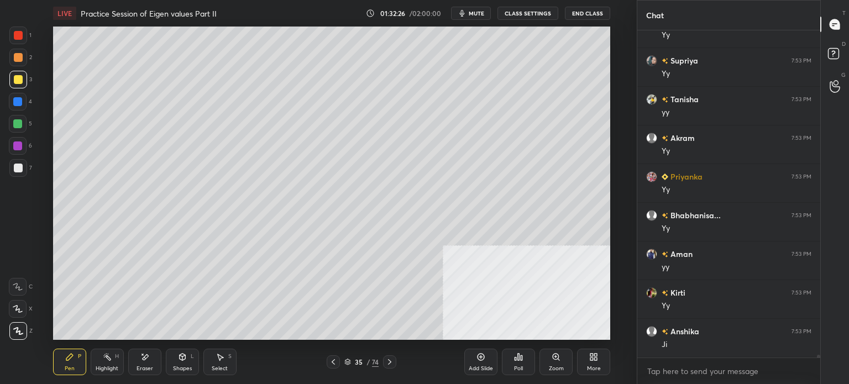
scroll to position [39460, 0]
click at [20, 171] on div at bounding box center [18, 168] width 9 height 9
click at [18, 83] on div at bounding box center [18, 79] width 9 height 9
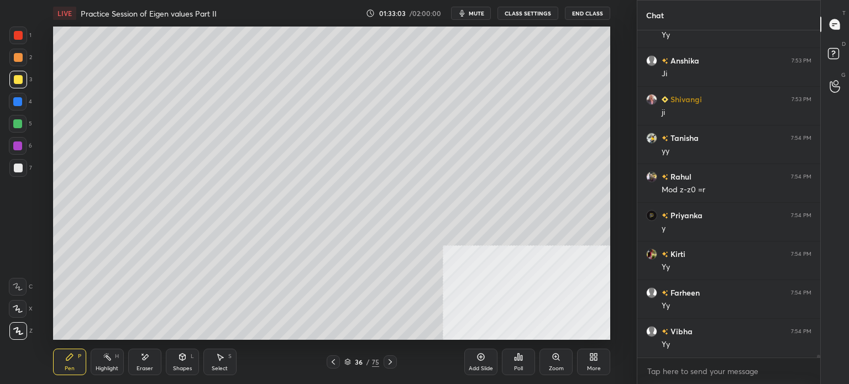
click at [186, 363] on div "Shapes L" at bounding box center [182, 362] width 33 height 27
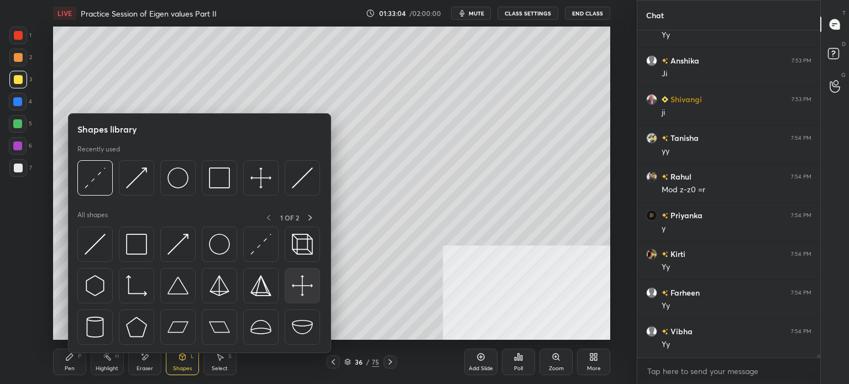
click at [314, 288] on div at bounding box center [302, 285] width 35 height 35
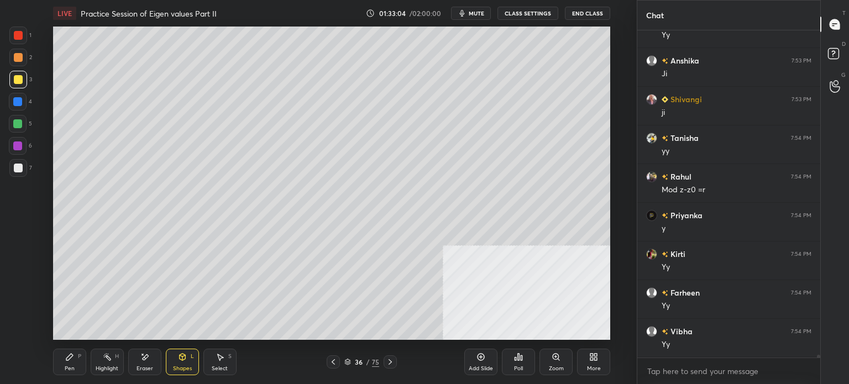
scroll to position [39731, 0]
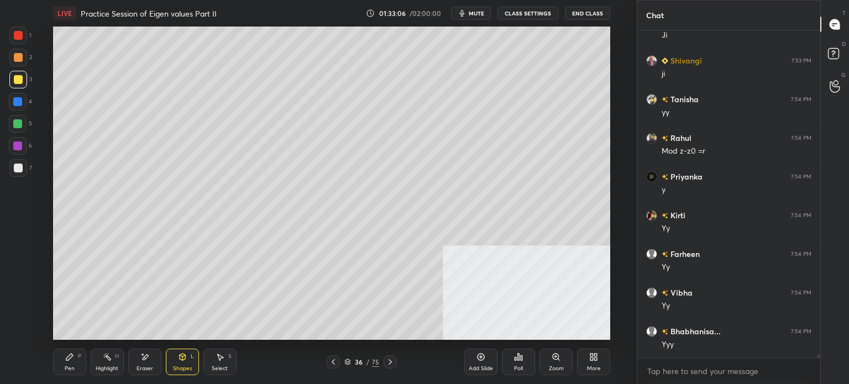
click at [65, 364] on div "Pen P" at bounding box center [69, 362] width 33 height 27
click at [186, 364] on div "Shapes L" at bounding box center [182, 362] width 33 height 27
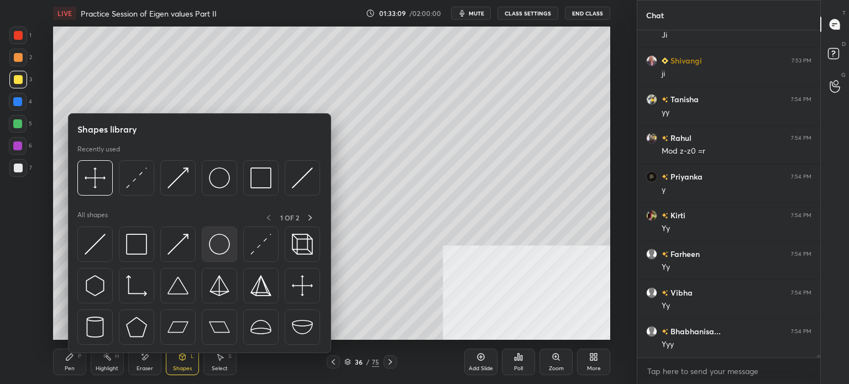
click at [225, 242] on img at bounding box center [219, 244] width 21 height 21
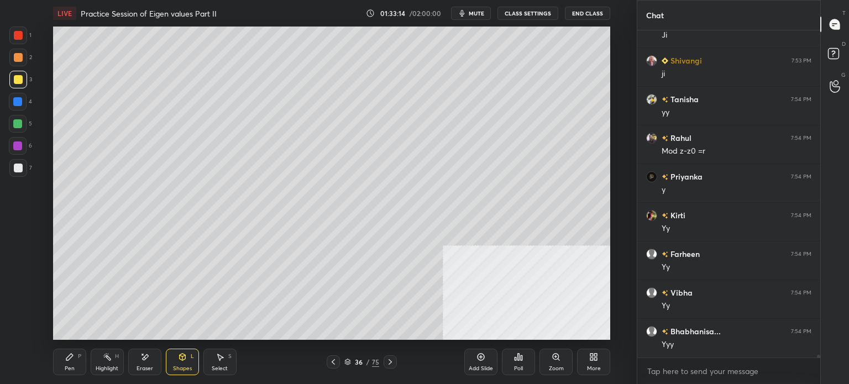
click at [74, 371] on div "Pen" at bounding box center [70, 369] width 10 height 6
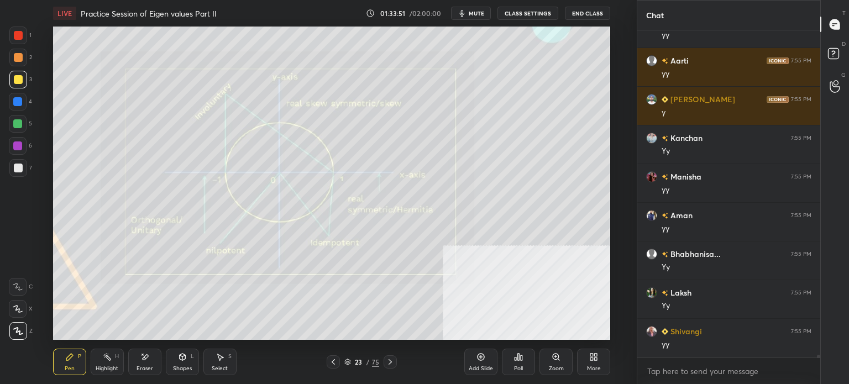
scroll to position [40350, 0]
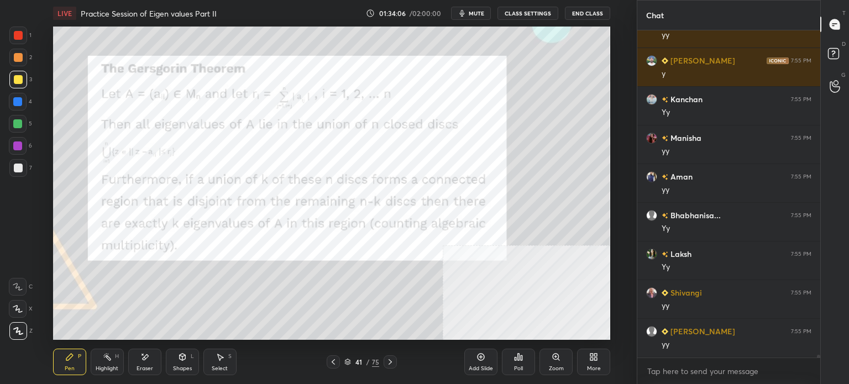
click at [12, 37] on div at bounding box center [18, 36] width 18 height 18
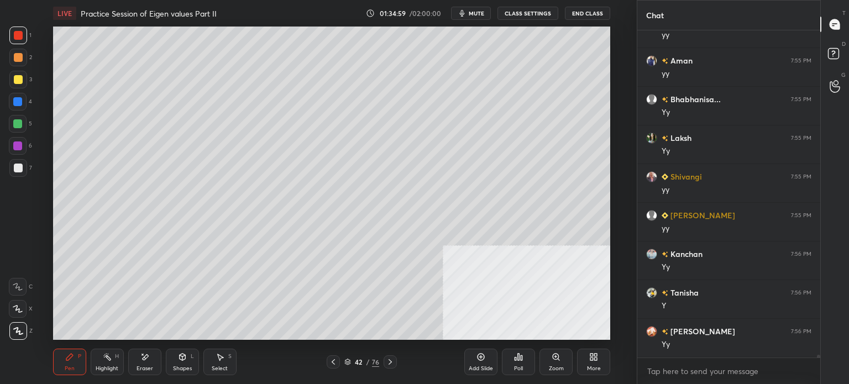
scroll to position [40582, 0]
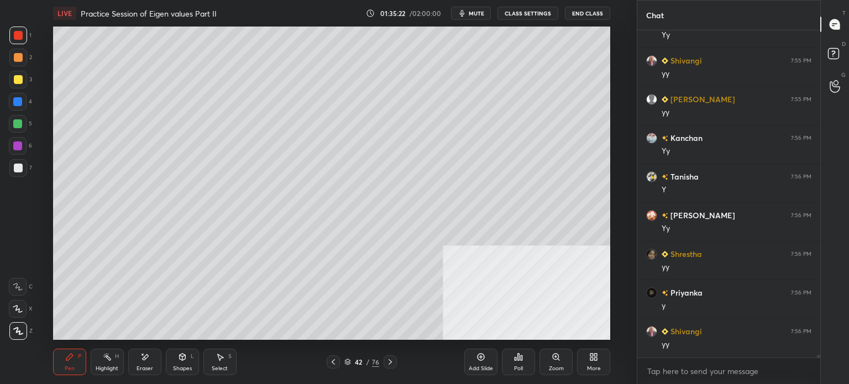
drag, startPoint x: 20, startPoint y: 83, endPoint x: 45, endPoint y: 82, distance: 25.5
click at [20, 84] on div at bounding box center [18, 80] width 18 height 18
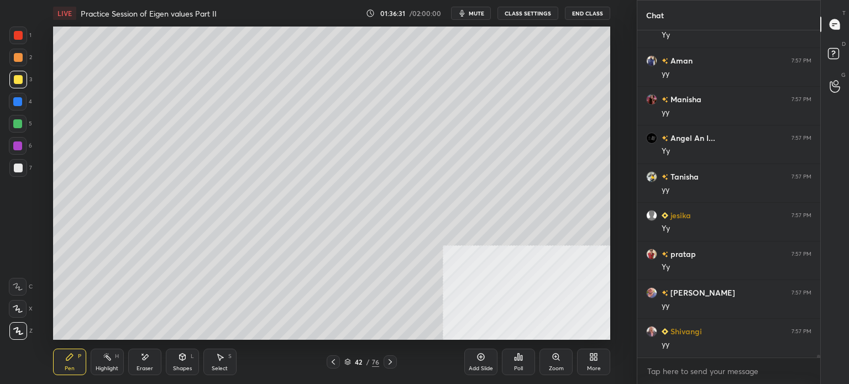
scroll to position [41019, 0]
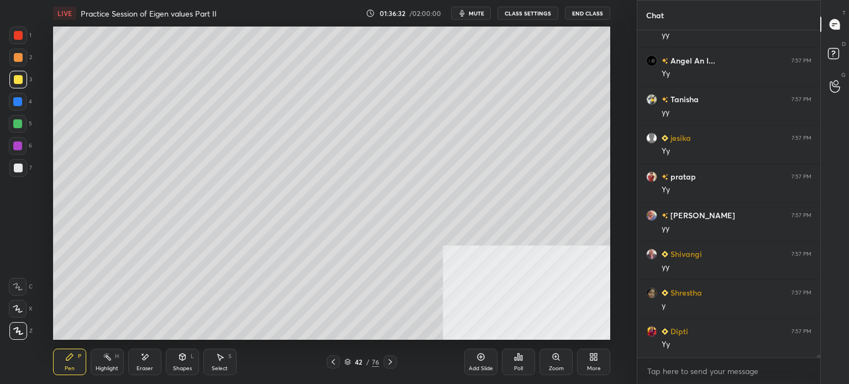
click at [624, 199] on div "Setting up your live class Poll for secs No correct answer Start poll" at bounding box center [331, 183] width 593 height 313
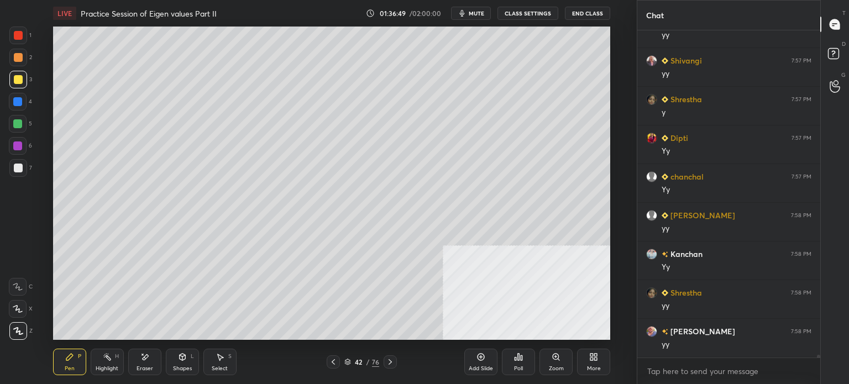
scroll to position [41290, 0]
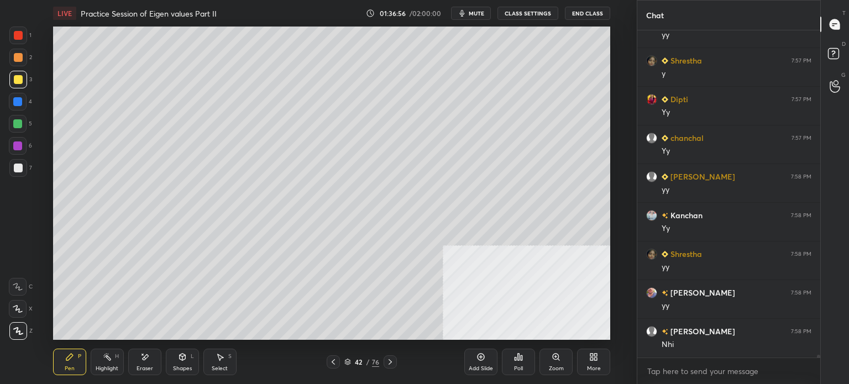
click at [109, 366] on div "Highlight" at bounding box center [107, 369] width 23 height 6
click at [20, 333] on icon at bounding box center [17, 331] width 9 height 9
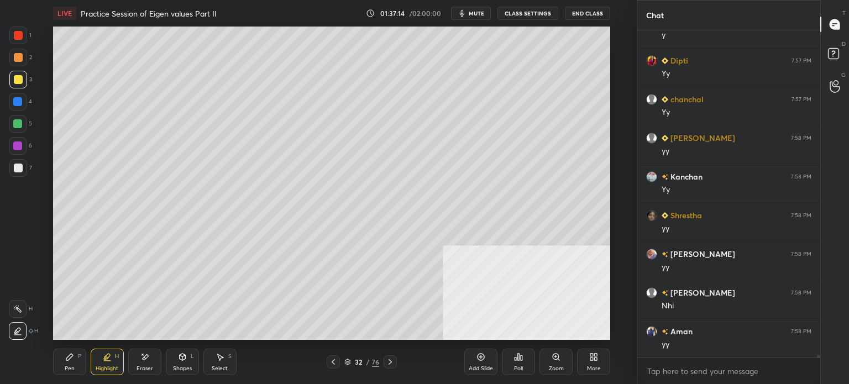
click at [219, 369] on div "Select" at bounding box center [220, 369] width 16 height 6
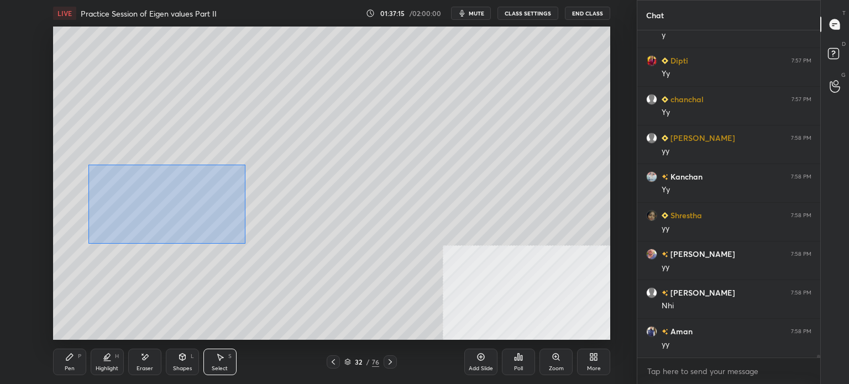
drag, startPoint x: 88, startPoint y: 165, endPoint x: 268, endPoint y: 236, distance: 193.3
click at [244, 242] on div "0 ° Undo Copy Duplicate Duplicate to new slide Delete" at bounding box center [331, 183] width 557 height 313
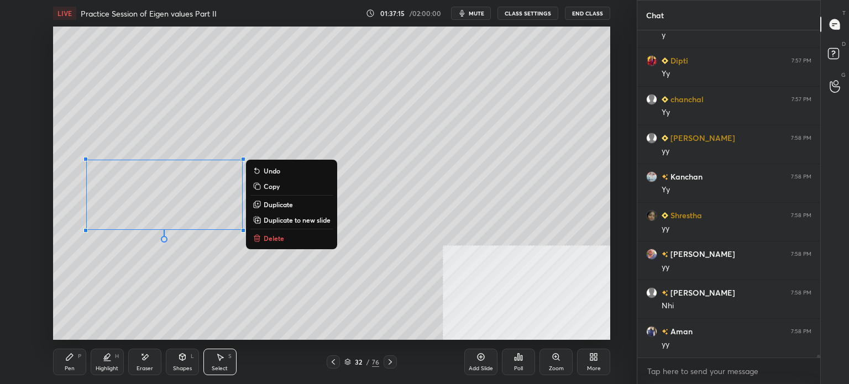
click at [295, 236] on button "Delete" at bounding box center [291, 238] width 82 height 13
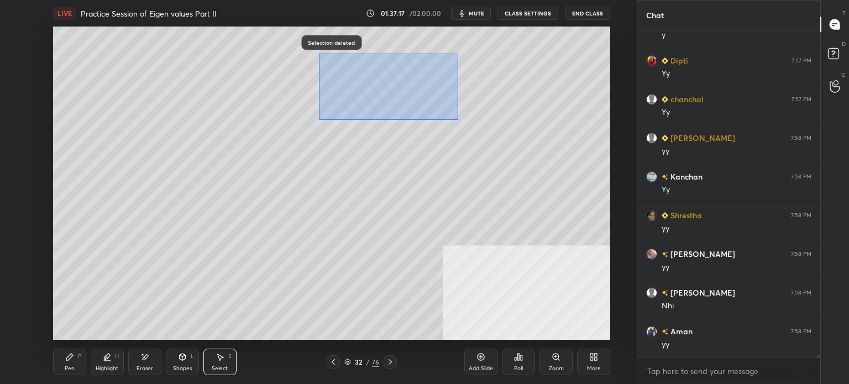
drag, startPoint x: 383, startPoint y: 94, endPoint x: 462, endPoint y: 119, distance: 83.4
click at [462, 119] on div "0 ° Undo Copy Duplicate Duplicate to new slide Delete" at bounding box center [331, 183] width 557 height 313
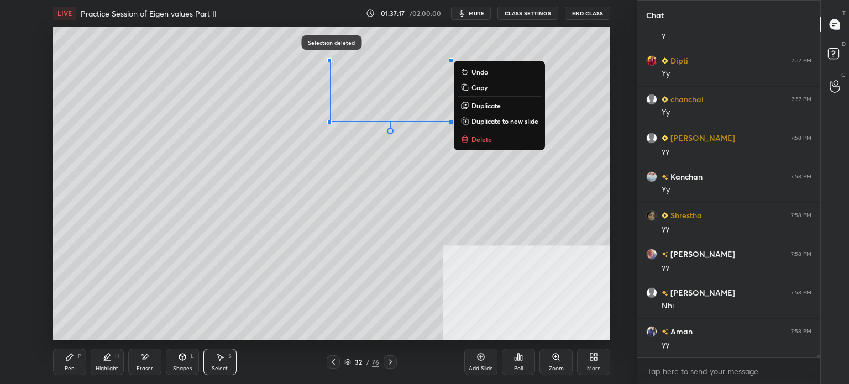
click at [484, 137] on p "Delete" at bounding box center [482, 139] width 20 height 9
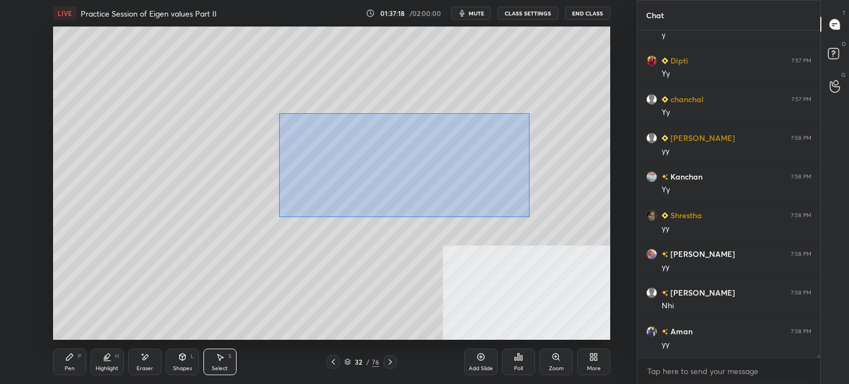
drag, startPoint x: 279, startPoint y: 113, endPoint x: 506, endPoint y: 212, distance: 248.6
click at [535, 220] on div "0 ° Undo Copy Duplicate Duplicate to new slide Delete" at bounding box center [331, 183] width 557 height 313
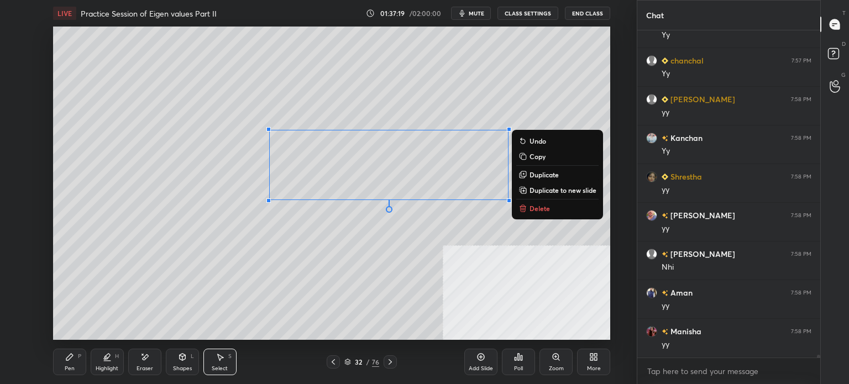
click at [533, 206] on p "Delete" at bounding box center [540, 208] width 20 height 9
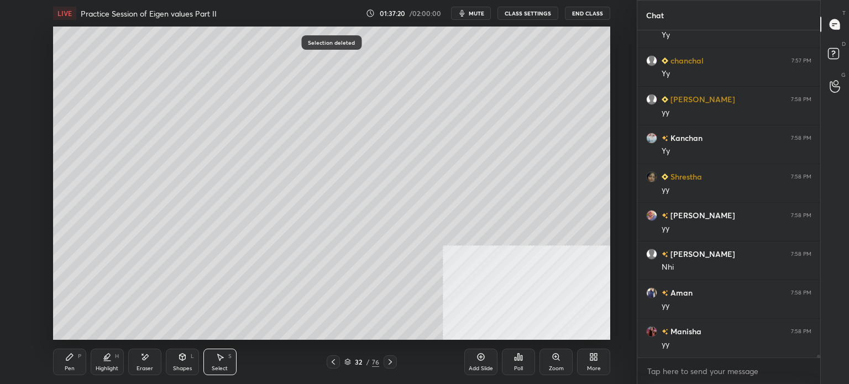
click at [71, 364] on div "Pen P" at bounding box center [69, 362] width 33 height 27
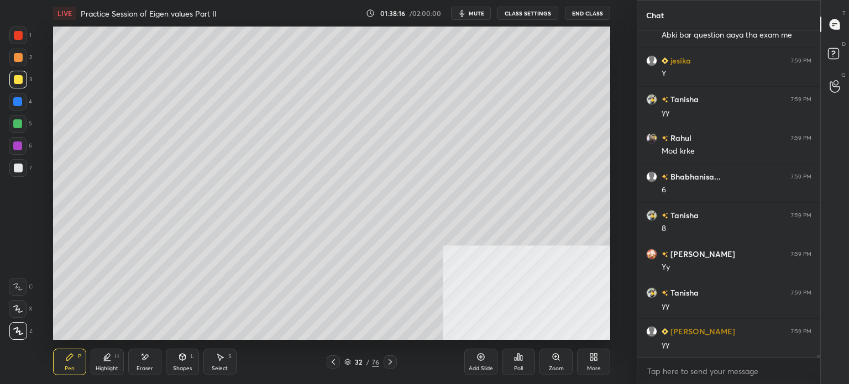
scroll to position [41755, 0]
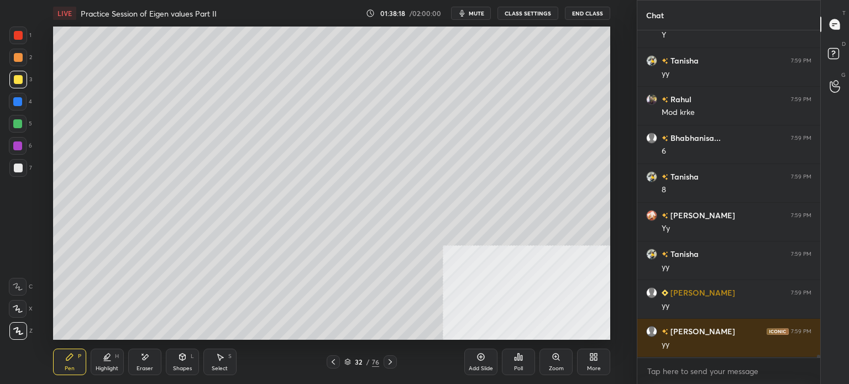
click at [221, 360] on icon at bounding box center [220, 357] width 9 height 9
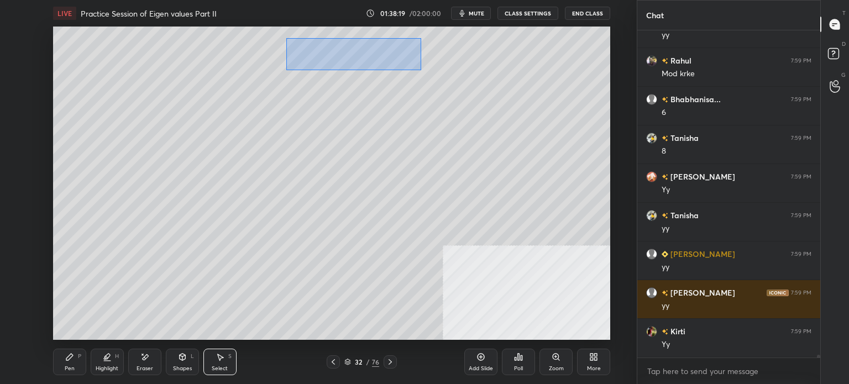
drag, startPoint x: 325, startPoint y: 54, endPoint x: 393, endPoint y: 64, distance: 68.7
click at [421, 70] on div "0 ° Undo Copy Duplicate Duplicate to new slide Delete" at bounding box center [331, 183] width 557 height 313
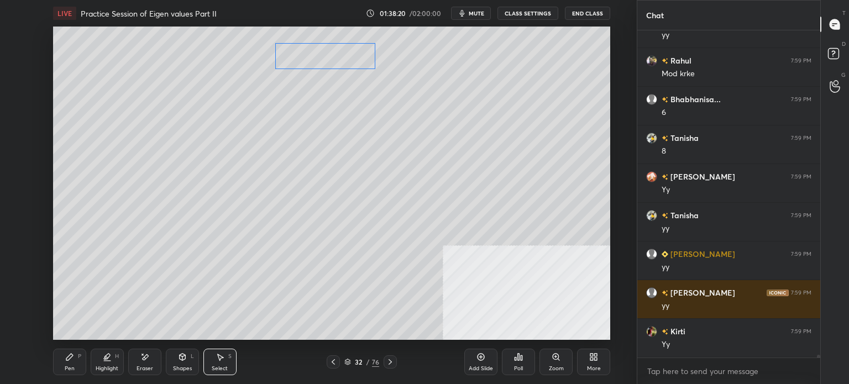
scroll to position [41832, 0]
drag, startPoint x: 384, startPoint y: 58, endPoint x: 348, endPoint y: 58, distance: 35.9
click at [348, 58] on div "0 ° Undo Copy Duplicate Duplicate to new slide Delete" at bounding box center [331, 183] width 557 height 313
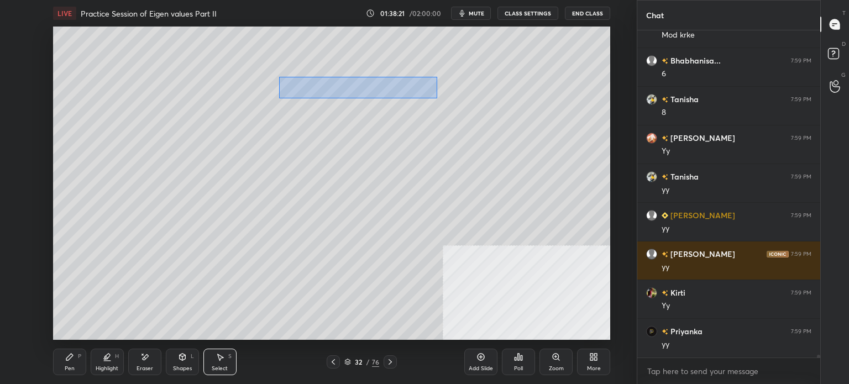
drag, startPoint x: 310, startPoint y: 82, endPoint x: 394, endPoint y: 89, distance: 84.3
click at [436, 98] on div "0 ° Undo Copy Duplicate Duplicate to new slide Delete" at bounding box center [331, 183] width 557 height 313
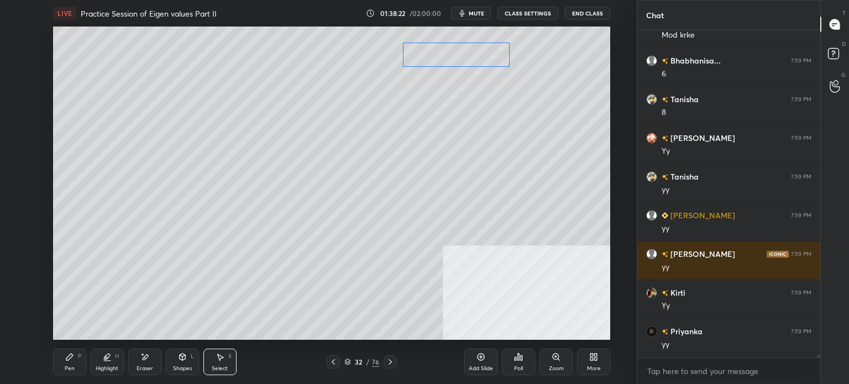
drag, startPoint x: 411, startPoint y: 85, endPoint x: 476, endPoint y: 57, distance: 70.3
click at [484, 51] on div "0 ° Undo Copy Duplicate Duplicate to new slide Delete" at bounding box center [331, 183] width 557 height 313
drag, startPoint x: 286, startPoint y: 104, endPoint x: 401, endPoint y: 128, distance: 117.4
click at [437, 150] on div "0 ° Undo Copy Duplicate Duplicate to new slide Delete" at bounding box center [331, 183] width 557 height 313
drag, startPoint x: 416, startPoint y: 115, endPoint x: 493, endPoint y: 122, distance: 77.7
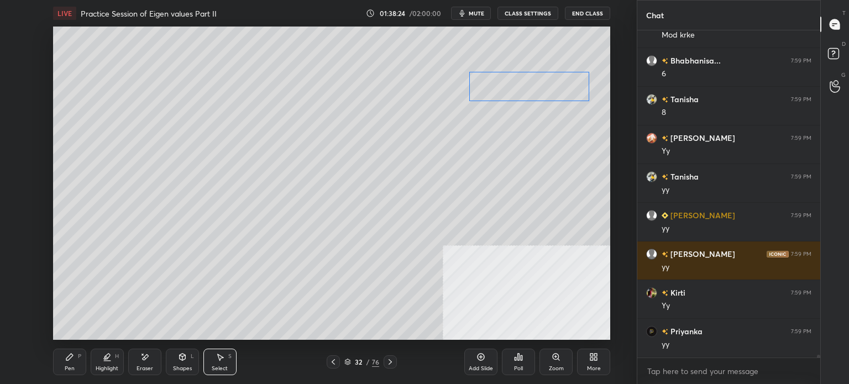
click at [550, 80] on div "0 ° Undo Copy Duplicate Duplicate to new slide Delete" at bounding box center [331, 183] width 557 height 313
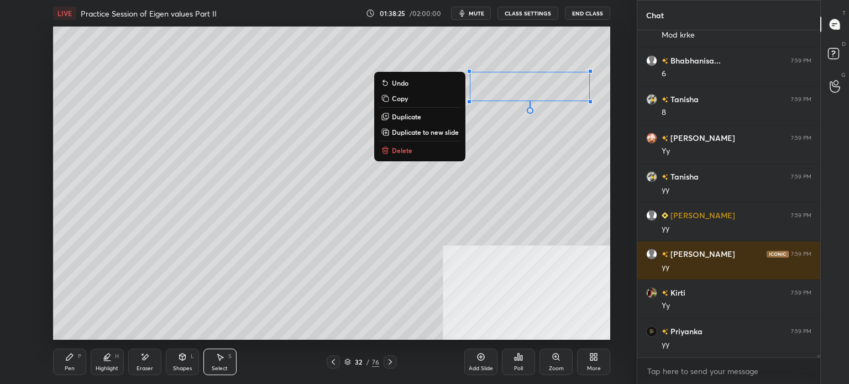
click at [333, 188] on div "0 ° Undo Copy Duplicate Duplicate to new slide Delete" at bounding box center [331, 183] width 557 height 313
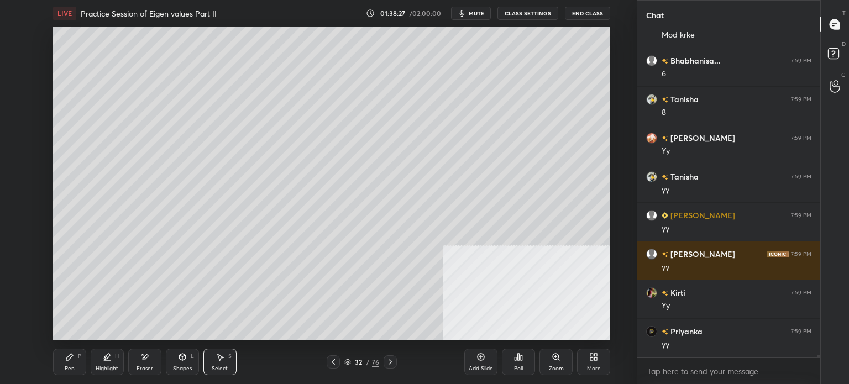
scroll to position [41871, 0]
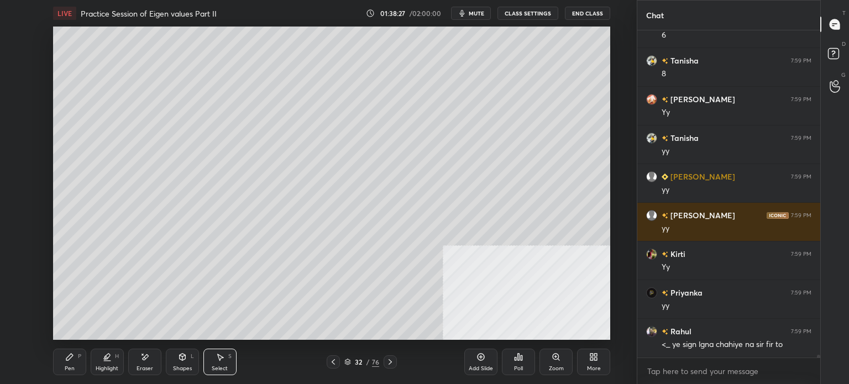
drag, startPoint x: 181, startPoint y: 367, endPoint x: 188, endPoint y: 358, distance: 10.6
click at [182, 367] on div "Shapes" at bounding box center [182, 369] width 19 height 6
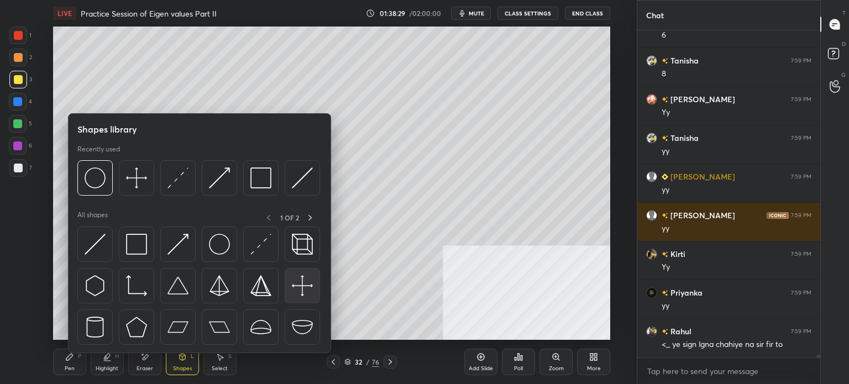
click at [292, 284] on img at bounding box center [302, 285] width 21 height 21
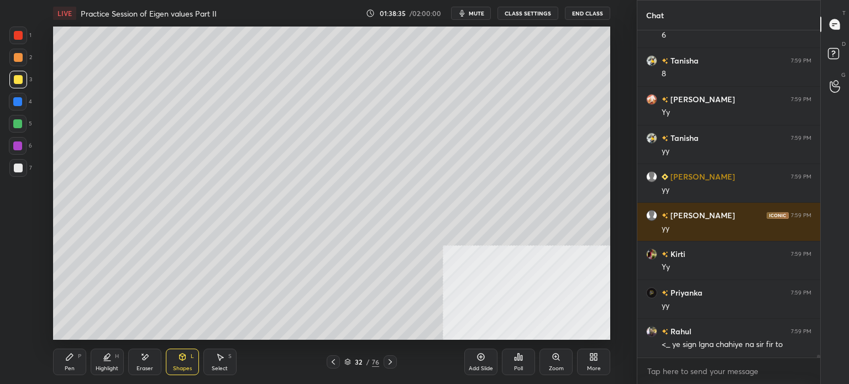
click at [68, 366] on div "Pen" at bounding box center [70, 369] width 10 height 6
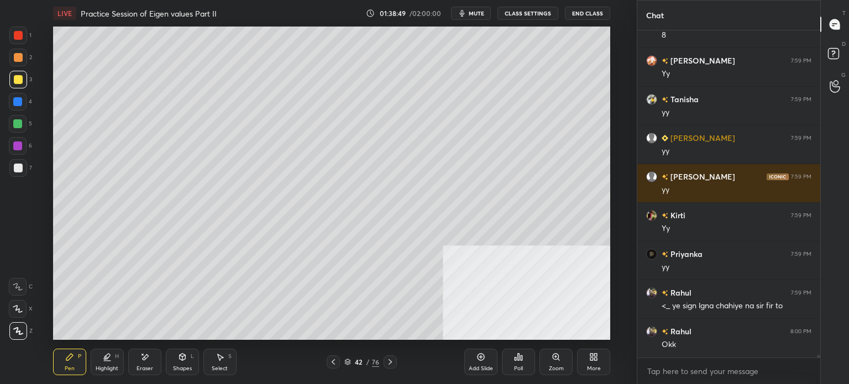
click at [354, 364] on div "42" at bounding box center [358, 362] width 11 height 7
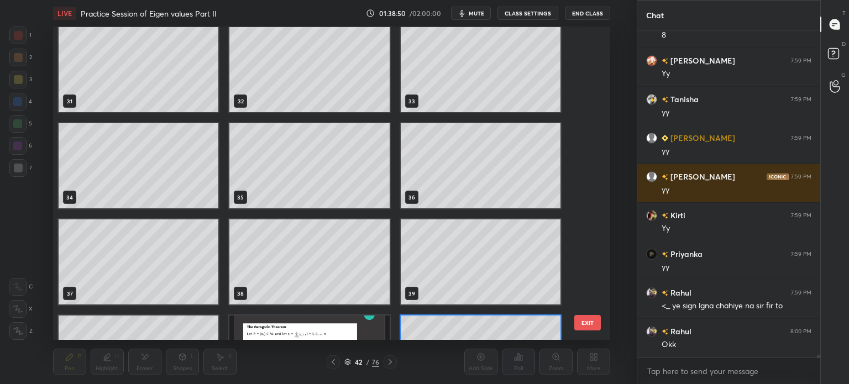
scroll to position [812, 0]
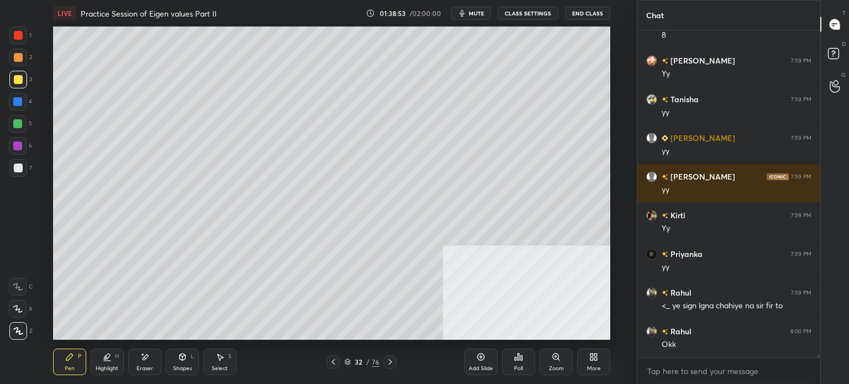
click at [21, 170] on div at bounding box center [18, 168] width 9 height 9
click at [186, 361] on icon at bounding box center [182, 357] width 9 height 9
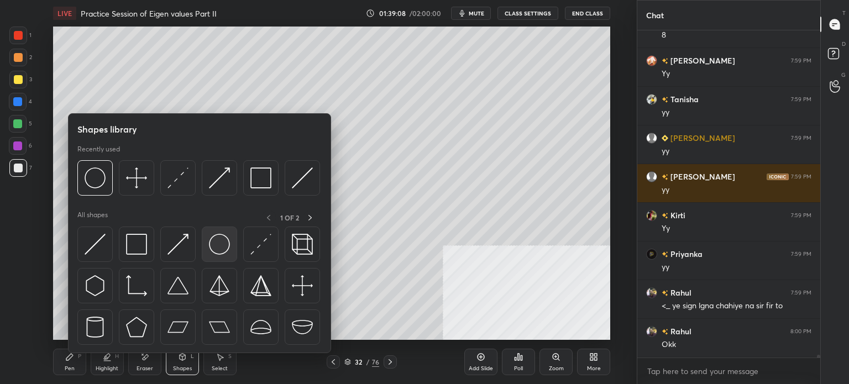
click at [224, 242] on img at bounding box center [219, 244] width 21 height 21
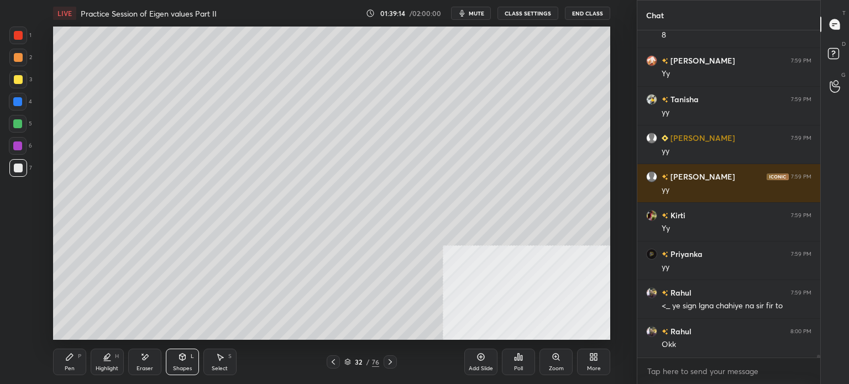
click at [228, 369] on div "Select S" at bounding box center [219, 362] width 33 height 27
drag, startPoint x: 420, startPoint y: 79, endPoint x: 431, endPoint y: 95, distance: 19.5
click at [433, 98] on div "0 ° Undo Copy Duplicate Duplicate to new slide Delete" at bounding box center [331, 183] width 557 height 313
drag, startPoint x: 418, startPoint y: 97, endPoint x: 419, endPoint y: 102, distance: 5.6
click at [419, 102] on div "0 ° Undo Copy Duplicate Duplicate to new slide Delete" at bounding box center [331, 183] width 557 height 313
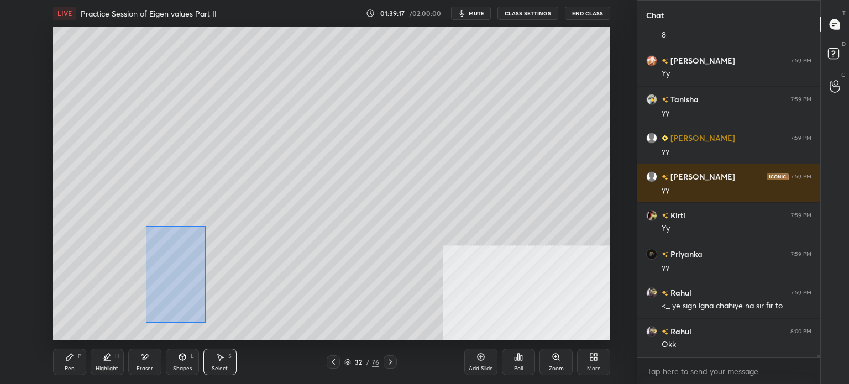
drag, startPoint x: 146, startPoint y: 226, endPoint x: 211, endPoint y: 315, distance: 109.6
click at [205, 322] on div "0 ° Undo Copy Duplicate Duplicate to new slide Delete" at bounding box center [331, 183] width 557 height 313
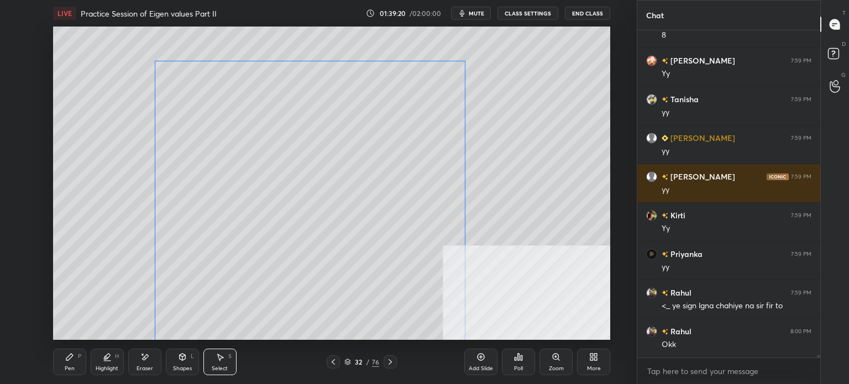
drag, startPoint x: 219, startPoint y: 261, endPoint x: 217, endPoint y: 267, distance: 6.7
click at [218, 268] on div "0 ° Undo Copy Duplicate Duplicate to new slide Delete" at bounding box center [331, 183] width 557 height 313
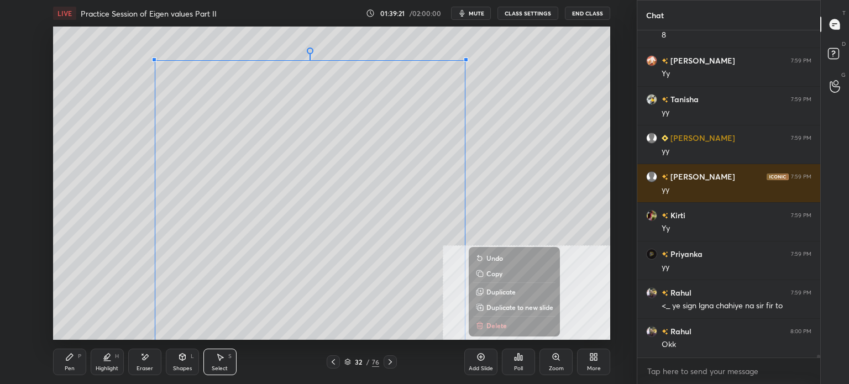
click at [91, 264] on div "0 ° Undo Copy Duplicate Duplicate to new slide Delete" at bounding box center [331, 183] width 557 height 313
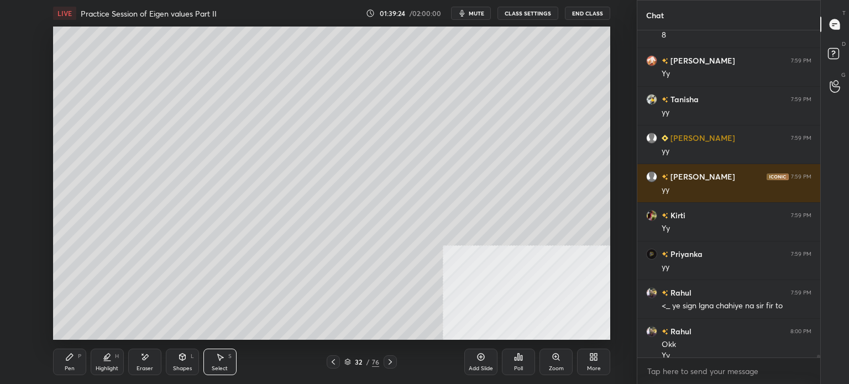
scroll to position [41920, 0]
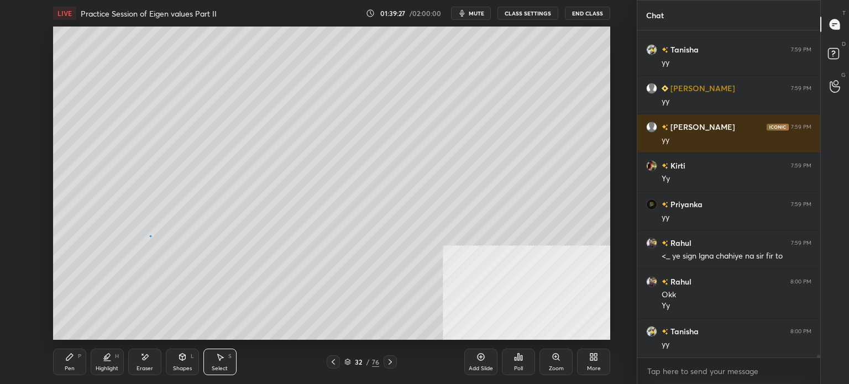
drag, startPoint x: 150, startPoint y: 236, endPoint x: 174, endPoint y: 265, distance: 37.7
click at [174, 265] on div "0 ° Undo Copy Duplicate Duplicate to new slide Delete" at bounding box center [331, 183] width 557 height 313
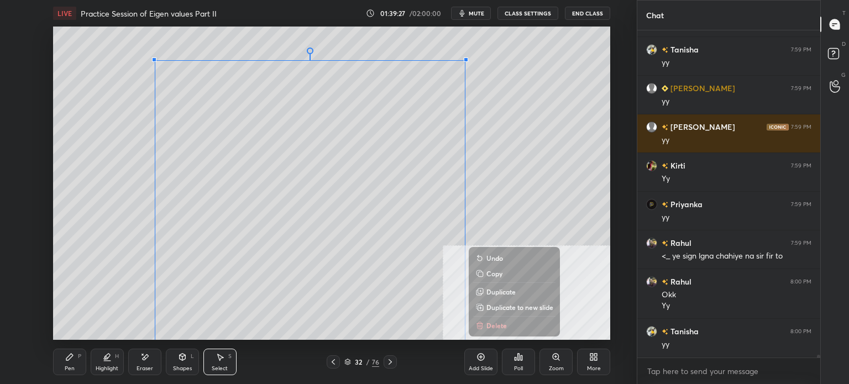
scroll to position [41998, 0]
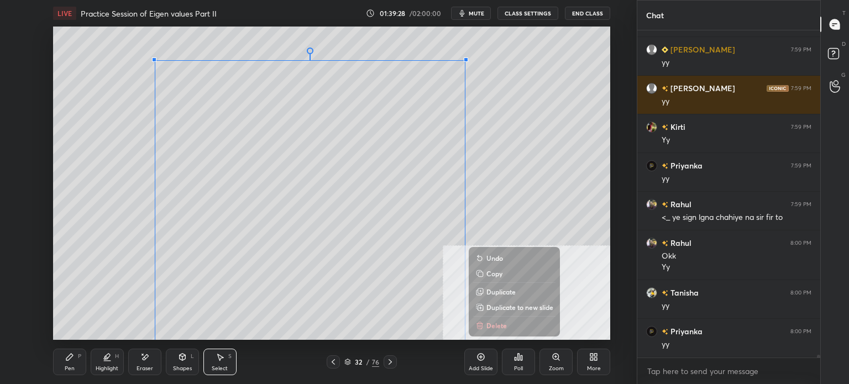
click at [500, 291] on p "Duplicate" at bounding box center [501, 292] width 29 height 9
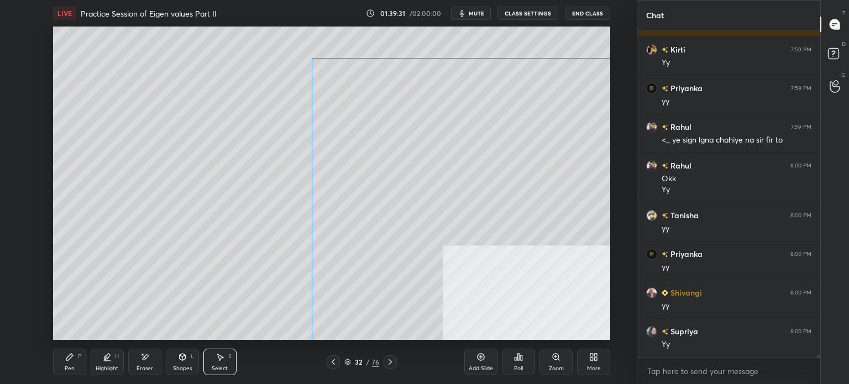
scroll to position [42114, 0]
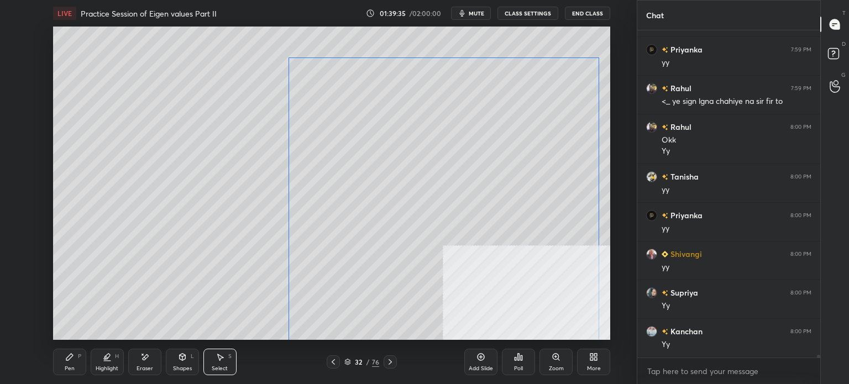
drag, startPoint x: 383, startPoint y: 250, endPoint x: 440, endPoint y: 245, distance: 56.7
click at [440, 245] on div "0 ° Undo Copy Duplicate Duplicate to new slide Delete" at bounding box center [331, 183] width 557 height 313
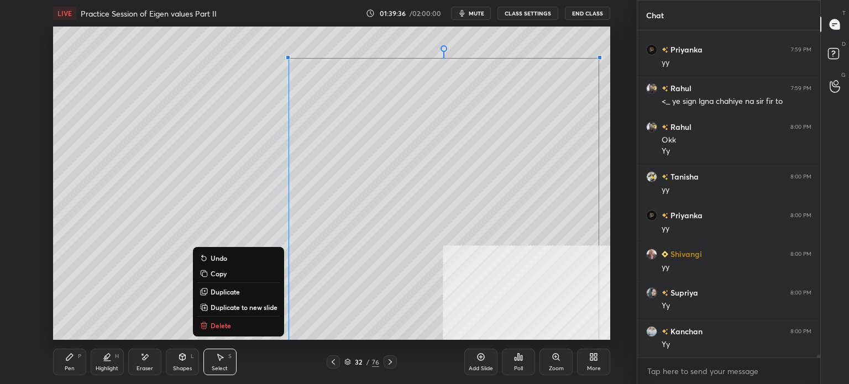
click at [92, 257] on div "0 ° Undo Copy Duplicate Duplicate to new slide Delete" at bounding box center [331, 183] width 557 height 313
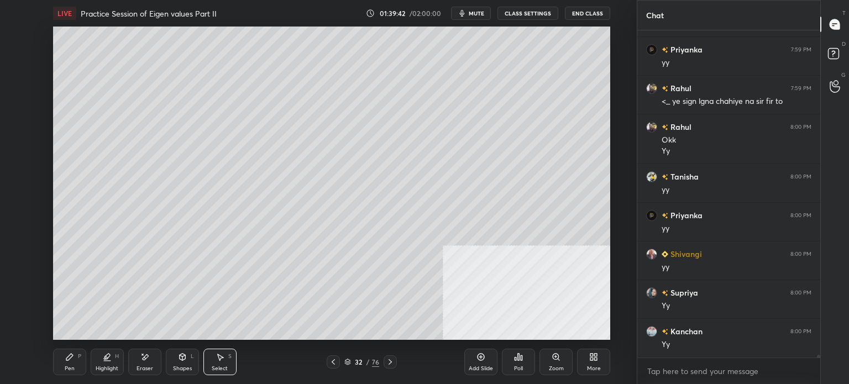
click at [67, 371] on div "Pen" at bounding box center [70, 369] width 10 height 6
click at [12, 128] on div at bounding box center [18, 124] width 18 height 18
click at [186, 366] on div "Shapes" at bounding box center [182, 369] width 19 height 6
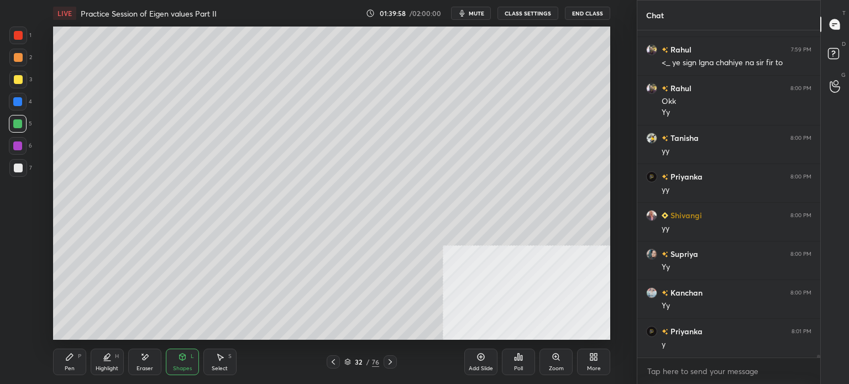
click at [216, 364] on div "Select S" at bounding box center [219, 362] width 33 height 27
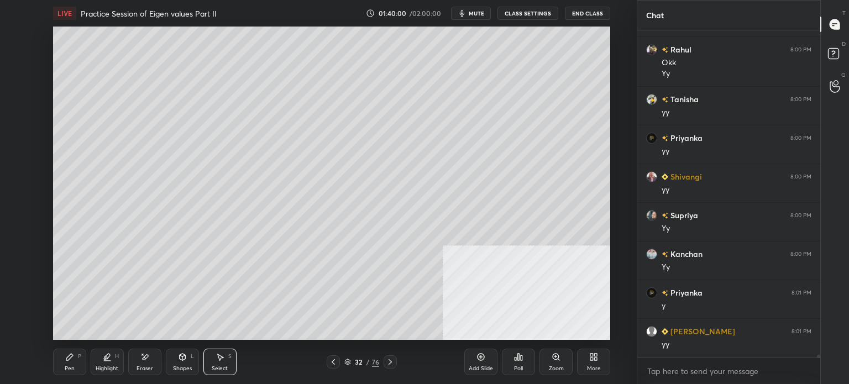
click at [226, 354] on div "Select S" at bounding box center [219, 362] width 33 height 27
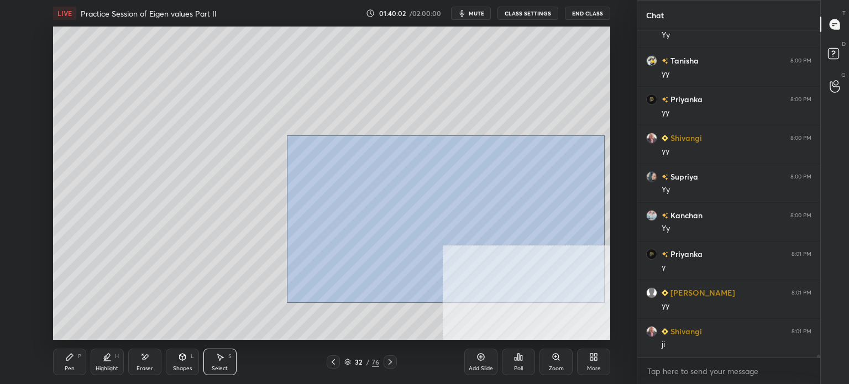
drag, startPoint x: 299, startPoint y: 141, endPoint x: 602, endPoint y: 294, distance: 339.2
click at [604, 302] on div "0 ° Undo Copy Duplicate Duplicate to new slide Delete" at bounding box center [331, 183] width 557 height 313
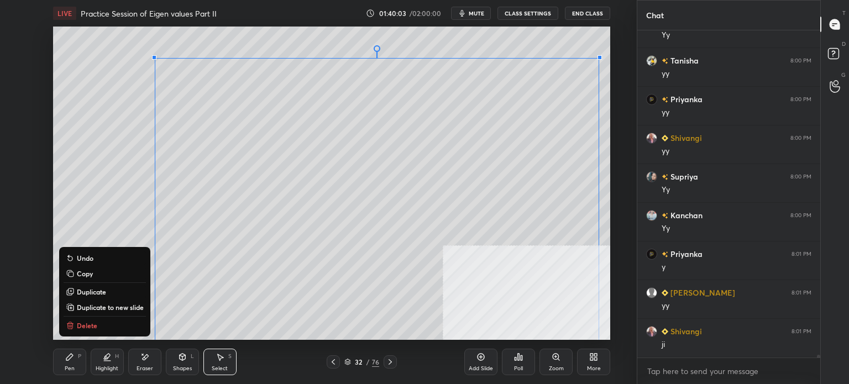
click at [119, 304] on p "Duplicate to new slide" at bounding box center [110, 307] width 67 height 9
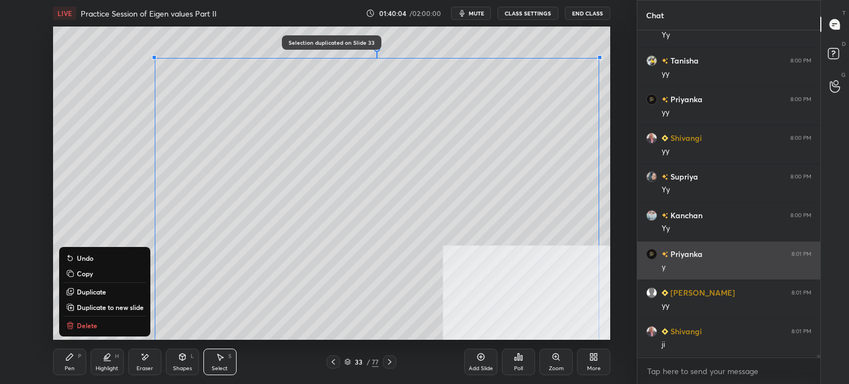
drag, startPoint x: 177, startPoint y: 120, endPoint x: 658, endPoint y: 273, distance: 504.3
click at [686, 297] on div "1 2 3 4 5 6 7 C X Z E E Erase all H H LIVE Practice Session of Eigen values Par…" at bounding box center [424, 192] width 849 height 384
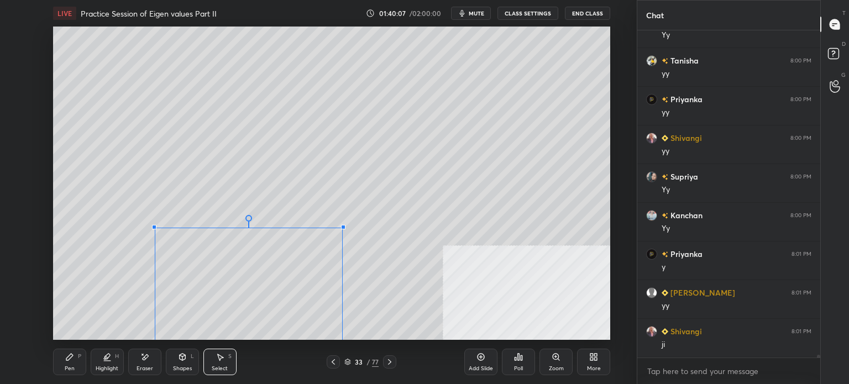
drag, startPoint x: 599, startPoint y: 57, endPoint x: 323, endPoint y: 247, distance: 334.8
click at [341, 228] on div at bounding box center [343, 227] width 4 height 4
drag, startPoint x: 289, startPoint y: 242, endPoint x: 321, endPoint y: 126, distance: 119.8
click at [320, 123] on div "0 ° Undo Copy Duplicate Duplicate to new slide Delete" at bounding box center [331, 183] width 557 height 313
drag, startPoint x: 393, startPoint y: 185, endPoint x: 440, endPoint y: 254, distance: 83.6
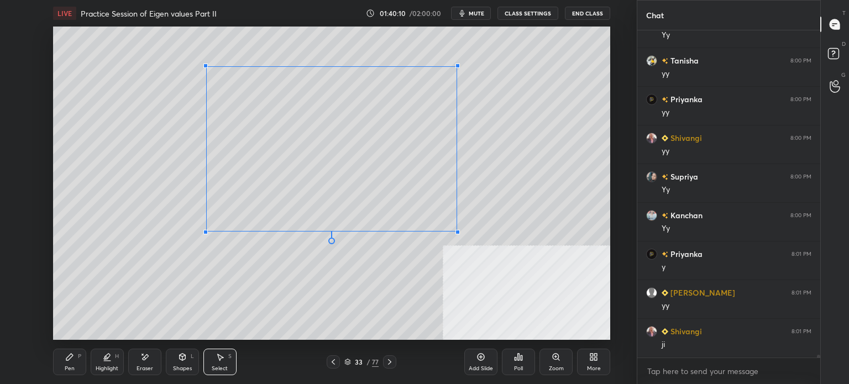
click at [456, 234] on div at bounding box center [458, 232] width 4 height 4
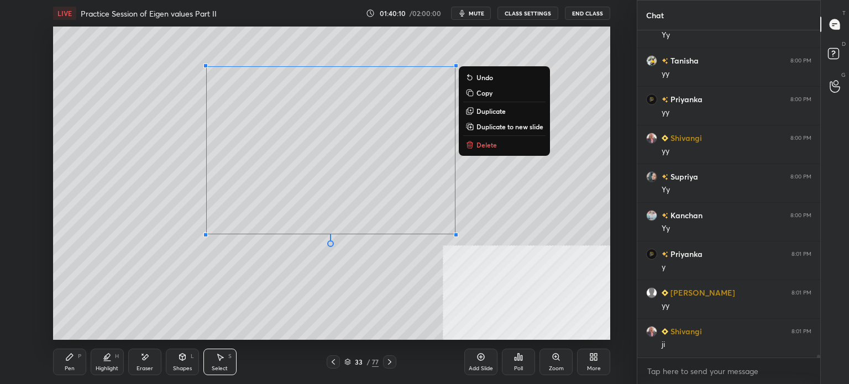
click at [419, 282] on div "0 ° Undo Copy Duplicate Duplicate to new slide Delete" at bounding box center [331, 183] width 557 height 313
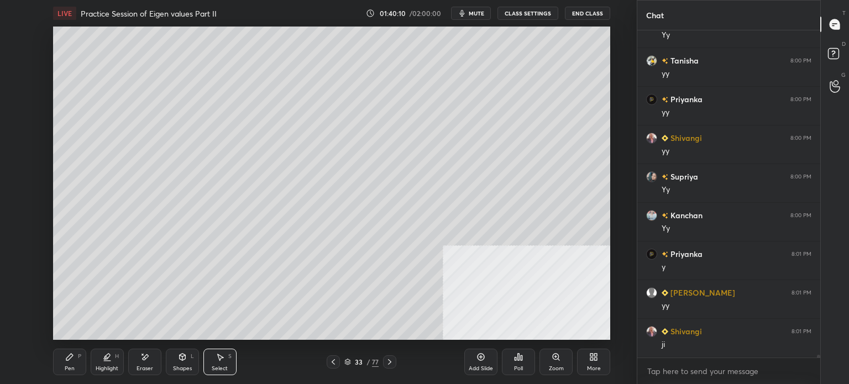
drag, startPoint x: 393, startPoint y: 229, endPoint x: 414, endPoint y: 250, distance: 29.3
click at [414, 250] on div "0 ° Undo Copy Duplicate Duplicate to new slide Delete" at bounding box center [331, 183] width 557 height 313
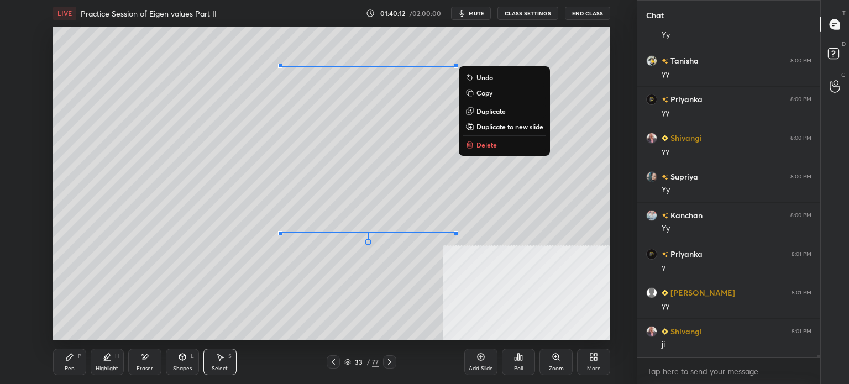
click at [502, 112] on p "Duplicate" at bounding box center [491, 111] width 29 height 9
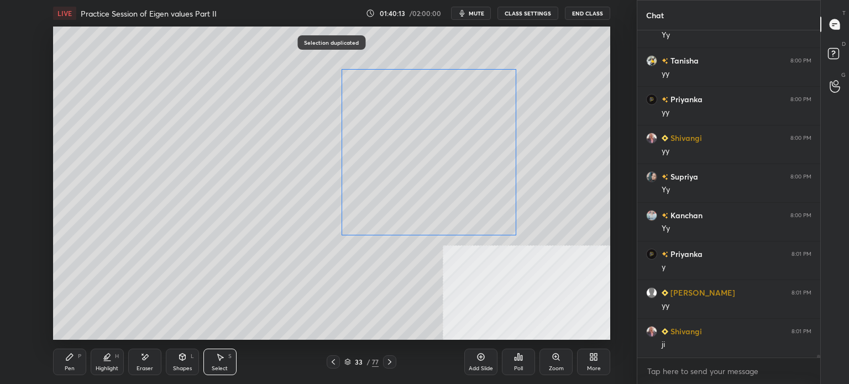
drag, startPoint x: 441, startPoint y: 169, endPoint x: 433, endPoint y: 169, distance: 7.8
click at [433, 168] on div "0 ° Undo Copy Duplicate Duplicate to new slide Delete" at bounding box center [331, 183] width 557 height 313
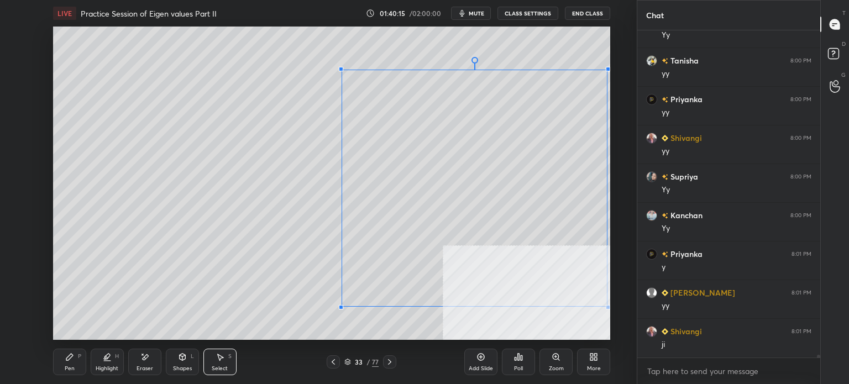
drag, startPoint x: 516, startPoint y: 238, endPoint x: 574, endPoint y: 289, distance: 76.8
click at [607, 306] on div at bounding box center [608, 307] width 4 height 4
drag, startPoint x: 482, startPoint y: 234, endPoint x: 453, endPoint y: 218, distance: 32.7
click at [454, 218] on div "0 ° Undo Copy Duplicate Duplicate to new slide Delete" at bounding box center [331, 183] width 557 height 313
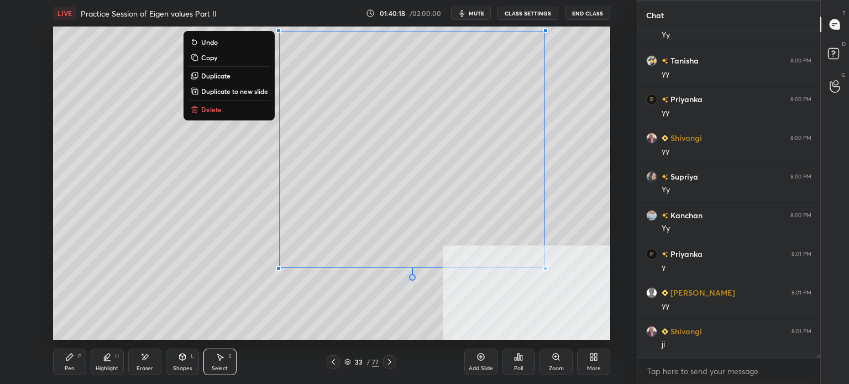
scroll to position [42278, 0]
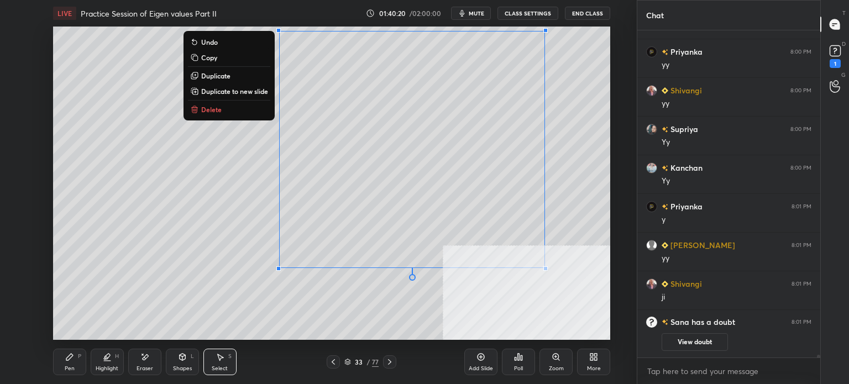
click at [592, 363] on div "More" at bounding box center [593, 362] width 33 height 27
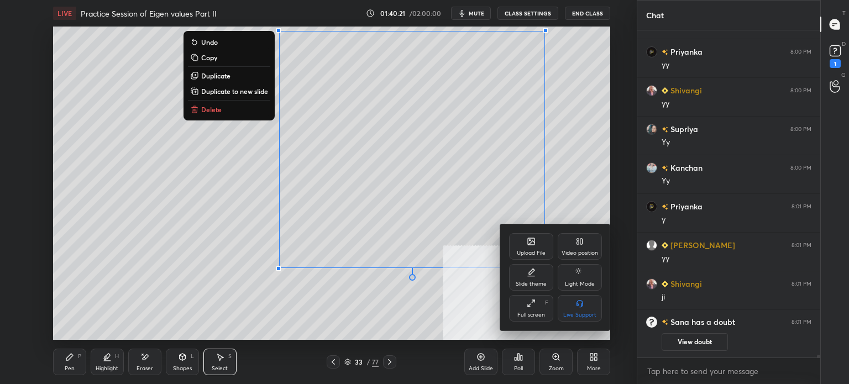
drag, startPoint x: 586, startPoint y: 249, endPoint x: 566, endPoint y: 283, distance: 38.7
click at [586, 253] on div "Video position" at bounding box center [580, 246] width 44 height 27
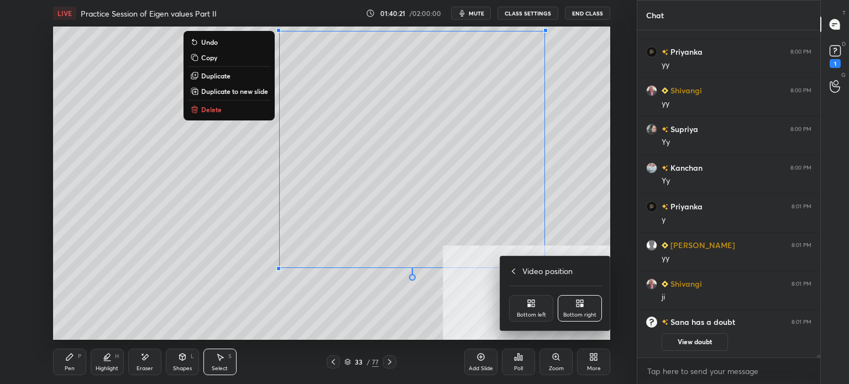
click at [524, 313] on div "Bottom left" at bounding box center [531, 315] width 29 height 6
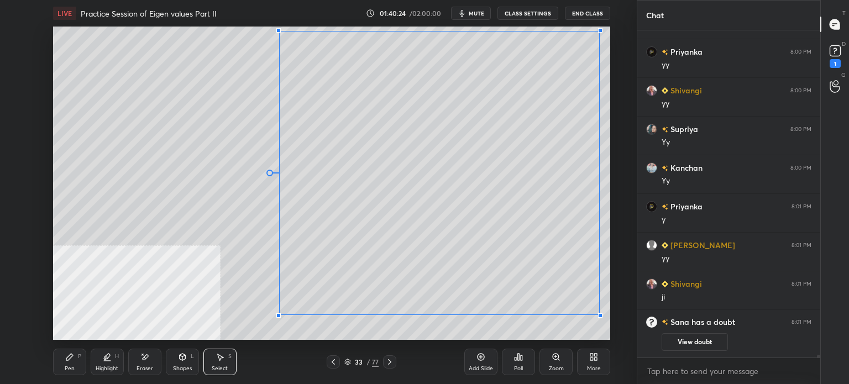
drag, startPoint x: 545, startPoint y: 268, endPoint x: 599, endPoint y: 314, distance: 71.4
click at [599, 315] on div at bounding box center [600, 315] width 4 height 4
drag, startPoint x: 533, startPoint y: 250, endPoint x: 495, endPoint y: 245, distance: 38.5
click at [495, 247] on div "0 ° Undo Copy Duplicate Duplicate to new slide Delete" at bounding box center [331, 183] width 557 height 313
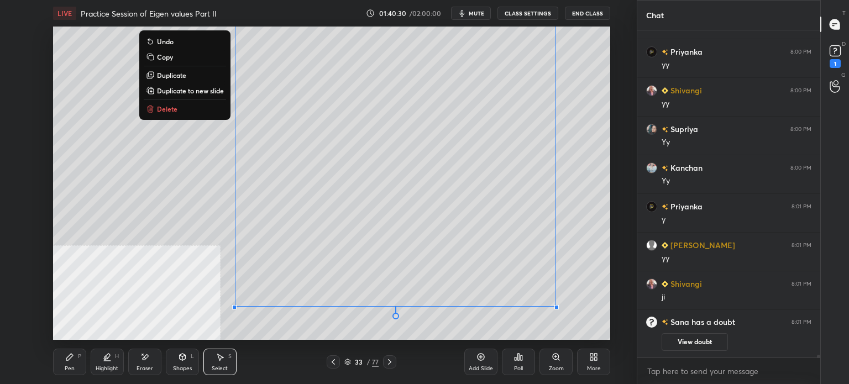
click at [137, 203] on div "0 ° Undo Copy Duplicate Duplicate to new slide Delete" at bounding box center [331, 183] width 557 height 313
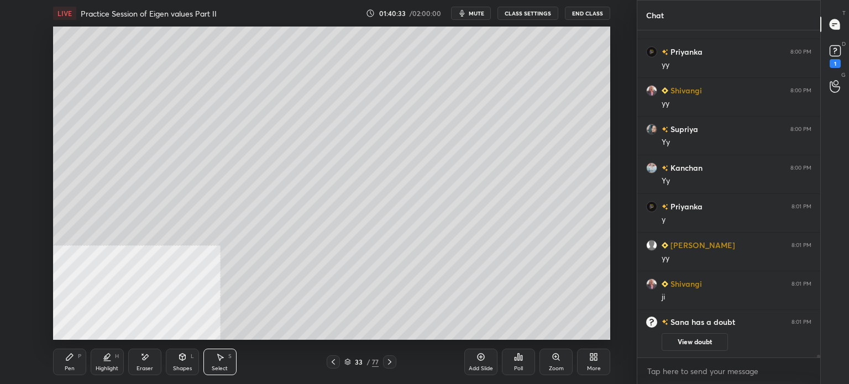
click at [111, 364] on div "Highlight H" at bounding box center [107, 362] width 33 height 27
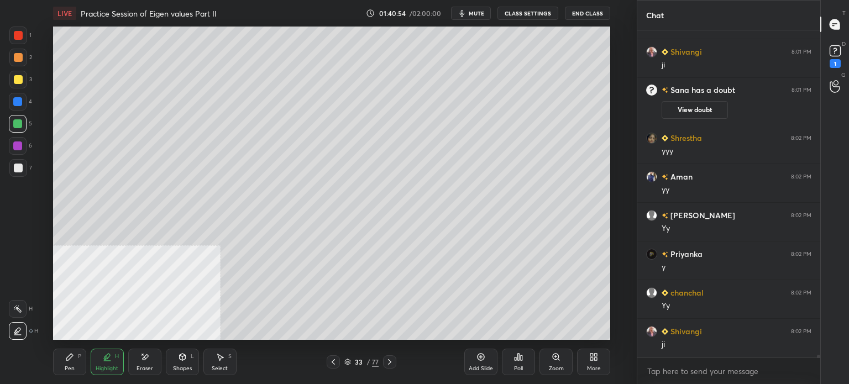
scroll to position [40369, 0]
click at [59, 369] on div "Pen P" at bounding box center [69, 362] width 33 height 27
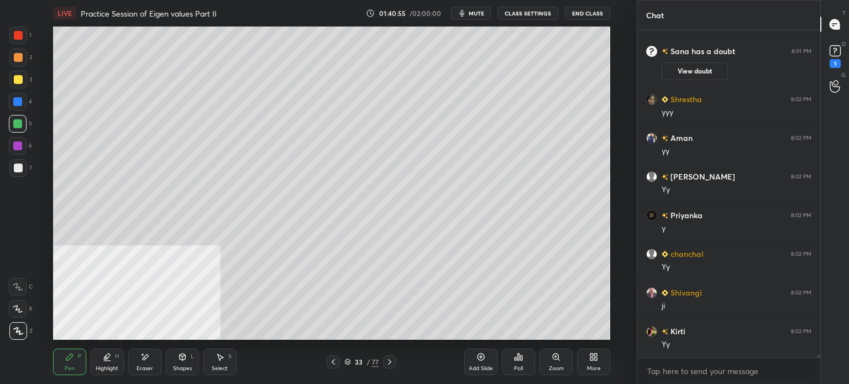
click at [24, 81] on div at bounding box center [18, 80] width 18 height 18
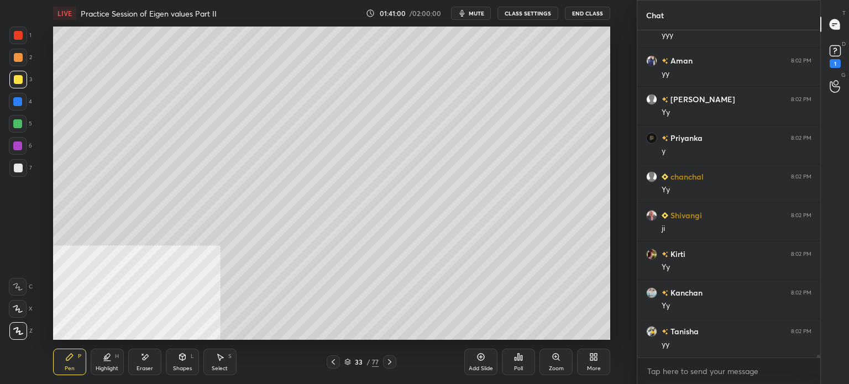
scroll to position [40485, 0]
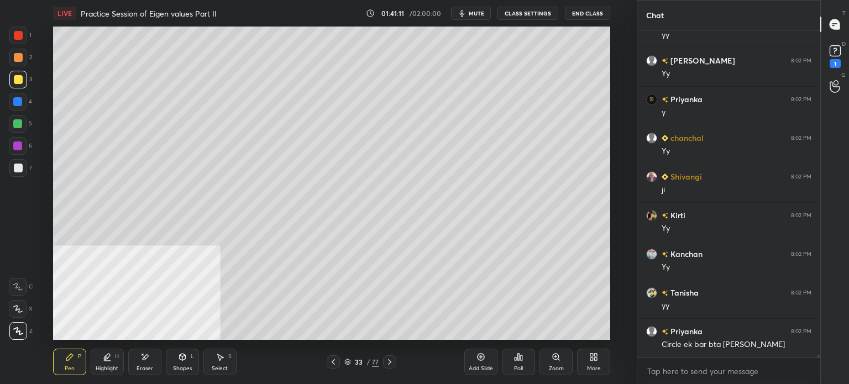
drag, startPoint x: 223, startPoint y: 363, endPoint x: 218, endPoint y: 357, distance: 7.9
click at [221, 363] on div "Select S" at bounding box center [219, 362] width 33 height 27
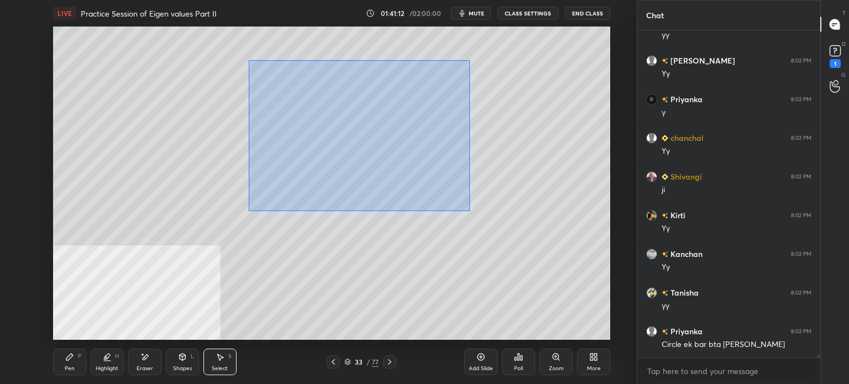
drag, startPoint x: 296, startPoint y: 97, endPoint x: 541, endPoint y: 261, distance: 294.1
click at [541, 261] on div "0 ° Undo Copy Duplicate Duplicate to new slide Delete" at bounding box center [331, 183] width 557 height 313
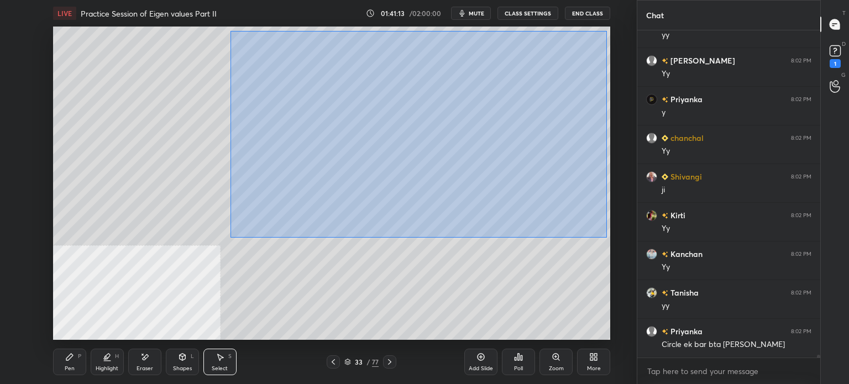
drag, startPoint x: 260, startPoint y: 49, endPoint x: 605, endPoint y: 234, distance: 391.8
click at [634, 256] on div "1 2 3 4 5 6 7 C X Z E E Erase all H H LIVE Practice Session of Eigen values Par…" at bounding box center [318, 192] width 637 height 384
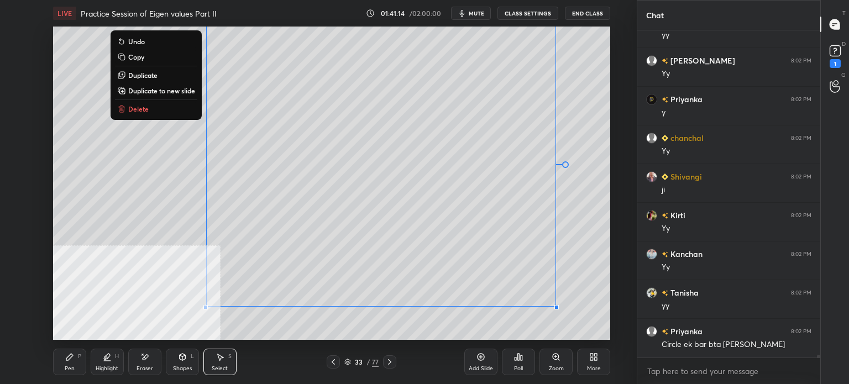
click at [178, 91] on p "Duplicate to new slide" at bounding box center [161, 90] width 67 height 9
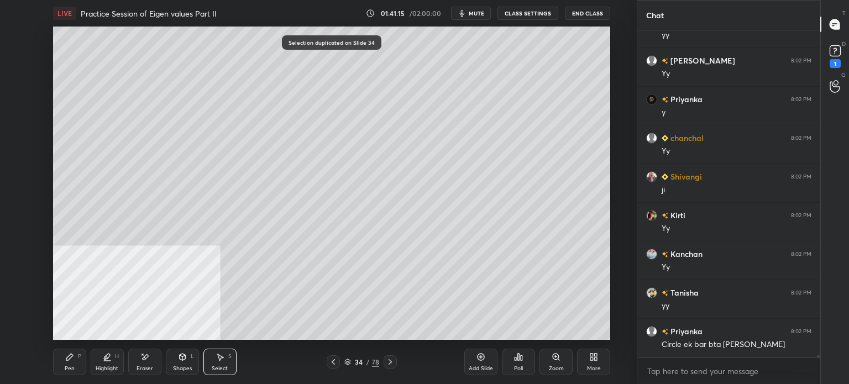
click at [146, 368] on div "Eraser" at bounding box center [145, 369] width 17 height 6
click at [71, 366] on div "Pen P" at bounding box center [69, 362] width 33 height 27
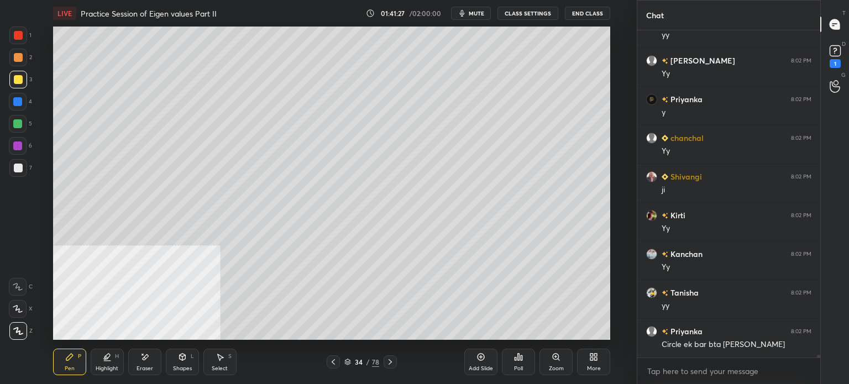
click at [17, 60] on div at bounding box center [18, 57] width 9 height 9
click at [189, 362] on div "Shapes L" at bounding box center [182, 362] width 33 height 27
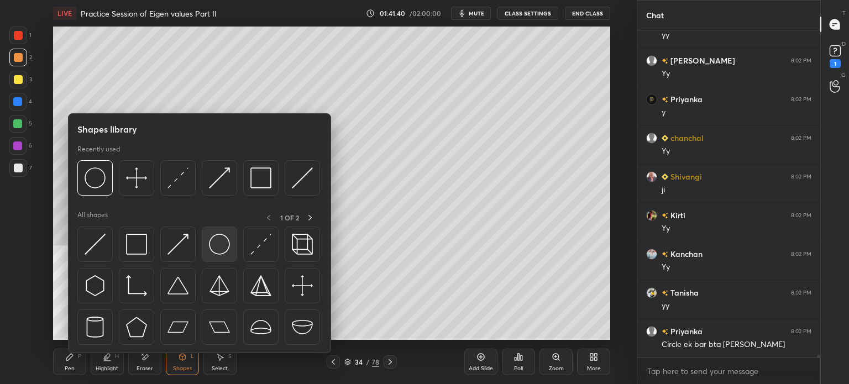
click at [219, 240] on img at bounding box center [219, 244] width 21 height 21
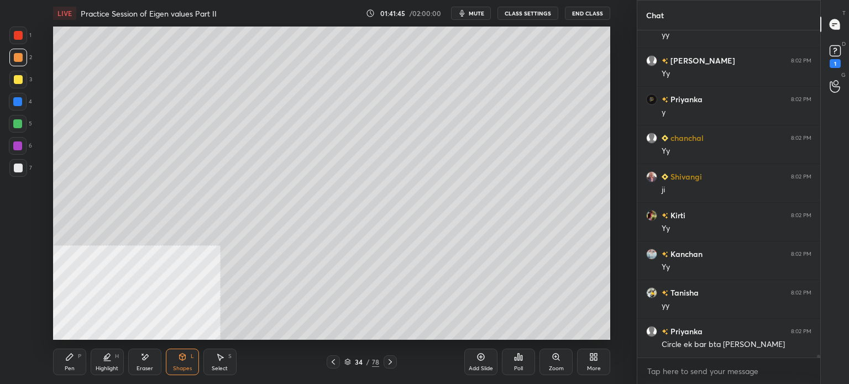
scroll to position [40524, 0]
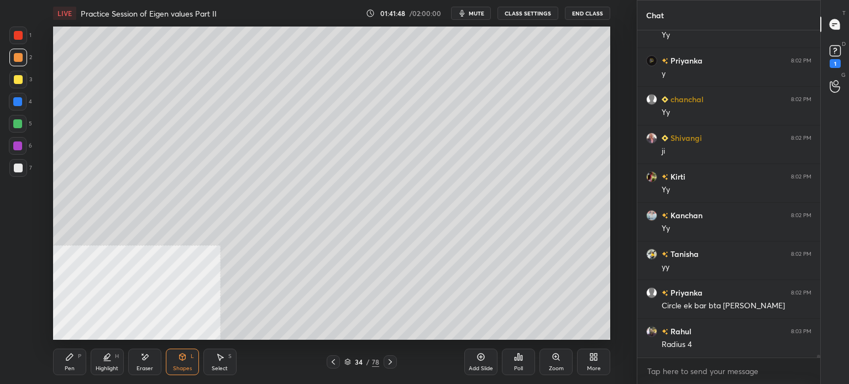
click at [224, 367] on div "Select" at bounding box center [220, 369] width 16 height 6
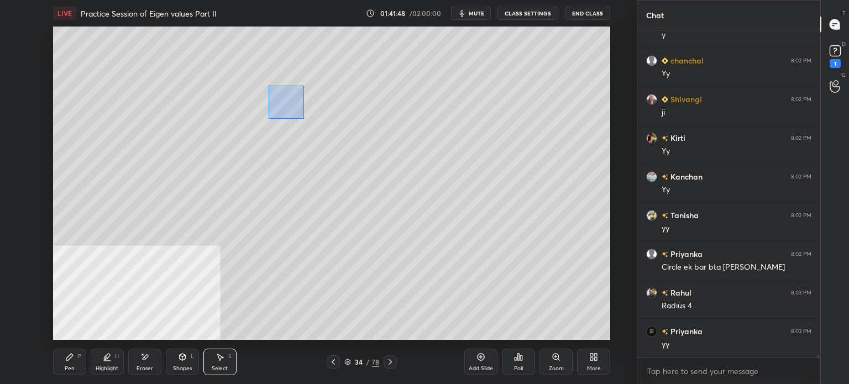
drag, startPoint x: 304, startPoint y: 119, endPoint x: 529, endPoint y: 285, distance: 279.1
click at [530, 286] on div "0 ° Undo Copy Duplicate Duplicate to new slide Delete" at bounding box center [331, 183] width 557 height 313
drag, startPoint x: 304, startPoint y: 170, endPoint x: 316, endPoint y: 179, distance: 15.0
click at [305, 162] on div "0 ° Undo Copy Duplicate Duplicate to new slide Delete" at bounding box center [331, 183] width 557 height 313
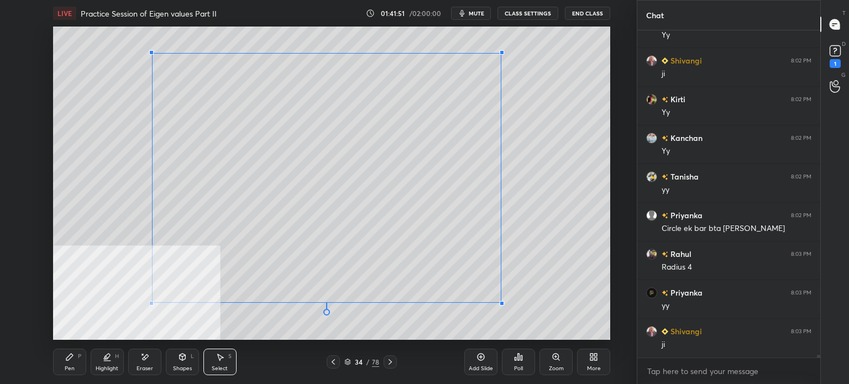
scroll to position [40640, 0]
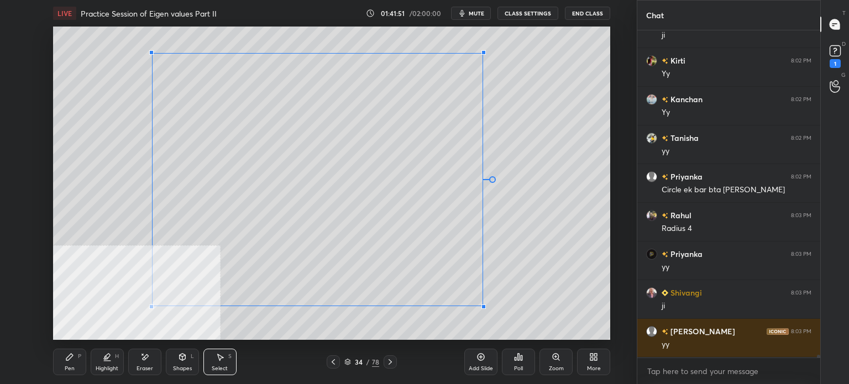
drag, startPoint x: 307, startPoint y: 181, endPoint x: 482, endPoint y: 303, distance: 212.8
click at [482, 305] on div at bounding box center [484, 307] width 4 height 4
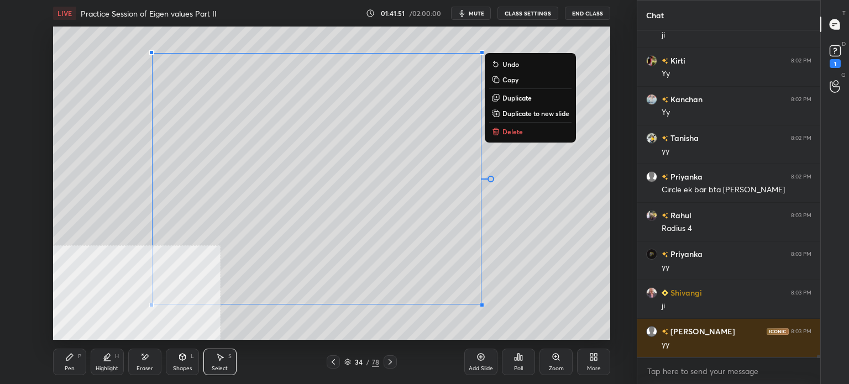
click at [521, 296] on div "0 ° Undo Copy Duplicate Duplicate to new slide Delete" at bounding box center [331, 183] width 557 height 313
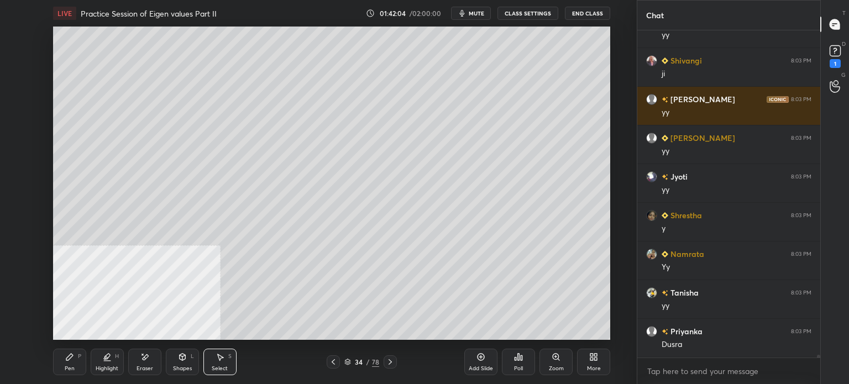
scroll to position [40911, 0]
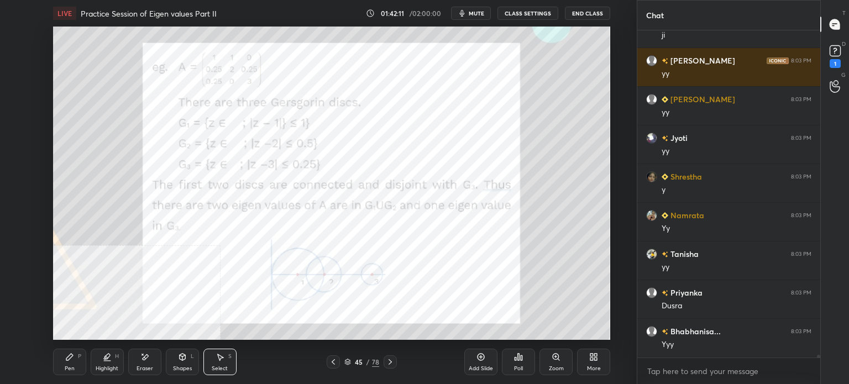
click at [69, 367] on div "Pen" at bounding box center [70, 369] width 10 height 6
click at [15, 35] on div at bounding box center [18, 35] width 9 height 9
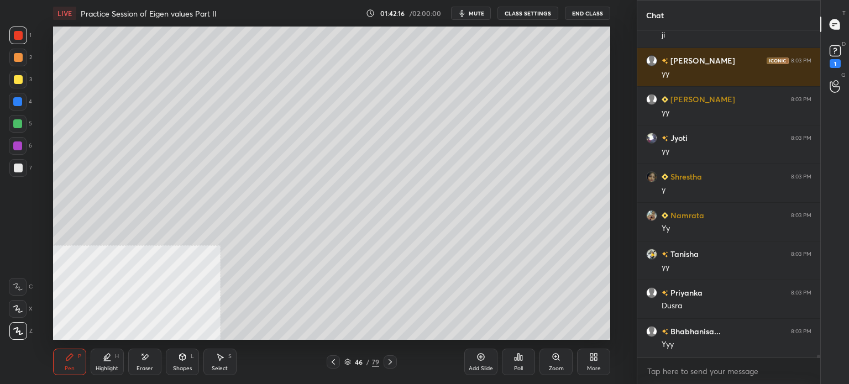
click at [14, 83] on div at bounding box center [18, 79] width 9 height 9
click at [843, 50] on icon at bounding box center [835, 51] width 17 height 17
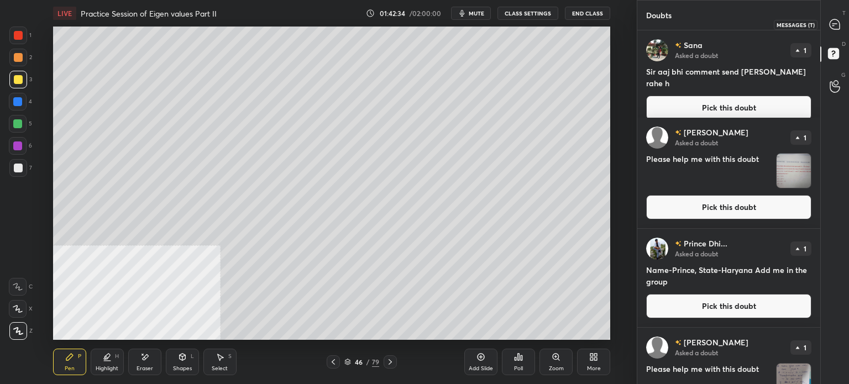
click at [843, 21] on div at bounding box center [835, 24] width 22 height 20
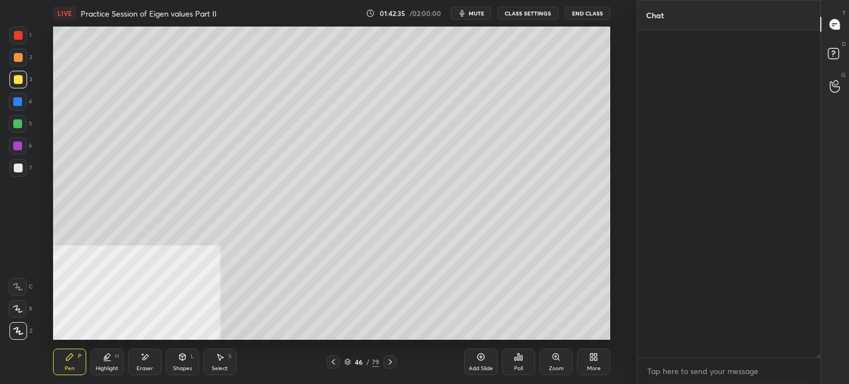
scroll to position [324, 180]
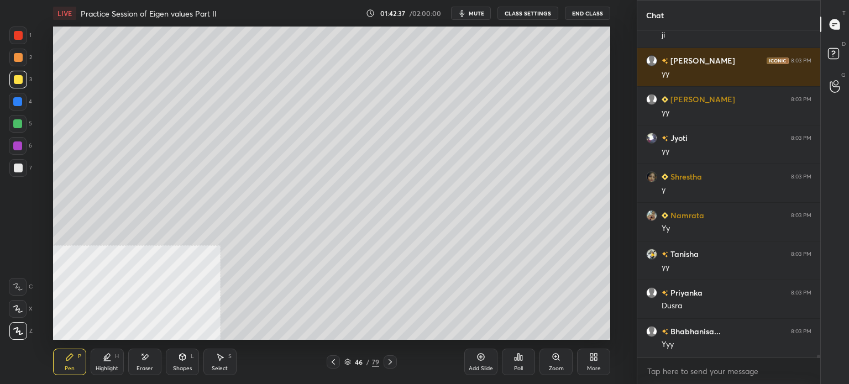
click at [20, 59] on div at bounding box center [18, 57] width 9 height 9
click at [184, 362] on div "Shapes L" at bounding box center [182, 362] width 33 height 27
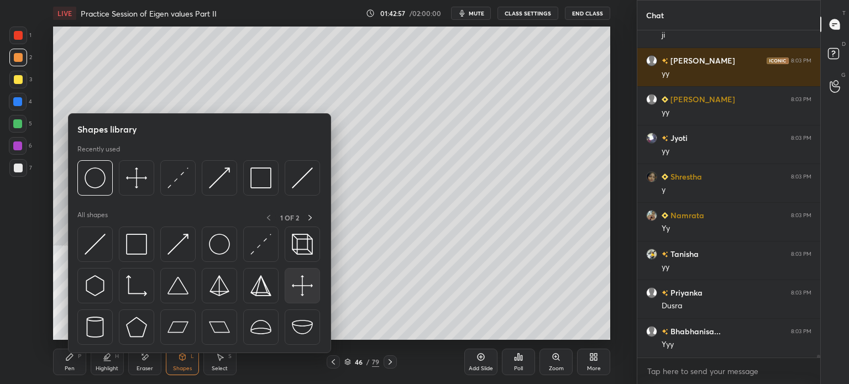
click at [303, 281] on img at bounding box center [302, 285] width 21 height 21
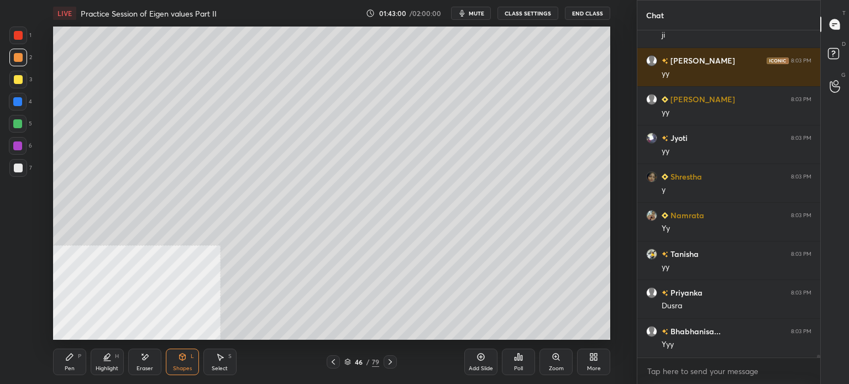
click at [233, 358] on div "Select S" at bounding box center [219, 362] width 33 height 27
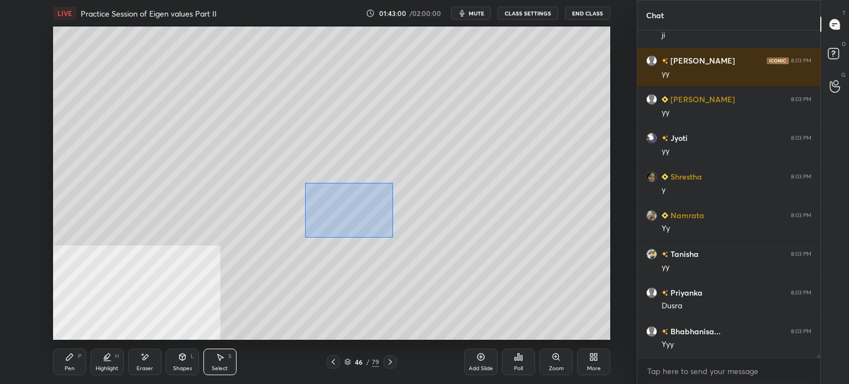
drag, startPoint x: 393, startPoint y: 238, endPoint x: 471, endPoint y: 263, distance: 81.5
click at [546, 302] on div "0 ° Undo Copy Duplicate Duplicate to new slide Delete" at bounding box center [331, 183] width 557 height 313
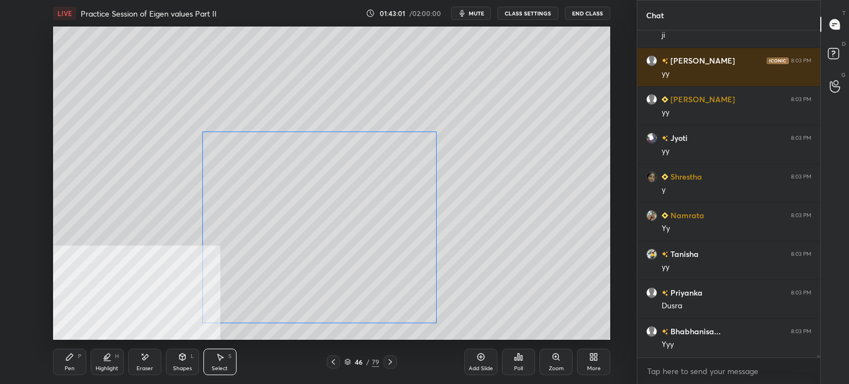
drag, startPoint x: 360, startPoint y: 255, endPoint x: 345, endPoint y: 254, distance: 15.0
click at [344, 254] on div "0 ° Undo Copy Duplicate Duplicate to new slide Delete" at bounding box center [331, 183] width 557 height 313
drag, startPoint x: 434, startPoint y: 325, endPoint x: 446, endPoint y: 331, distance: 13.6
click at [446, 331] on div at bounding box center [447, 332] width 4 height 4
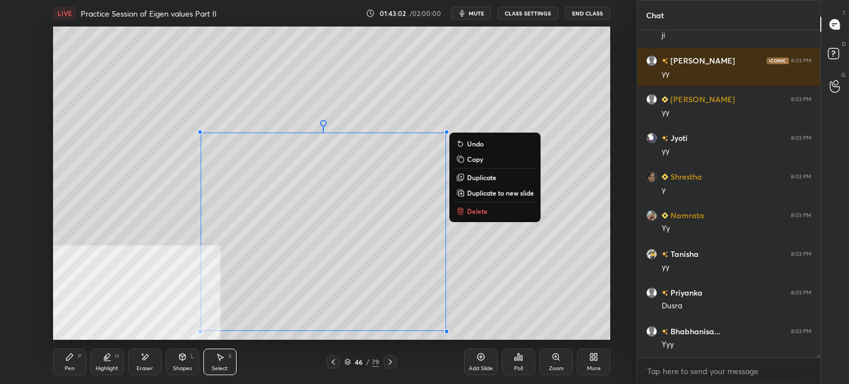
click at [506, 298] on div "0 ° Undo Copy Duplicate Duplicate to new slide Delete" at bounding box center [331, 183] width 557 height 313
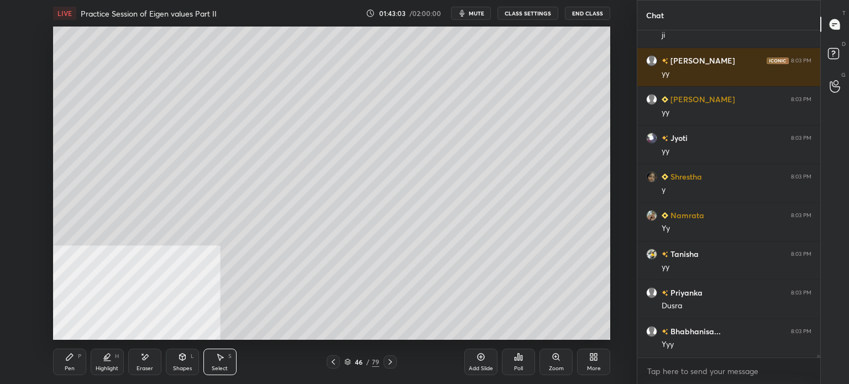
click at [69, 371] on div "Pen" at bounding box center [70, 369] width 10 height 6
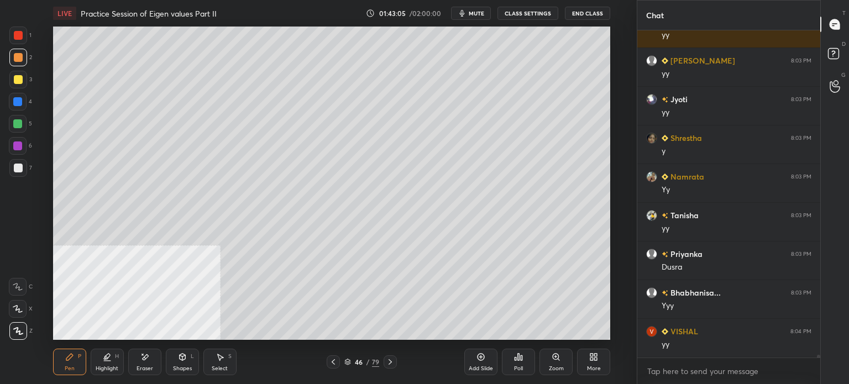
click at [20, 170] on div at bounding box center [18, 168] width 9 height 9
click at [180, 364] on div "Shapes L" at bounding box center [182, 362] width 33 height 27
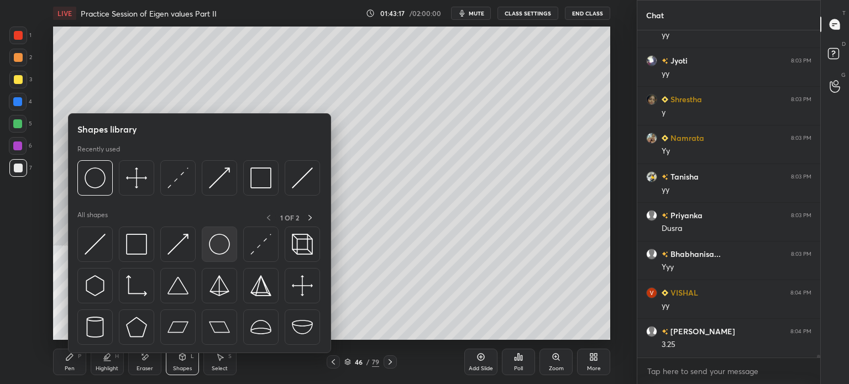
click at [221, 247] on img at bounding box center [219, 244] width 21 height 21
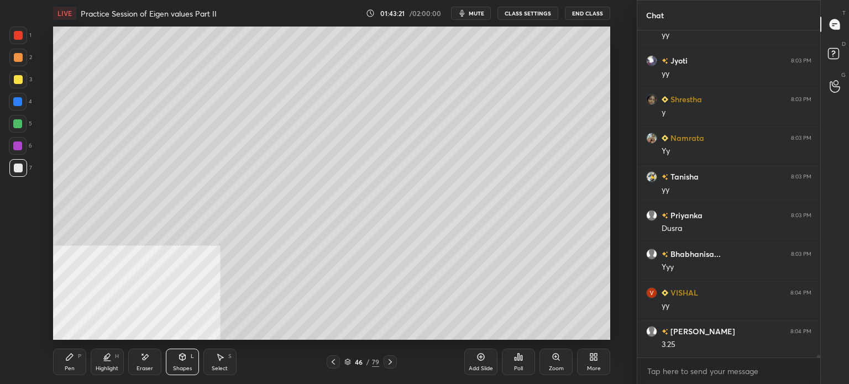
click at [228, 359] on div "Select S" at bounding box center [219, 362] width 33 height 27
drag, startPoint x: 364, startPoint y: 175, endPoint x: 373, endPoint y: 205, distance: 31.0
click at [373, 205] on div "0 ° Undo Copy Duplicate Duplicate to new slide Delete" at bounding box center [331, 183] width 557 height 313
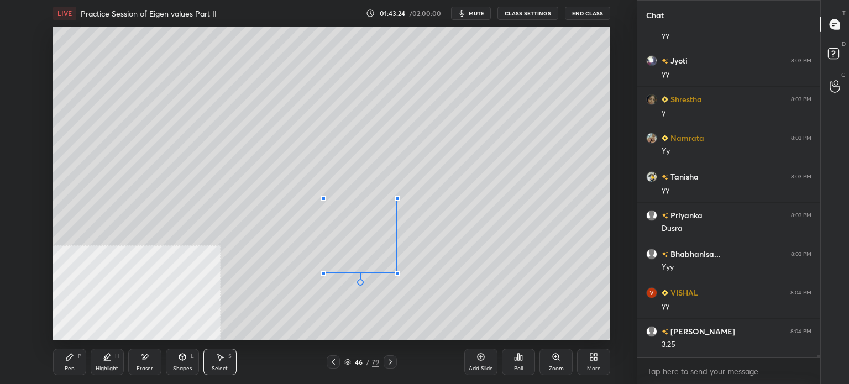
drag, startPoint x: 398, startPoint y: 183, endPoint x: 390, endPoint y: 227, distance: 44.5
click at [396, 198] on div at bounding box center [397, 198] width 4 height 4
click at [368, 255] on div "0 ° Undo Copy Duplicate Duplicate to new slide Delete" at bounding box center [331, 183] width 557 height 313
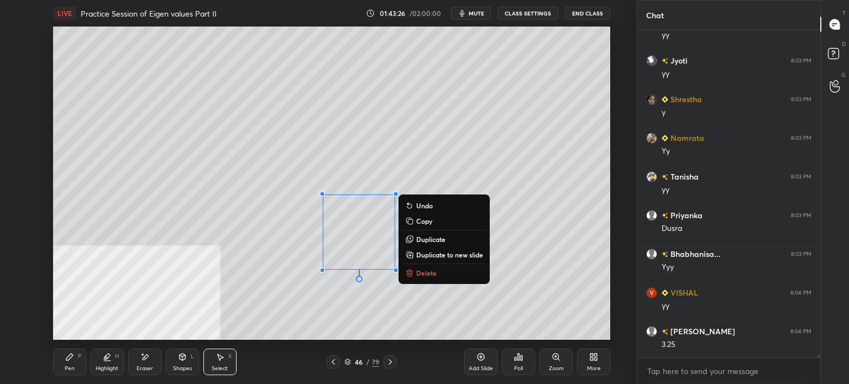
click at [367, 305] on div "0 ° Undo Copy Duplicate Duplicate to new slide Delete" at bounding box center [331, 183] width 557 height 313
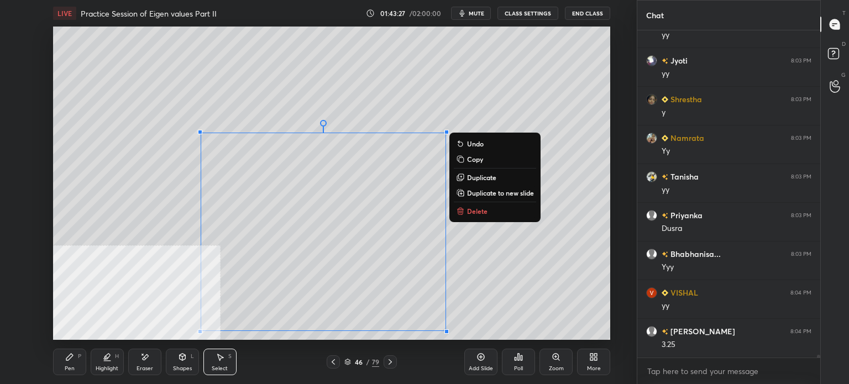
click at [58, 364] on div "Pen P" at bounding box center [69, 362] width 33 height 27
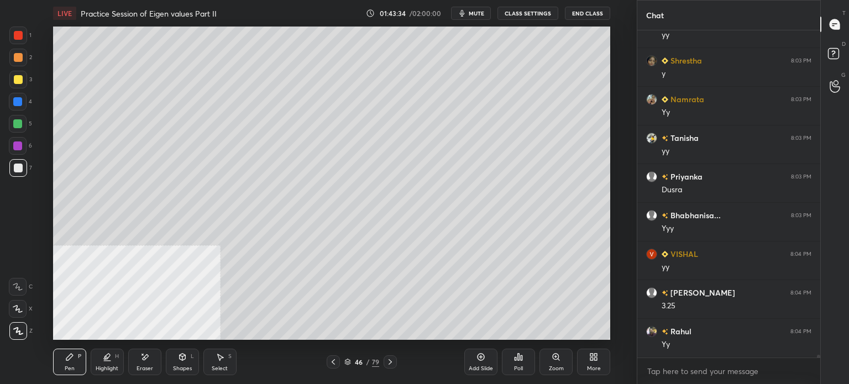
scroll to position [41293, 0]
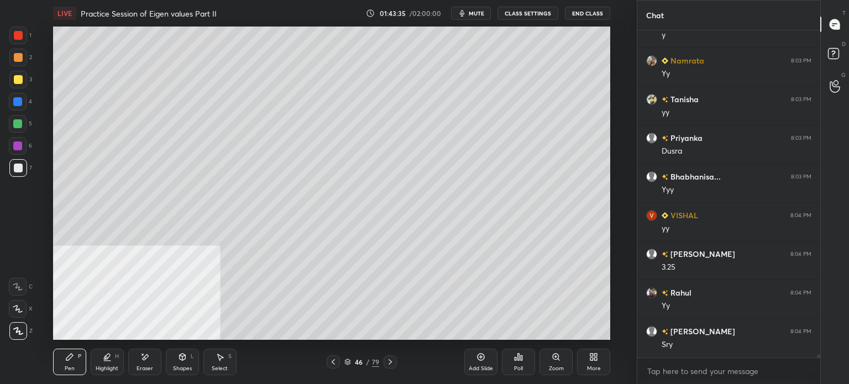
click at [77, 356] on div "Pen P" at bounding box center [69, 362] width 33 height 27
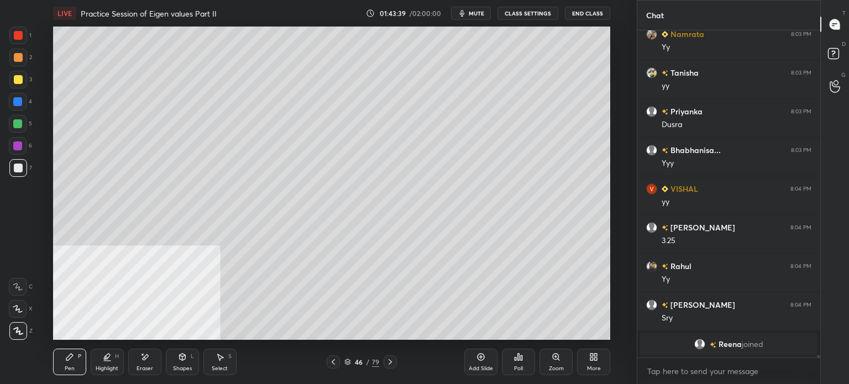
click at [227, 364] on div "Select S" at bounding box center [219, 362] width 33 height 27
drag, startPoint x: 374, startPoint y: 262, endPoint x: 386, endPoint y: 281, distance: 23.3
click at [387, 281] on div "0 ° Undo Copy Duplicate Duplicate to new slide Delete" at bounding box center [331, 183] width 557 height 313
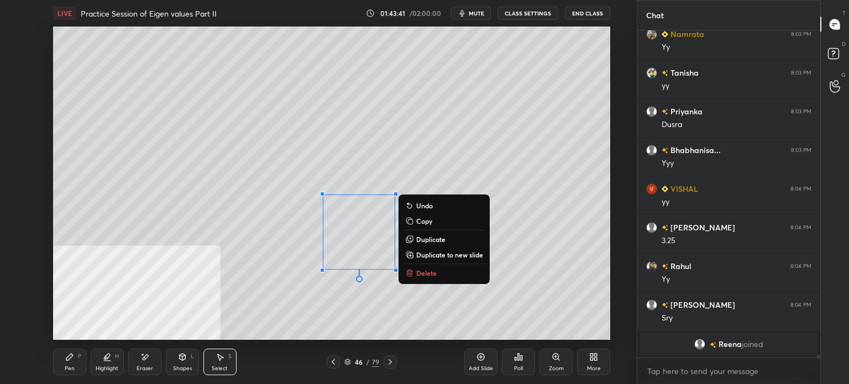
click at [441, 236] on p "Duplicate" at bounding box center [430, 239] width 29 height 9
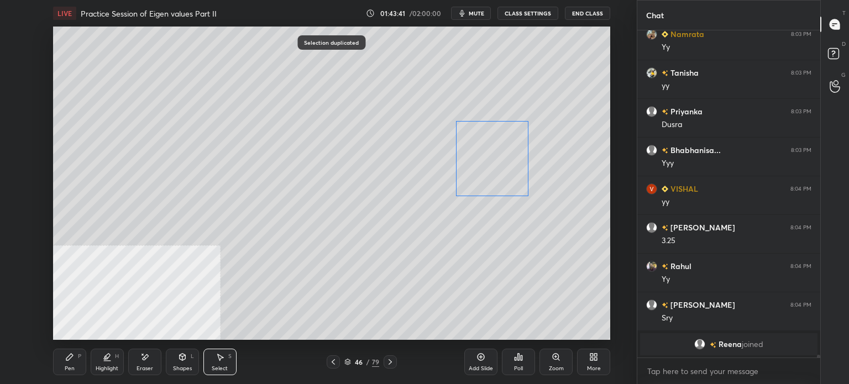
drag, startPoint x: 369, startPoint y: 248, endPoint x: 491, endPoint y: 161, distance: 150.2
click at [491, 161] on div "0 ° Undo Copy Duplicate Duplicate to new slide Delete" at bounding box center [331, 183] width 557 height 313
drag, startPoint x: 530, startPoint y: 121, endPoint x: 491, endPoint y: 163, distance: 57.9
click at [505, 150] on div at bounding box center [506, 150] width 4 height 4
drag, startPoint x: 469, startPoint y: 185, endPoint x: 415, endPoint y: 218, distance: 64.0
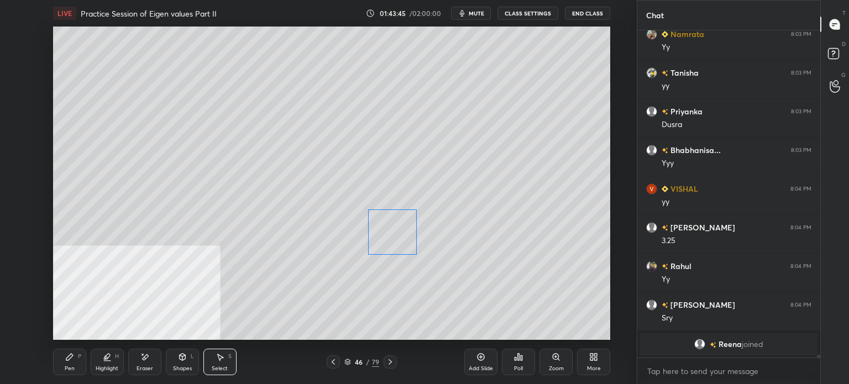
click at [400, 226] on div "0 ° Undo Copy Duplicate Duplicate to new slide Delete" at bounding box center [331, 183] width 557 height 313
drag, startPoint x: 416, startPoint y: 210, endPoint x: 404, endPoint y: 218, distance: 14.3
click at [404, 218] on div at bounding box center [405, 217] width 4 height 4
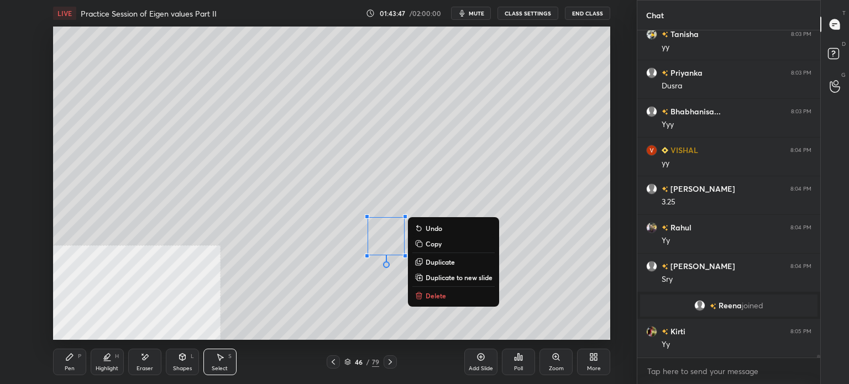
scroll to position [40846, 0]
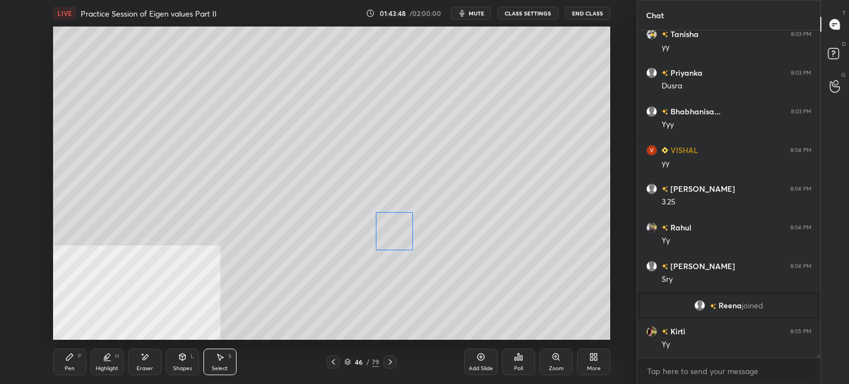
drag, startPoint x: 396, startPoint y: 235, endPoint x: 404, endPoint y: 230, distance: 9.7
click at [404, 230] on div "0 ° Undo Copy Duplicate Duplicate to new slide Delete" at bounding box center [331, 183] width 557 height 313
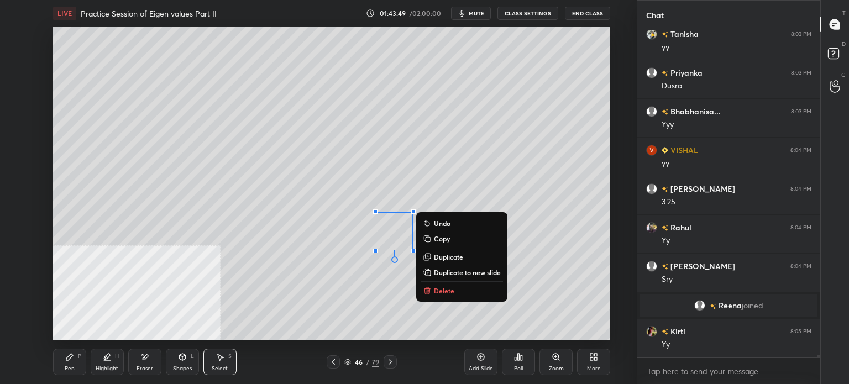
click at [472, 177] on div "0 ° Undo Copy Duplicate Duplicate to new slide Delete" at bounding box center [331, 183] width 557 height 313
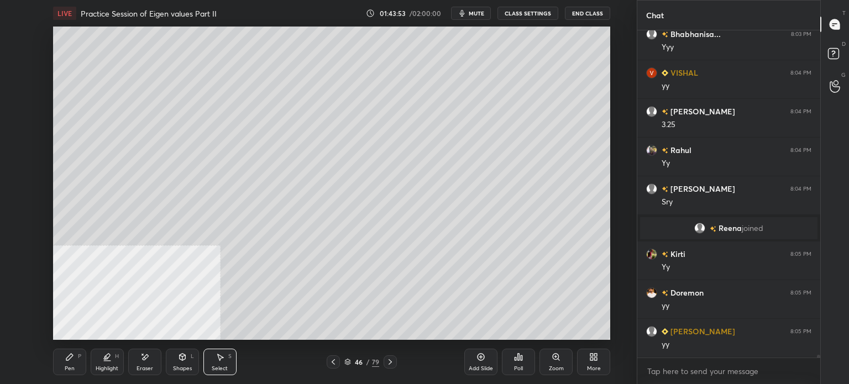
scroll to position [40962, 0]
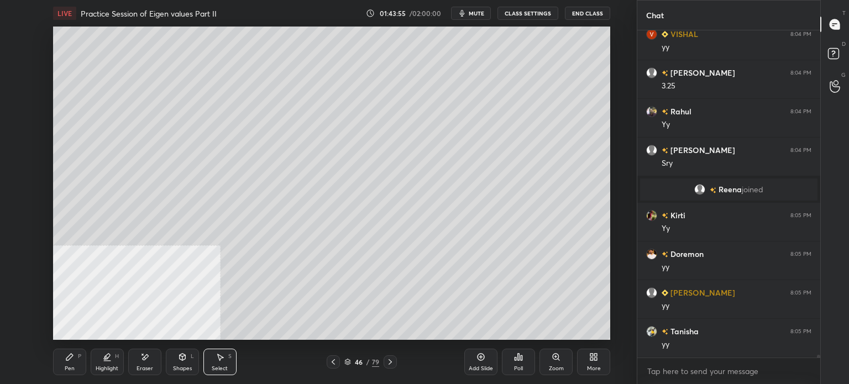
drag, startPoint x: 362, startPoint y: 201, endPoint x: 365, endPoint y: 190, distance: 11.5
click at [363, 199] on div "0 ° Undo Copy Duplicate Duplicate to new slide Delete" at bounding box center [331, 183] width 557 height 313
drag, startPoint x: 369, startPoint y: 185, endPoint x: 365, endPoint y: 211, distance: 26.4
click at [365, 211] on div "0 ° Undo Copy Duplicate Duplicate to new slide Delete" at bounding box center [331, 183] width 557 height 313
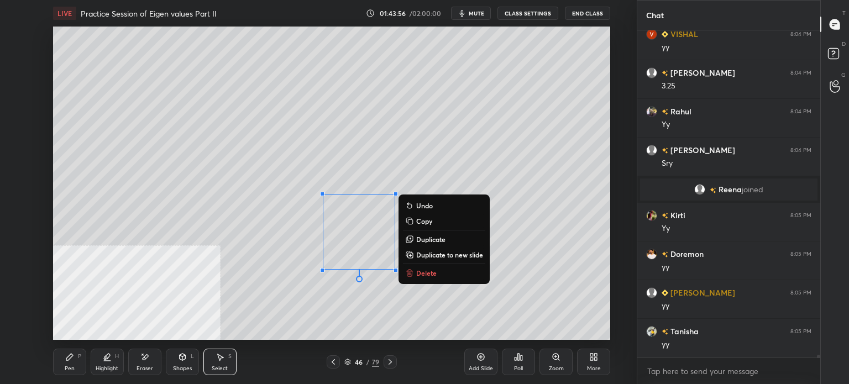
click at [436, 234] on button "Duplicate" at bounding box center [444, 239] width 82 height 13
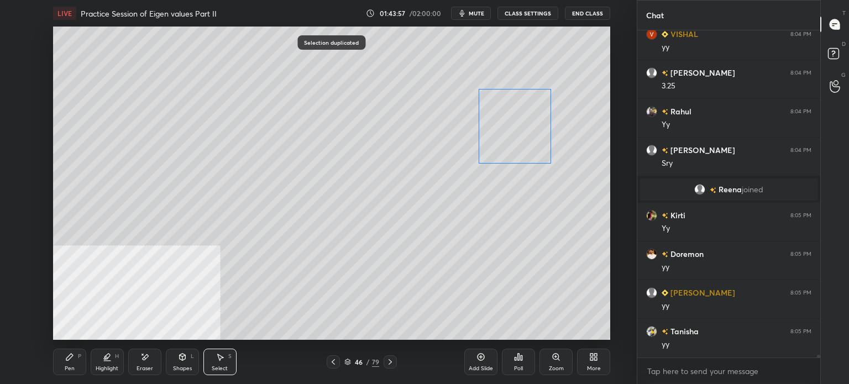
drag, startPoint x: 479, startPoint y: 171, endPoint x: 537, endPoint y: 113, distance: 81.7
click at [515, 123] on div "0 ° Undo Copy Duplicate Duplicate to new slide Delete" at bounding box center [331, 183] width 557 height 313
drag, startPoint x: 555, startPoint y: 86, endPoint x: 496, endPoint y: 154, distance: 89.4
click at [499, 143] on div at bounding box center [500, 143] width 4 height 4
drag, startPoint x: 491, startPoint y: 157, endPoint x: 429, endPoint y: 232, distance: 97.0
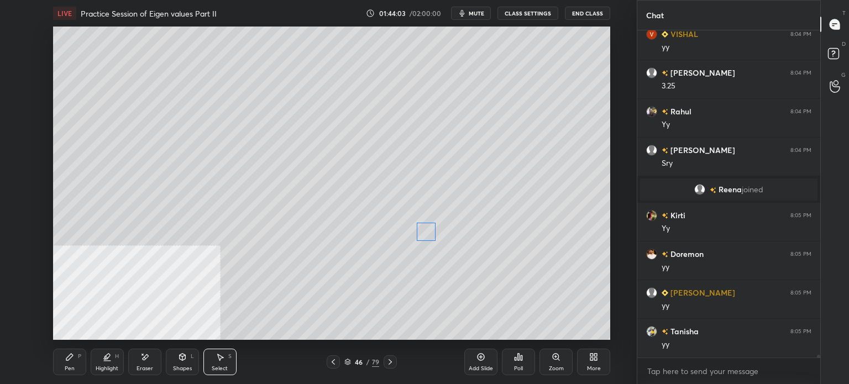
click at [429, 232] on div "0 ° Undo Copy Duplicate Duplicate to new slide Delete" at bounding box center [331, 183] width 557 height 313
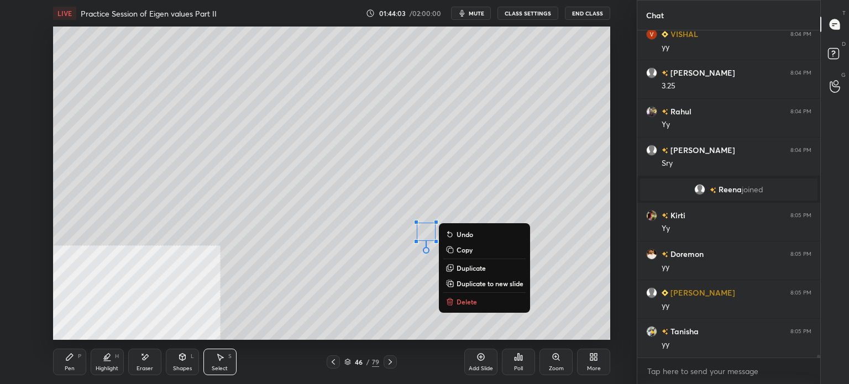
click at [477, 176] on div "0 ° Undo Copy Duplicate Duplicate to new slide Delete" at bounding box center [331, 183] width 557 height 313
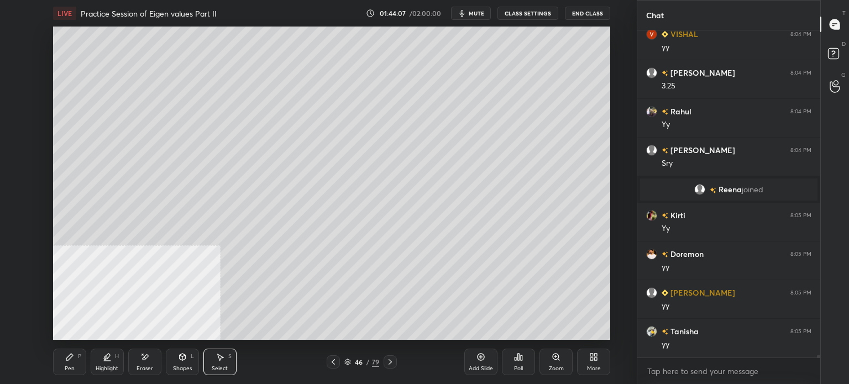
scroll to position [41000, 0]
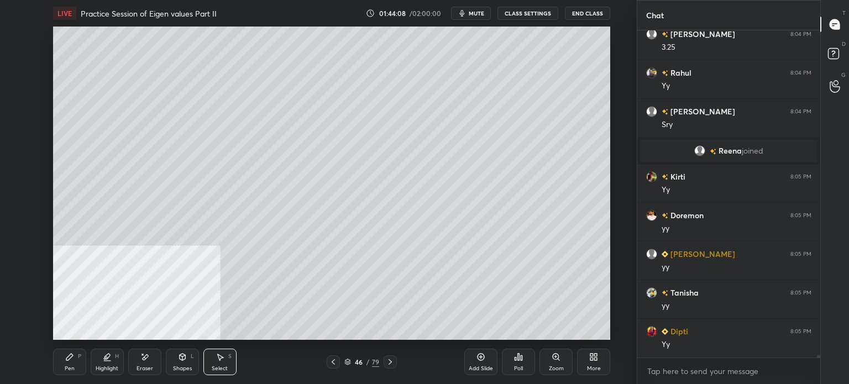
click at [229, 363] on div "Select S" at bounding box center [219, 362] width 33 height 27
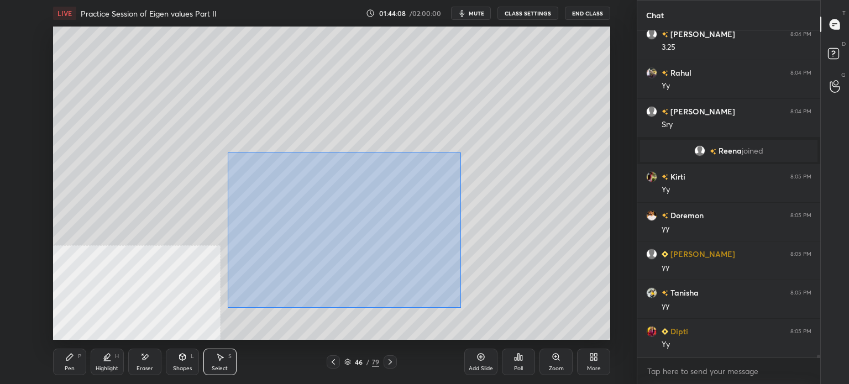
drag, startPoint x: 269, startPoint y: 192, endPoint x: 484, endPoint y: 315, distance: 247.8
click at [484, 315] on div "0 ° Undo Copy Duplicate Duplicate to new slide Delete" at bounding box center [331, 183] width 557 height 313
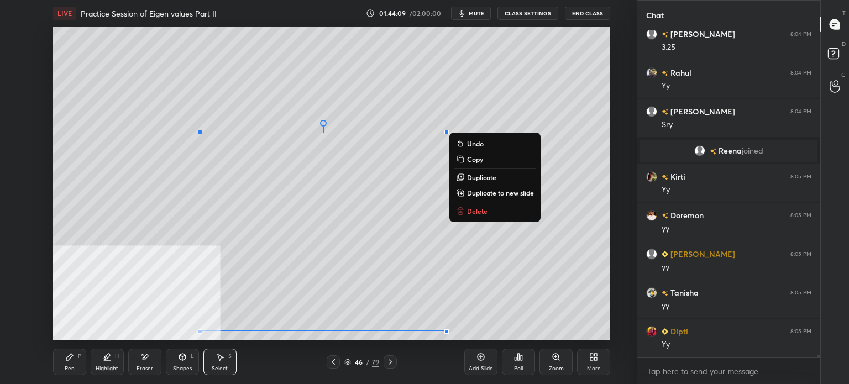
click at [508, 190] on p "Duplicate to new slide" at bounding box center [500, 193] width 67 height 9
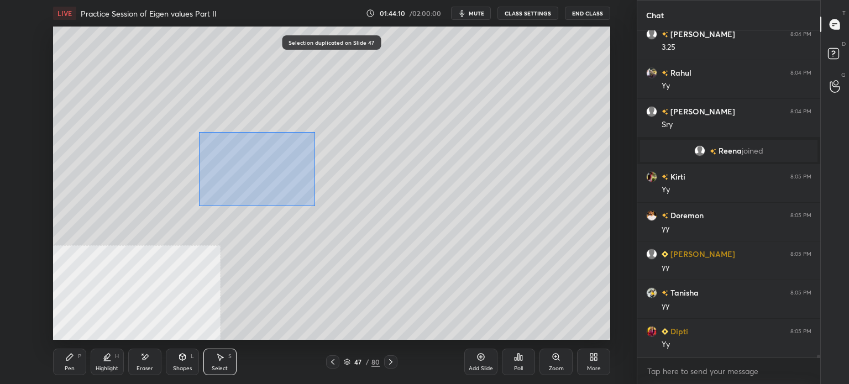
drag, startPoint x: 202, startPoint y: 132, endPoint x: 461, endPoint y: 292, distance: 304.6
click at [494, 313] on div "0 ° Undo Copy Duplicate Duplicate to new slide Delete" at bounding box center [331, 183] width 557 height 313
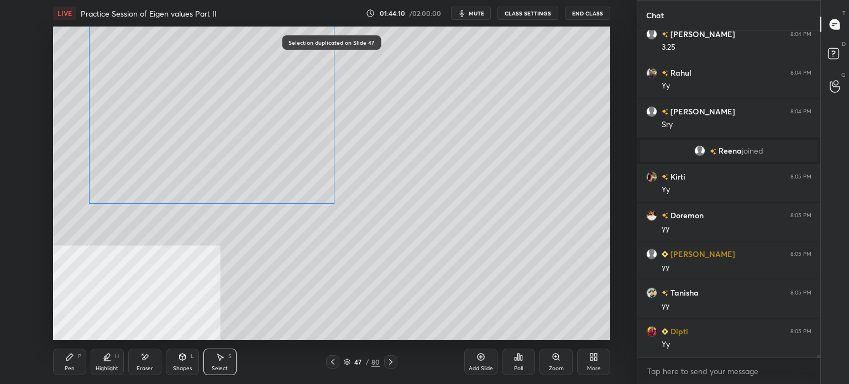
scroll to position [41039, 0]
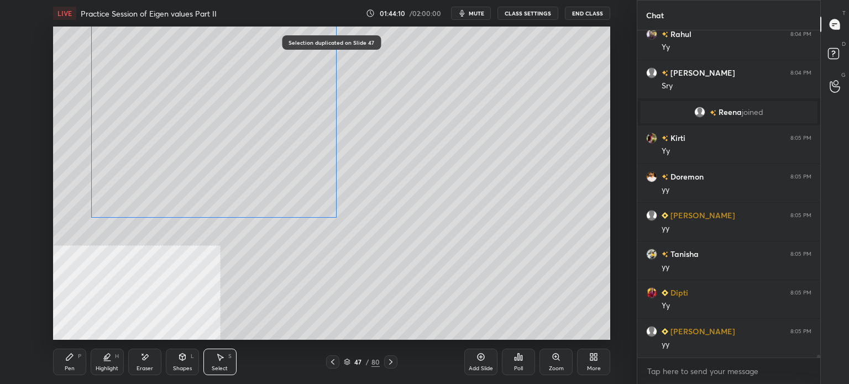
drag, startPoint x: 359, startPoint y: 225, endPoint x: 310, endPoint y: 173, distance: 71.6
click at [280, 140] on div "0 ° Undo Copy Duplicate Duplicate to new slide Delete" at bounding box center [331, 183] width 557 height 313
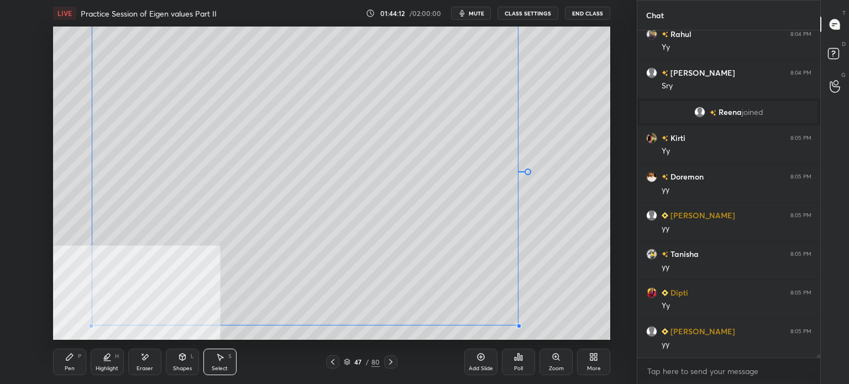
drag, startPoint x: 345, startPoint y: 225, endPoint x: 521, endPoint y: 322, distance: 201.2
click at [519, 325] on div at bounding box center [519, 326] width 4 height 4
drag, startPoint x: 574, startPoint y: 296, endPoint x: 462, endPoint y: 316, distance: 114.1
click at [573, 296] on div "0 ° Undo Copy Duplicate Duplicate to new slide Delete" at bounding box center [331, 183] width 557 height 313
click at [68, 371] on div "Pen" at bounding box center [70, 369] width 10 height 6
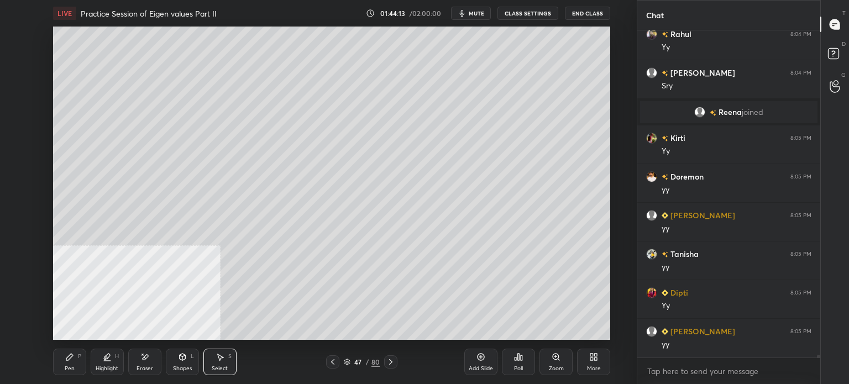
scroll to position [41078, 0]
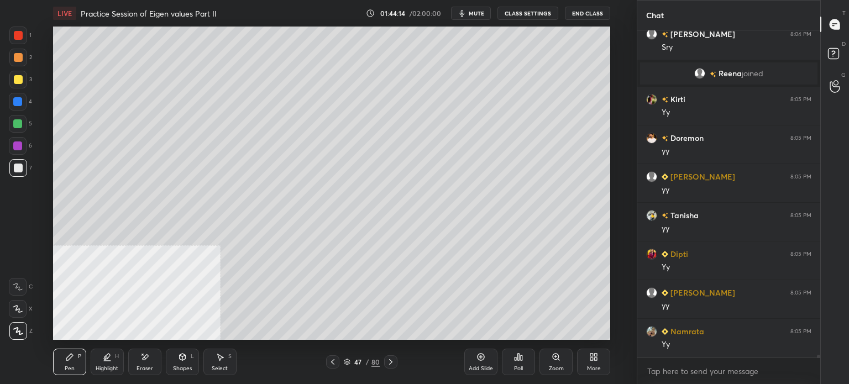
click at [17, 77] on div at bounding box center [18, 79] width 9 height 9
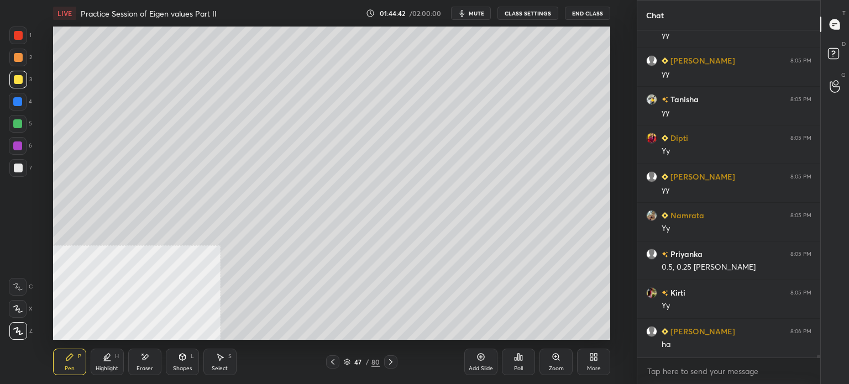
scroll to position [41233, 0]
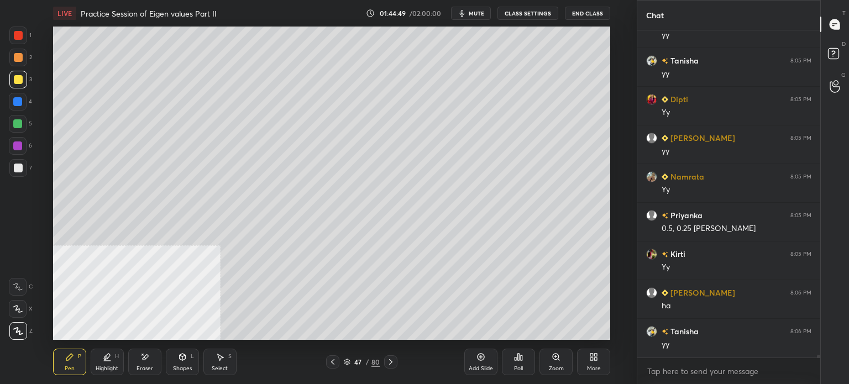
click at [177, 369] on div "Shapes" at bounding box center [182, 369] width 19 height 6
click at [144, 360] on div "Eraser" at bounding box center [144, 362] width 33 height 27
click at [102, 360] on div "Highlight H" at bounding box center [107, 362] width 33 height 27
click at [19, 102] on div at bounding box center [17, 101] width 9 height 9
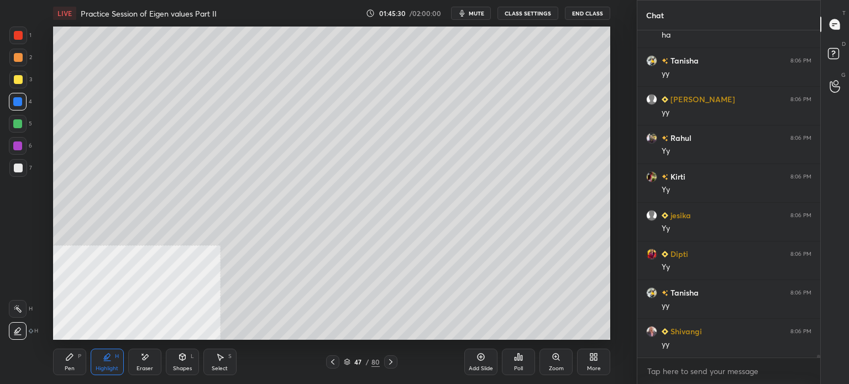
scroll to position [41542, 0]
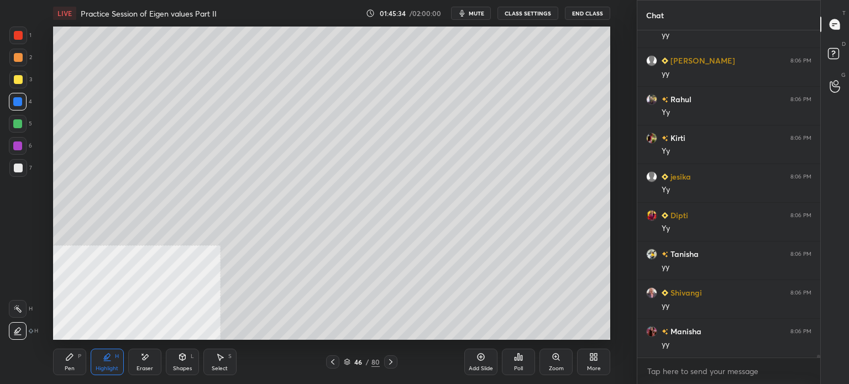
click at [62, 369] on div "Pen P" at bounding box center [69, 362] width 33 height 27
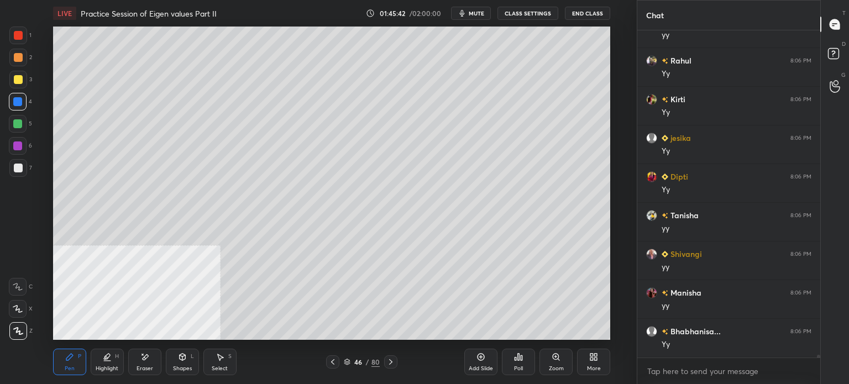
click at [223, 367] on div "Select" at bounding box center [220, 369] width 16 height 6
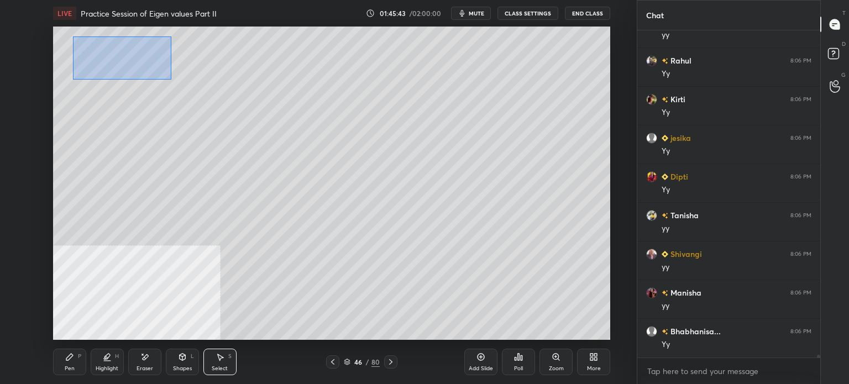
drag, startPoint x: 144, startPoint y: 68, endPoint x: 253, endPoint y: 118, distance: 119.5
click at [257, 126] on div "0 ° Undo Copy Duplicate Duplicate to new slide Delete" at bounding box center [331, 183] width 557 height 313
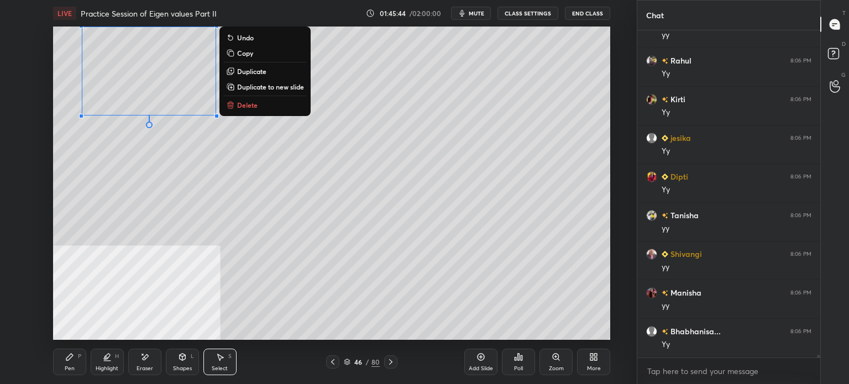
click at [276, 86] on p "Duplicate to new slide" at bounding box center [270, 86] width 67 height 9
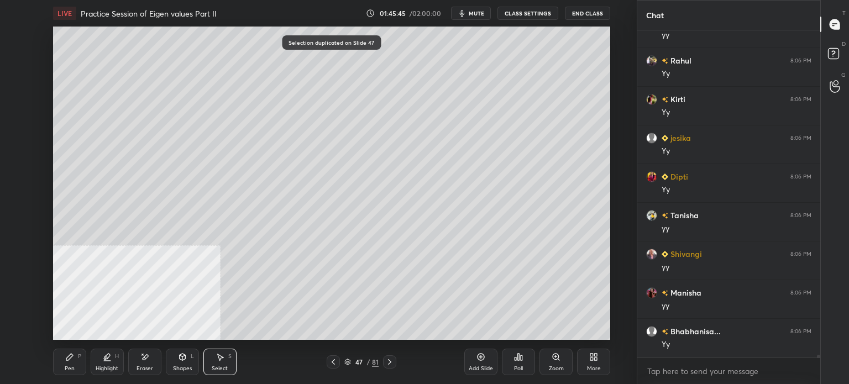
drag, startPoint x: 144, startPoint y: 72, endPoint x: 151, endPoint y: 82, distance: 12.7
click at [150, 81] on div "0 ° Undo Copy Duplicate Duplicate to new slide Delete" at bounding box center [331, 183] width 557 height 313
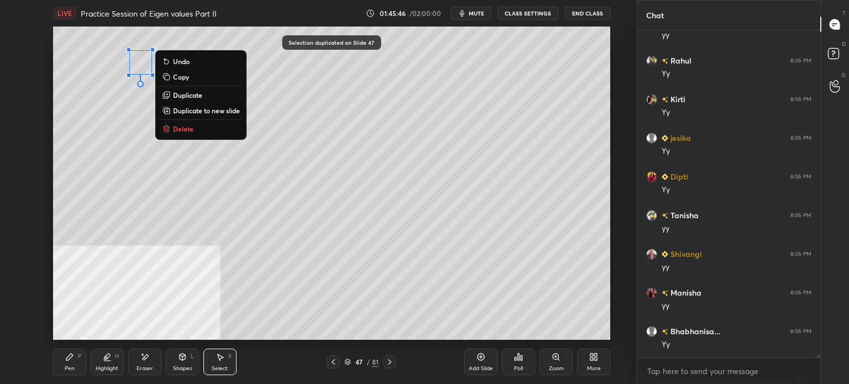
click at [196, 129] on button "Delete" at bounding box center [201, 128] width 82 height 13
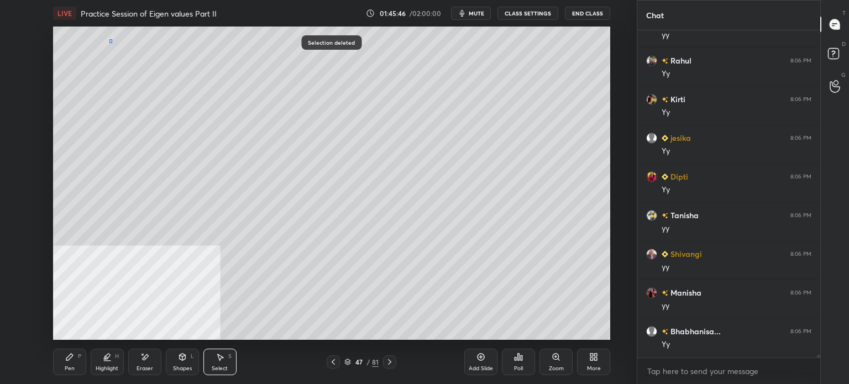
drag, startPoint x: 112, startPoint y: 43, endPoint x: 117, endPoint y: 48, distance: 6.3
click at [117, 48] on div "0 ° Undo Copy Duplicate Duplicate to new slide Delete" at bounding box center [331, 183] width 557 height 313
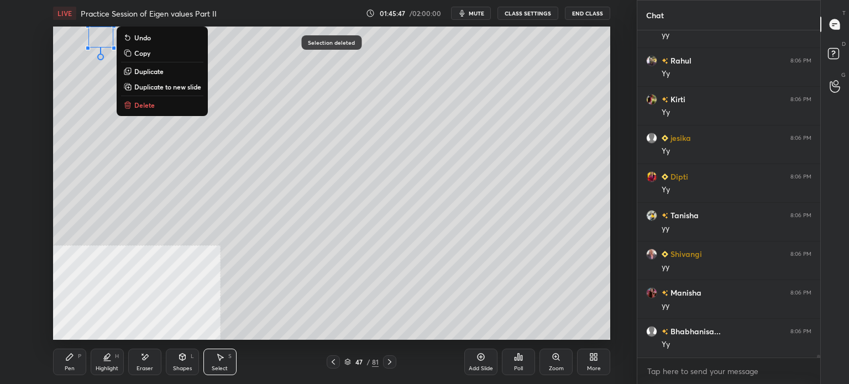
click at [166, 103] on button "Delete" at bounding box center [162, 104] width 82 height 13
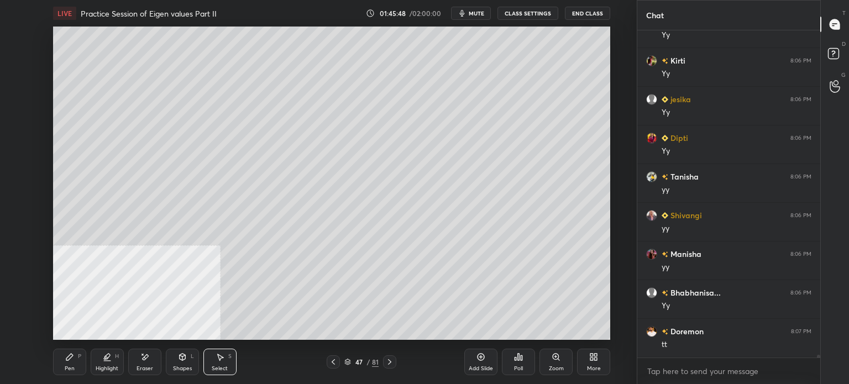
scroll to position [41658, 0]
click at [71, 366] on div "Pen" at bounding box center [70, 369] width 10 height 6
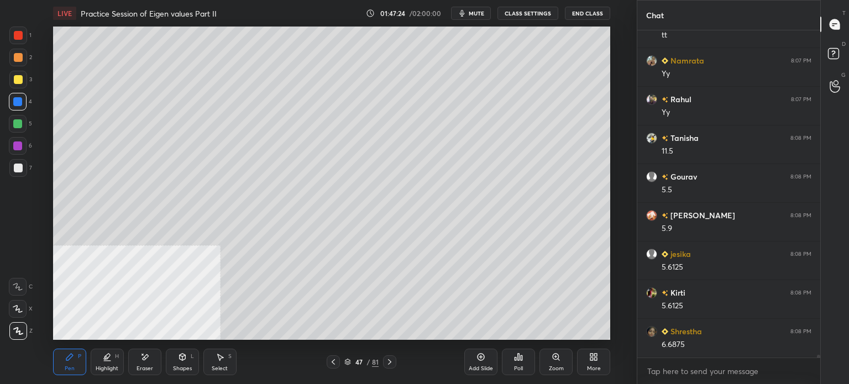
scroll to position [41968, 0]
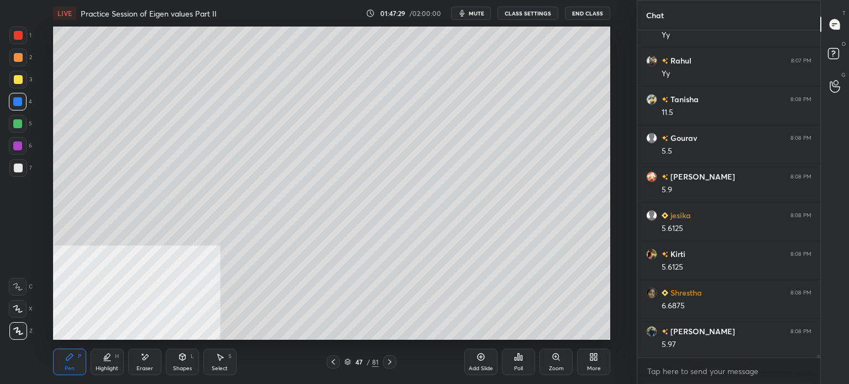
click at [149, 361] on icon at bounding box center [144, 357] width 9 height 9
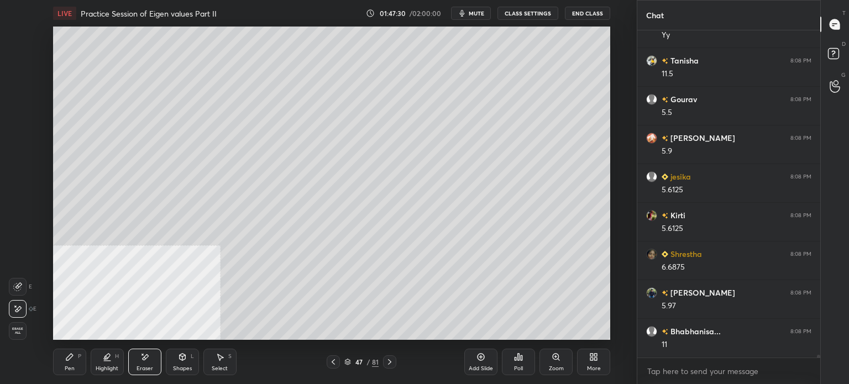
scroll to position [42045, 0]
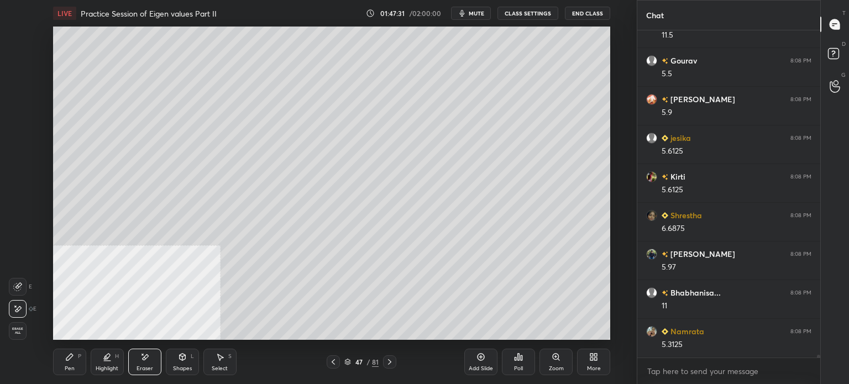
drag, startPoint x: 70, startPoint y: 364, endPoint x: 100, endPoint y: 347, distance: 34.4
click at [72, 364] on div "Pen P" at bounding box center [69, 362] width 33 height 27
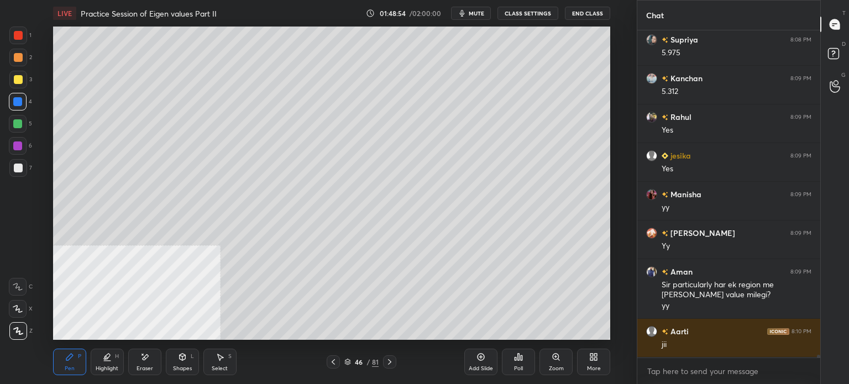
scroll to position [42415, 0]
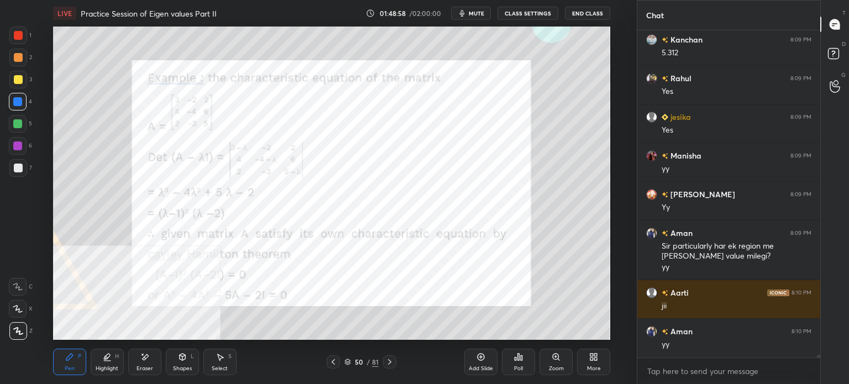
click at [593, 356] on icon at bounding box center [593, 357] width 9 height 9
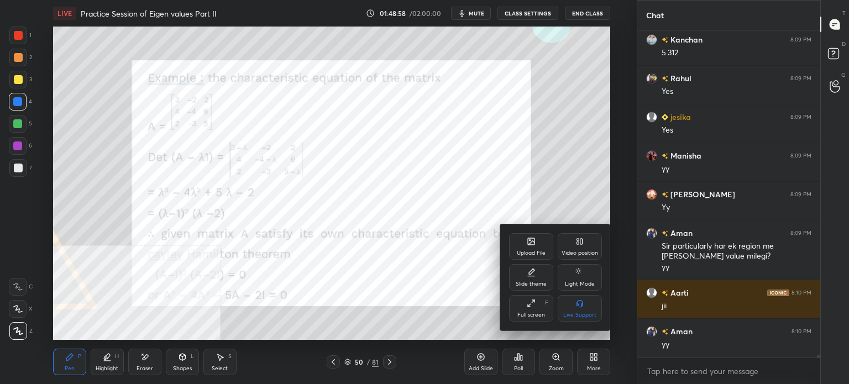
click at [587, 241] on div "Video position" at bounding box center [580, 246] width 44 height 27
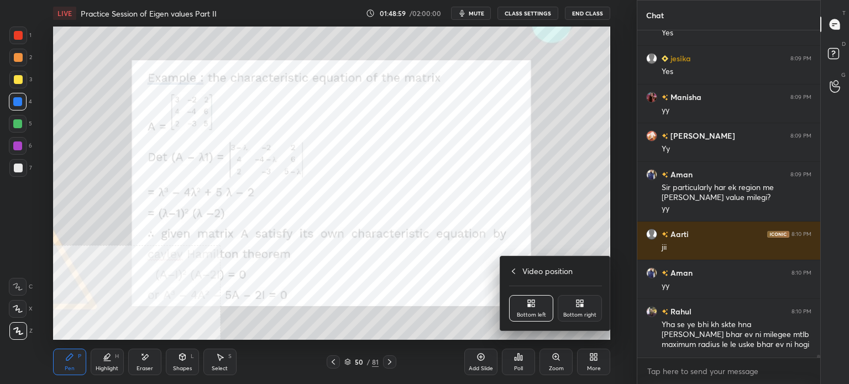
click at [585, 312] on div "Bottom right" at bounding box center [579, 315] width 33 height 6
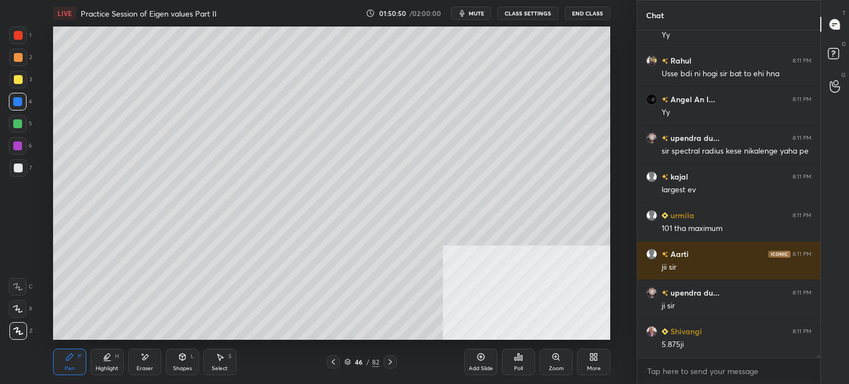
scroll to position [42948, 0]
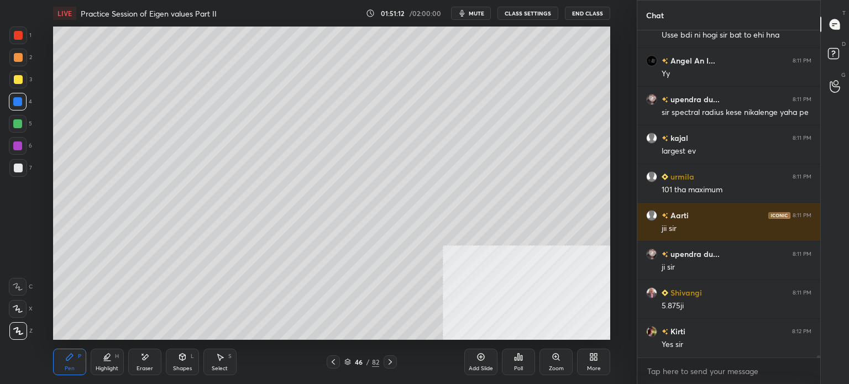
click at [479, 14] on span "mute" at bounding box center [476, 13] width 15 height 8
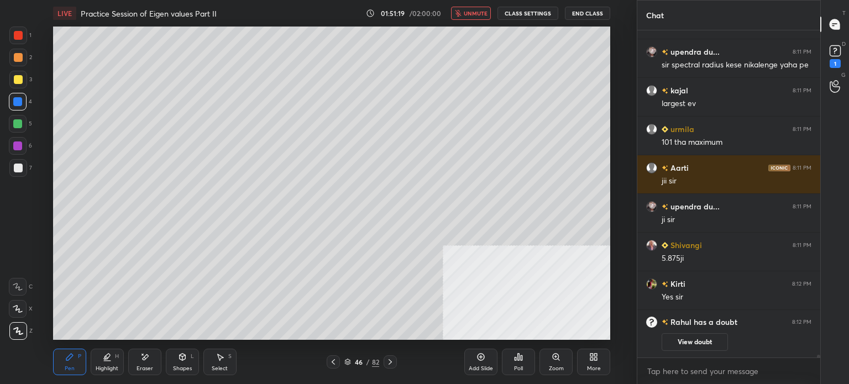
scroll to position [42432, 0]
click at [842, 65] on div "1" at bounding box center [835, 55] width 17 height 25
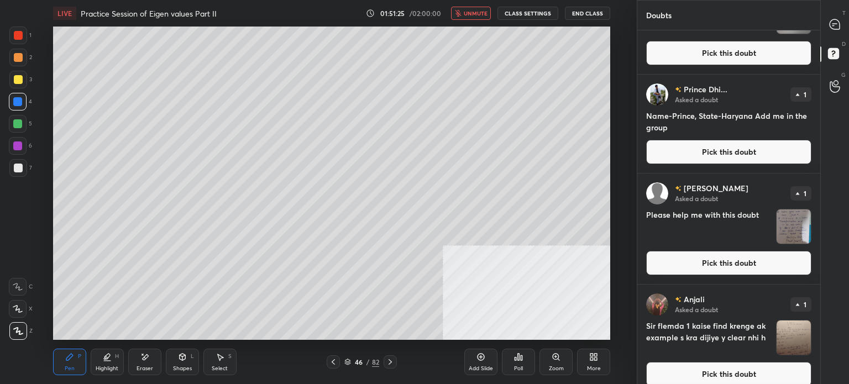
scroll to position [562, 0]
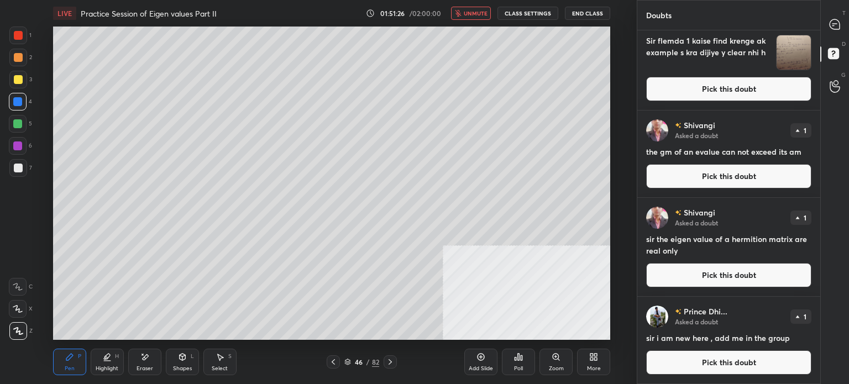
click at [849, 23] on div "T Messages (T)" at bounding box center [835, 24] width 28 height 31
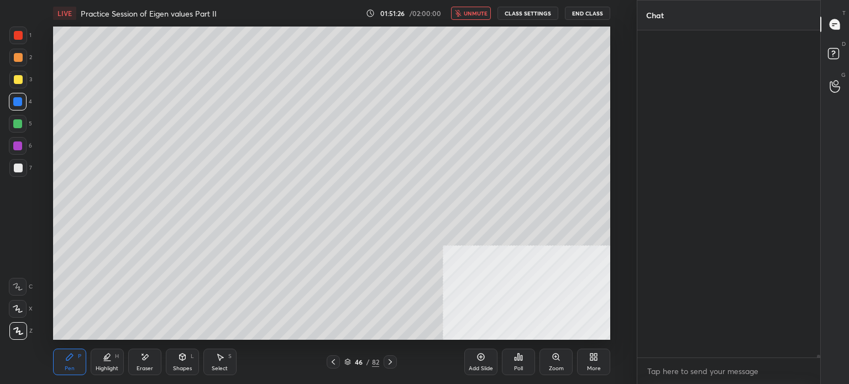
scroll to position [324, 180]
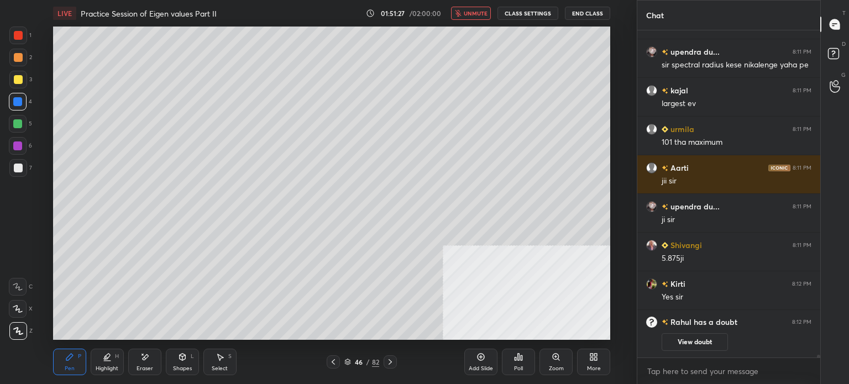
click at [845, 58] on icon at bounding box center [835, 55] width 20 height 20
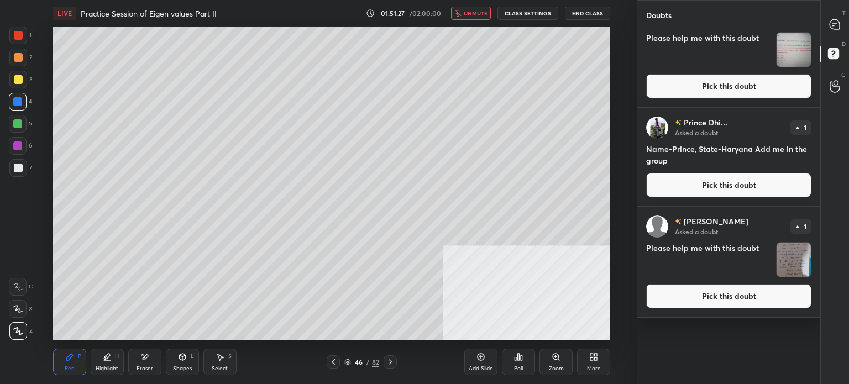
scroll to position [0, 0]
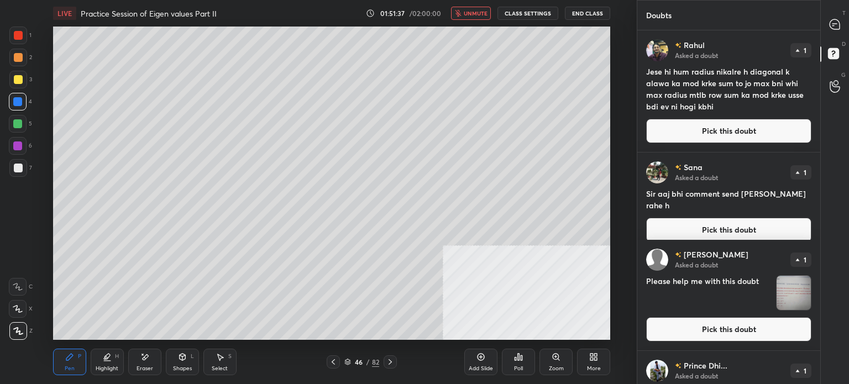
click at [691, 137] on button "Pick this doubt" at bounding box center [728, 131] width 165 height 24
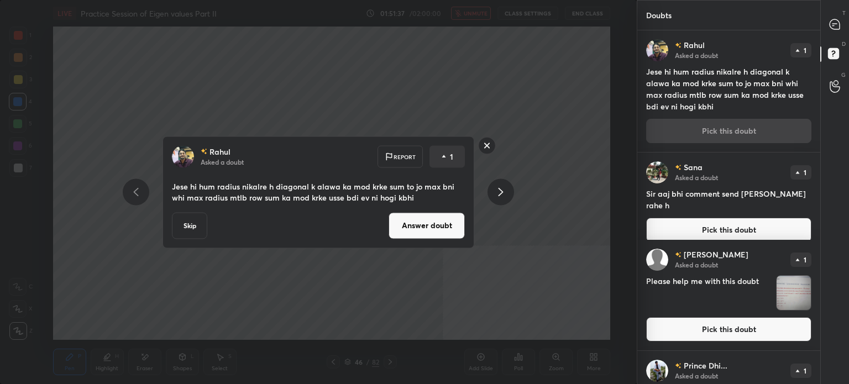
click at [433, 227] on button "Answer doubt" at bounding box center [427, 225] width 76 height 27
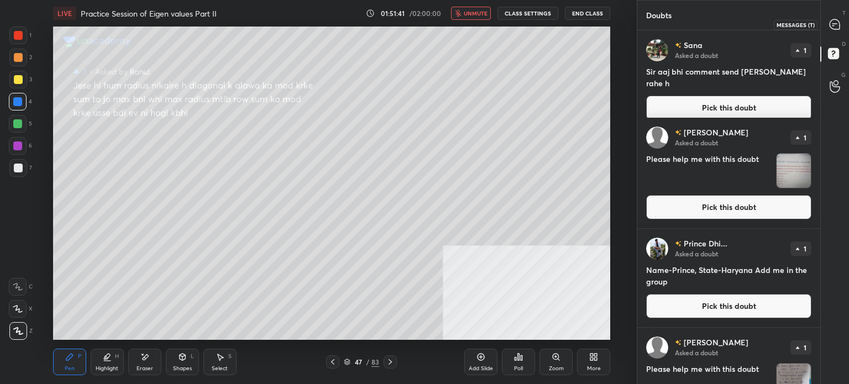
click at [836, 27] on icon at bounding box center [835, 24] width 10 height 10
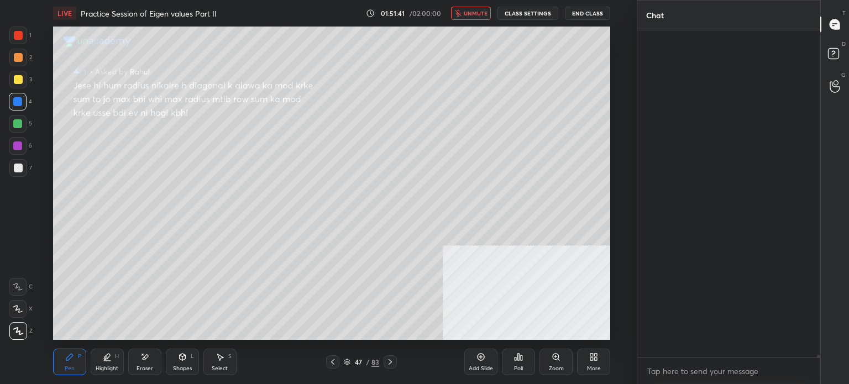
scroll to position [324, 180]
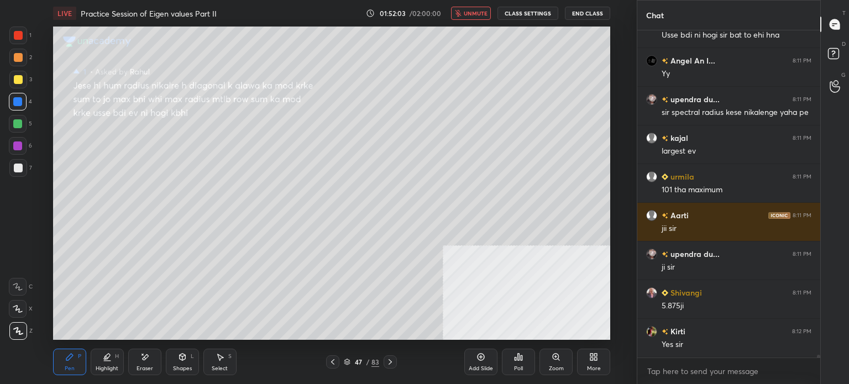
click at [469, 17] on span "unmute" at bounding box center [476, 13] width 24 height 8
click at [561, 363] on div "Zoom" at bounding box center [556, 362] width 33 height 27
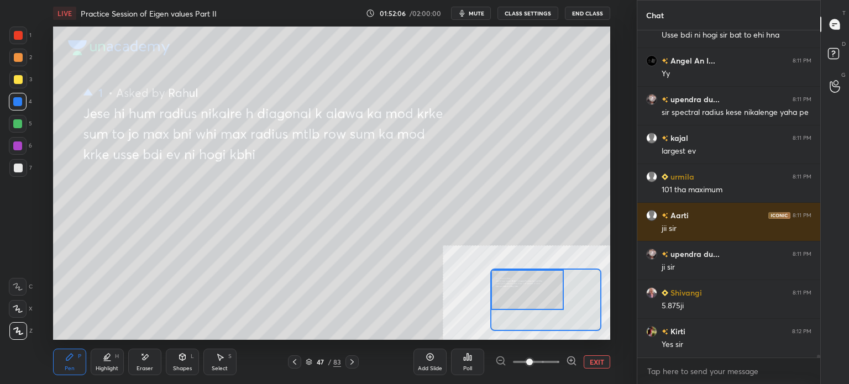
drag, startPoint x: 531, startPoint y: 301, endPoint x: 513, endPoint y: 291, distance: 20.0
click at [513, 291] on div at bounding box center [527, 290] width 73 height 40
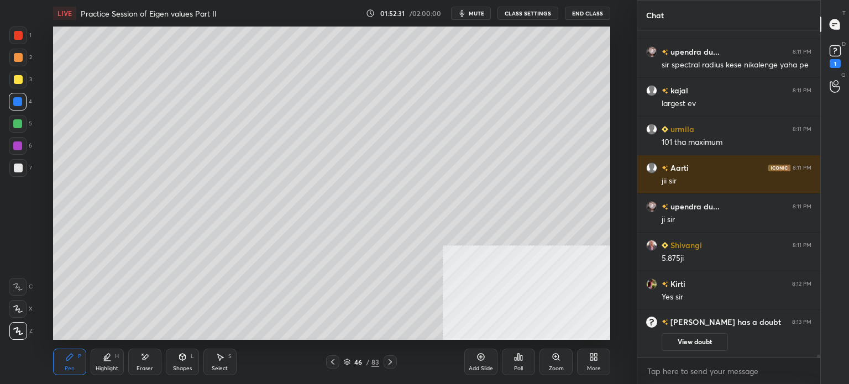
click at [93, 49] on div "LIVE Practice Session of Eigen values Part II 01:52:31 / 02:00:00 mute CLASS SE…" at bounding box center [331, 192] width 593 height 384
drag, startPoint x: 117, startPoint y: 22, endPoint x: 106, endPoint y: 25, distance: 11.7
click at [104, 24] on div "LIVE Practice Session of Eigen values Part II 01:52:33 / 02:00:00 mute CLASS SE…" at bounding box center [331, 192] width 593 height 384
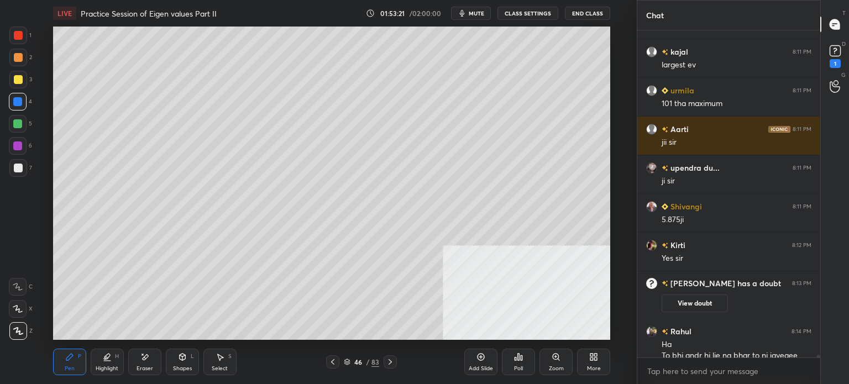
scroll to position [42460, 0]
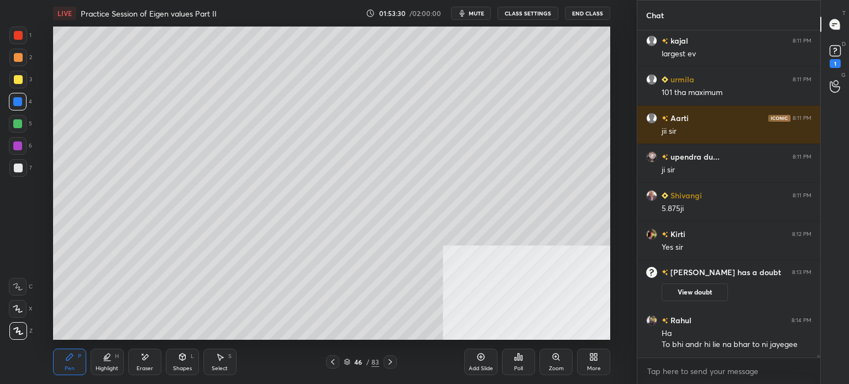
click at [836, 59] on div "1" at bounding box center [835, 63] width 11 height 9
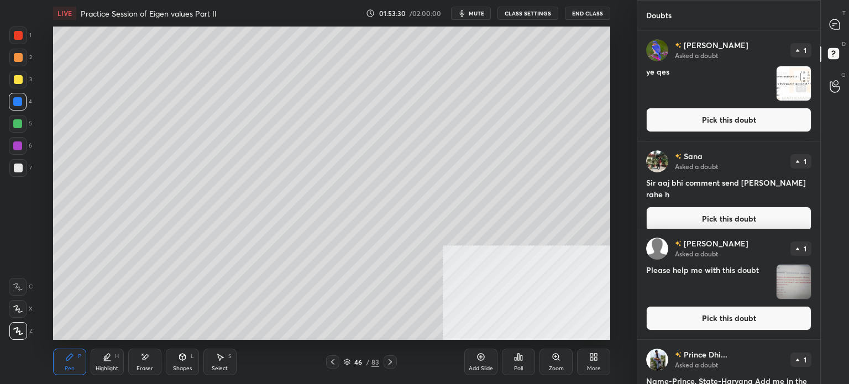
click at [699, 124] on button "Pick this doubt" at bounding box center [728, 120] width 165 height 24
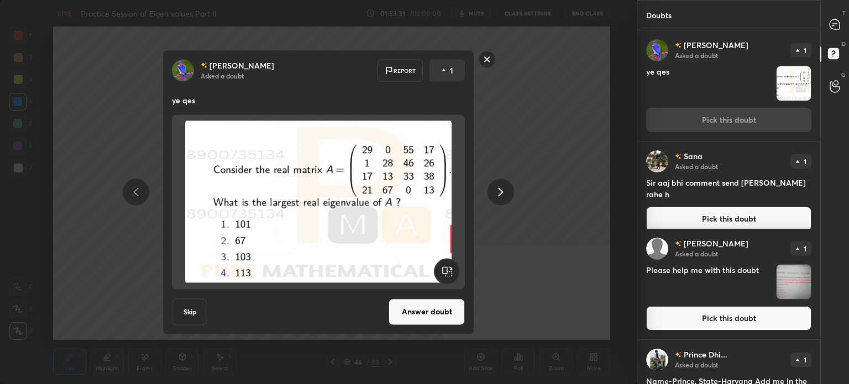
click at [431, 313] on button "Answer doubt" at bounding box center [427, 312] width 76 height 27
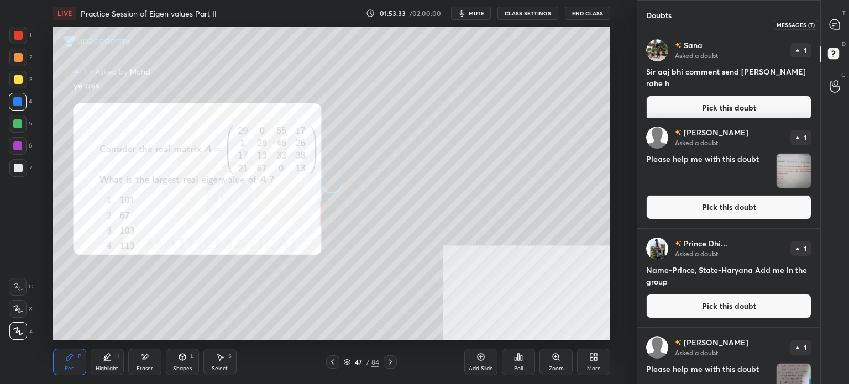
click at [837, 22] on icon at bounding box center [835, 24] width 10 height 10
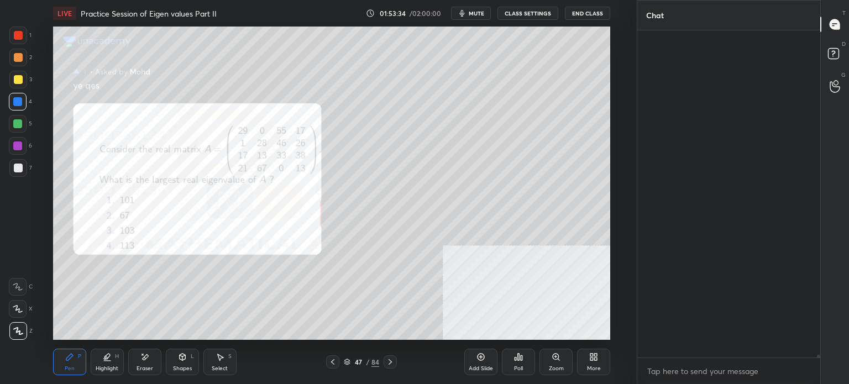
scroll to position [324, 180]
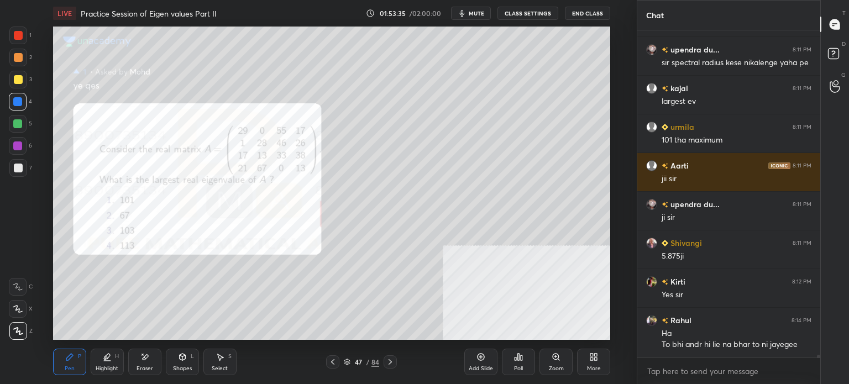
click at [556, 359] on icon at bounding box center [556, 357] width 6 height 6
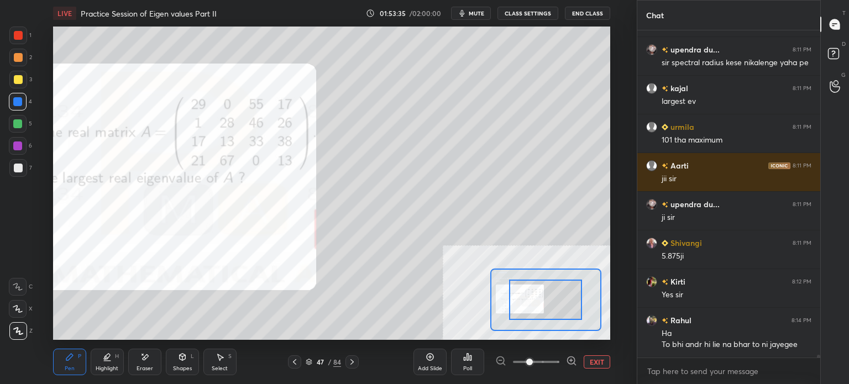
scroll to position [42651, 0]
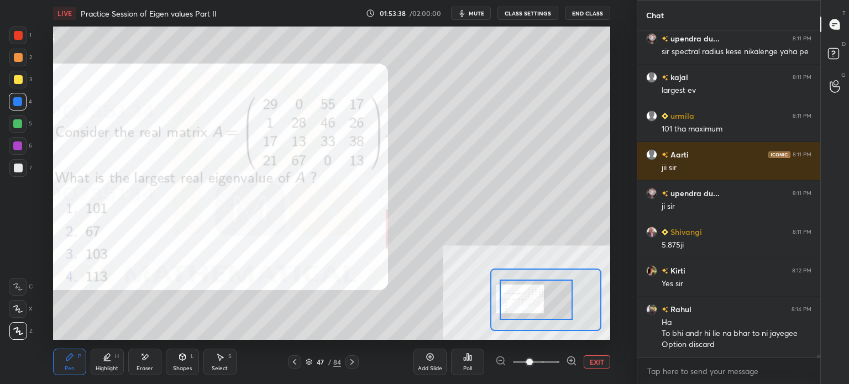
drag, startPoint x: 555, startPoint y: 317, endPoint x: 546, endPoint y: 317, distance: 8.8
click at [546, 317] on div at bounding box center [536, 300] width 73 height 40
click at [18, 33] on div at bounding box center [18, 35] width 9 height 9
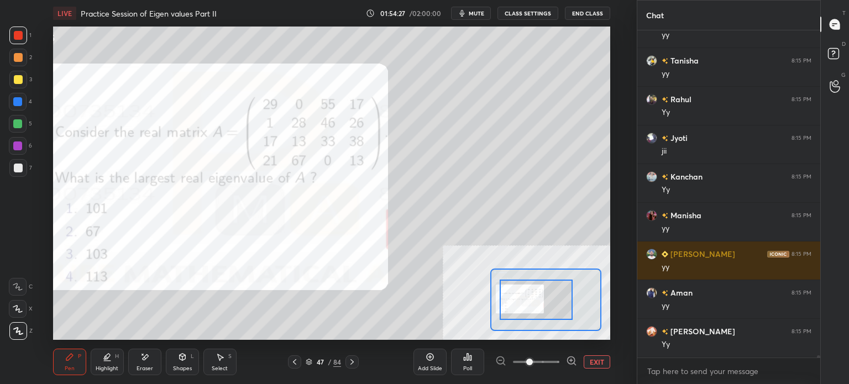
scroll to position [43154, 0]
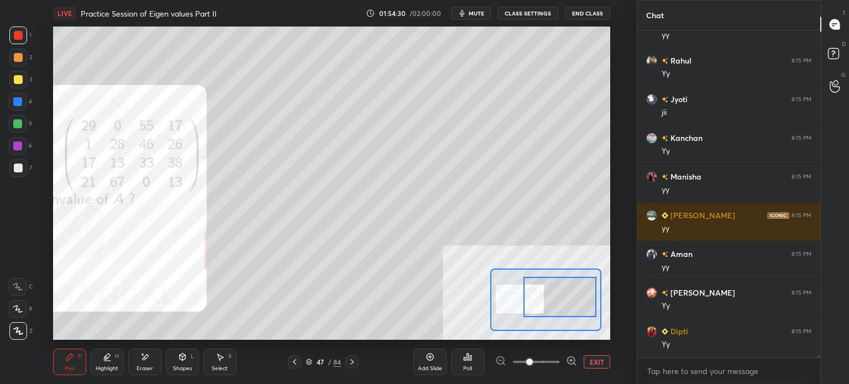
drag, startPoint x: 546, startPoint y: 304, endPoint x: 566, endPoint y: 300, distance: 20.2
click at [566, 300] on div at bounding box center [560, 297] width 73 height 40
click at [21, 81] on div at bounding box center [18, 79] width 9 height 9
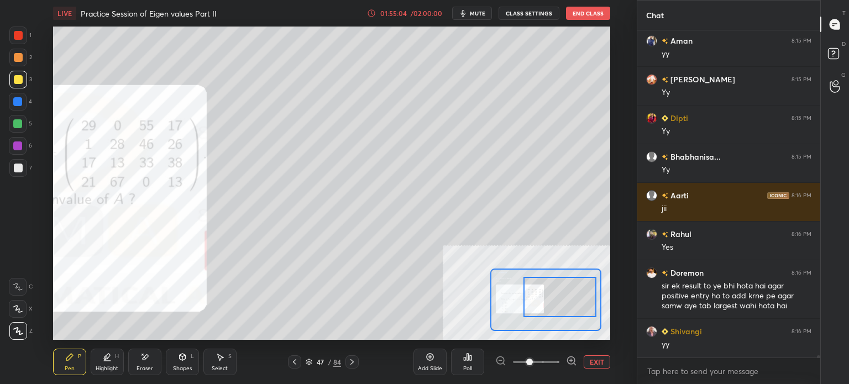
scroll to position [43407, 0]
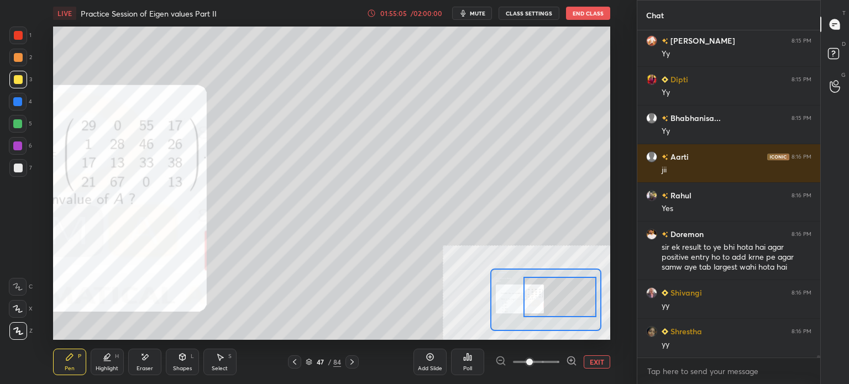
click at [24, 93] on div "4" at bounding box center [20, 102] width 23 height 18
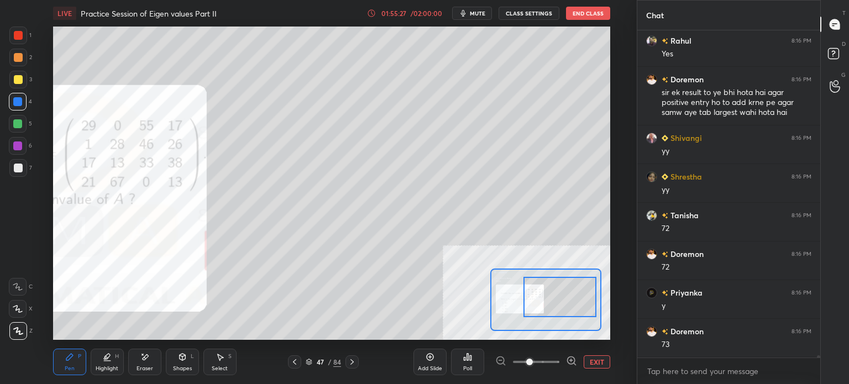
scroll to position [43600, 0]
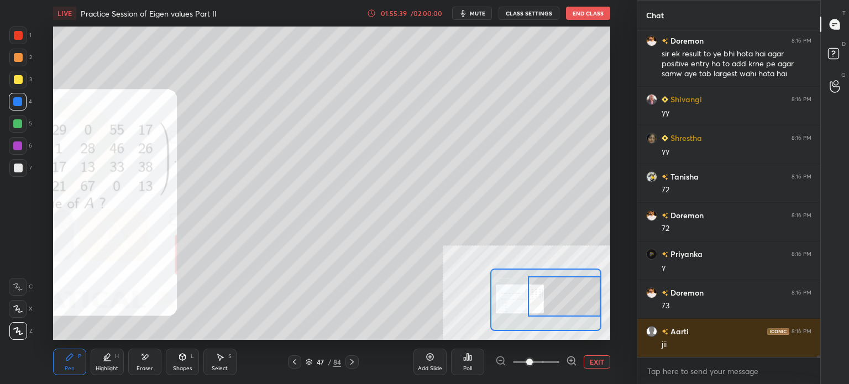
click at [553, 300] on div at bounding box center [564, 296] width 73 height 40
click at [589, 360] on button "EXIT" at bounding box center [597, 362] width 27 height 13
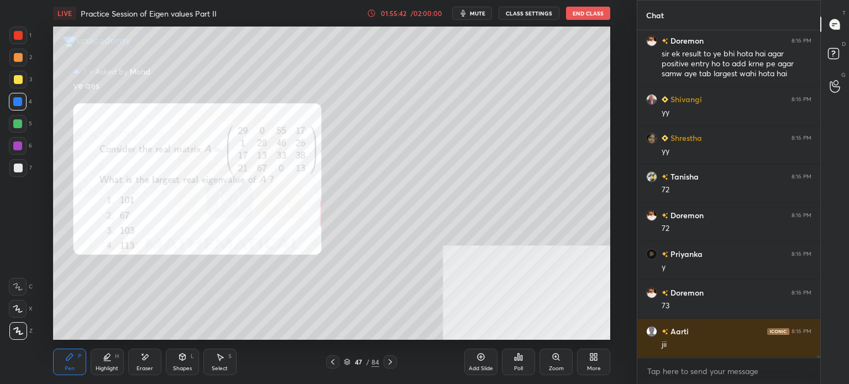
click at [557, 358] on icon at bounding box center [556, 357] width 6 height 6
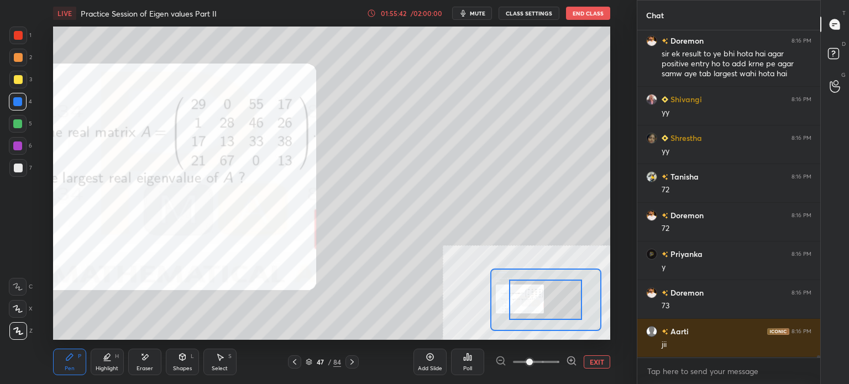
scroll to position [43639, 0]
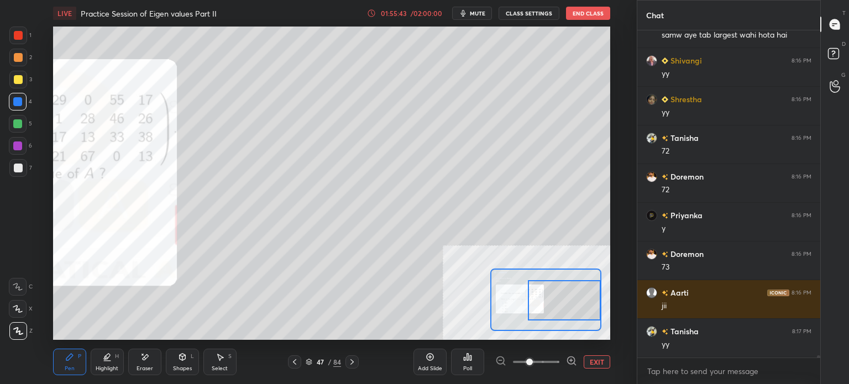
drag, startPoint x: 570, startPoint y: 317, endPoint x: 586, endPoint y: 315, distance: 15.7
click at [586, 318] on div at bounding box center [564, 300] width 73 height 40
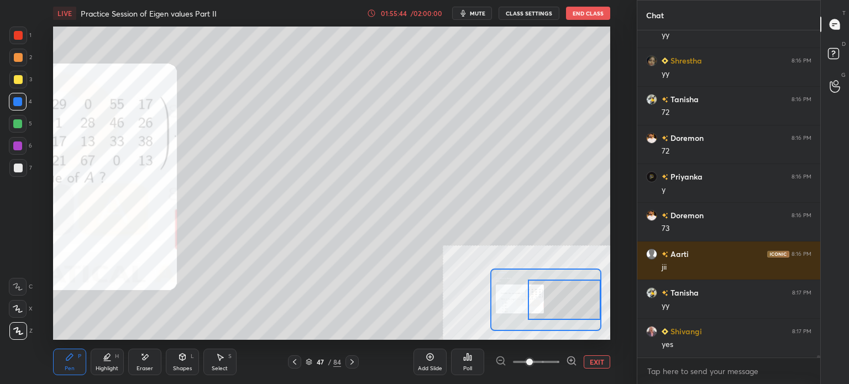
click at [262, 347] on div "LIVE Practice Session of Eigen values Part II 01:55:44 / 02:00:00 mute CLASS SE…" at bounding box center [331, 192] width 593 height 384
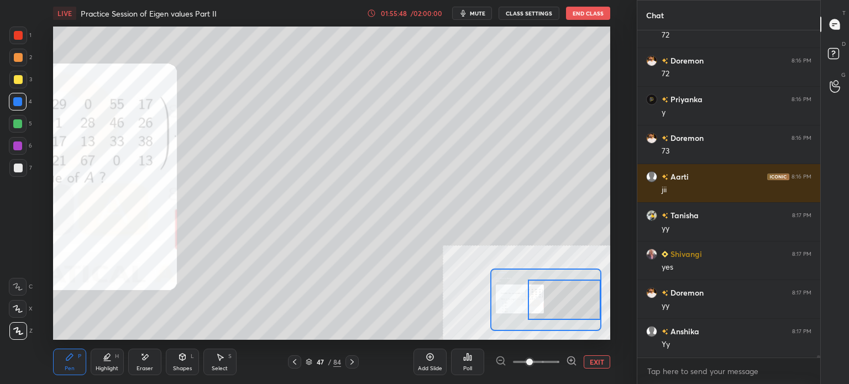
scroll to position [43794, 0]
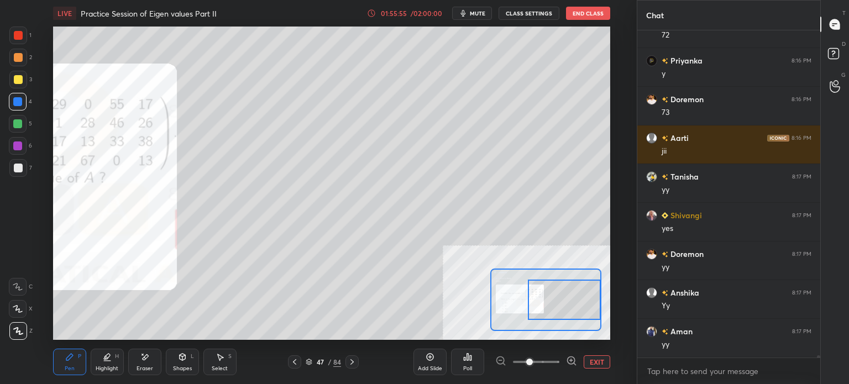
click at [504, 286] on div "Setting up your live class Poll for secs No correct answer Start poll" at bounding box center [331, 183] width 557 height 313
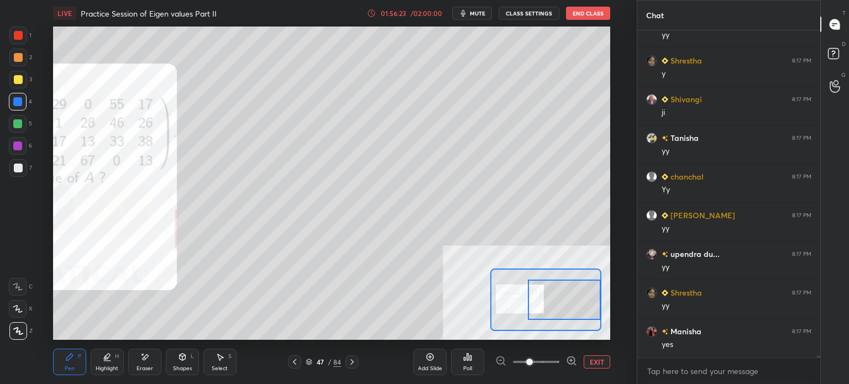
scroll to position [44219, 0]
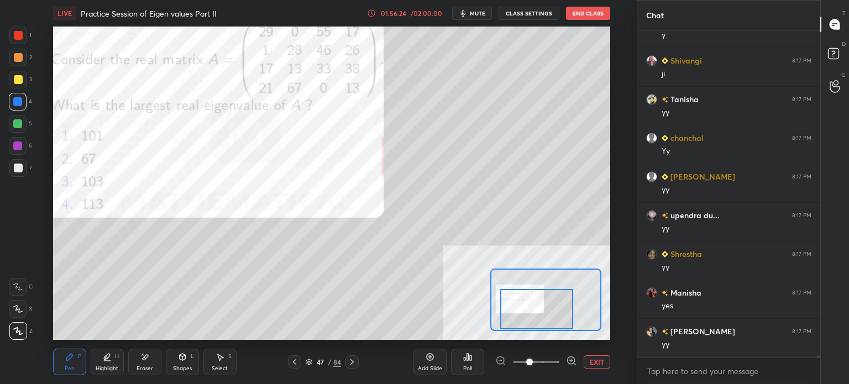
drag, startPoint x: 549, startPoint y: 309, endPoint x: 509, endPoint y: 302, distance: 40.4
click at [545, 311] on div at bounding box center [536, 309] width 73 height 40
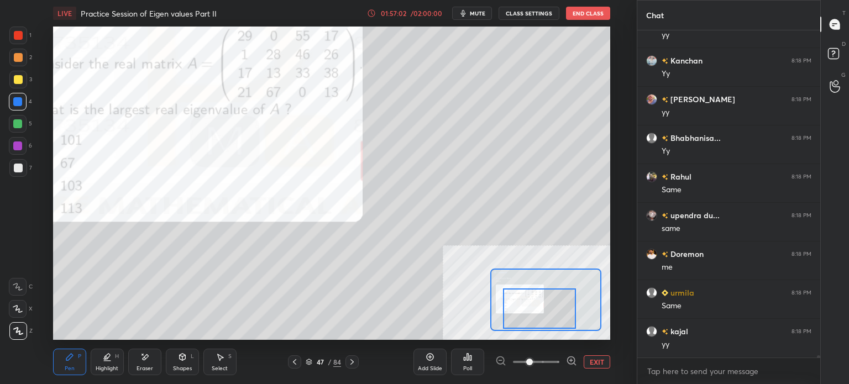
scroll to position [45071, 0]
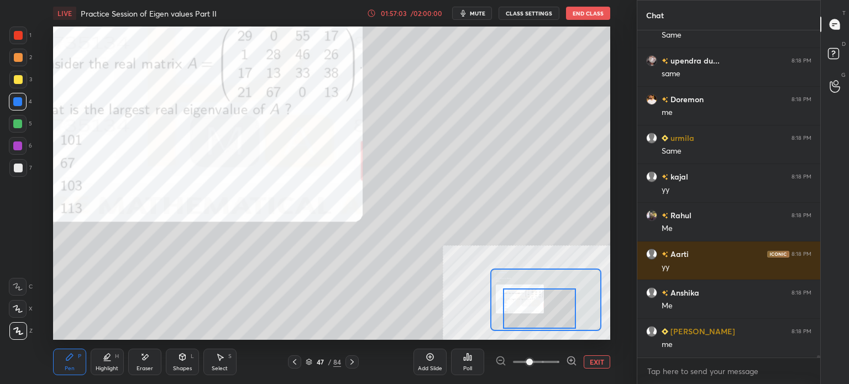
click at [594, 361] on button "EXIT" at bounding box center [597, 362] width 27 height 13
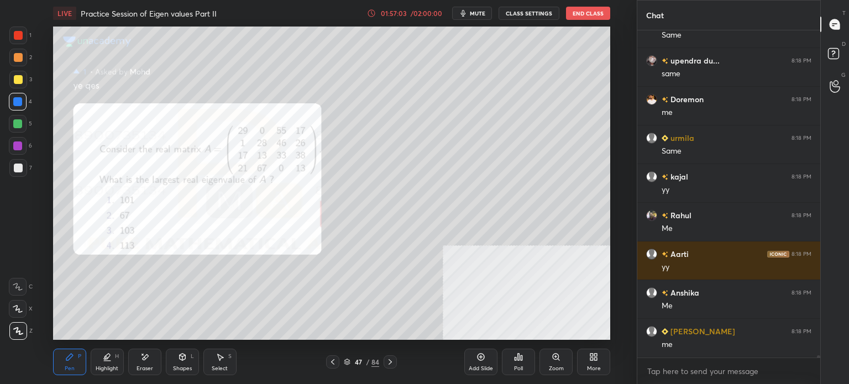
scroll to position [45148, 0]
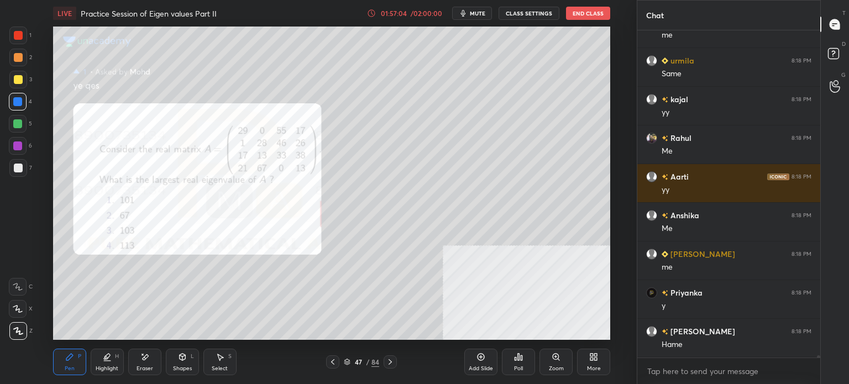
click at [219, 360] on icon at bounding box center [221, 357] width 6 height 7
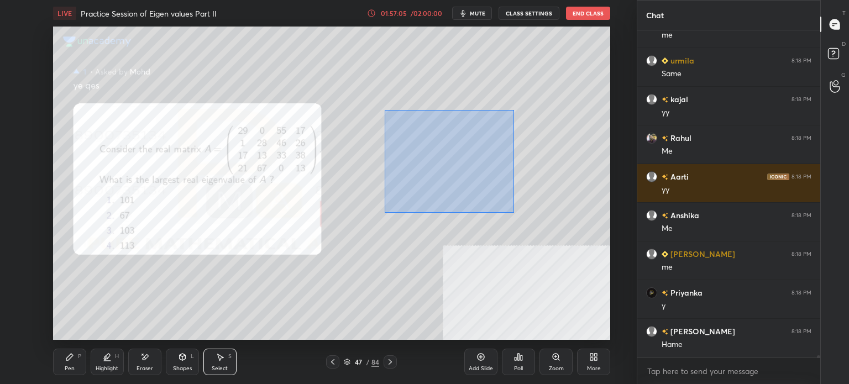
scroll to position [45187, 0]
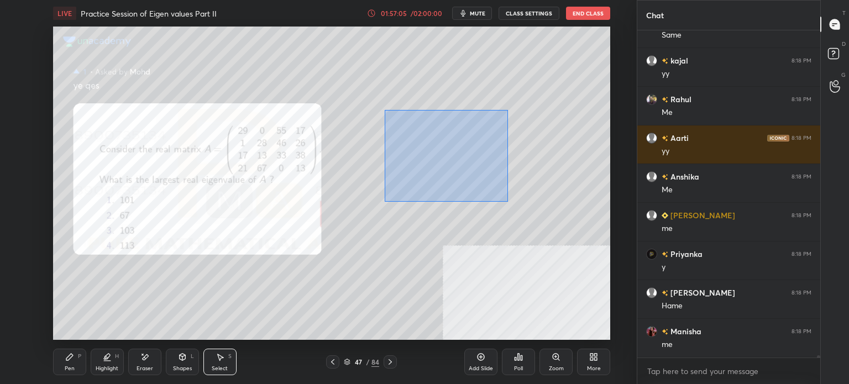
drag, startPoint x: 385, startPoint y: 110, endPoint x: 518, endPoint y: 201, distance: 161.2
click at [506, 201] on div "0 ° Undo Copy Duplicate Duplicate to new slide Delete" at bounding box center [331, 183] width 557 height 313
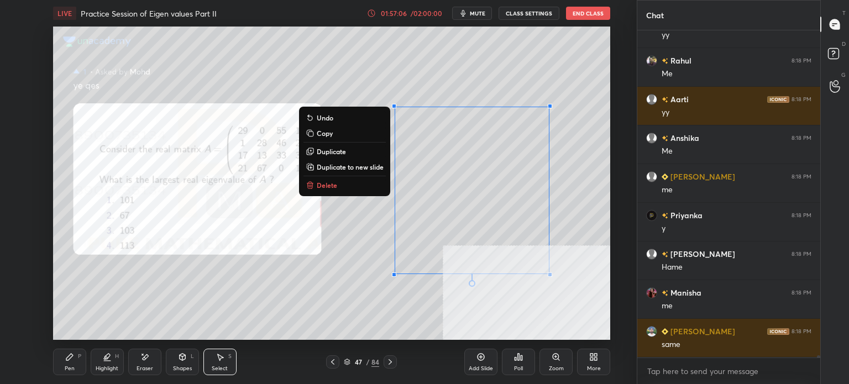
click at [360, 165] on p "Duplicate to new slide" at bounding box center [350, 167] width 67 height 9
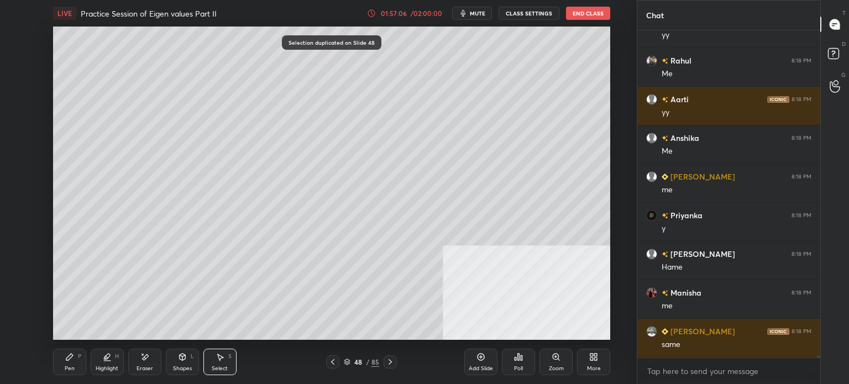
scroll to position [45264, 0]
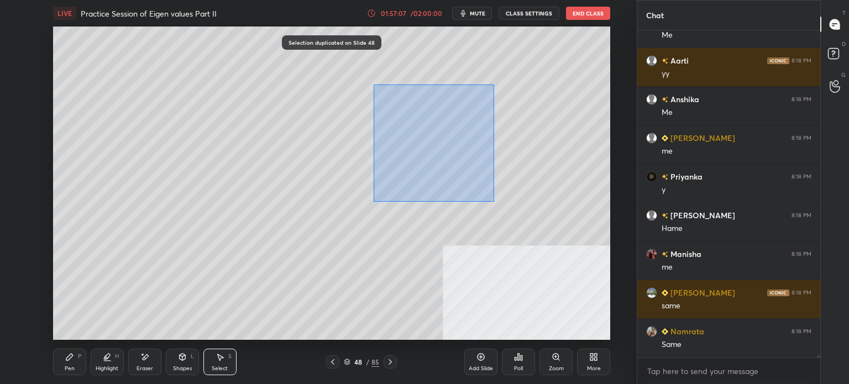
drag, startPoint x: 433, startPoint y: 144, endPoint x: 473, endPoint y: 174, distance: 50.2
click at [495, 201] on div "0 ° Undo Copy Duplicate Duplicate to new slide Delete" at bounding box center [331, 183] width 557 height 313
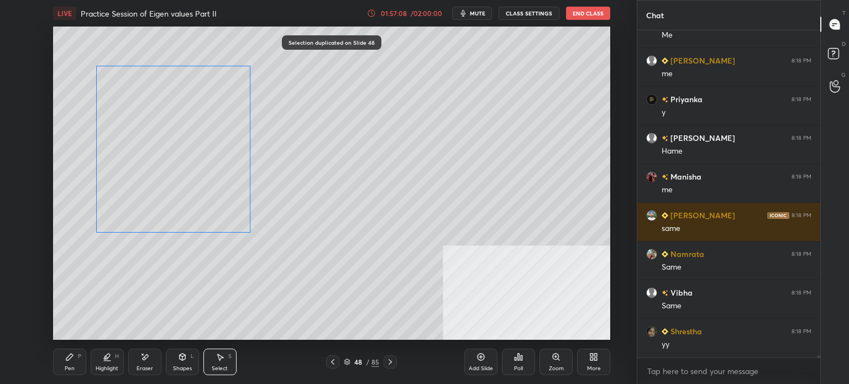
drag, startPoint x: 349, startPoint y: 158, endPoint x: 157, endPoint y: 114, distance: 196.6
click at [155, 113] on div "0 ° Undo Copy Duplicate Duplicate to new slide Delete" at bounding box center [331, 183] width 557 height 313
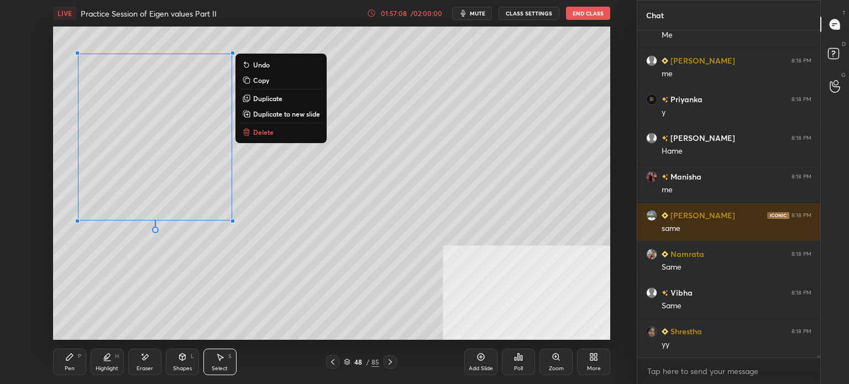
scroll to position [45380, 0]
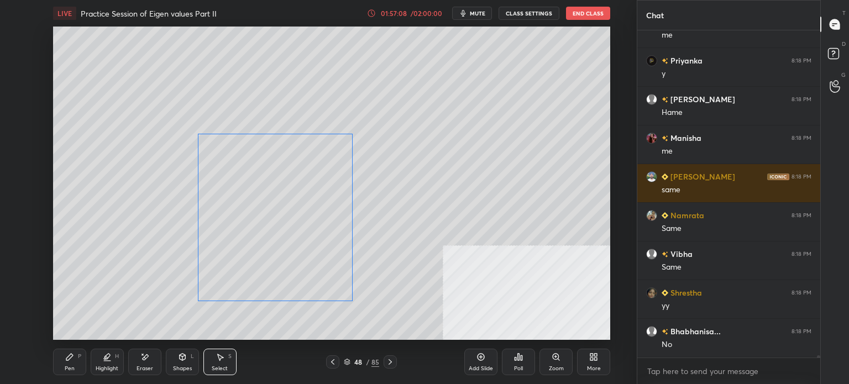
drag, startPoint x: 195, startPoint y: 163, endPoint x: 313, endPoint y: 244, distance: 143.5
click at [315, 244] on div "0 ° Undo Copy Duplicate Duplicate to new slide Delete" at bounding box center [331, 183] width 557 height 313
drag, startPoint x: 297, startPoint y: 235, endPoint x: 181, endPoint y: 243, distance: 115.8
click at [173, 141] on div "0 ° Undo Copy Duplicate Duplicate to new slide Delete" at bounding box center [331, 183] width 557 height 313
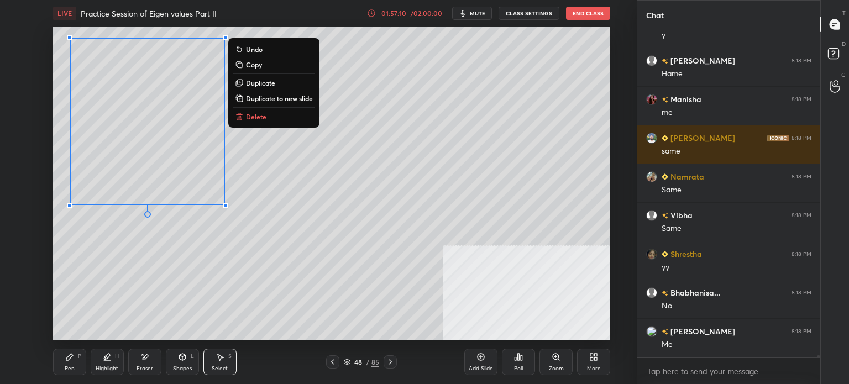
click at [192, 269] on div "0 ° Undo Copy Duplicate Duplicate to new slide Delete" at bounding box center [331, 183] width 557 height 313
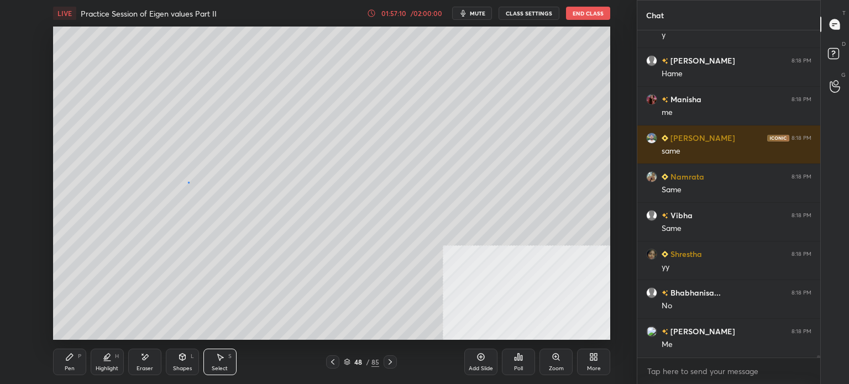
drag, startPoint x: 190, startPoint y: 183, endPoint x: 279, endPoint y: 250, distance: 111.7
click at [279, 250] on div "0 ° Undo Copy Duplicate Duplicate to new slide Delete" at bounding box center [331, 183] width 557 height 313
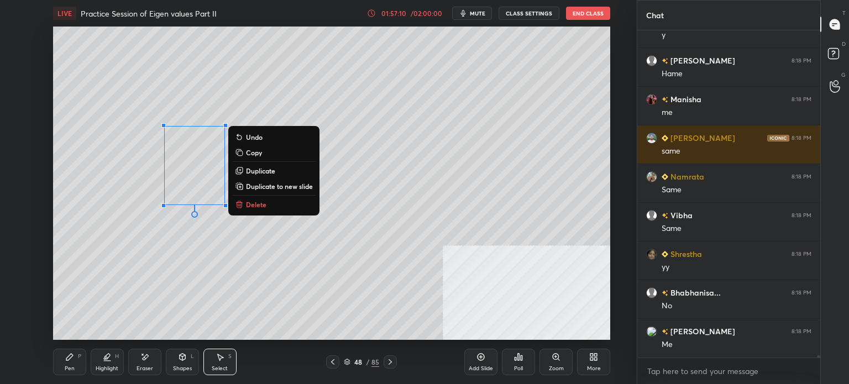
scroll to position [45458, 0]
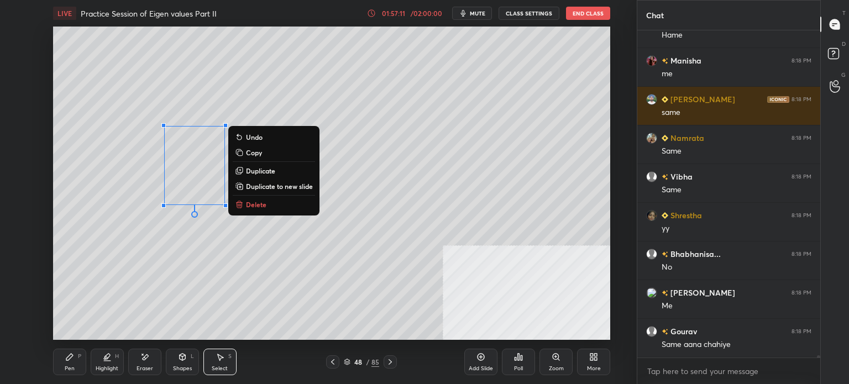
click at [276, 206] on button "Delete" at bounding box center [274, 204] width 82 height 13
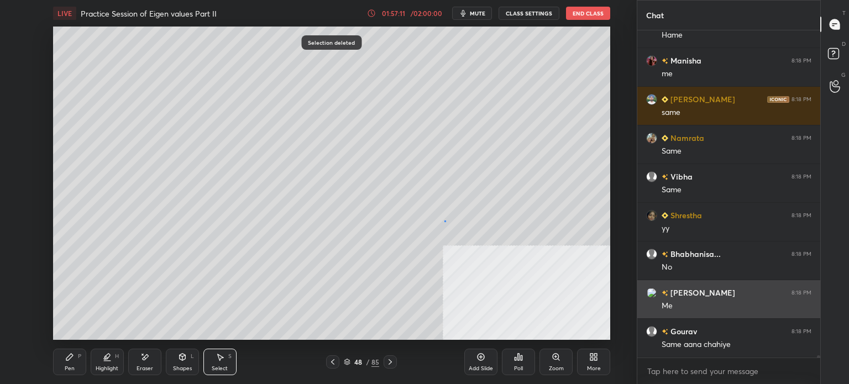
drag, startPoint x: 445, startPoint y: 221, endPoint x: 639, endPoint y: 293, distance: 207.7
click at [639, 293] on div "1 2 3 4 5 6 7 C X Z E E Erase all H H LIVE Practice Session of Eigen values Par…" at bounding box center [424, 192] width 849 height 384
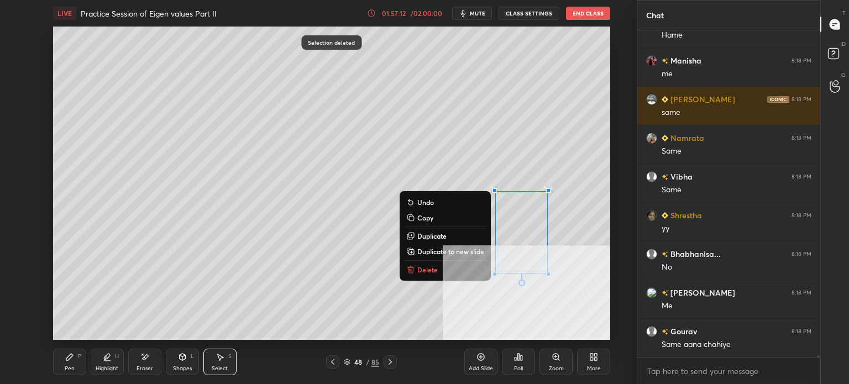
click at [432, 269] on p "Delete" at bounding box center [427, 269] width 20 height 9
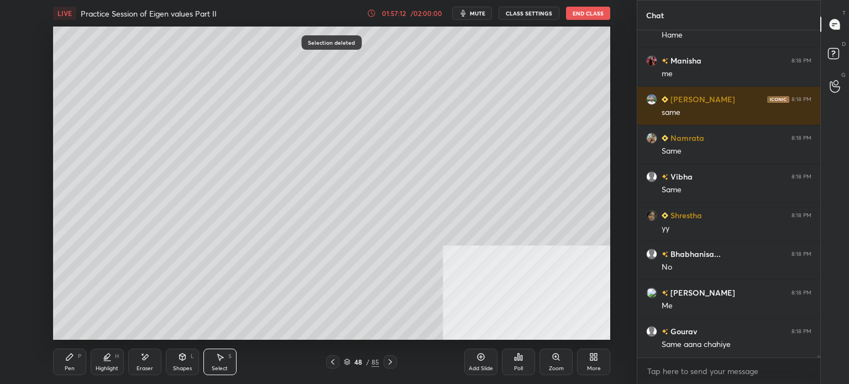
click at [185, 360] on icon at bounding box center [182, 357] width 9 height 9
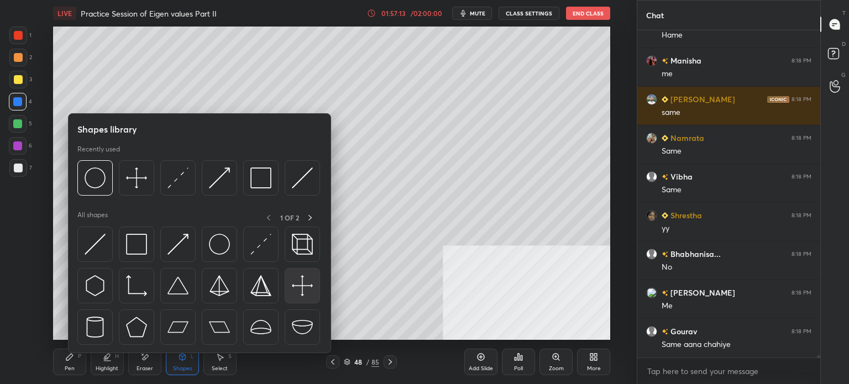
click at [301, 280] on img at bounding box center [302, 285] width 21 height 21
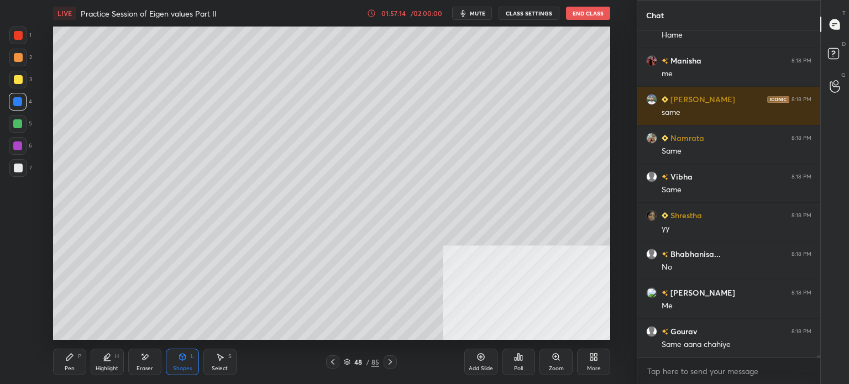
click at [18, 81] on div at bounding box center [18, 79] width 9 height 9
click at [219, 364] on div "Select S" at bounding box center [219, 362] width 33 height 27
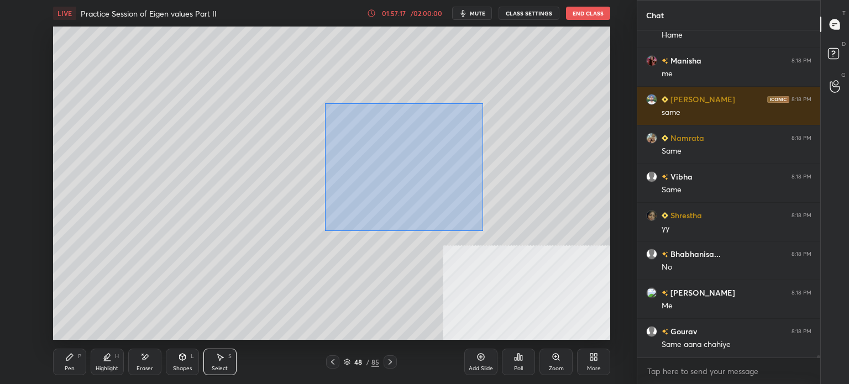
drag, startPoint x: 338, startPoint y: 114, endPoint x: 493, endPoint y: 241, distance: 199.6
click at [557, 284] on div "0 ° Undo Copy Duplicate Duplicate to new slide Delete" at bounding box center [331, 183] width 557 height 313
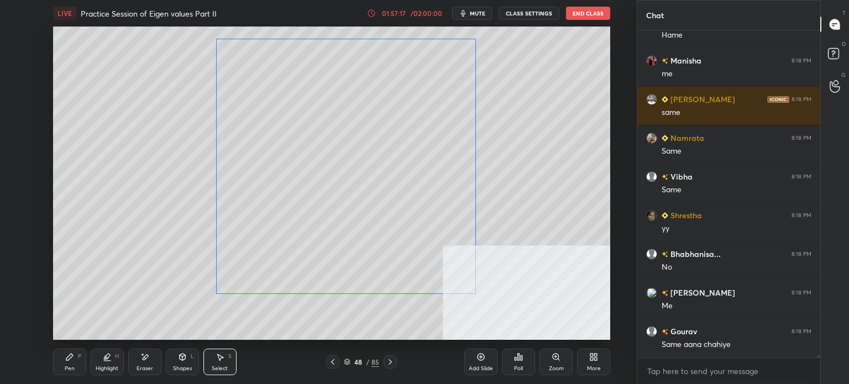
drag, startPoint x: 400, startPoint y: 218, endPoint x: 379, endPoint y: 222, distance: 21.9
click at [379, 220] on div "0 ° Undo Copy Duplicate Duplicate to new slide Delete" at bounding box center [331, 183] width 557 height 313
drag, startPoint x: 498, startPoint y: 312, endPoint x: 582, endPoint y: 248, distance: 105.4
click at [518, 325] on div at bounding box center [519, 325] width 4 height 4
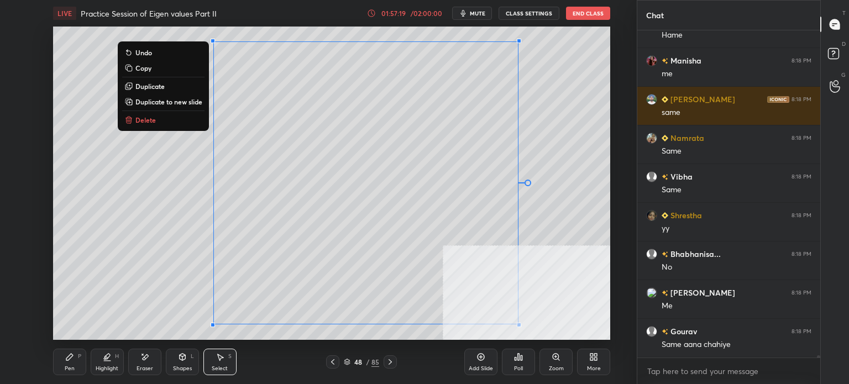
click at [593, 211] on div "0 ° Undo Copy Duplicate Duplicate to new slide Delete" at bounding box center [331, 183] width 557 height 313
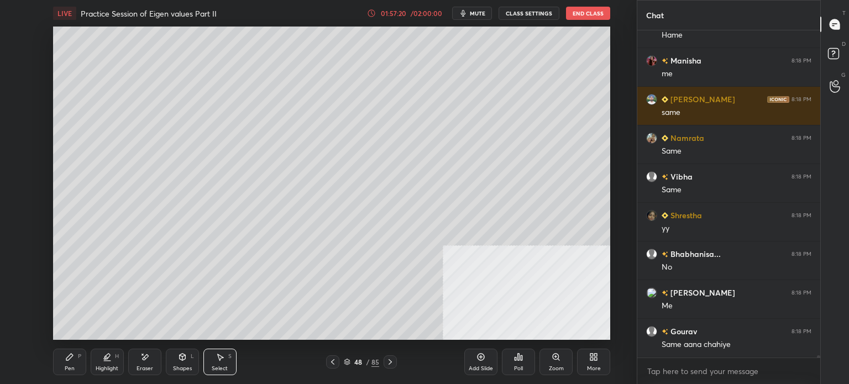
click at [65, 366] on div "Pen" at bounding box center [70, 369] width 10 height 6
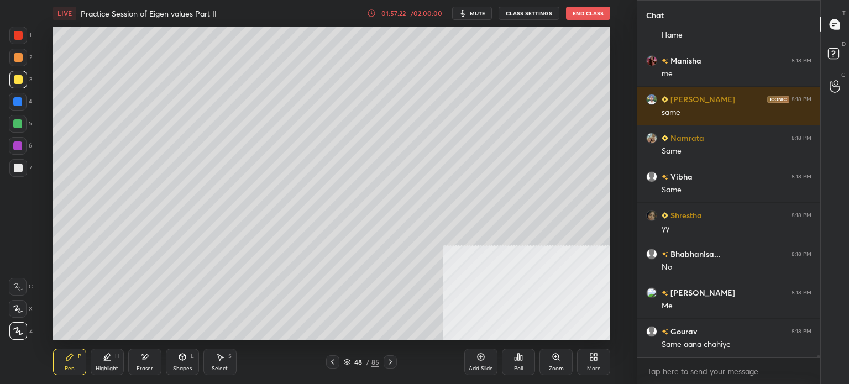
click at [20, 61] on div at bounding box center [18, 57] width 9 height 9
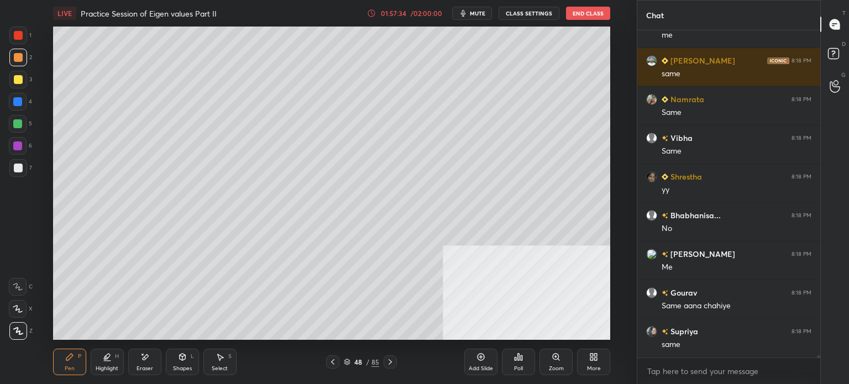
drag, startPoint x: 232, startPoint y: 362, endPoint x: 240, endPoint y: 343, distance: 20.8
click at [234, 362] on div "Select S" at bounding box center [219, 362] width 33 height 27
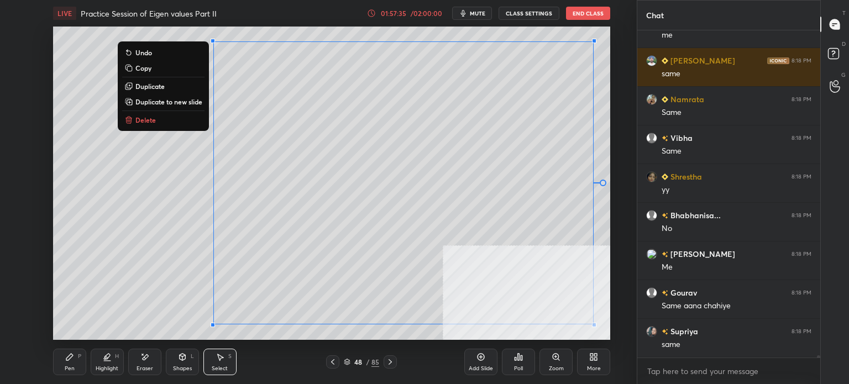
drag, startPoint x: 302, startPoint y: 149, endPoint x: 616, endPoint y: 283, distance: 341.9
click at [616, 283] on div "0 ° Undo Copy Duplicate Duplicate to new slide Delete Setting up your live clas…" at bounding box center [331, 183] width 593 height 313
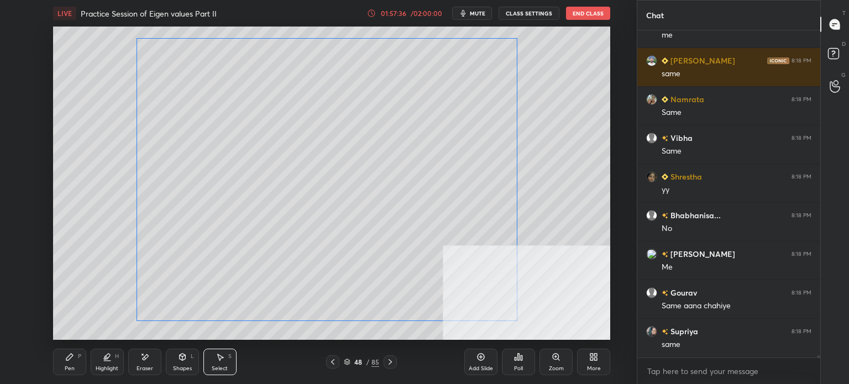
drag, startPoint x: 514, startPoint y: 218, endPoint x: 437, endPoint y: 217, distance: 76.9
click at [439, 216] on div "0 ° Undo Copy Duplicate Duplicate to new slide Delete" at bounding box center [331, 183] width 557 height 313
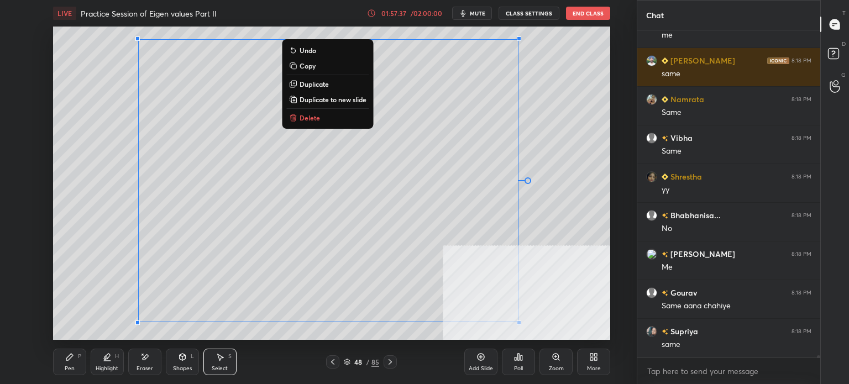
drag, startPoint x: 105, startPoint y: 283, endPoint x: 86, endPoint y: 329, distance: 49.6
click at [104, 287] on div "0 ° Undo Copy Duplicate Duplicate to new slide Delete" at bounding box center [331, 183] width 557 height 313
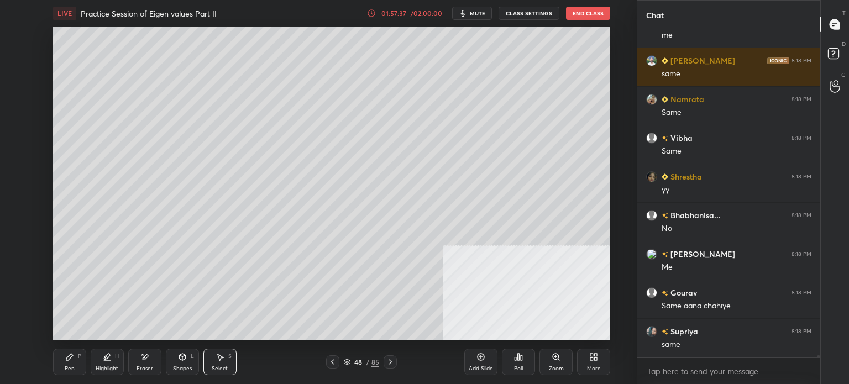
click at [66, 365] on div "Pen P" at bounding box center [69, 362] width 33 height 27
click at [179, 362] on div "Shapes L" at bounding box center [182, 362] width 33 height 27
click at [228, 366] on div "Select S" at bounding box center [219, 362] width 33 height 27
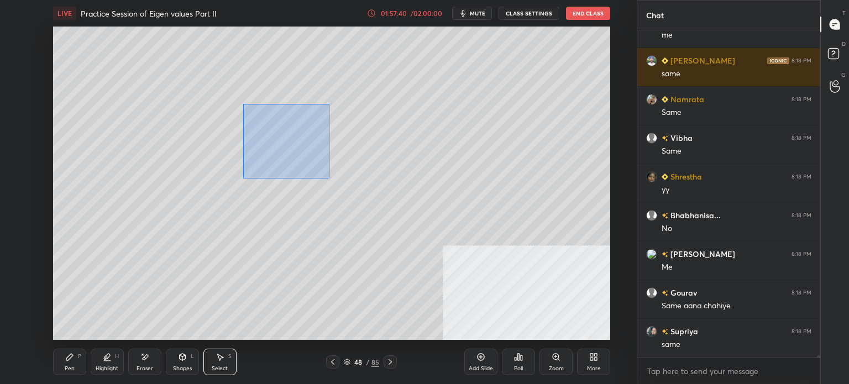
drag, startPoint x: 270, startPoint y: 133, endPoint x: 555, endPoint y: 285, distance: 322.8
click at [593, 288] on div "0 ° Undo Copy Duplicate Duplicate to new slide Delete" at bounding box center [331, 183] width 557 height 313
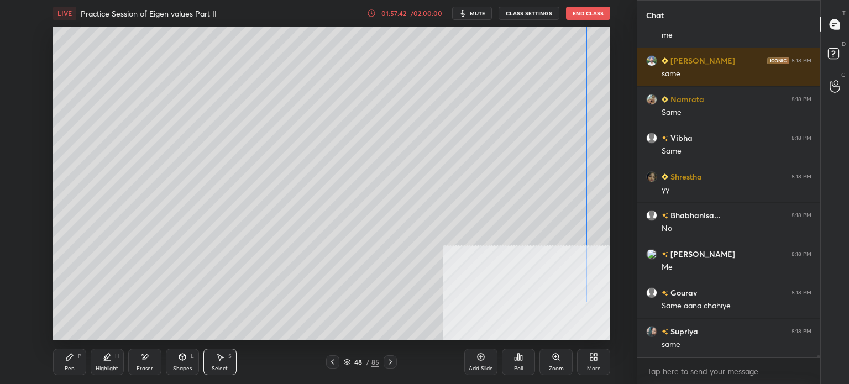
drag, startPoint x: 225, startPoint y: 262, endPoint x: 274, endPoint y: 236, distance: 55.4
click at [269, 234] on div "0 ° Undo Copy Duplicate Duplicate to new slide Delete" at bounding box center [331, 183] width 557 height 313
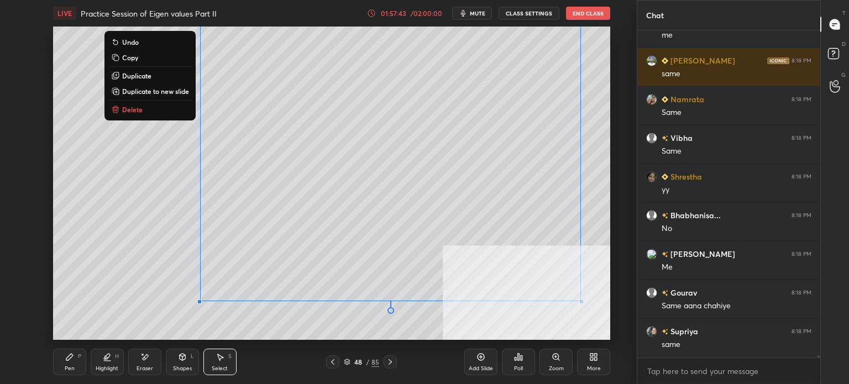
drag, startPoint x: 136, startPoint y: 106, endPoint x: 154, endPoint y: 210, distance: 106.1
click at [135, 108] on p "Delete" at bounding box center [132, 109] width 20 height 9
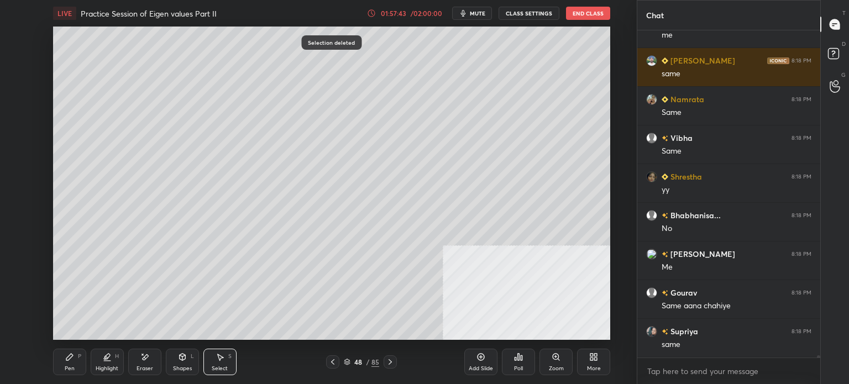
drag, startPoint x: 170, startPoint y: 362, endPoint x: 179, endPoint y: 355, distance: 11.8
click at [171, 362] on div "Shapes L" at bounding box center [182, 362] width 33 height 27
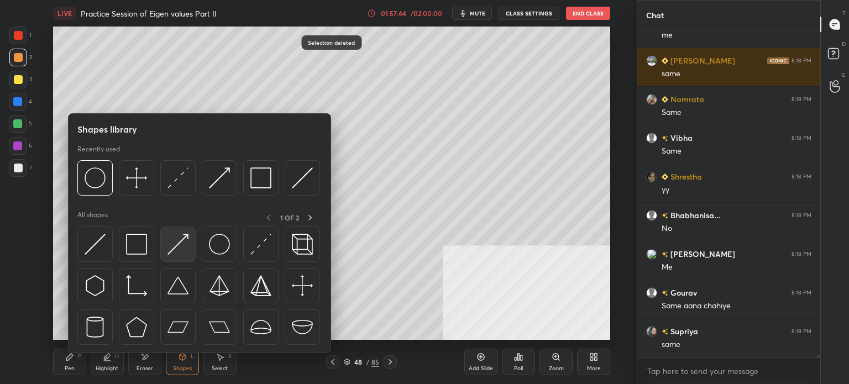
click at [188, 244] on img at bounding box center [178, 244] width 21 height 21
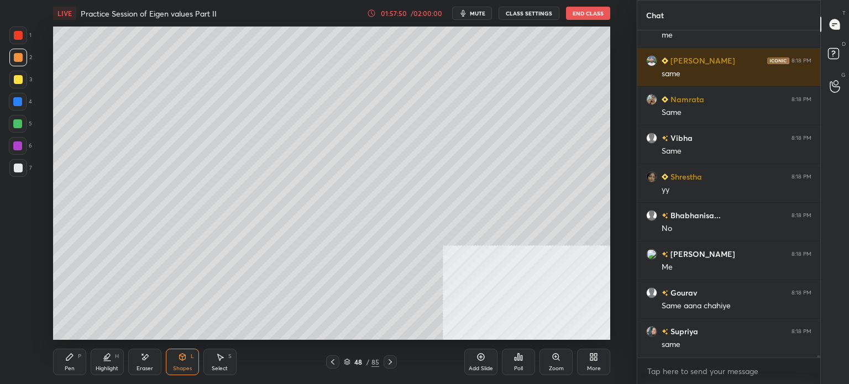
click at [22, 81] on div at bounding box center [18, 80] width 18 height 18
click at [69, 370] on div "Pen" at bounding box center [70, 369] width 10 height 6
drag, startPoint x: 226, startPoint y: 359, endPoint x: 248, endPoint y: 342, distance: 28.4
click at [227, 360] on div "Select S" at bounding box center [219, 362] width 33 height 27
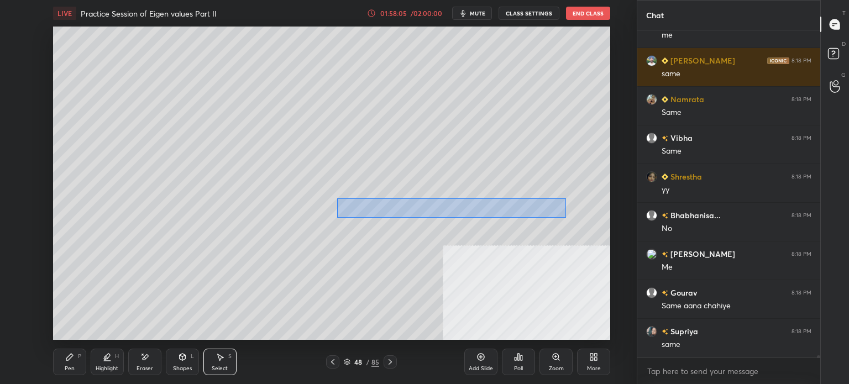
drag, startPoint x: 347, startPoint y: 200, endPoint x: 562, endPoint y: 222, distance: 215.7
click at [566, 218] on div "0 ° Undo Copy Duplicate Duplicate to new slide Delete" at bounding box center [331, 183] width 557 height 313
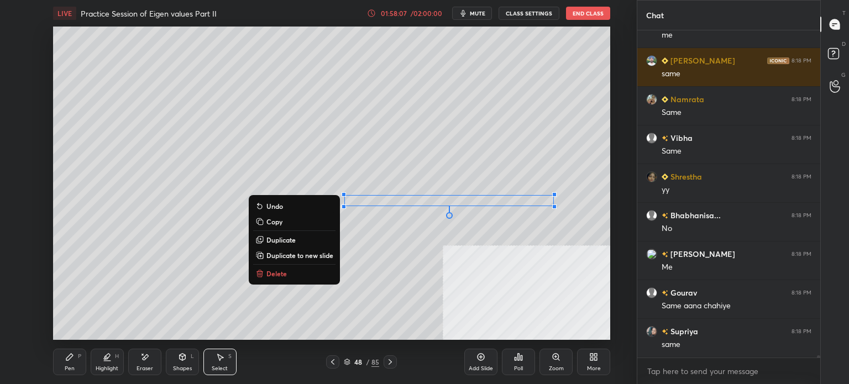
click at [385, 233] on div "0 ° Undo Copy Duplicate Duplicate to new slide Delete" at bounding box center [331, 183] width 557 height 313
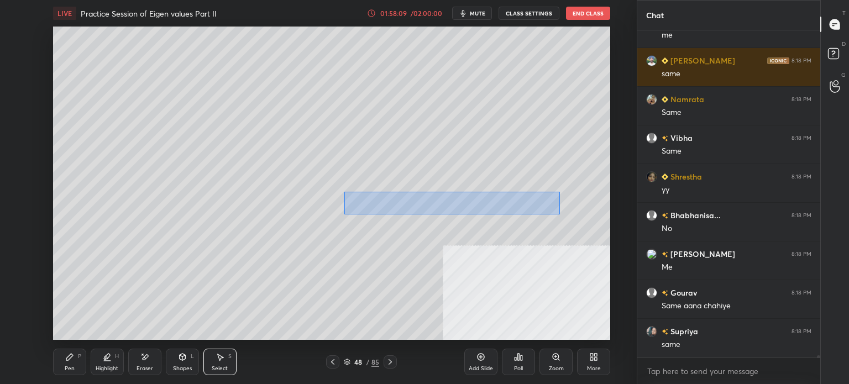
drag, startPoint x: 344, startPoint y: 192, endPoint x: 557, endPoint y: 217, distance: 214.3
click at [559, 216] on div "0 ° Undo Copy Duplicate Duplicate to new slide Delete" at bounding box center [331, 183] width 557 height 313
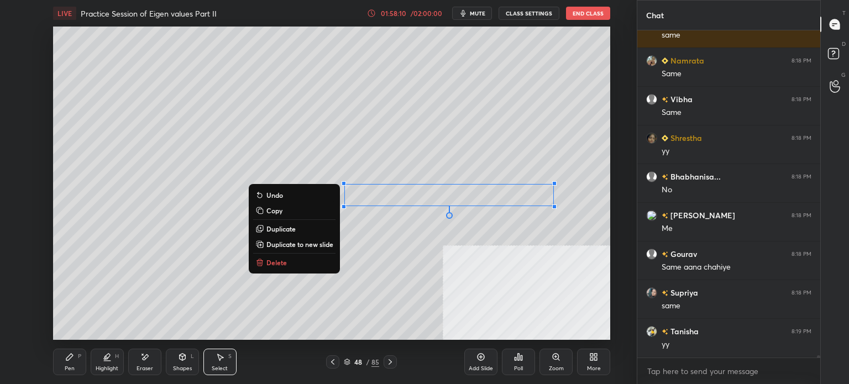
click at [296, 227] on button "Duplicate" at bounding box center [294, 228] width 82 height 13
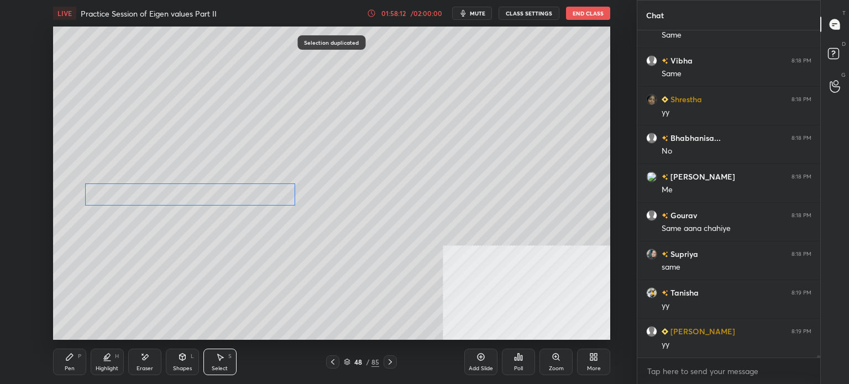
scroll to position [45613, 0]
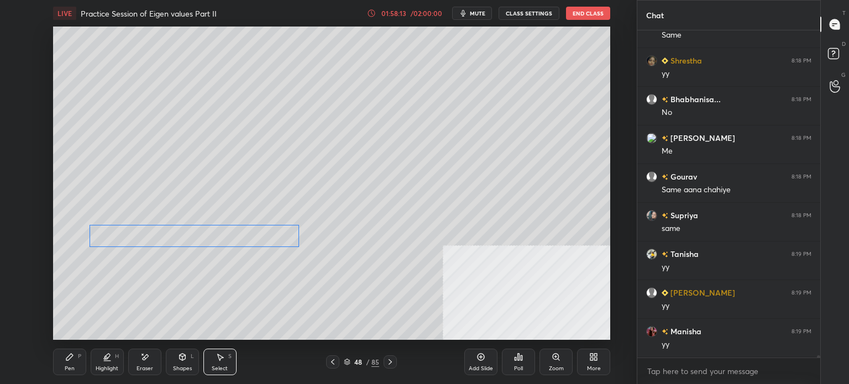
drag, startPoint x: 449, startPoint y: 203, endPoint x: 198, endPoint y: 229, distance: 251.9
click at [181, 231] on div "0 ° Undo Copy Duplicate Duplicate to new slide Delete" at bounding box center [331, 183] width 557 height 313
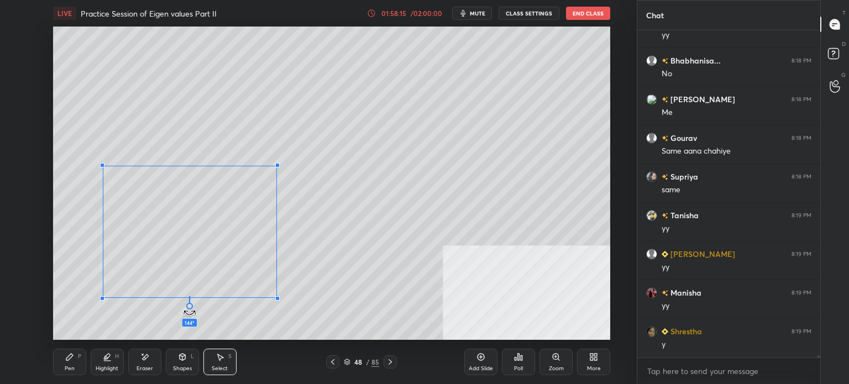
scroll to position [45690, 0]
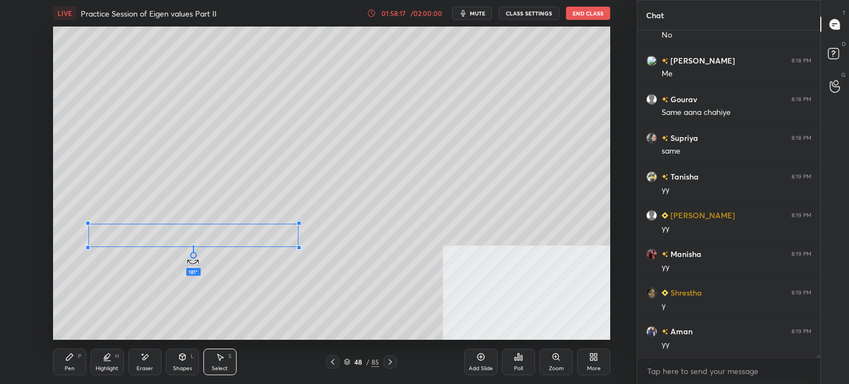
drag, startPoint x: 196, startPoint y: 256, endPoint x: 196, endPoint y: 129, distance: 126.6
click at [198, 128] on div "181 ° Undo Copy Duplicate Duplicate to new slide Delete" at bounding box center [331, 183] width 557 height 313
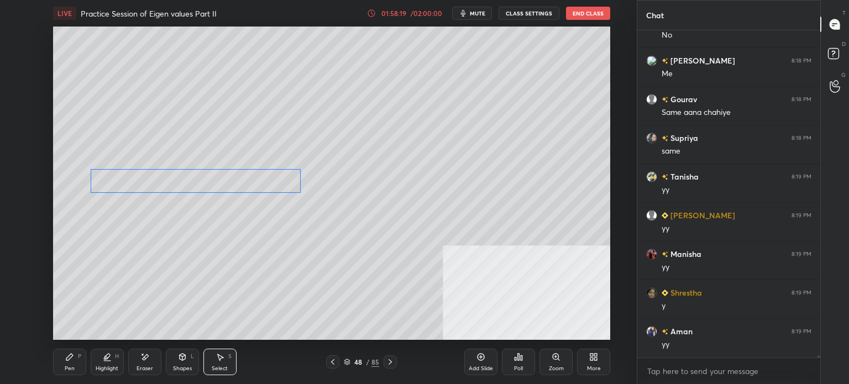
drag, startPoint x: 228, startPoint y: 229, endPoint x: 231, endPoint y: 181, distance: 47.6
click at [232, 181] on div "0 ° Undo Copy Duplicate Duplicate to new slide Delete" at bounding box center [331, 183] width 557 height 313
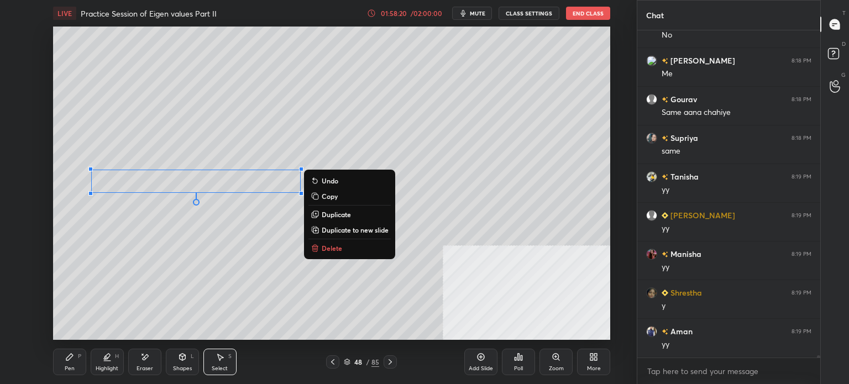
click at [182, 281] on div "0 ° Undo Copy Duplicate Duplicate to new slide Delete" at bounding box center [331, 183] width 557 height 313
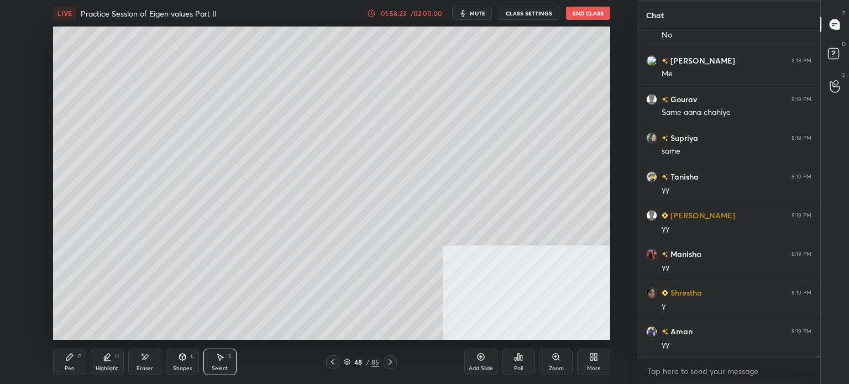
scroll to position [45729, 0]
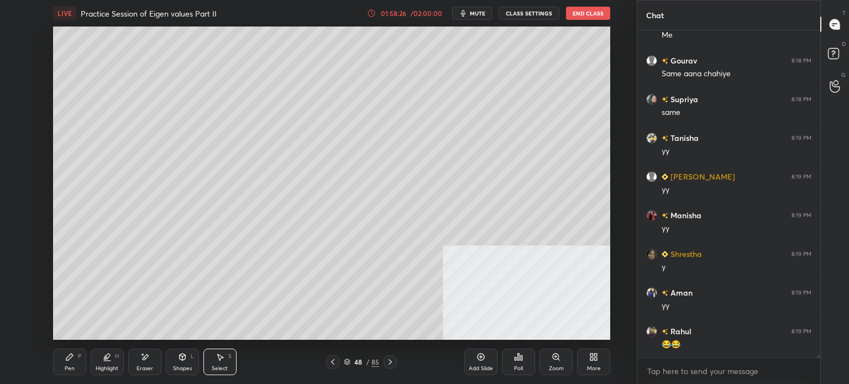
click at [58, 369] on div "Pen P" at bounding box center [69, 362] width 33 height 27
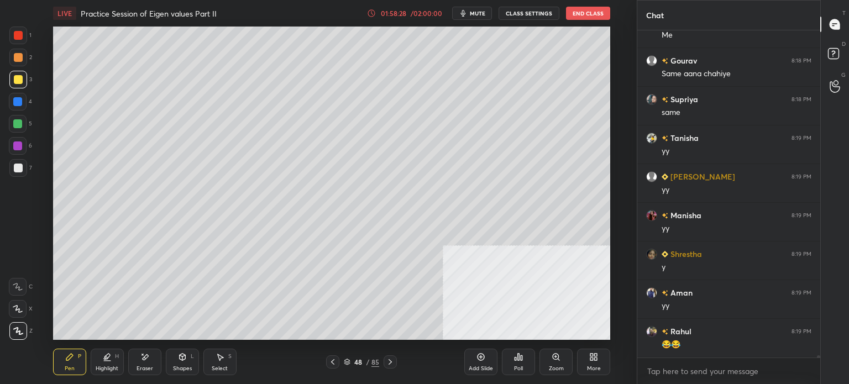
click at [221, 363] on div "Select S" at bounding box center [219, 362] width 33 height 27
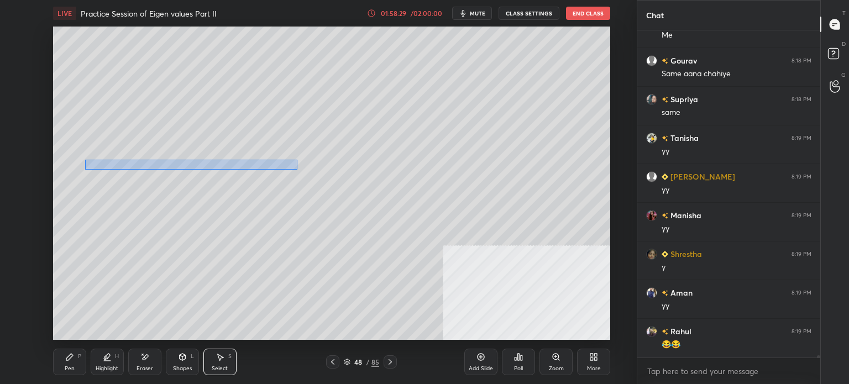
scroll to position [45767, 0]
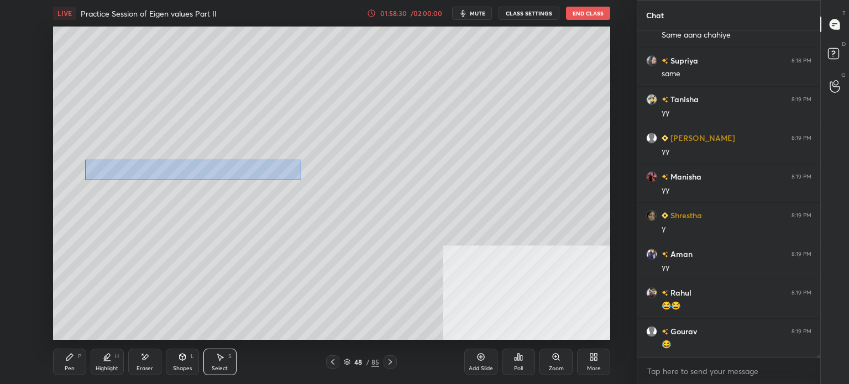
drag, startPoint x: 85, startPoint y: 160, endPoint x: 301, endPoint y: 181, distance: 217.2
click at [301, 181] on div "0 ° Undo Copy Duplicate Duplicate to new slide Delete" at bounding box center [331, 183] width 557 height 313
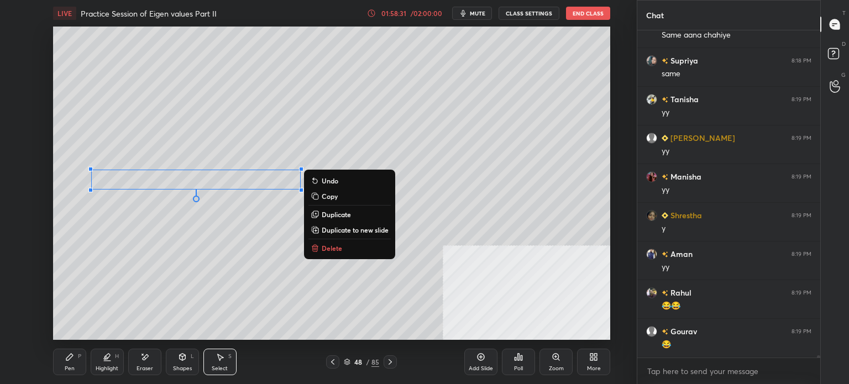
click at [331, 249] on p "Delete" at bounding box center [332, 248] width 20 height 9
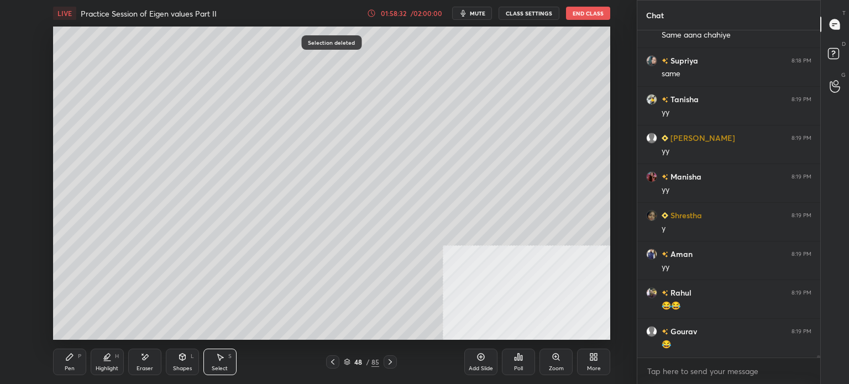
click at [66, 367] on div "Pen" at bounding box center [70, 369] width 10 height 6
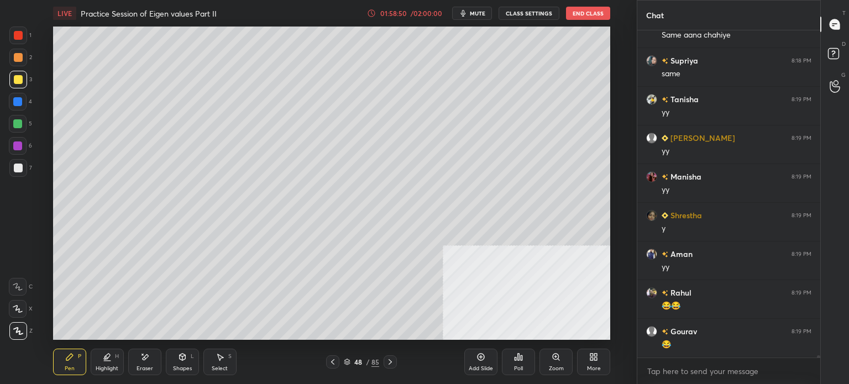
drag, startPoint x: 13, startPoint y: 167, endPoint x: 45, endPoint y: 171, distance: 32.3
click at [14, 168] on div at bounding box center [18, 168] width 9 height 9
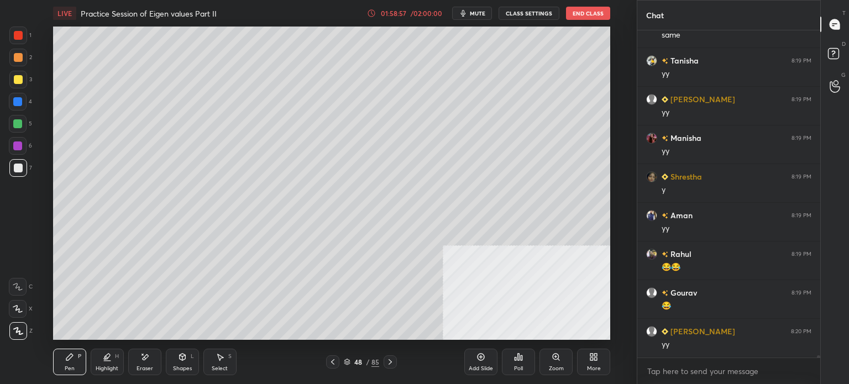
click at [19, 170] on div at bounding box center [18, 168] width 9 height 9
click at [216, 368] on div "Select" at bounding box center [220, 369] width 16 height 6
click at [189, 362] on div "Shapes L" at bounding box center [182, 362] width 33 height 27
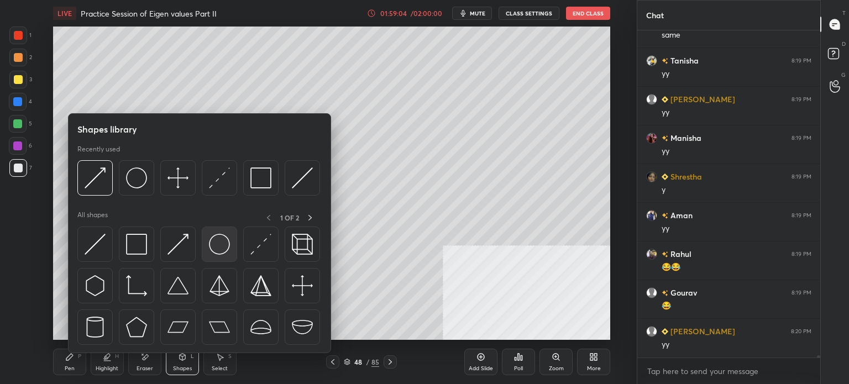
click at [217, 240] on img at bounding box center [219, 244] width 21 height 21
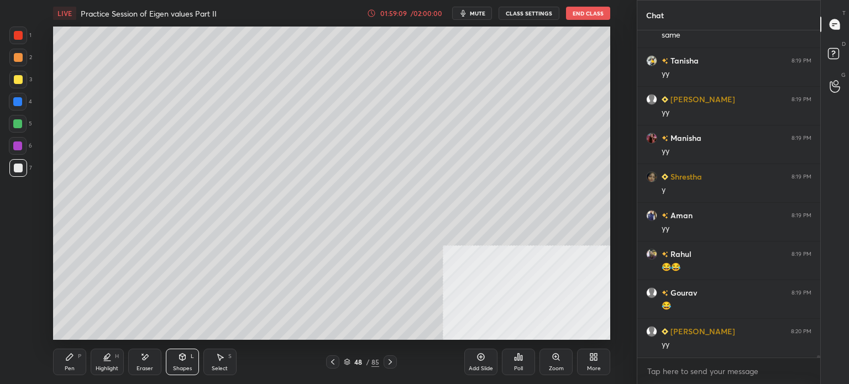
click at [224, 362] on div "Select S" at bounding box center [219, 362] width 33 height 27
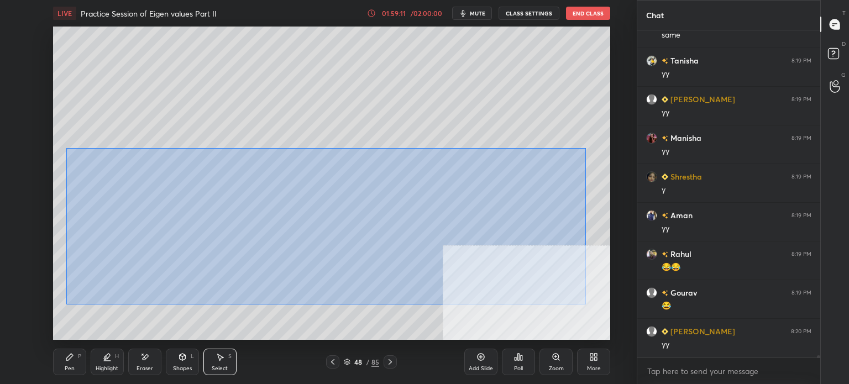
drag, startPoint x: 69, startPoint y: 150, endPoint x: 579, endPoint y: 266, distance: 523.4
click at [584, 304] on div "0 ° Undo Copy Duplicate Duplicate to new slide Delete" at bounding box center [331, 183] width 557 height 313
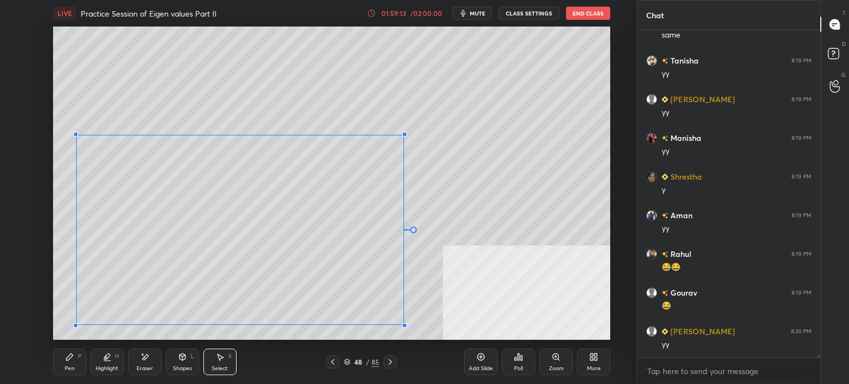
drag, startPoint x: 584, startPoint y: 33, endPoint x: 296, endPoint y: 205, distance: 335.3
click at [403, 136] on div at bounding box center [405, 134] width 4 height 4
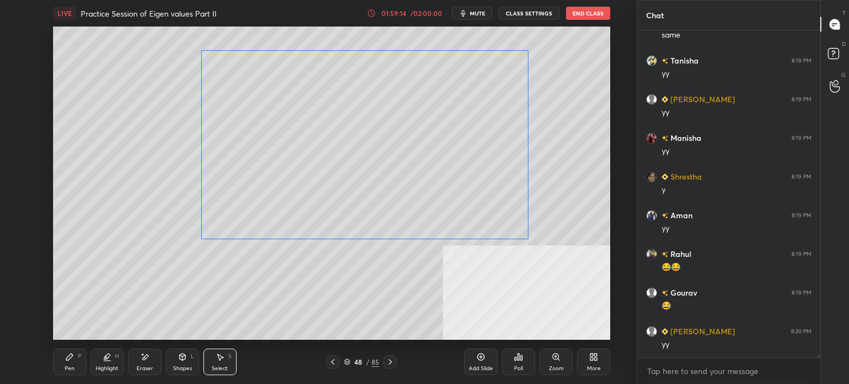
drag, startPoint x: 453, startPoint y: 139, endPoint x: 415, endPoint y: 118, distance: 42.8
click at [414, 118] on div "0 ° Undo Copy Duplicate Duplicate to new slide Delete" at bounding box center [331, 183] width 557 height 313
drag, startPoint x: 522, startPoint y: 237, endPoint x: 578, endPoint y: 264, distance: 61.6
click at [518, 325] on div at bounding box center [518, 326] width 4 height 4
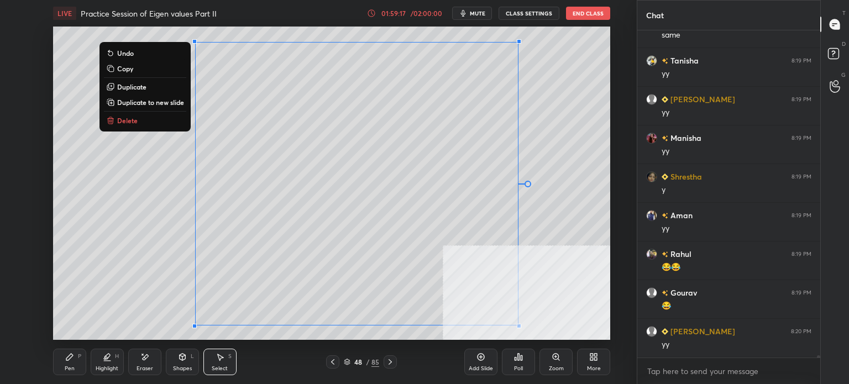
click at [584, 236] on div "0 ° Undo Copy Duplicate Duplicate to new slide Delete" at bounding box center [331, 183] width 557 height 313
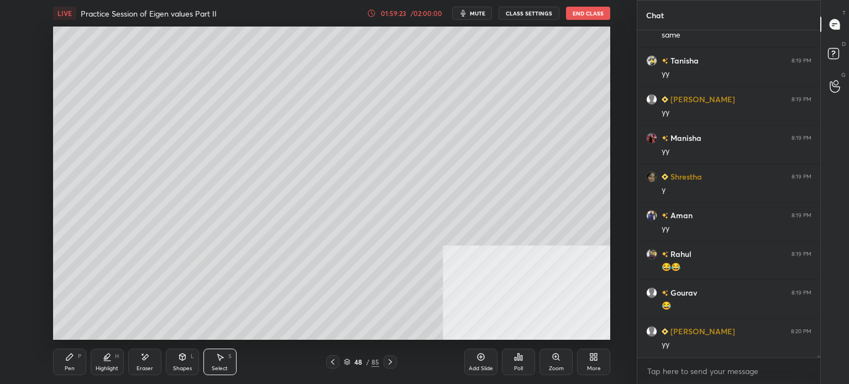
drag, startPoint x: 241, startPoint y: 281, endPoint x: 250, endPoint y: 294, distance: 15.0
click at [252, 294] on div "0 ° Undo Copy Duplicate Duplicate to new slide Delete" at bounding box center [331, 183] width 557 height 313
drag, startPoint x: 255, startPoint y: 309, endPoint x: 263, endPoint y: 318, distance: 11.8
click at [264, 318] on div "0 ° Undo Copy Duplicate Duplicate to new slide Delete" at bounding box center [331, 183] width 557 height 313
drag, startPoint x: 257, startPoint y: 132, endPoint x: 275, endPoint y: 142, distance: 20.5
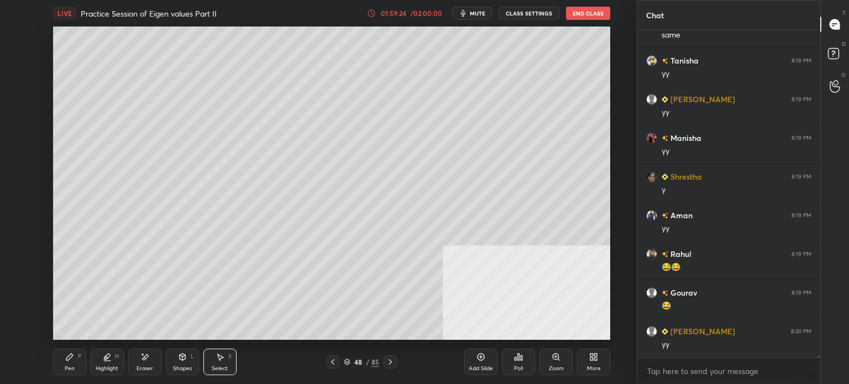
click at [275, 142] on div "0 ° Undo Copy Duplicate Duplicate to new slide Delete" at bounding box center [331, 183] width 557 height 313
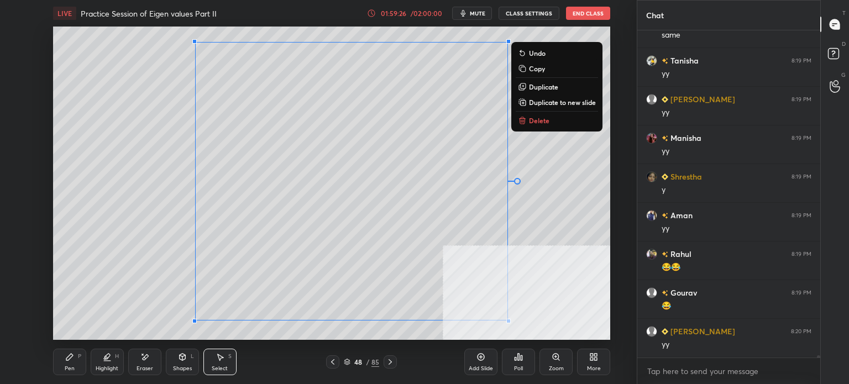
scroll to position [45845, 0]
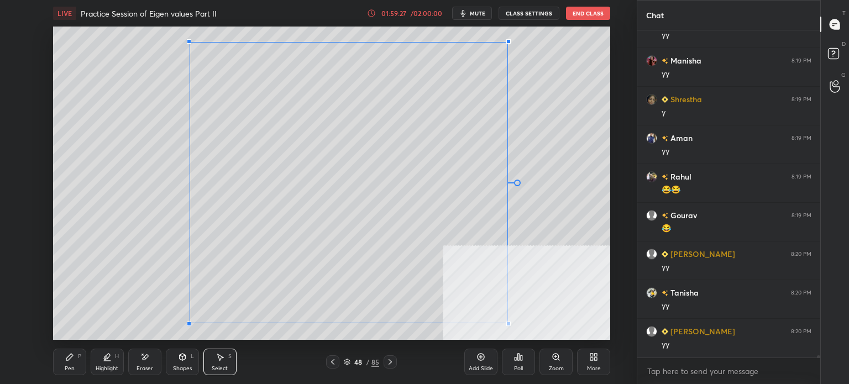
click at [190, 322] on div at bounding box center [189, 324] width 4 height 4
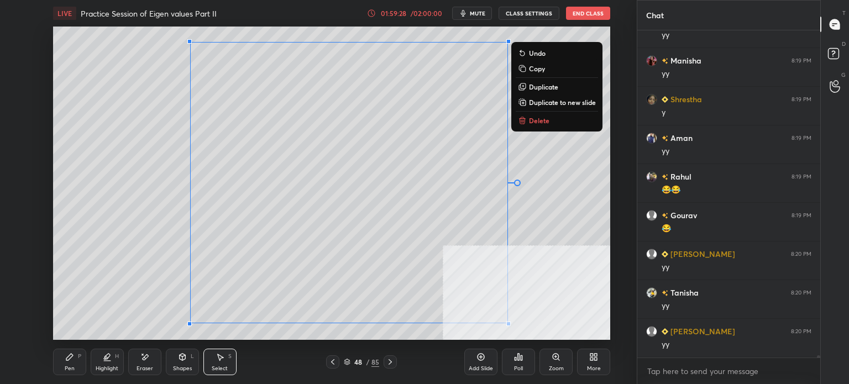
scroll to position [45961, 0]
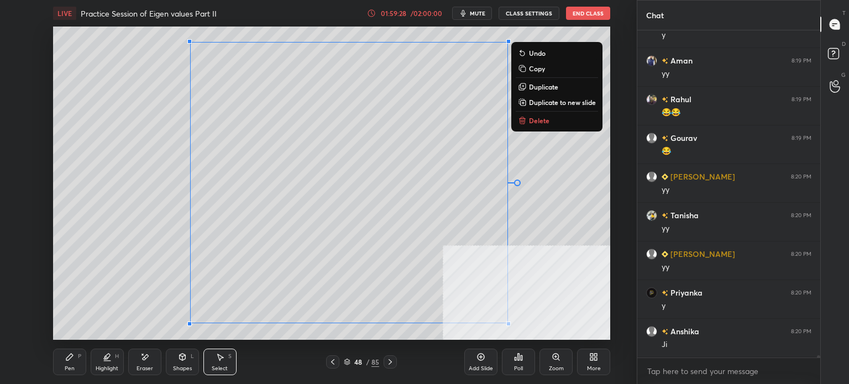
click at [92, 259] on div "0 ° Undo Copy Duplicate Duplicate to new slide Delete" at bounding box center [331, 183] width 557 height 313
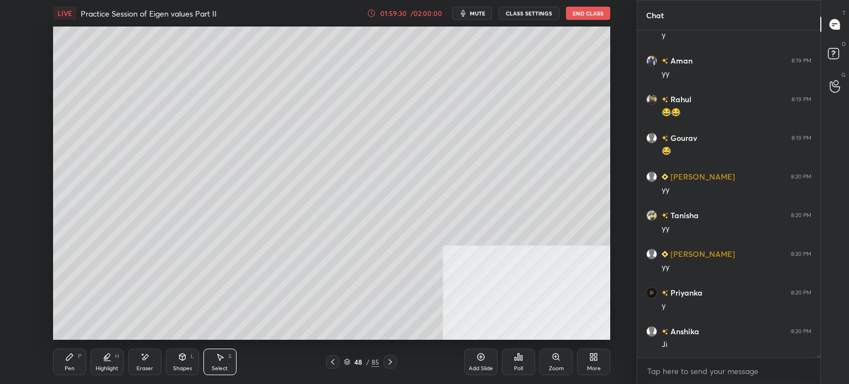
scroll to position [46000, 0]
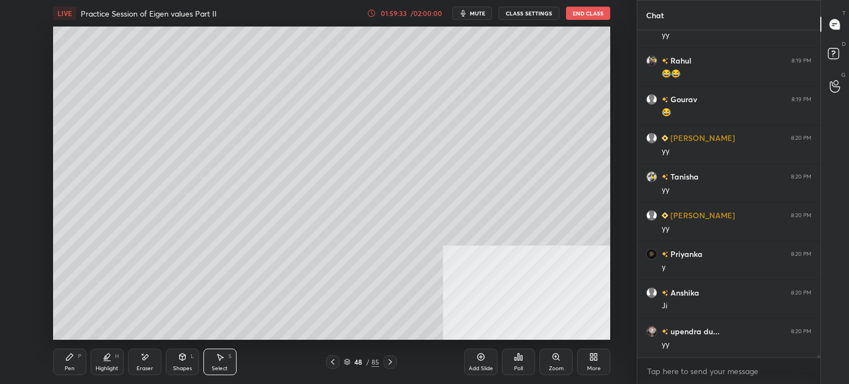
click at [69, 368] on div "Pen" at bounding box center [70, 369] width 10 height 6
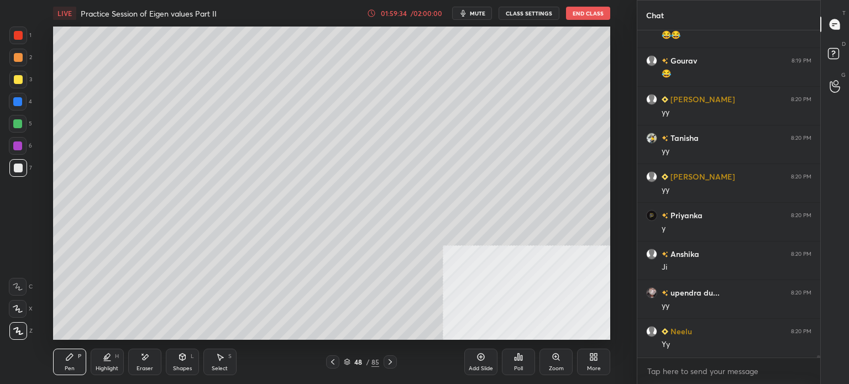
scroll to position [46077, 0]
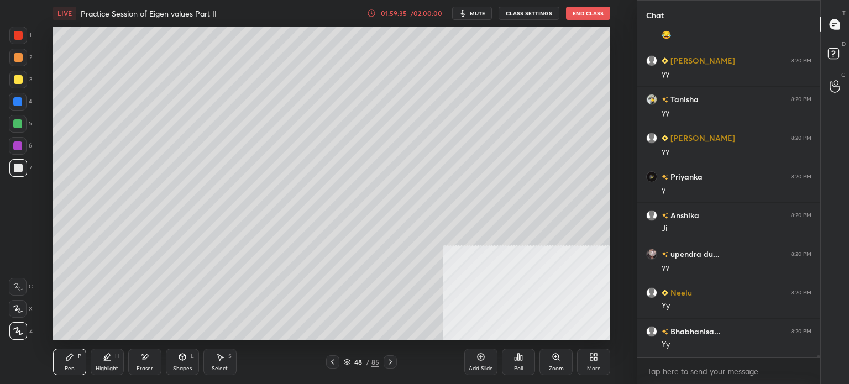
click at [221, 366] on div "Select" at bounding box center [220, 369] width 16 height 6
drag, startPoint x: 494, startPoint y: 117, endPoint x: 513, endPoint y: 130, distance: 23.0
click at [512, 130] on div "0 ° Undo Copy Duplicate Duplicate to new slide Delete" at bounding box center [331, 183] width 557 height 313
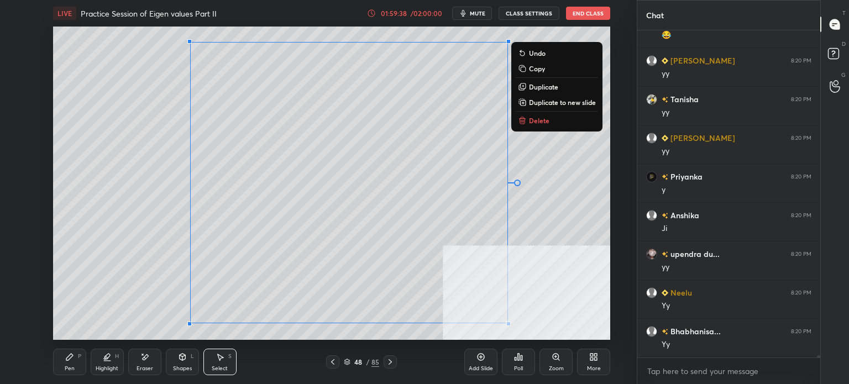
click at [550, 89] on p "Duplicate" at bounding box center [543, 86] width 29 height 9
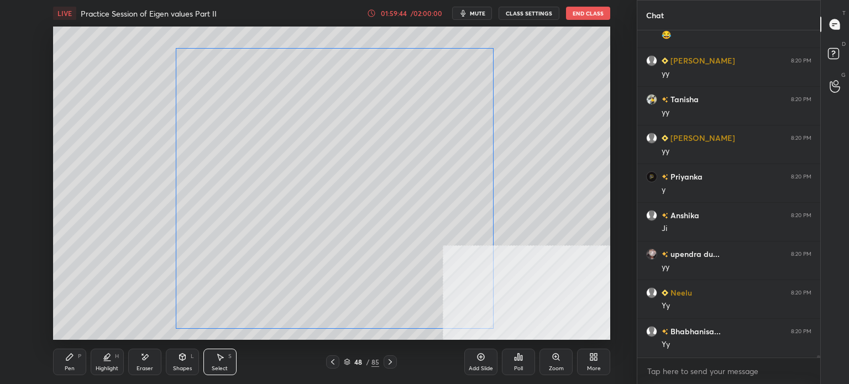
drag, startPoint x: 449, startPoint y: 172, endPoint x: 422, endPoint y: 165, distance: 27.9
click at [422, 165] on div "0 ° Undo Copy Duplicate Duplicate to new slide Delete" at bounding box center [331, 183] width 557 height 313
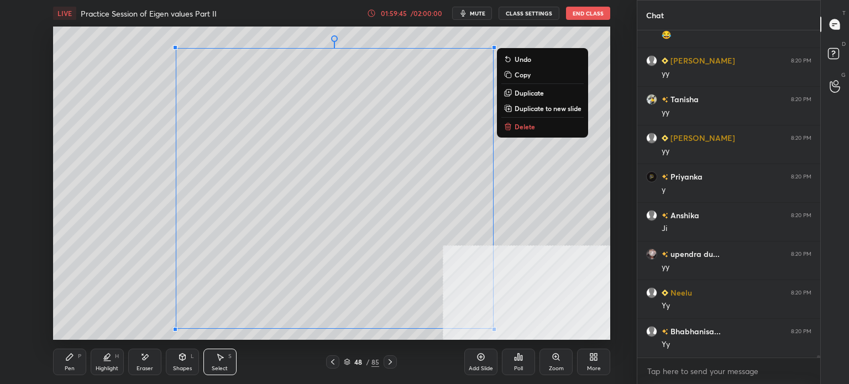
click at [526, 128] on p "Delete" at bounding box center [525, 126] width 20 height 9
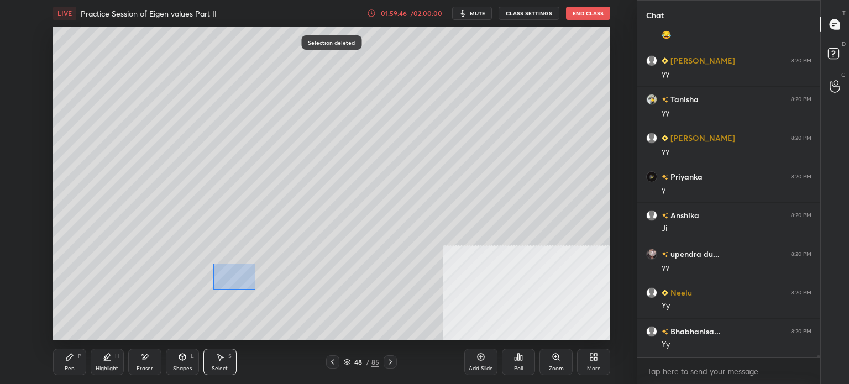
click at [257, 289] on div "0 ° Undo Copy Duplicate Duplicate to new slide Delete" at bounding box center [331, 183] width 557 height 313
drag, startPoint x: 227, startPoint y: 275, endPoint x: 288, endPoint y: 300, distance: 65.7
click at [287, 298] on div "0 ° Undo Copy Duplicate Duplicate to new slide Delete" at bounding box center [331, 183] width 557 height 313
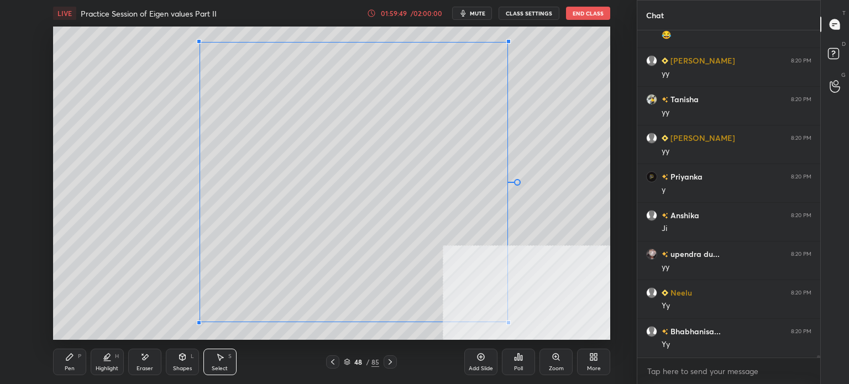
drag, startPoint x: 188, startPoint y: 325, endPoint x: 199, endPoint y: 322, distance: 11.3
click at [200, 322] on div at bounding box center [199, 323] width 4 height 4
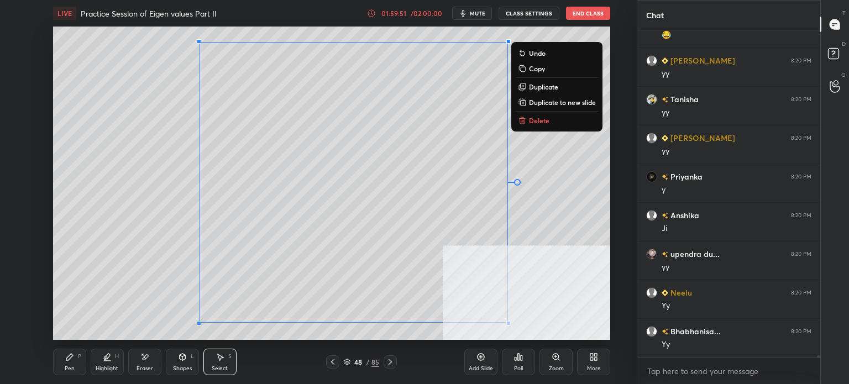
click at [71, 360] on icon at bounding box center [69, 357] width 9 height 9
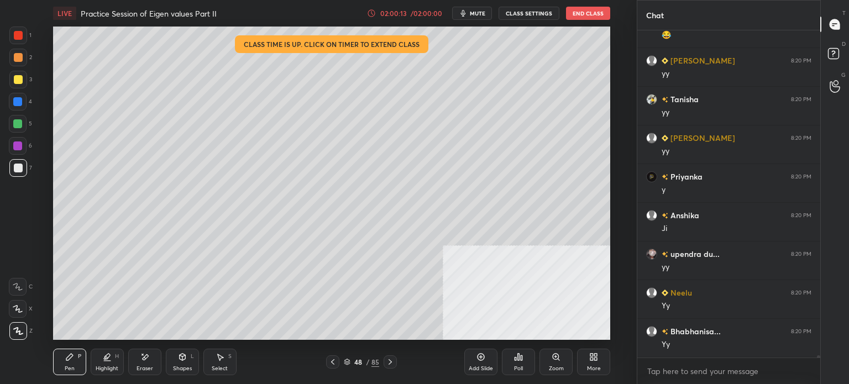
click at [219, 366] on div "Select" at bounding box center [220, 369] width 16 height 6
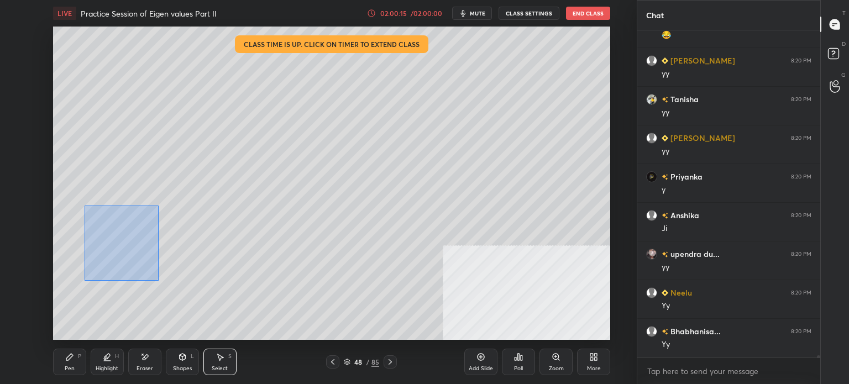
drag, startPoint x: 158, startPoint y: 273, endPoint x: 157, endPoint y: 280, distance: 6.7
click at [157, 281] on div "0 ° Undo Copy Duplicate Duplicate to new slide Delete" at bounding box center [331, 183] width 557 height 313
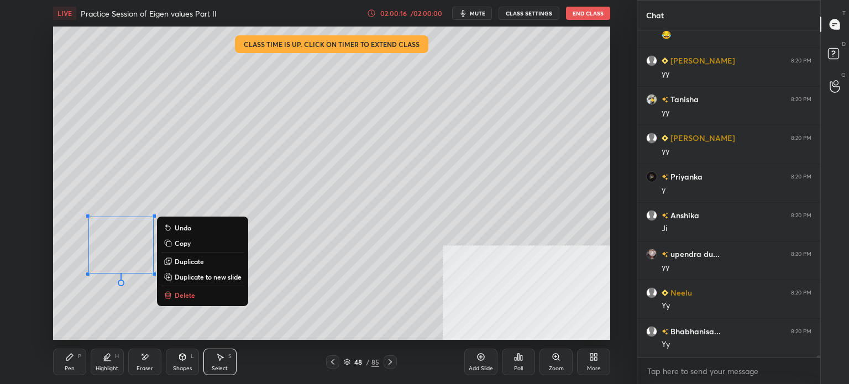
scroll to position [46116, 0]
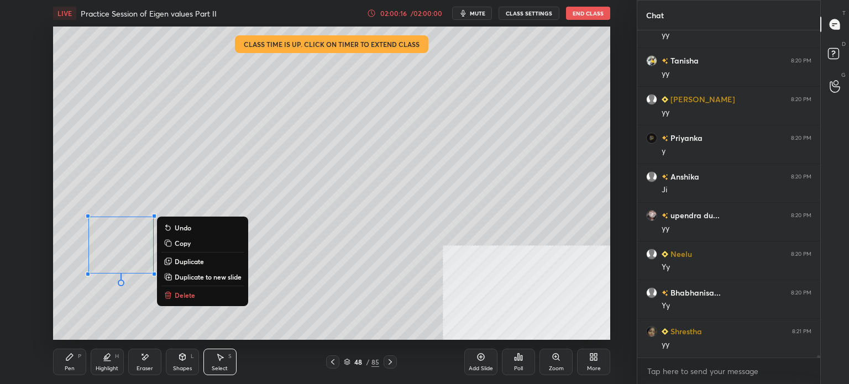
click at [187, 294] on p "Delete" at bounding box center [185, 295] width 20 height 9
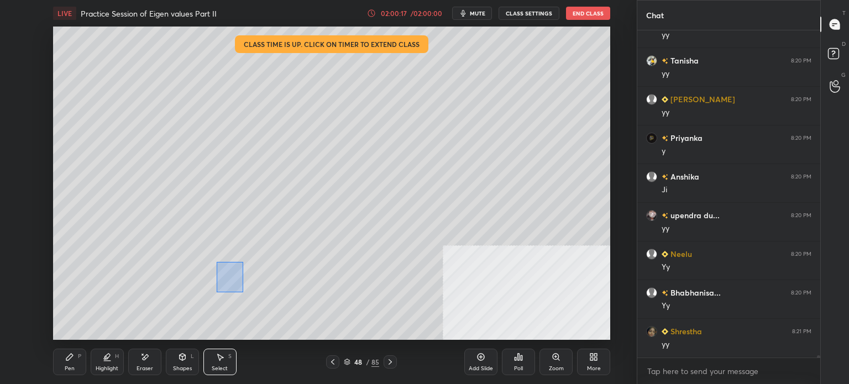
drag, startPoint x: 243, startPoint y: 292, endPoint x: 252, endPoint y: 299, distance: 10.7
click at [252, 300] on div "0 ° Undo Copy Duplicate Duplicate to new slide Delete" at bounding box center [331, 183] width 557 height 313
drag, startPoint x: 276, startPoint y: 301, endPoint x: 285, endPoint y: 307, distance: 10.4
click at [279, 302] on div "0 ° Undo Copy Duplicate Duplicate to new slide Delete" at bounding box center [331, 183] width 557 height 313
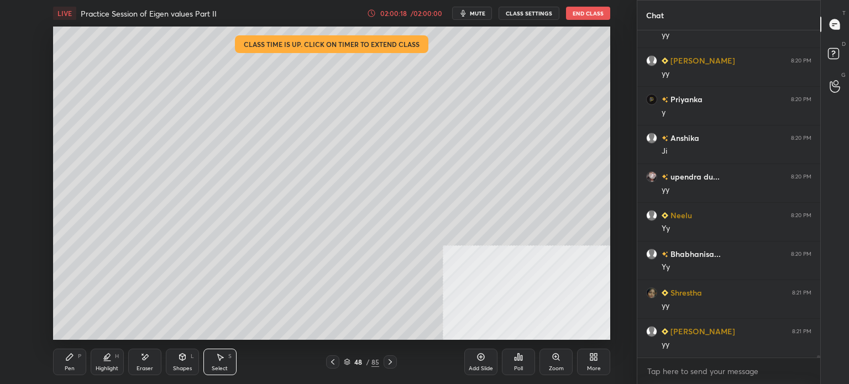
drag, startPoint x: 310, startPoint y: 305, endPoint x: 332, endPoint y: 313, distance: 23.6
click at [330, 312] on div "0 ° Undo Copy Duplicate Duplicate to new slide Delete" at bounding box center [331, 183] width 557 height 313
drag, startPoint x: 185, startPoint y: 251, endPoint x: 334, endPoint y: 328, distance: 167.7
click at [334, 328] on div "0 ° Undo Copy Duplicate Duplicate to new slide Delete" at bounding box center [331, 183] width 557 height 313
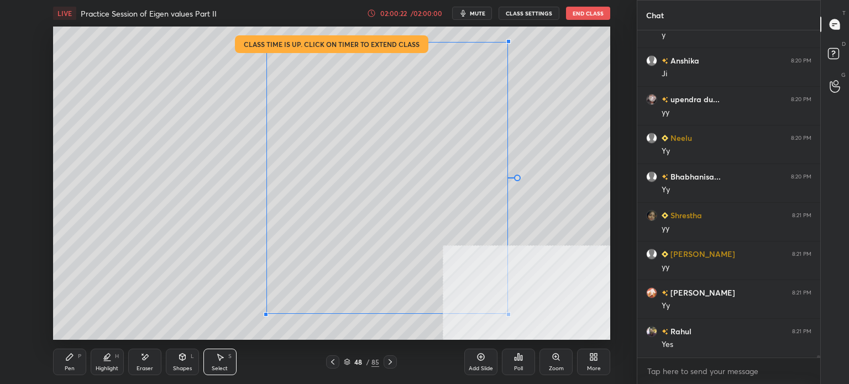
drag, startPoint x: 199, startPoint y: 324, endPoint x: 267, endPoint y: 313, distance: 68.8
click at [267, 313] on div at bounding box center [266, 314] width 4 height 4
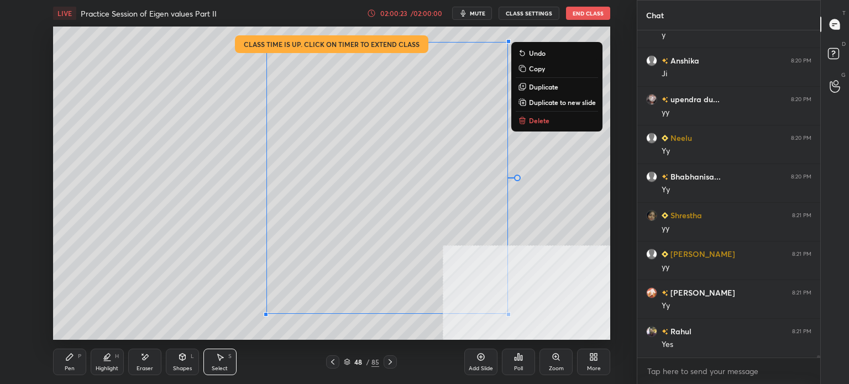
scroll to position [46271, 0]
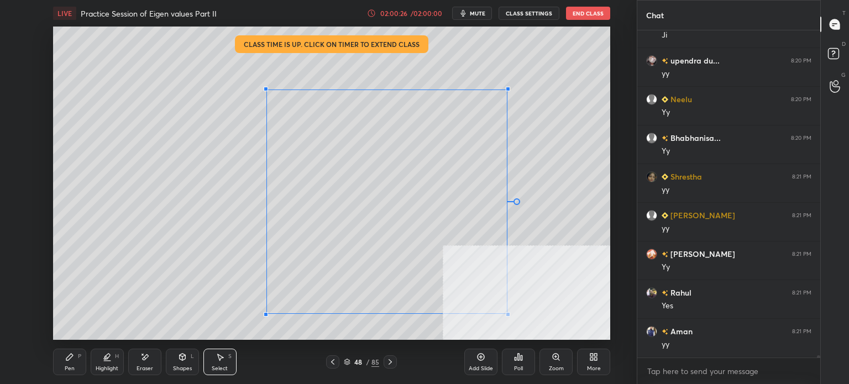
drag, startPoint x: 509, startPoint y: 43, endPoint x: 483, endPoint y: 153, distance: 113.2
click at [507, 90] on div at bounding box center [508, 89] width 4 height 4
drag, startPoint x: 445, startPoint y: 253, endPoint x: 438, endPoint y: 254, distance: 7.3
click at [446, 241] on div "0 ° Undo Copy Duplicate Duplicate to new slide Delete" at bounding box center [331, 183] width 557 height 313
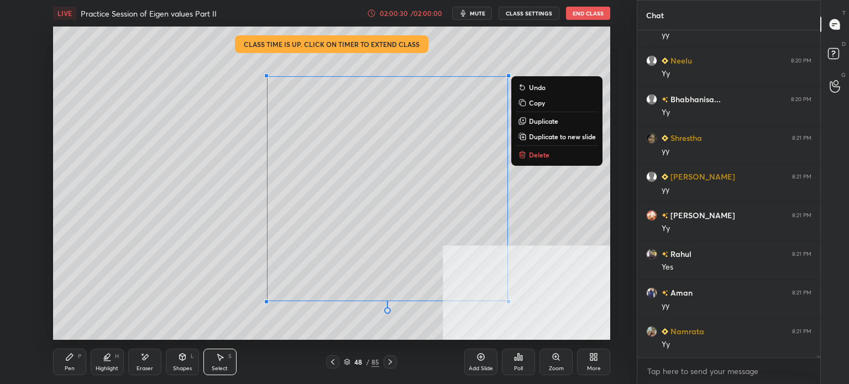
scroll to position [46348, 0]
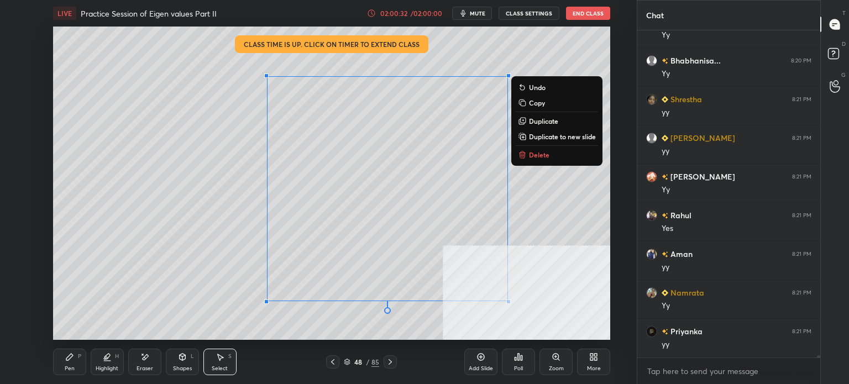
click at [80, 325] on div "0 ° Undo Copy Duplicate Duplicate to new slide Delete" at bounding box center [331, 183] width 557 height 313
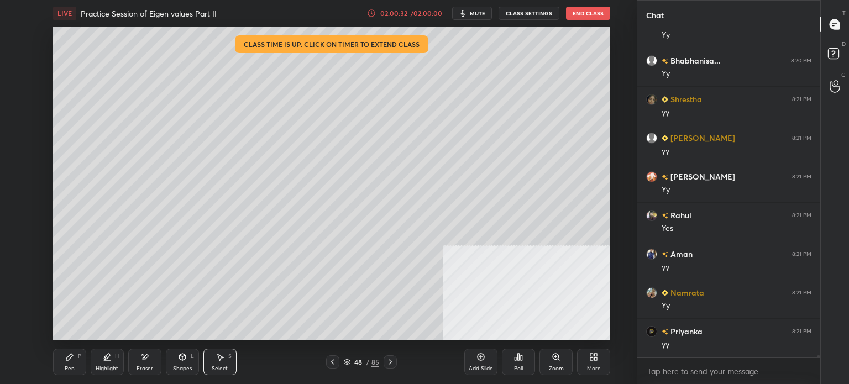
click at [69, 375] on div "Pen P" at bounding box center [69, 362] width 33 height 27
click at [228, 366] on div "Select S" at bounding box center [219, 362] width 33 height 27
drag, startPoint x: 325, startPoint y: 294, endPoint x: 329, endPoint y: 305, distance: 11.7
click at [329, 305] on div "0 ° Undo Copy Duplicate Duplicate to new slide Delete" at bounding box center [331, 183] width 557 height 313
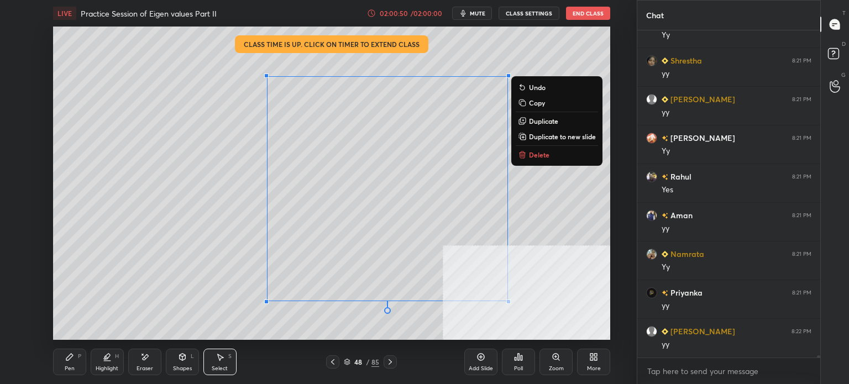
click at [557, 120] on p "Duplicate" at bounding box center [543, 121] width 29 height 9
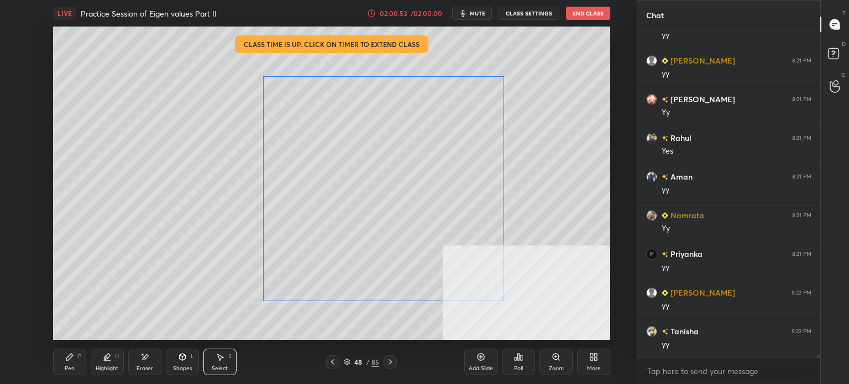
scroll to position [46464, 0]
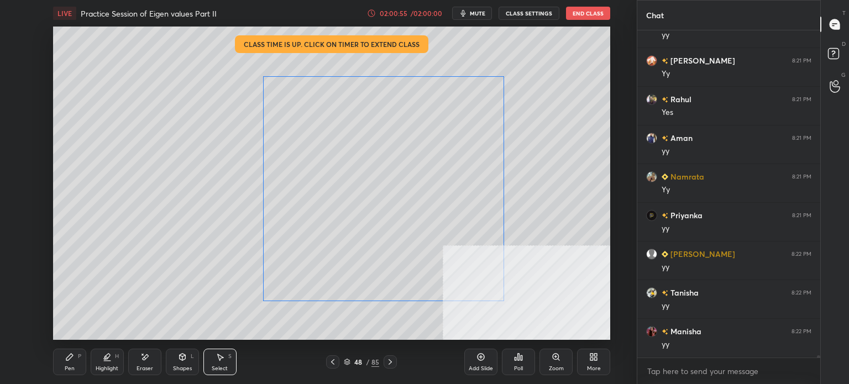
drag, startPoint x: 415, startPoint y: 217, endPoint x: 399, endPoint y: 205, distance: 19.8
click at [399, 205] on div "0 ° Undo Copy Duplicate Duplicate to new slide Delete" at bounding box center [331, 183] width 557 height 313
click at [259, 74] on div at bounding box center [257, 73] width 4 height 4
click at [333, 232] on div "0 ° Undo Copy Duplicate Duplicate to new slide Delete" at bounding box center [331, 183] width 557 height 313
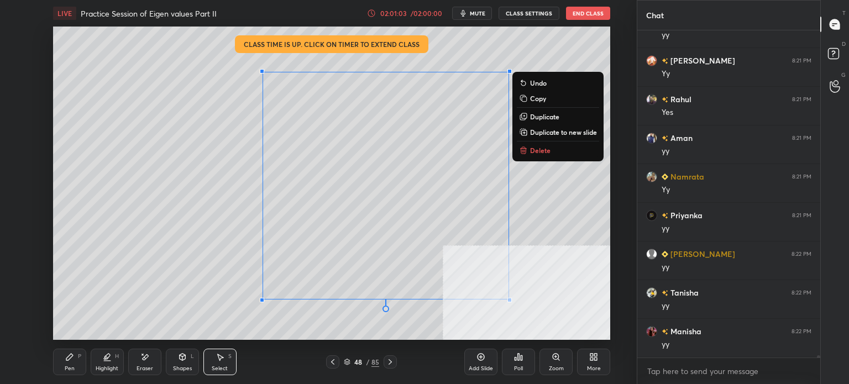
click at [63, 372] on div "Pen P" at bounding box center [69, 362] width 33 height 27
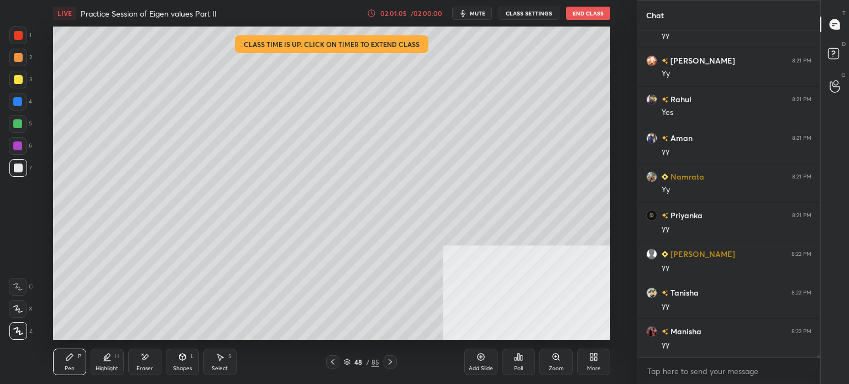
scroll to position [46503, 0]
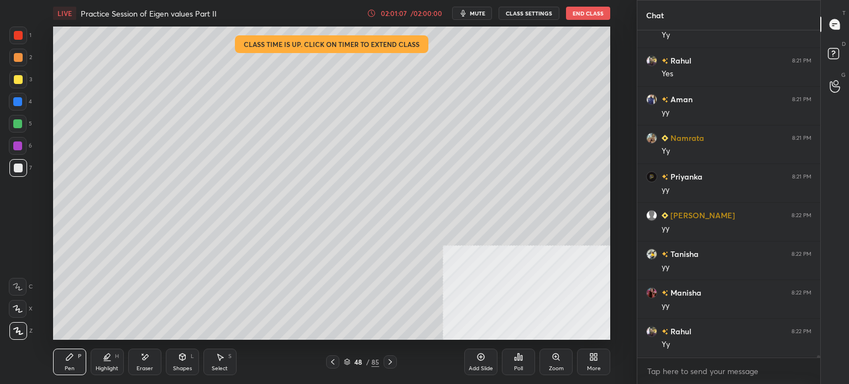
click at [149, 362] on div "Eraser" at bounding box center [144, 362] width 33 height 27
click at [70, 367] on div "Pen" at bounding box center [70, 369] width 10 height 6
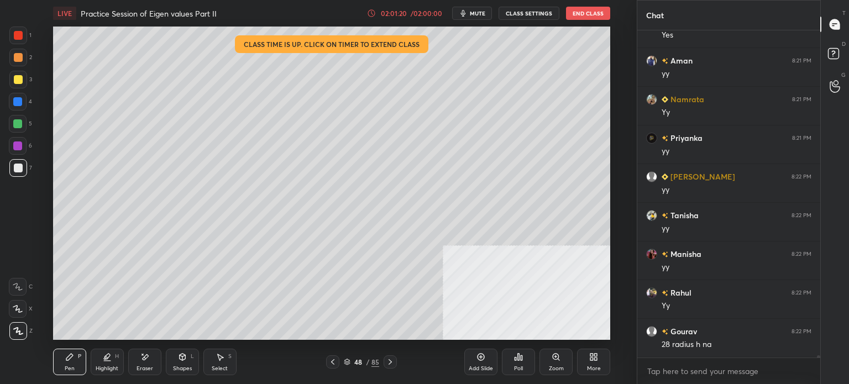
scroll to position [46553, 0]
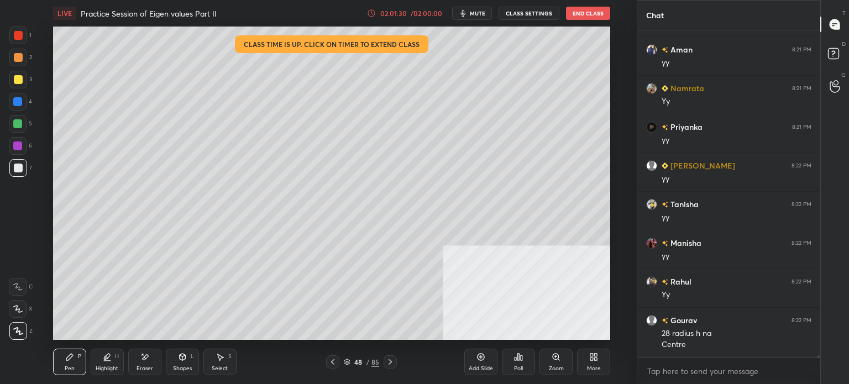
click at [227, 362] on div "Select S" at bounding box center [219, 362] width 33 height 27
drag, startPoint x: 265, startPoint y: 227, endPoint x: 272, endPoint y: 232, distance: 8.3
click at [273, 232] on div "0 ° Undo Copy Duplicate Duplicate to new slide Delete" at bounding box center [331, 183] width 557 height 313
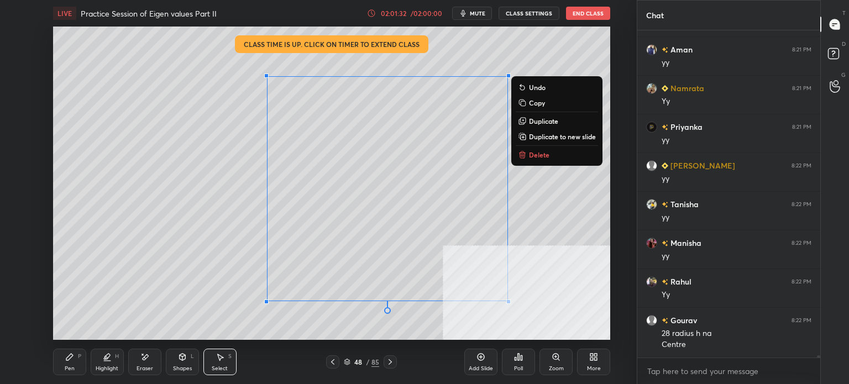
drag, startPoint x: 539, startPoint y: 122, endPoint x: 518, endPoint y: 127, distance: 22.1
click at [540, 122] on p "Duplicate" at bounding box center [543, 121] width 29 height 9
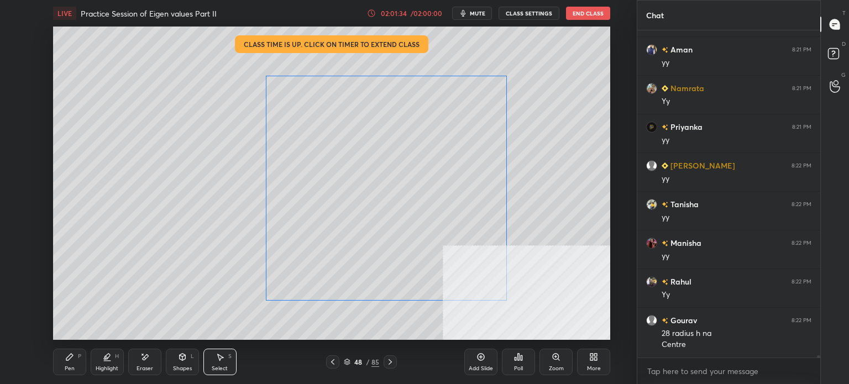
drag, startPoint x: 379, startPoint y: 196, endPoint x: 364, endPoint y: 186, distance: 18.3
click at [364, 186] on div "0 ° Undo Copy Duplicate Duplicate to new slide Delete" at bounding box center [331, 183] width 557 height 313
drag, startPoint x: 268, startPoint y: 75, endPoint x: 282, endPoint y: 81, distance: 15.6
click at [281, 80] on div at bounding box center [278, 79] width 4 height 4
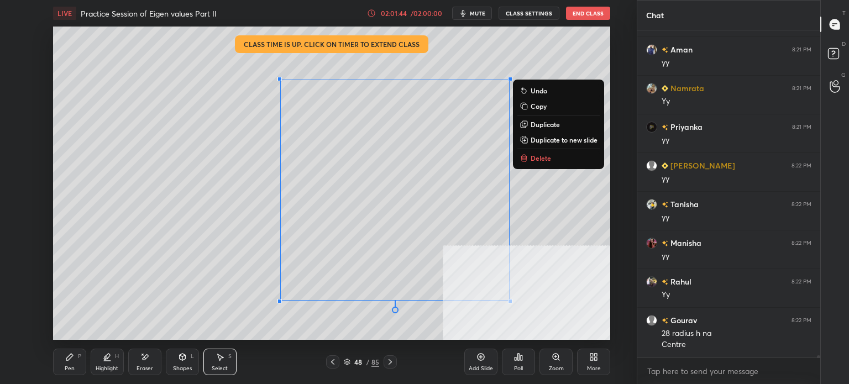
click at [187, 310] on div "0 ° Undo Copy Duplicate Duplicate to new slide Delete" at bounding box center [331, 183] width 557 height 313
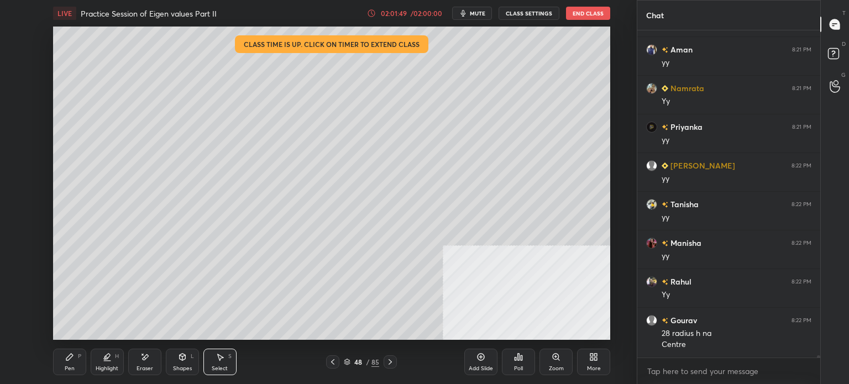
scroll to position [46591, 0]
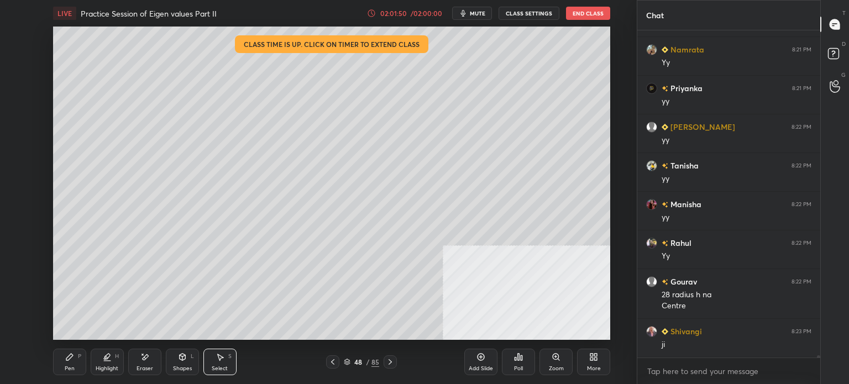
click at [144, 356] on icon at bounding box center [144, 357] width 9 height 9
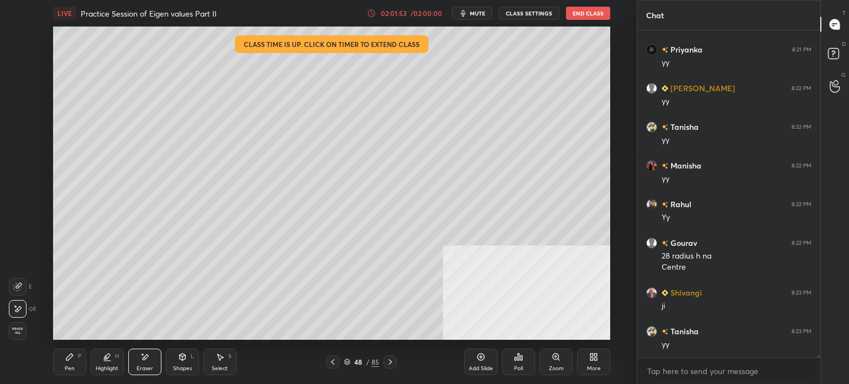
click at [78, 362] on div "Pen P" at bounding box center [69, 362] width 33 height 27
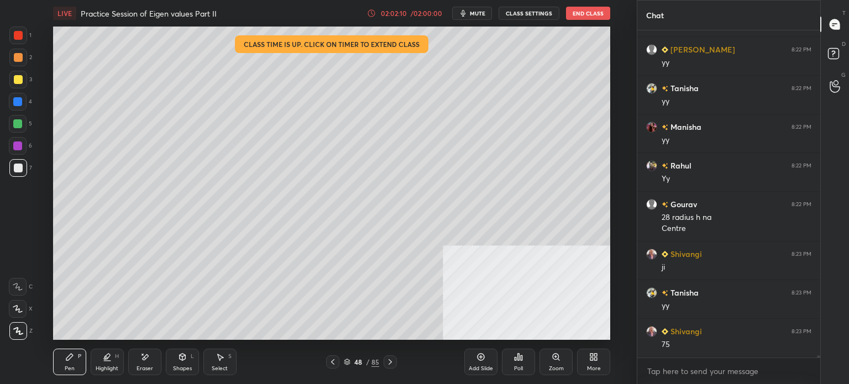
click at [226, 367] on div "Select" at bounding box center [220, 369] width 16 height 6
drag, startPoint x: 291, startPoint y: 234, endPoint x: 303, endPoint y: 244, distance: 15.7
click at [302, 244] on div "0 ° Undo Copy Duplicate Duplicate to new slide Delete" at bounding box center [331, 183] width 557 height 313
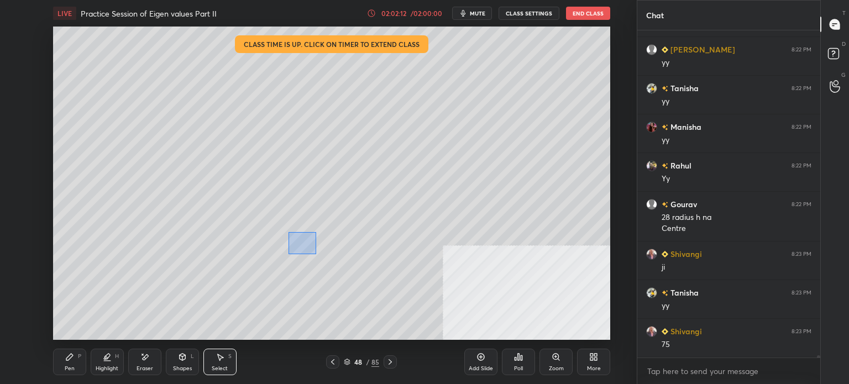
click at [317, 254] on div "0 ° Undo Copy Duplicate Duplicate to new slide Delete" at bounding box center [331, 183] width 557 height 313
drag, startPoint x: 272, startPoint y: 240, endPoint x: 279, endPoint y: 245, distance: 9.1
click at [279, 245] on div "0 ° Undo Copy Duplicate Duplicate to new slide Delete" at bounding box center [331, 183] width 557 height 313
drag, startPoint x: 256, startPoint y: 120, endPoint x: 276, endPoint y: 142, distance: 29.3
click at [276, 142] on div "0 ° Undo Copy Duplicate Duplicate to new slide Delete" at bounding box center [331, 183] width 557 height 313
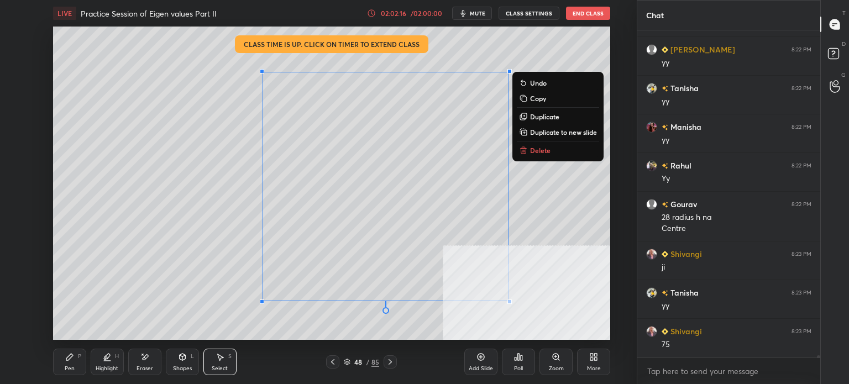
click at [546, 116] on p "Duplicate" at bounding box center [544, 116] width 29 height 9
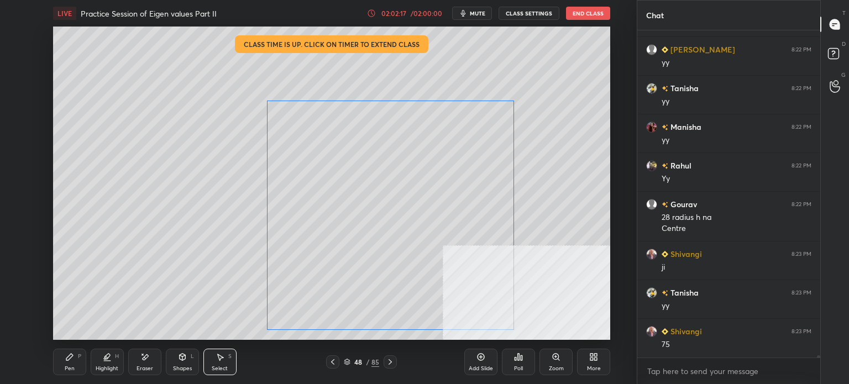
click at [381, 218] on div "0 ° Undo Copy Duplicate Duplicate to new slide Delete" at bounding box center [331, 183] width 557 height 313
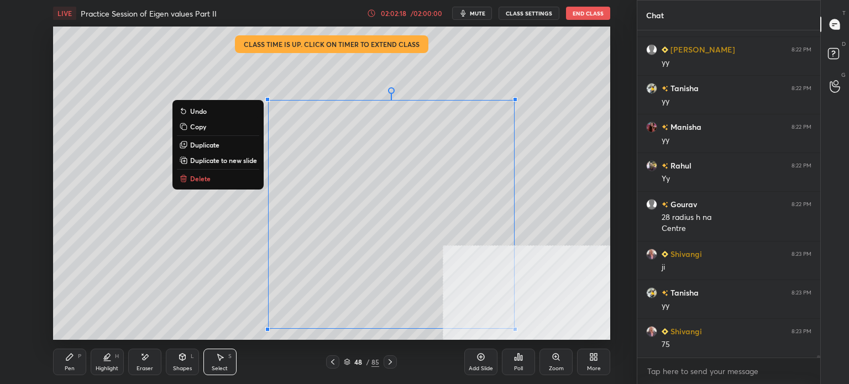
click at [203, 177] on p "Delete" at bounding box center [200, 178] width 20 height 9
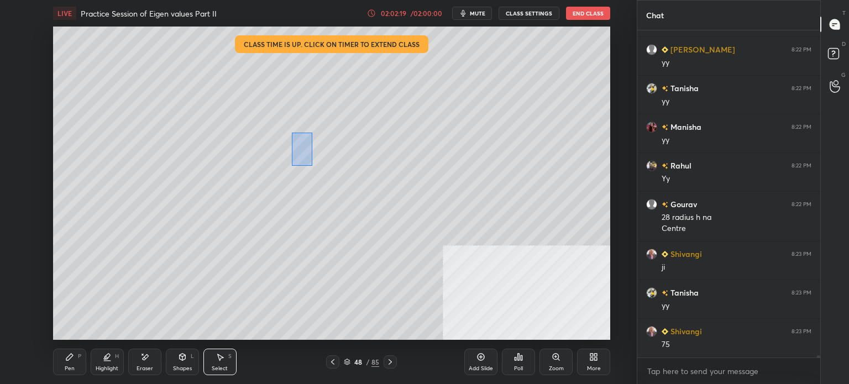
drag, startPoint x: 292, startPoint y: 132, endPoint x: 313, endPoint y: 164, distance: 38.3
click at [312, 165] on div "0 ° Undo Copy Duplicate Duplicate to new slide Delete" at bounding box center [331, 183] width 557 height 313
drag, startPoint x: 289, startPoint y: 169, endPoint x: 296, endPoint y: 183, distance: 16.1
click at [294, 185] on div "0 ° Undo Copy Duplicate Duplicate to new slide Delete" at bounding box center [331, 183] width 557 height 313
drag, startPoint x: 248, startPoint y: 225, endPoint x: 273, endPoint y: 244, distance: 31.6
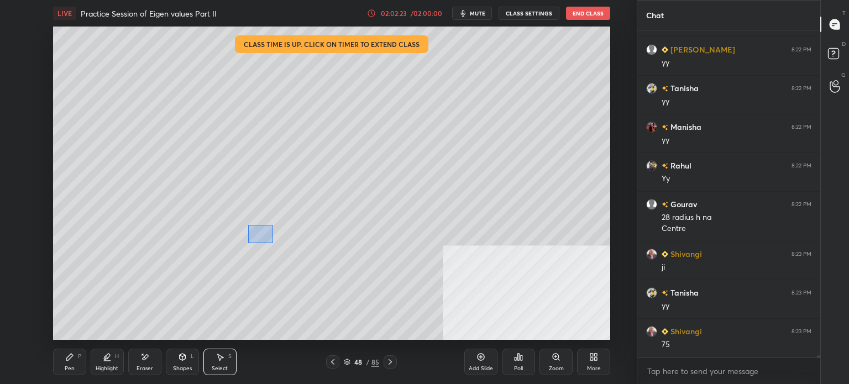
click at [273, 244] on div "0 ° Undo Copy Duplicate Duplicate to new slide Delete" at bounding box center [331, 183] width 557 height 313
click at [336, 257] on div "0 ° Undo Copy Duplicate Duplicate to new slide Delete" at bounding box center [331, 183] width 557 height 313
drag, startPoint x: 262, startPoint y: 132, endPoint x: 274, endPoint y: 148, distance: 19.8
click at [274, 148] on div "0 ° Undo Copy Duplicate Duplicate to new slide Delete" at bounding box center [331, 183] width 557 height 313
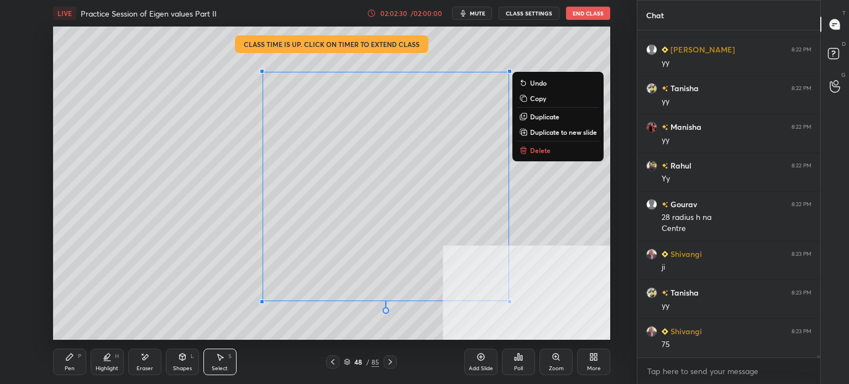
click at [547, 115] on p "Duplicate" at bounding box center [544, 116] width 29 height 9
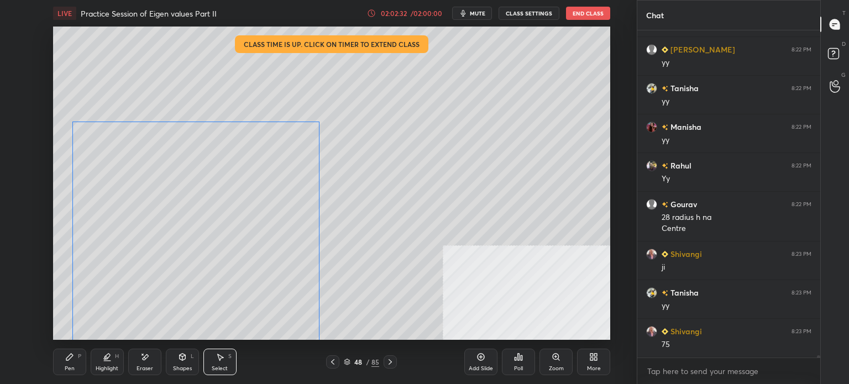
drag, startPoint x: 420, startPoint y: 191, endPoint x: 250, endPoint y: 117, distance: 185.7
click at [218, 227] on div "0 ° Undo Copy Duplicate Duplicate to new slide Delete" at bounding box center [331, 183] width 557 height 313
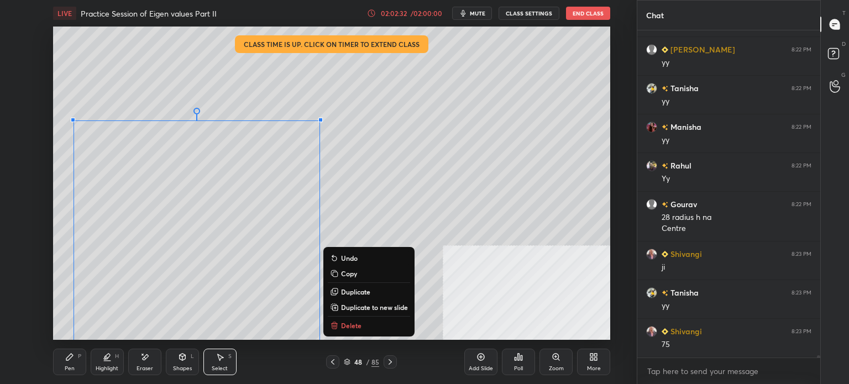
click at [245, 68] on div "0 ° Undo Copy Duplicate Duplicate to new slide Delete" at bounding box center [331, 183] width 557 height 313
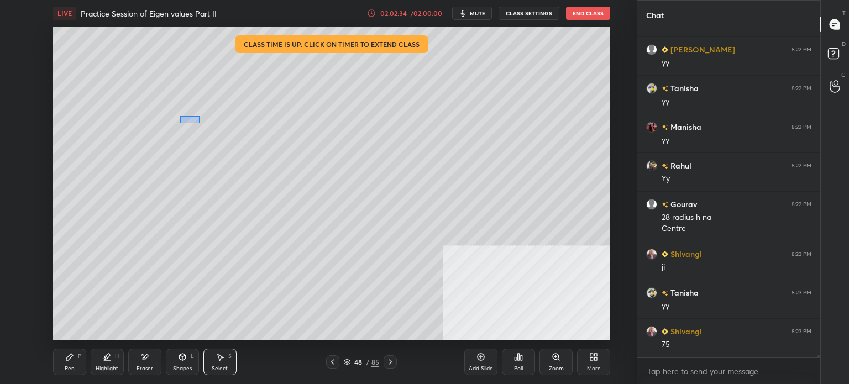
drag, startPoint x: 190, startPoint y: 121, endPoint x: 199, endPoint y: 123, distance: 9.8
click at [199, 123] on div "0 ° Undo Copy Duplicate Duplicate to new slide Delete" at bounding box center [331, 183] width 557 height 313
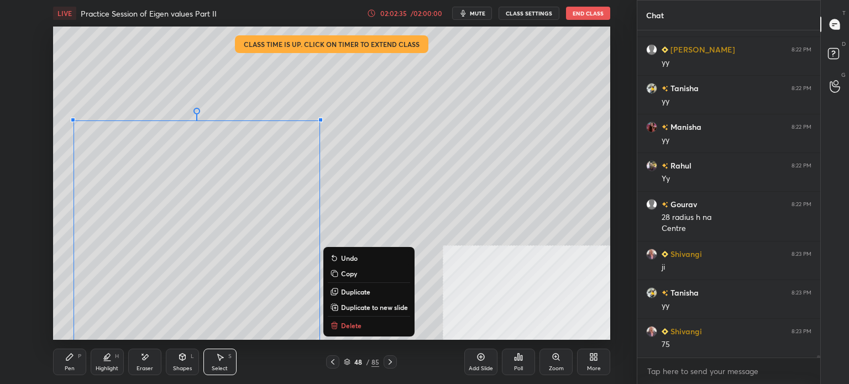
click at [354, 320] on button "Delete" at bounding box center [369, 325] width 82 height 13
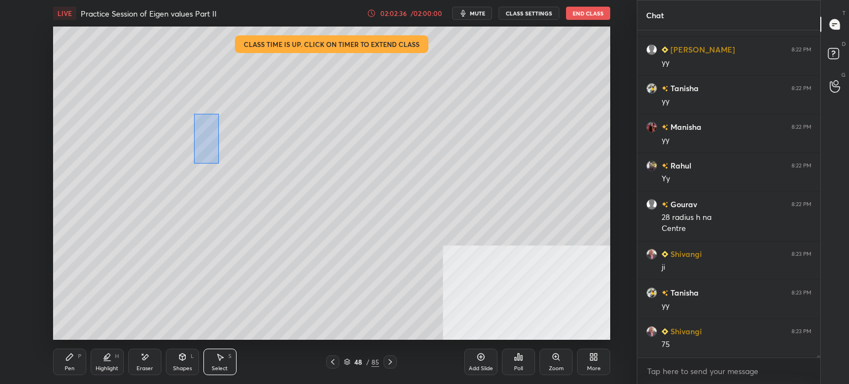
drag, startPoint x: 194, startPoint y: 114, endPoint x: 228, endPoint y: 165, distance: 61.5
click at [223, 166] on div "0 ° Undo Copy Duplicate Duplicate to new slide Delete" at bounding box center [331, 183] width 557 height 313
drag, startPoint x: 233, startPoint y: 150, endPoint x: 402, endPoint y: 129, distance: 169.9
click at [402, 129] on div "0 ° Undo Copy Duplicate Duplicate to new slide Delete" at bounding box center [331, 183] width 557 height 313
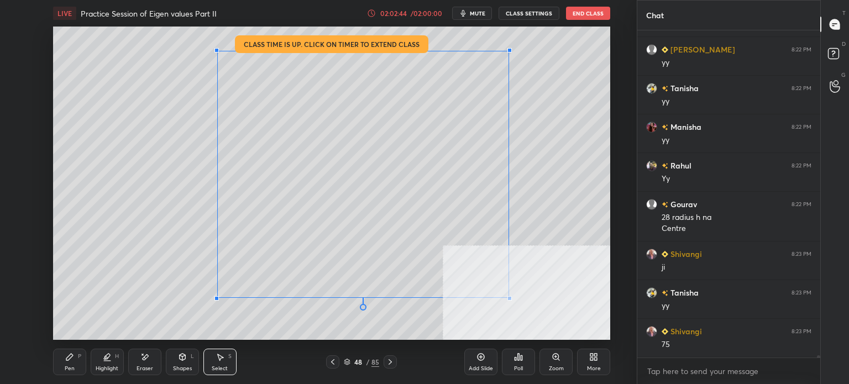
drag, startPoint x: 265, startPoint y: 72, endPoint x: 224, endPoint y: 53, distance: 45.0
click at [218, 51] on div at bounding box center [217, 50] width 4 height 4
drag, startPoint x: 511, startPoint y: 300, endPoint x: 518, endPoint y: 316, distance: 17.1
click at [513, 321] on div at bounding box center [513, 322] width 4 height 4
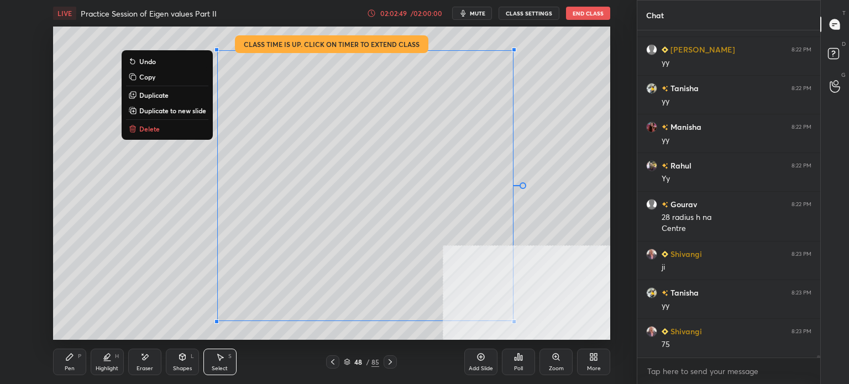
click at [593, 255] on div "0 ° Undo Copy Duplicate Duplicate to new slide Delete" at bounding box center [331, 183] width 557 height 313
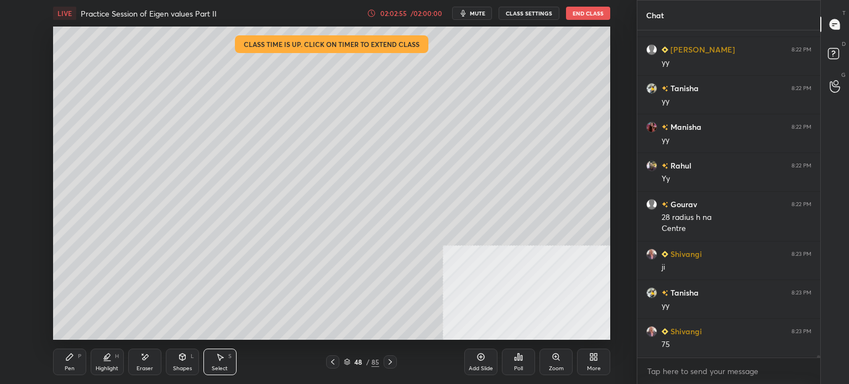
drag, startPoint x: 233, startPoint y: 254, endPoint x: 263, endPoint y: 285, distance: 43.4
click at [263, 285] on div "0 ° Undo Copy Duplicate Duplicate to new slide Delete" at bounding box center [331, 183] width 557 height 313
drag, startPoint x: 213, startPoint y: 250, endPoint x: 274, endPoint y: 301, distance: 79.6
click at [274, 301] on div "0 ° Undo Copy Duplicate Duplicate to new slide Delete" at bounding box center [331, 183] width 557 height 313
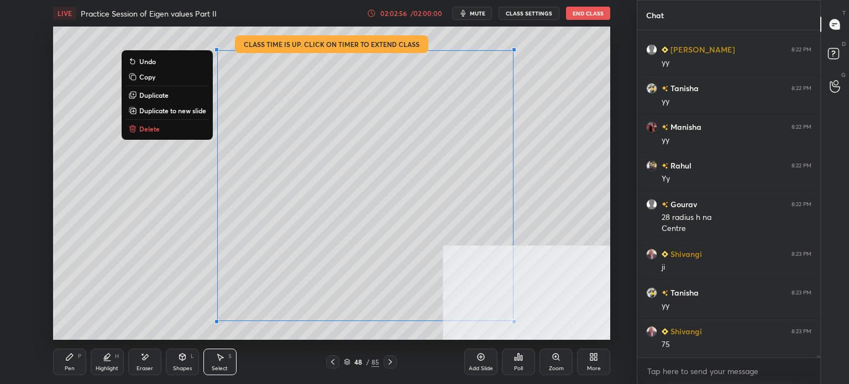
scroll to position [46707, 0]
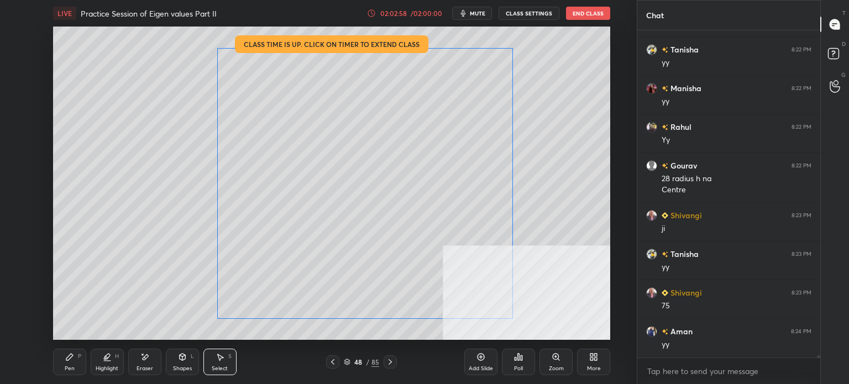
click at [265, 271] on div "0 ° Undo Copy Duplicate Duplicate to new slide Delete" at bounding box center [331, 183] width 557 height 313
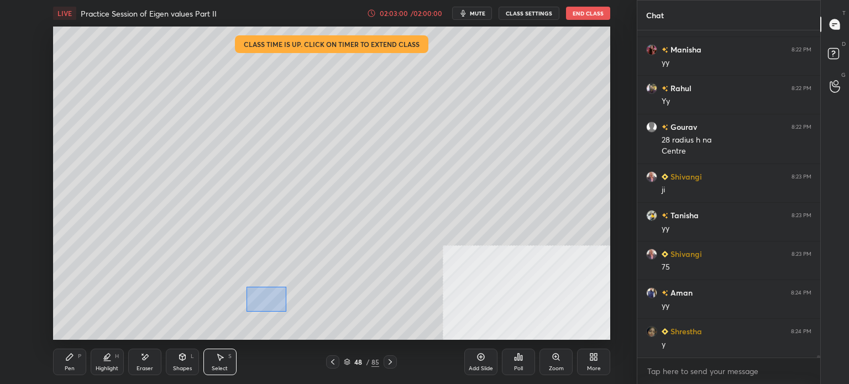
scroll to position [46862, 0]
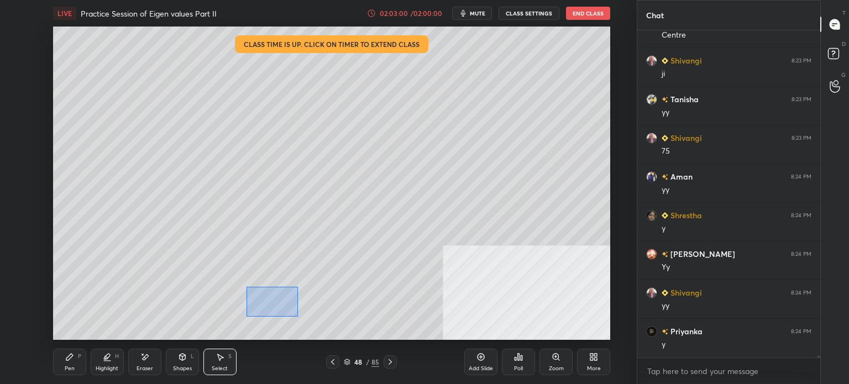
drag, startPoint x: 271, startPoint y: 305, endPoint x: 298, endPoint y: 317, distance: 29.7
click at [298, 317] on div "0 ° Undo Copy Duplicate Duplicate to new slide Delete" at bounding box center [331, 183] width 557 height 313
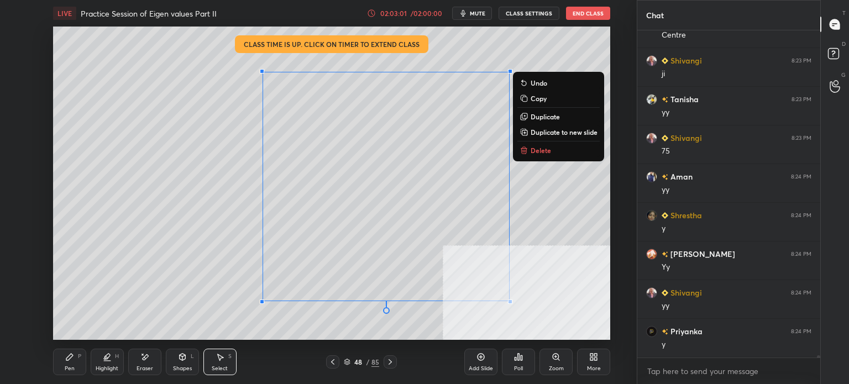
click at [394, 325] on div "0 ° Undo Copy Duplicate Duplicate to new slide Delete" at bounding box center [331, 183] width 557 height 313
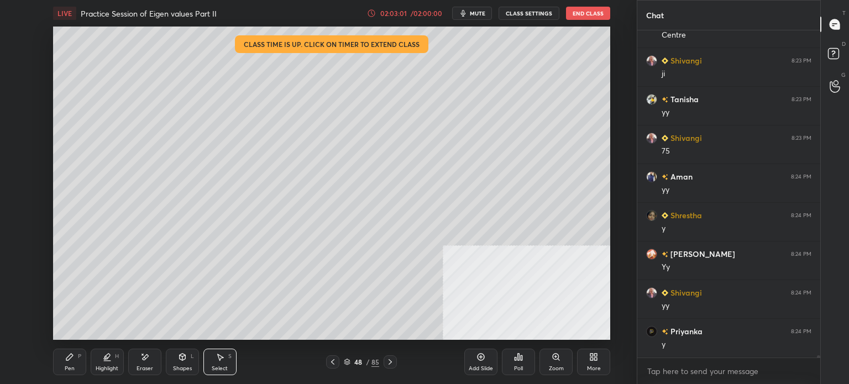
scroll to position [46901, 0]
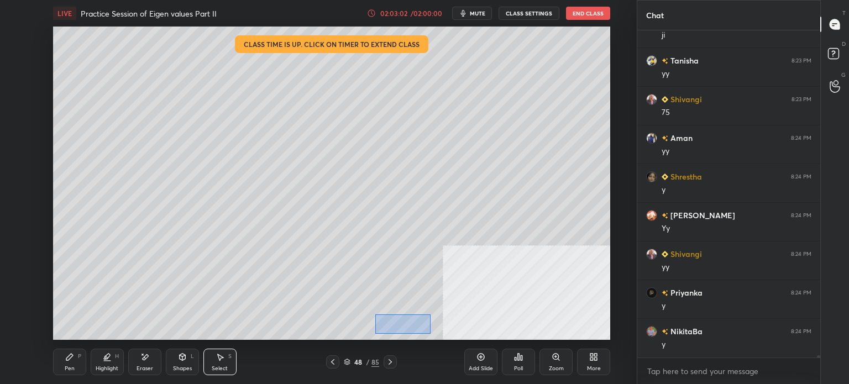
drag, startPoint x: 389, startPoint y: 321, endPoint x: 431, endPoint y: 334, distance: 44.6
click at [431, 334] on div "0 ° Undo Copy Duplicate Duplicate to new slide Delete" at bounding box center [331, 183] width 557 height 313
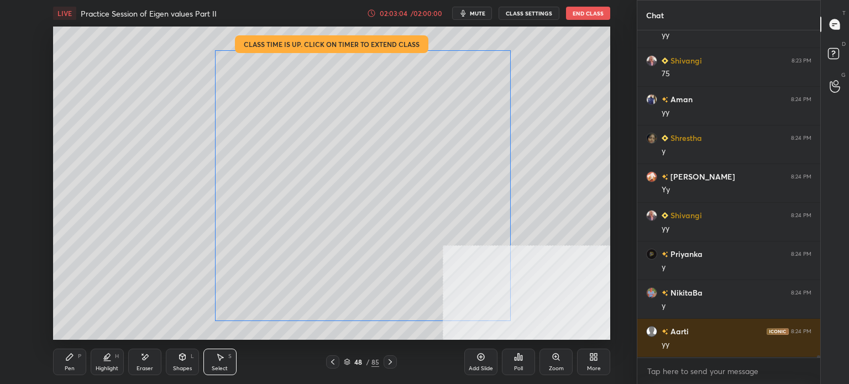
drag, startPoint x: 426, startPoint y: 311, endPoint x: 456, endPoint y: 304, distance: 30.0
click at [424, 311] on div "0 ° Undo Copy Duplicate Duplicate to new slide Delete" at bounding box center [331, 183] width 557 height 313
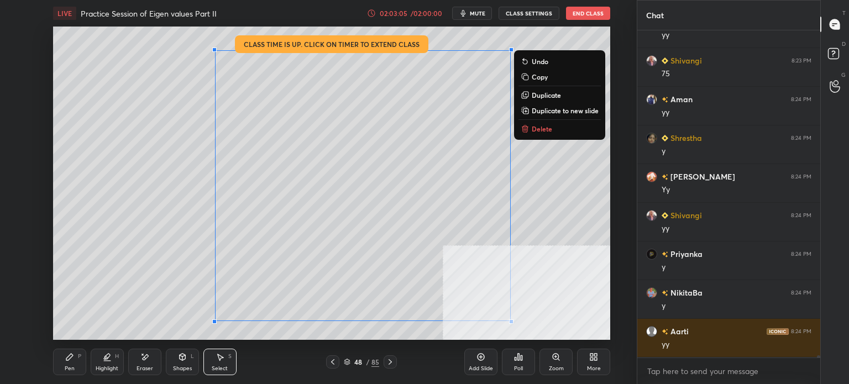
scroll to position [46978, 0]
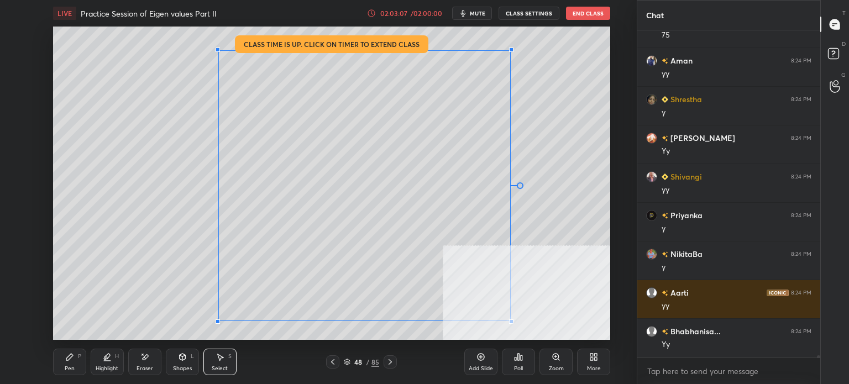
click at [219, 50] on div at bounding box center [218, 50] width 4 height 4
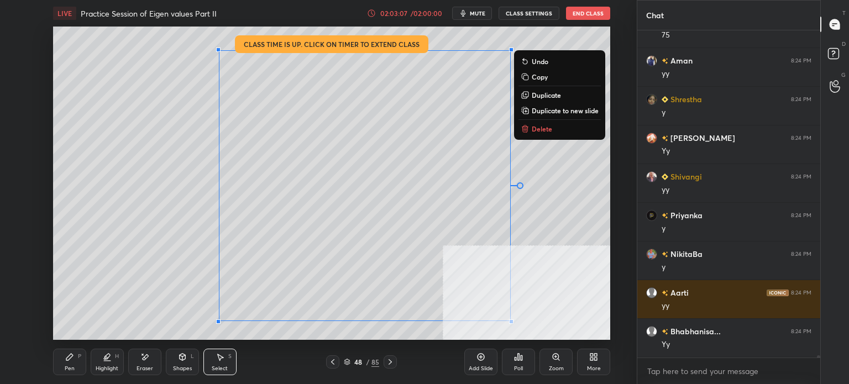
click at [182, 86] on div "0 ° Undo Copy Duplicate Duplicate to new slide Delete" at bounding box center [331, 183] width 557 height 313
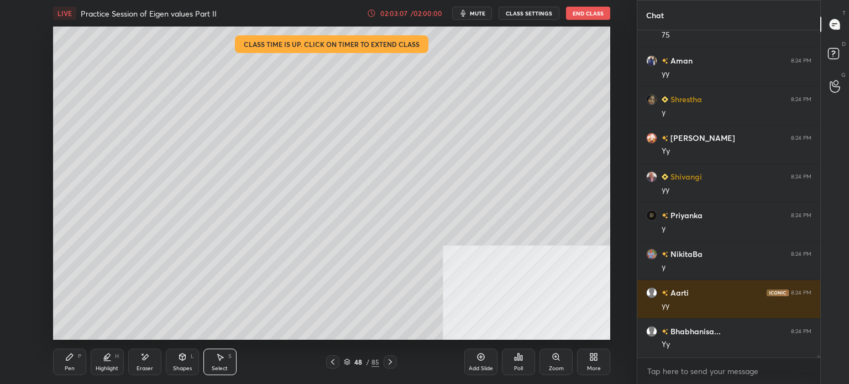
scroll to position [47017, 0]
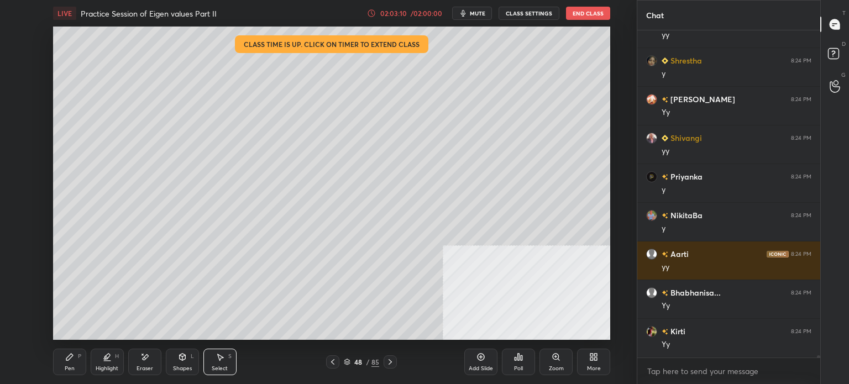
click at [71, 373] on div "Pen P" at bounding box center [69, 362] width 33 height 27
click at [20, 85] on div at bounding box center [18, 80] width 18 height 18
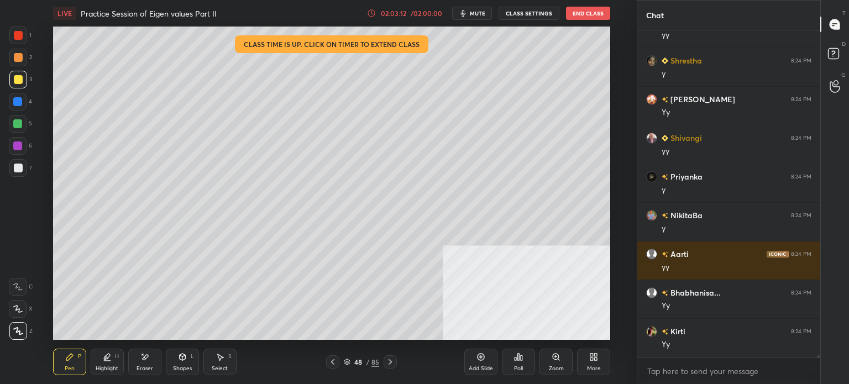
scroll to position [47056, 0]
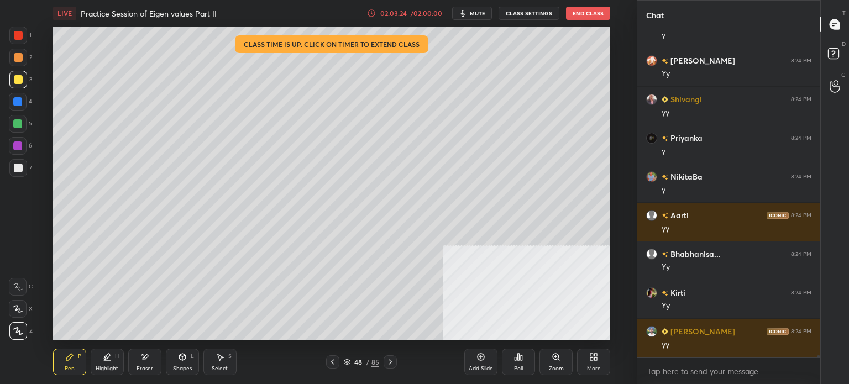
click at [151, 360] on div "Eraser" at bounding box center [144, 362] width 33 height 27
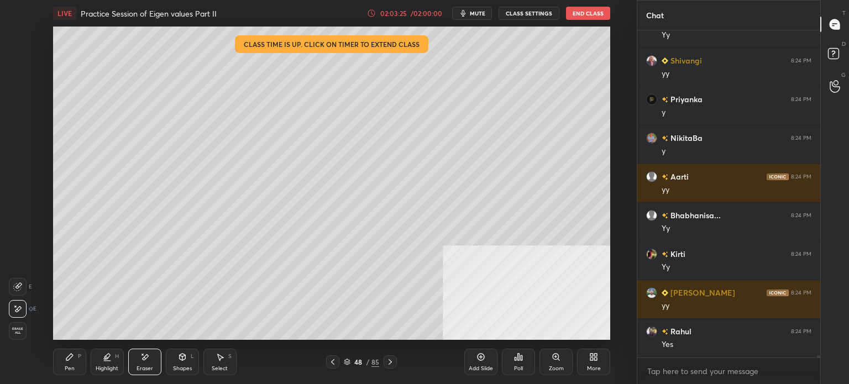
click at [102, 357] on div "Highlight H" at bounding box center [107, 362] width 33 height 27
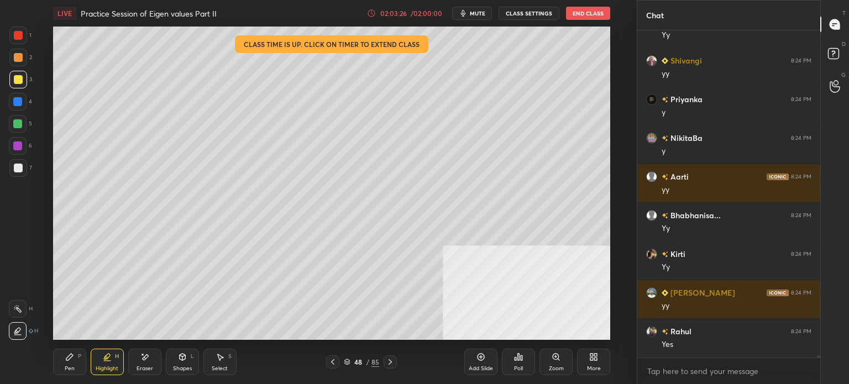
click at [19, 332] on icon at bounding box center [17, 331] width 9 height 9
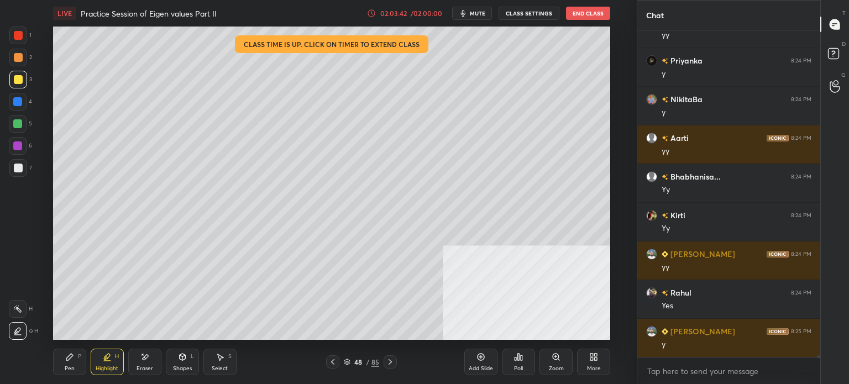
scroll to position [47172, 0]
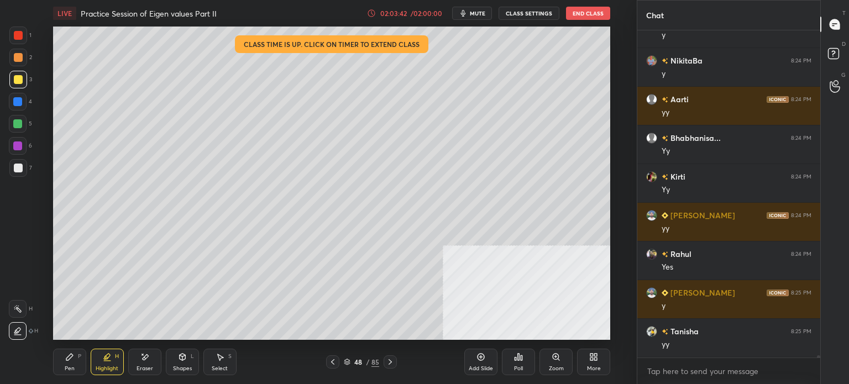
click at [71, 366] on div "Pen" at bounding box center [70, 369] width 10 height 6
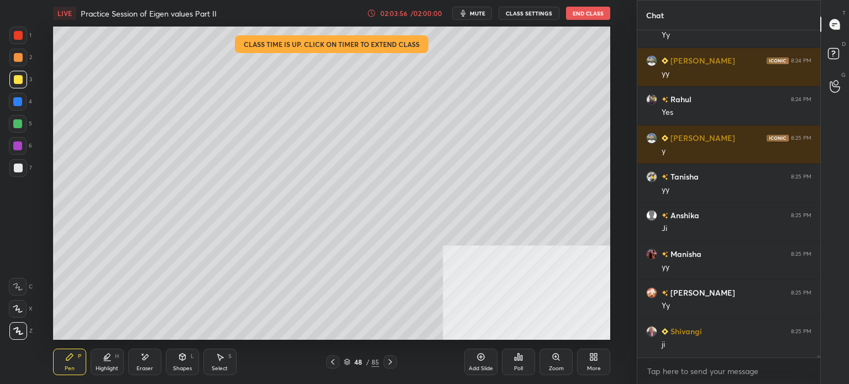
scroll to position [47365, 0]
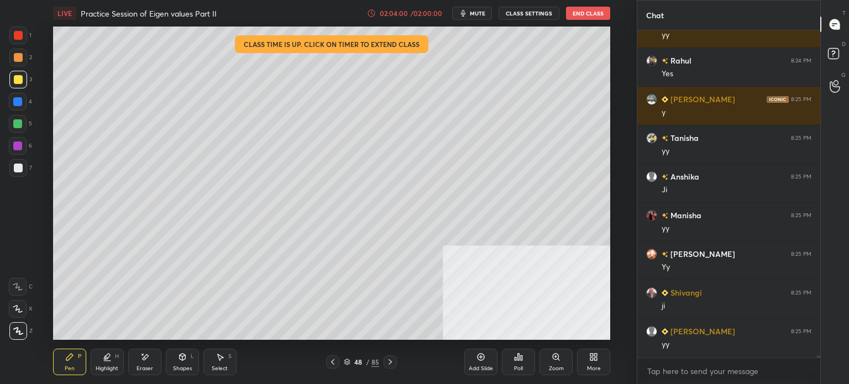
click at [185, 362] on div "Shapes L" at bounding box center [182, 362] width 33 height 27
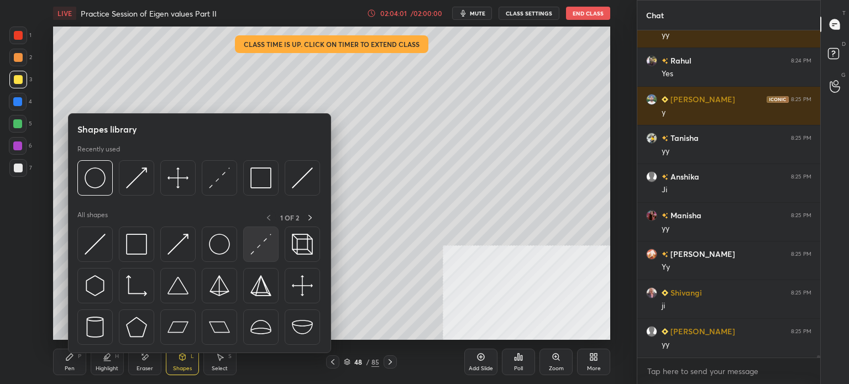
click at [260, 245] on img at bounding box center [260, 244] width 21 height 21
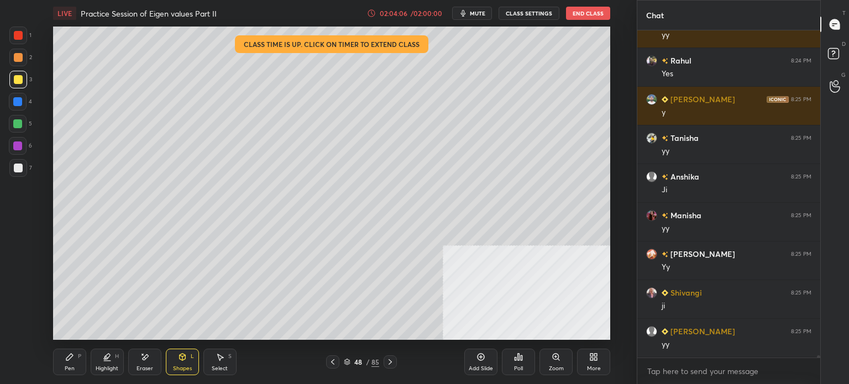
click at [75, 364] on div "Pen P" at bounding box center [69, 362] width 33 height 27
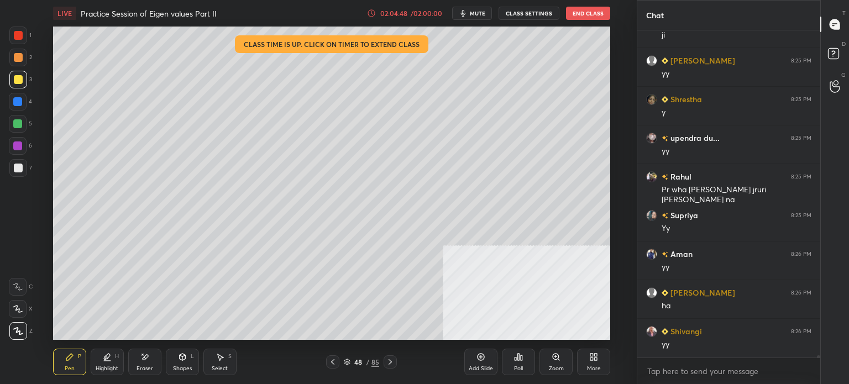
scroll to position [47675, 0]
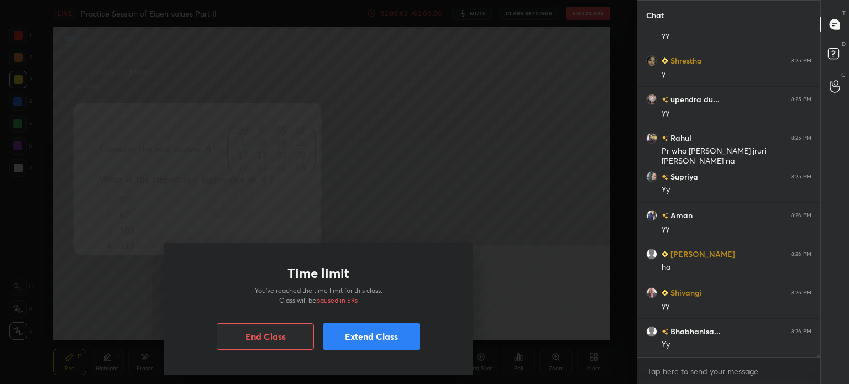
click at [388, 342] on button "Extend Class" at bounding box center [371, 336] width 97 height 27
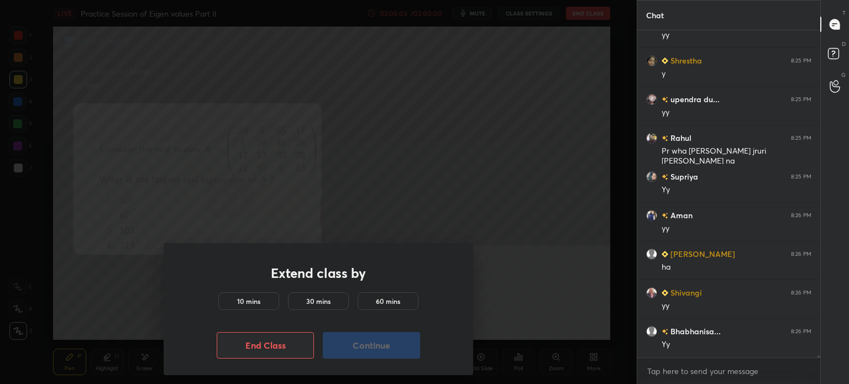
click at [234, 302] on div "10 mins" at bounding box center [248, 301] width 61 height 18
click at [381, 348] on button "Continue" at bounding box center [371, 345] width 97 height 27
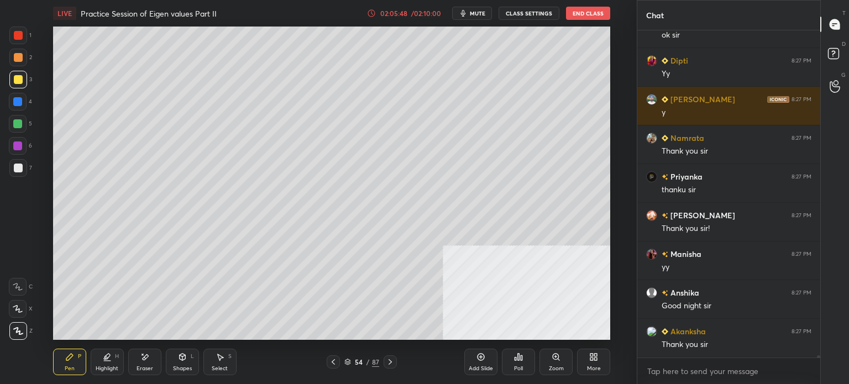
scroll to position [48294, 0]
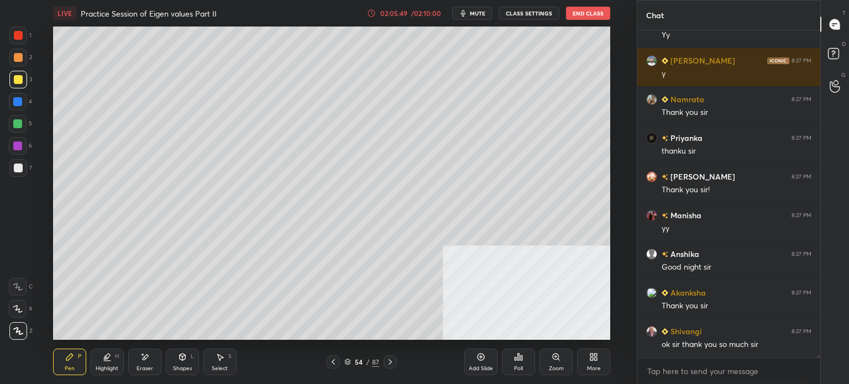
click at [592, 12] on button "End Class" at bounding box center [588, 13] width 44 height 13
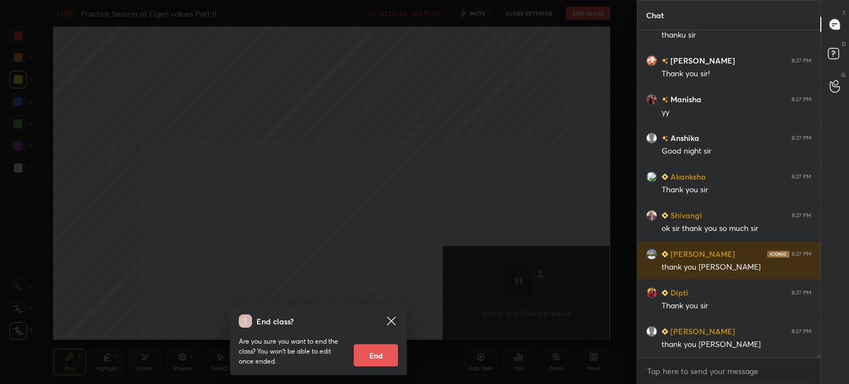
scroll to position [48449, 0]
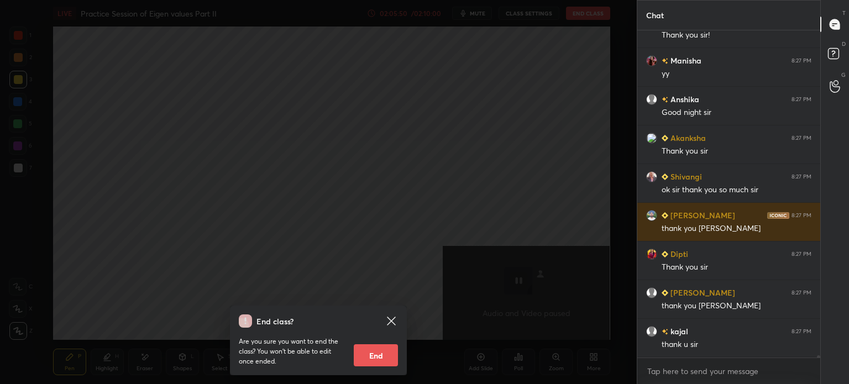
click at [385, 358] on button "End" at bounding box center [376, 355] width 44 height 22
type textarea "x"
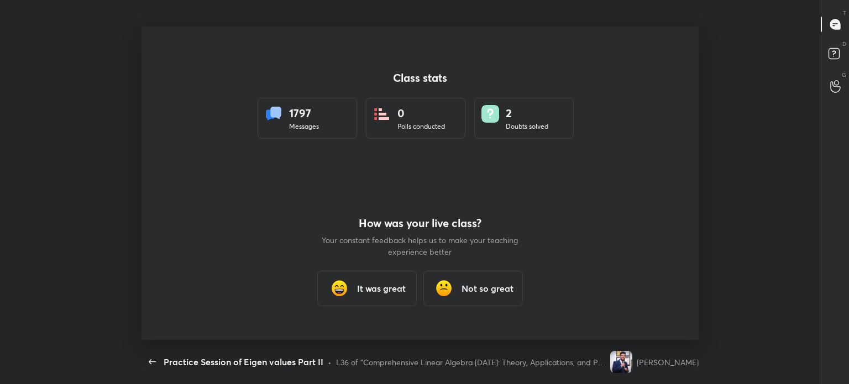
scroll to position [313, 813]
click at [369, 288] on h3 "It was great" at bounding box center [381, 288] width 49 height 13
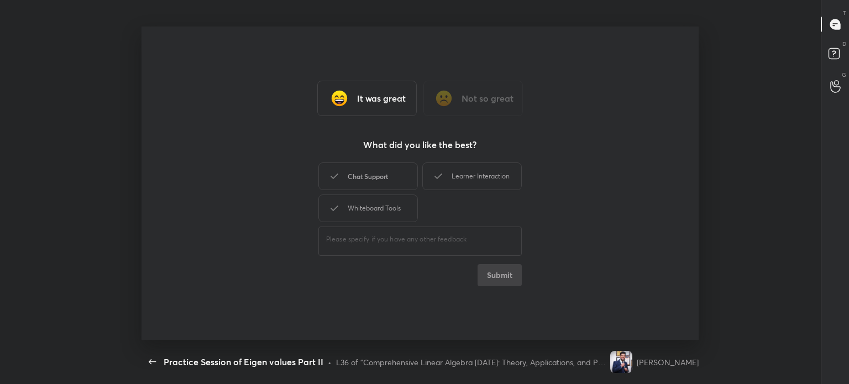
click at [399, 178] on div "Chat Support" at bounding box center [368, 177] width 100 height 28
click at [458, 177] on div "Learner Interaction" at bounding box center [472, 177] width 100 height 28
click at [389, 215] on div "Whiteboard Tools" at bounding box center [368, 209] width 100 height 28
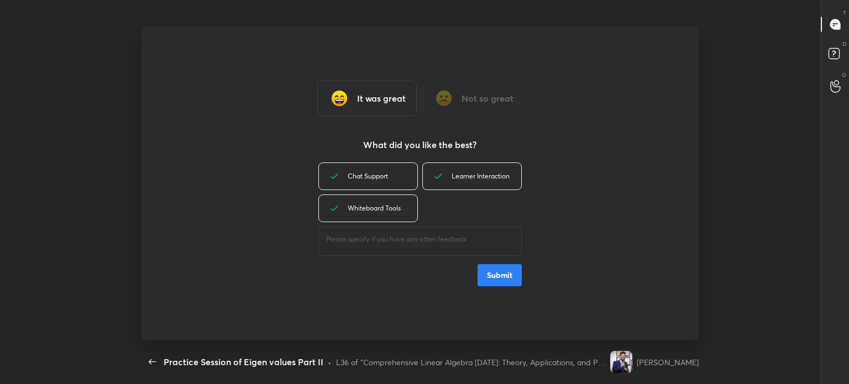
click at [496, 278] on button "Submit" at bounding box center [500, 275] width 44 height 22
